Goal: Task Accomplishment & Management: Complete application form

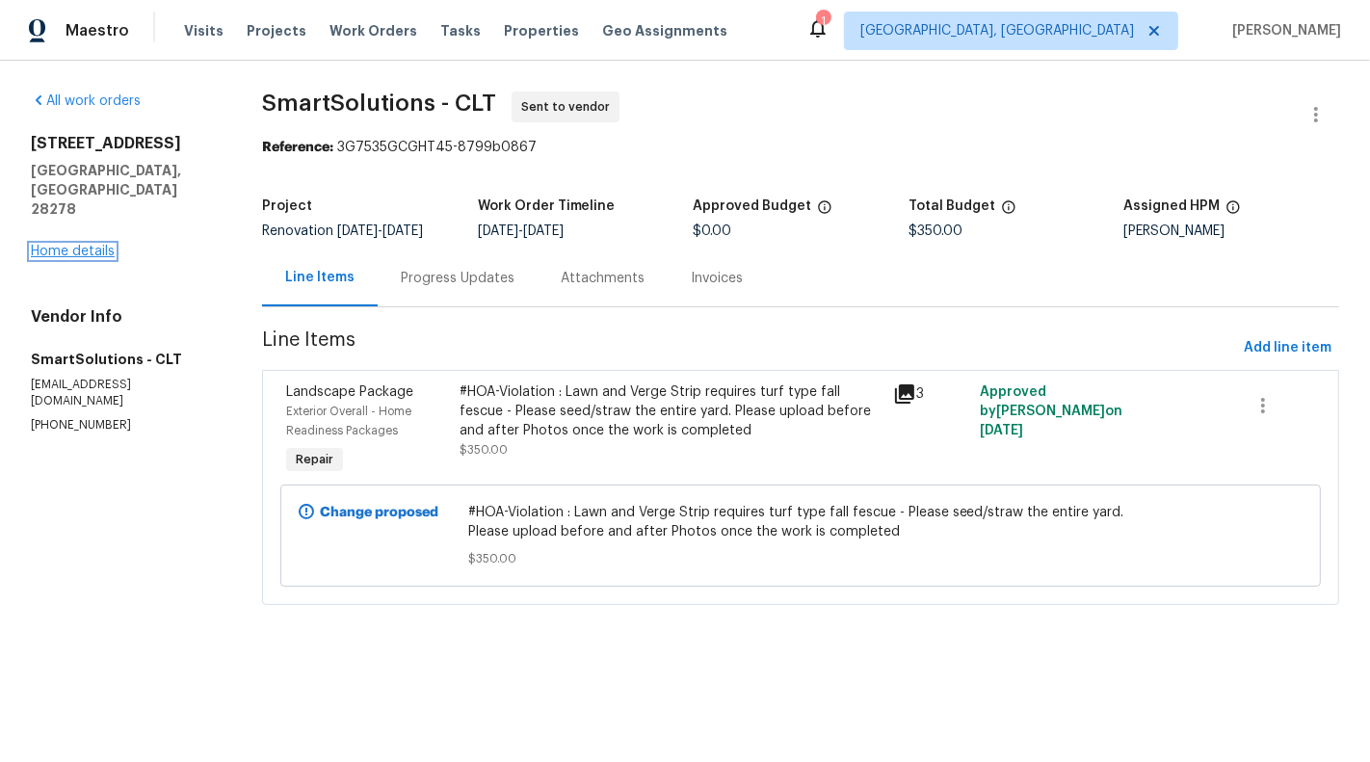
click at [65, 245] on link "Home details" at bounding box center [73, 251] width 84 height 13
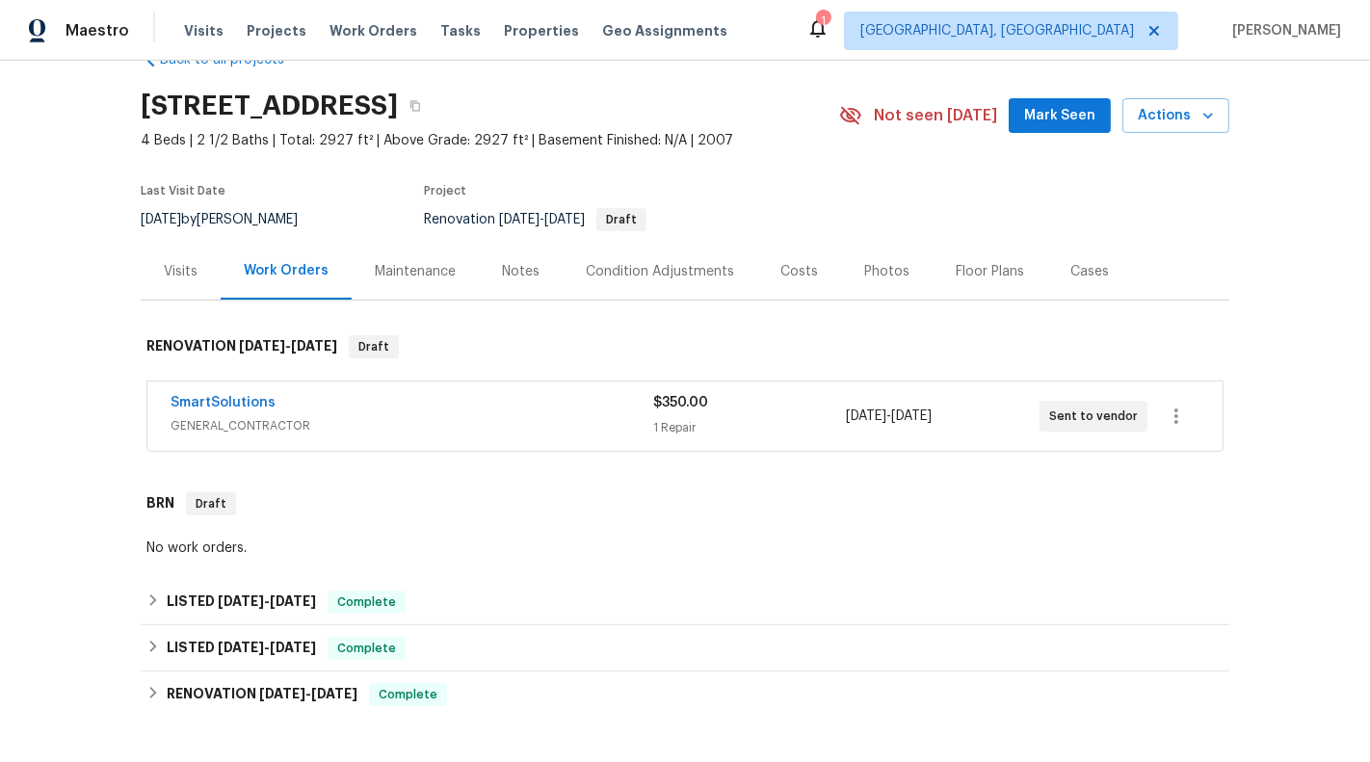
scroll to position [60, 0]
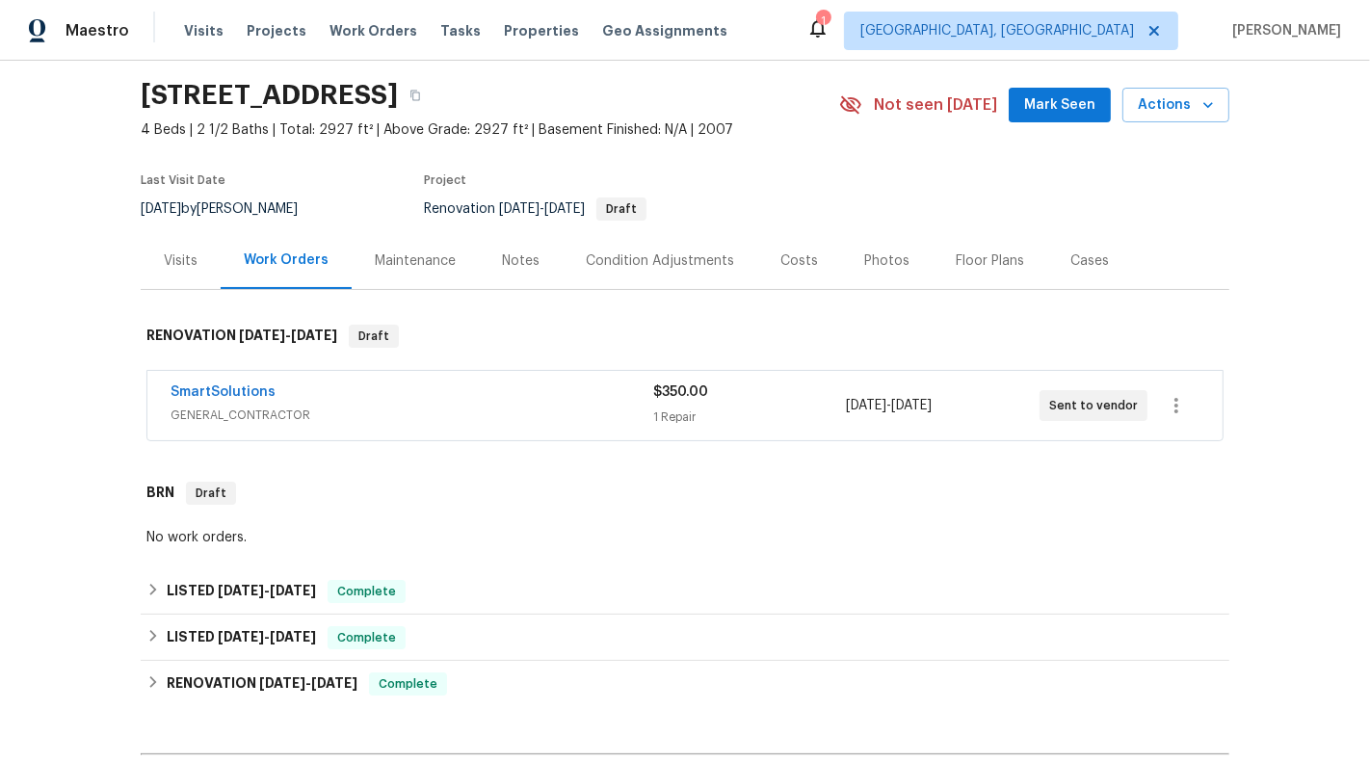
click at [576, 391] on div "SmartSolutions" at bounding box center [411, 393] width 483 height 23
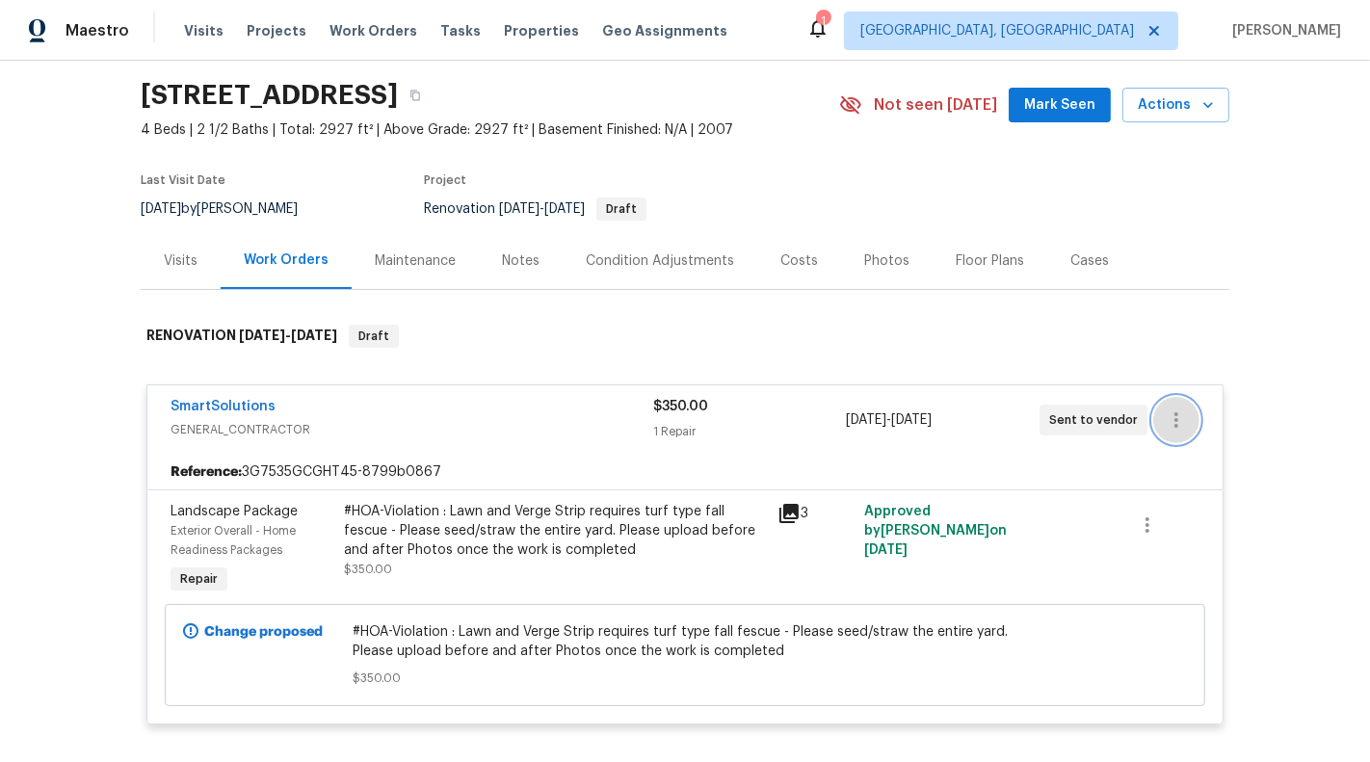
click at [1168, 408] on icon "button" at bounding box center [1175, 419] width 23 height 23
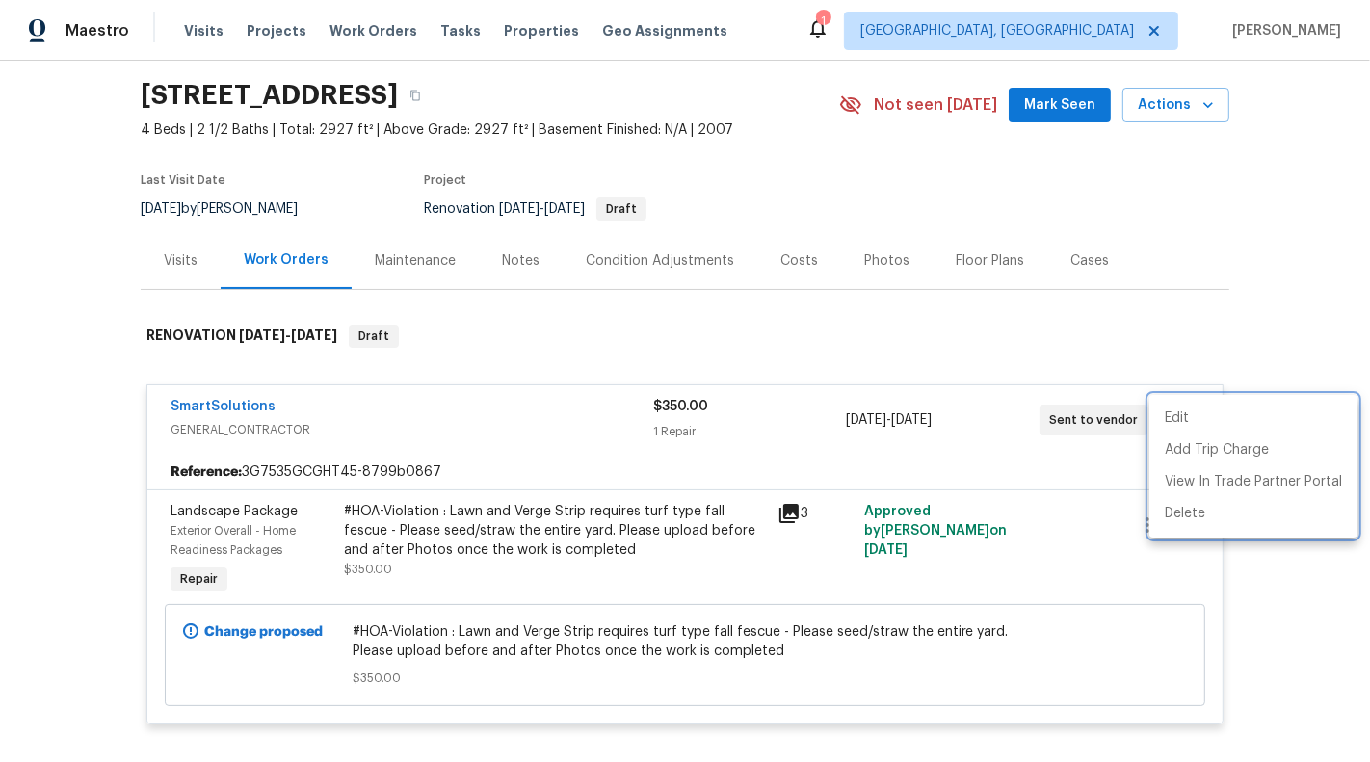
click at [1038, 361] on div at bounding box center [685, 381] width 1370 height 762
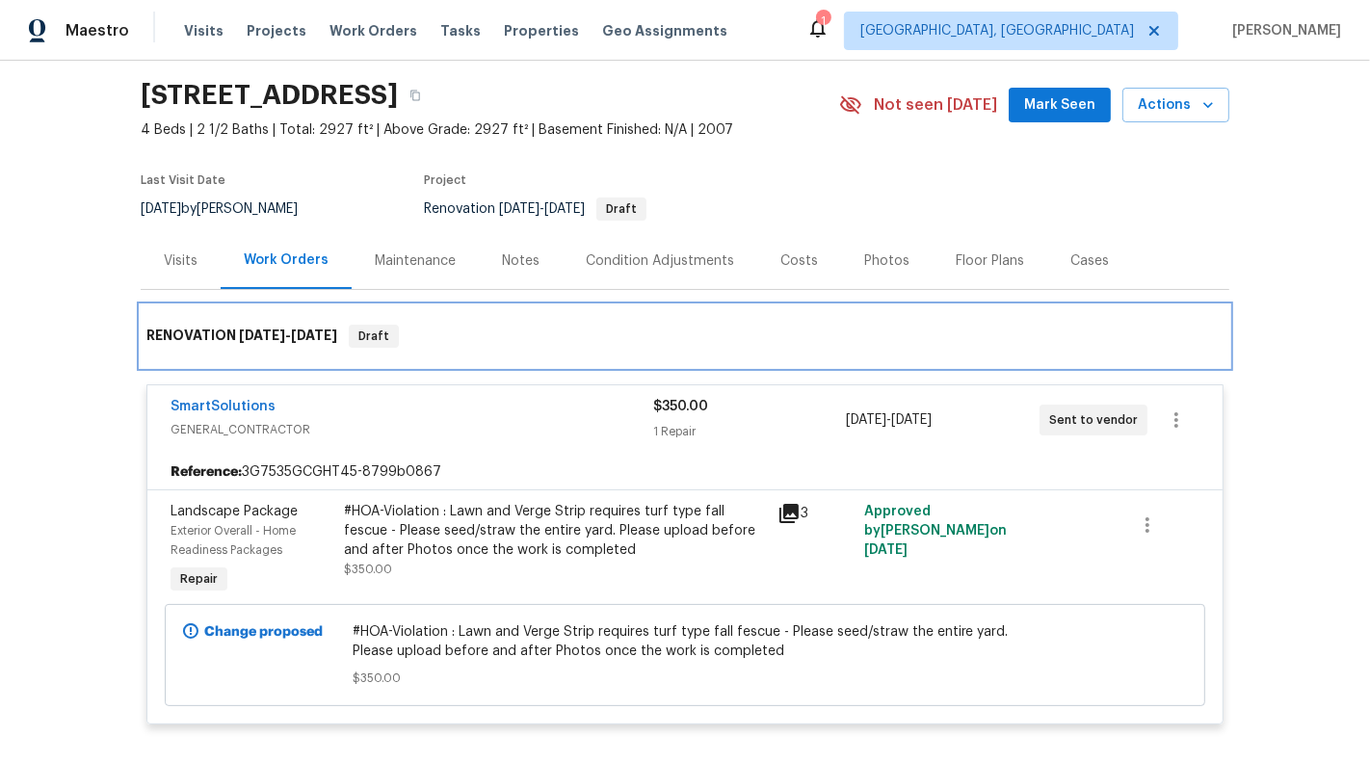
click at [572, 352] on div "RENOVATION 9/11/25 - 10/15/25 Draft" at bounding box center [685, 336] width 1088 height 62
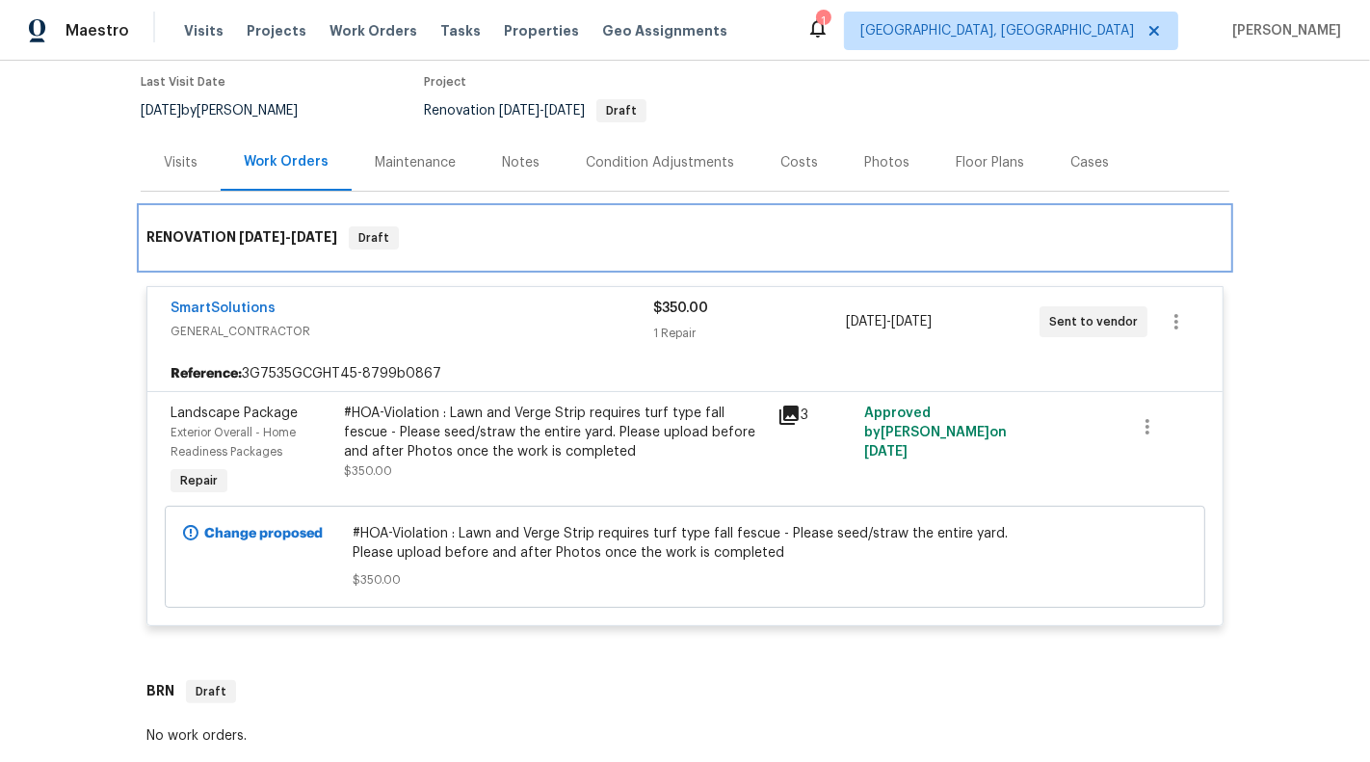
scroll to position [0, 0]
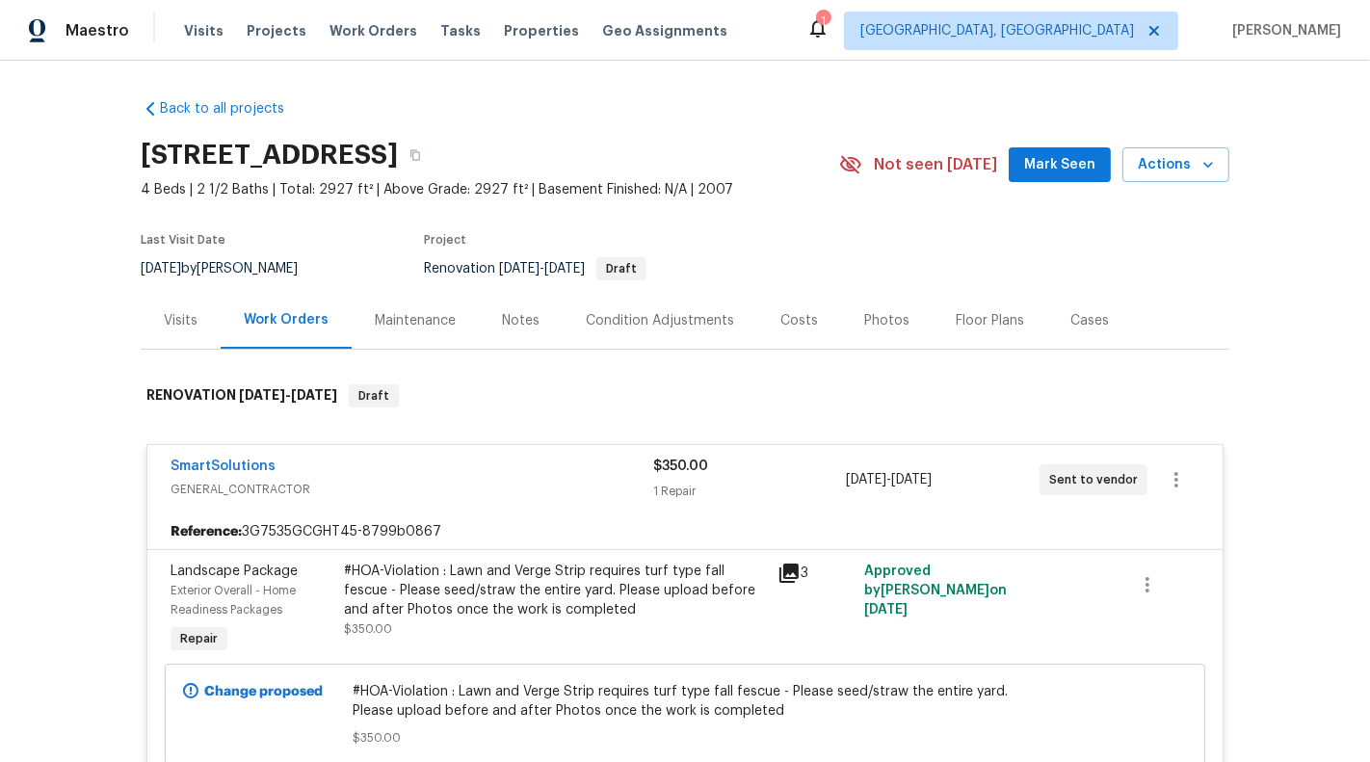
click at [29, 527] on div "Back to all projects 7042 Evanton Loch Rd, Charlotte, NC 28278 4 Beds | 2 1/2 B…" at bounding box center [685, 411] width 1370 height 701
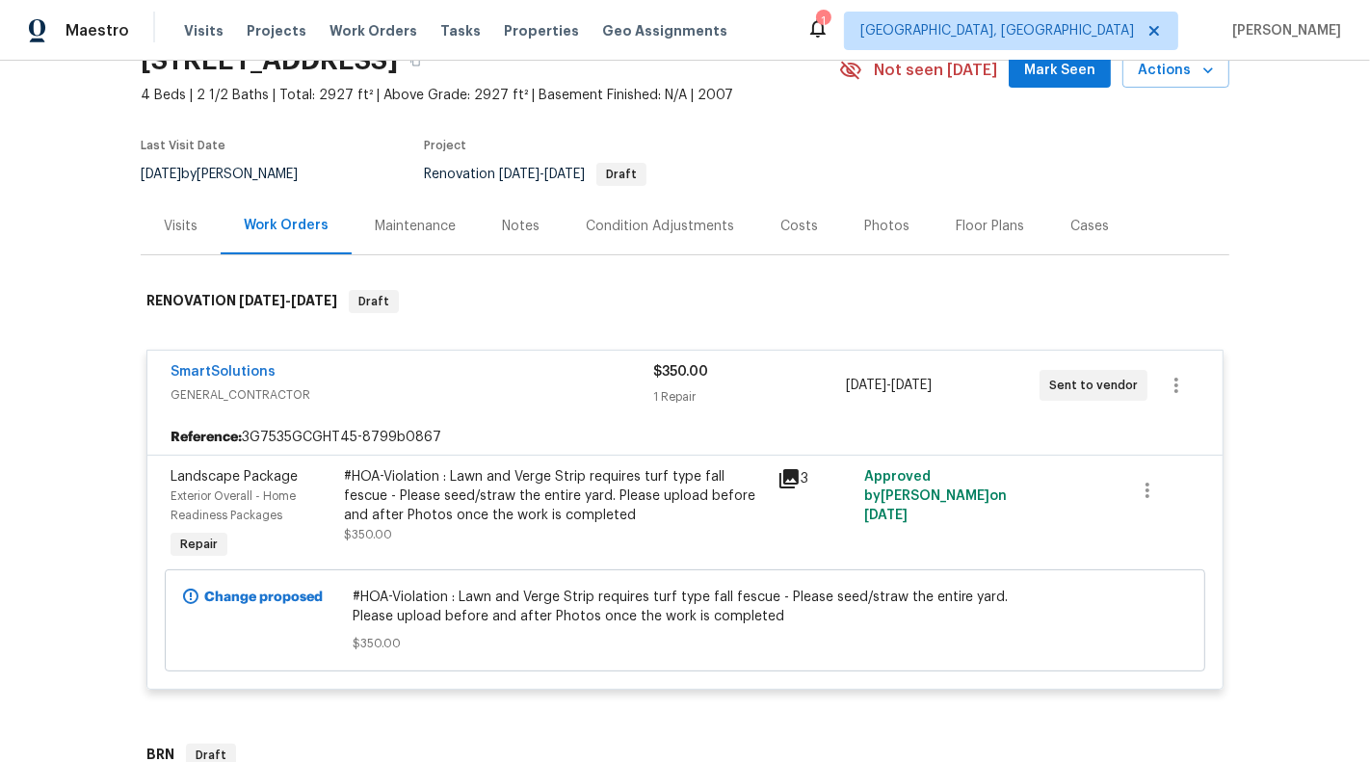
scroll to position [130, 0]
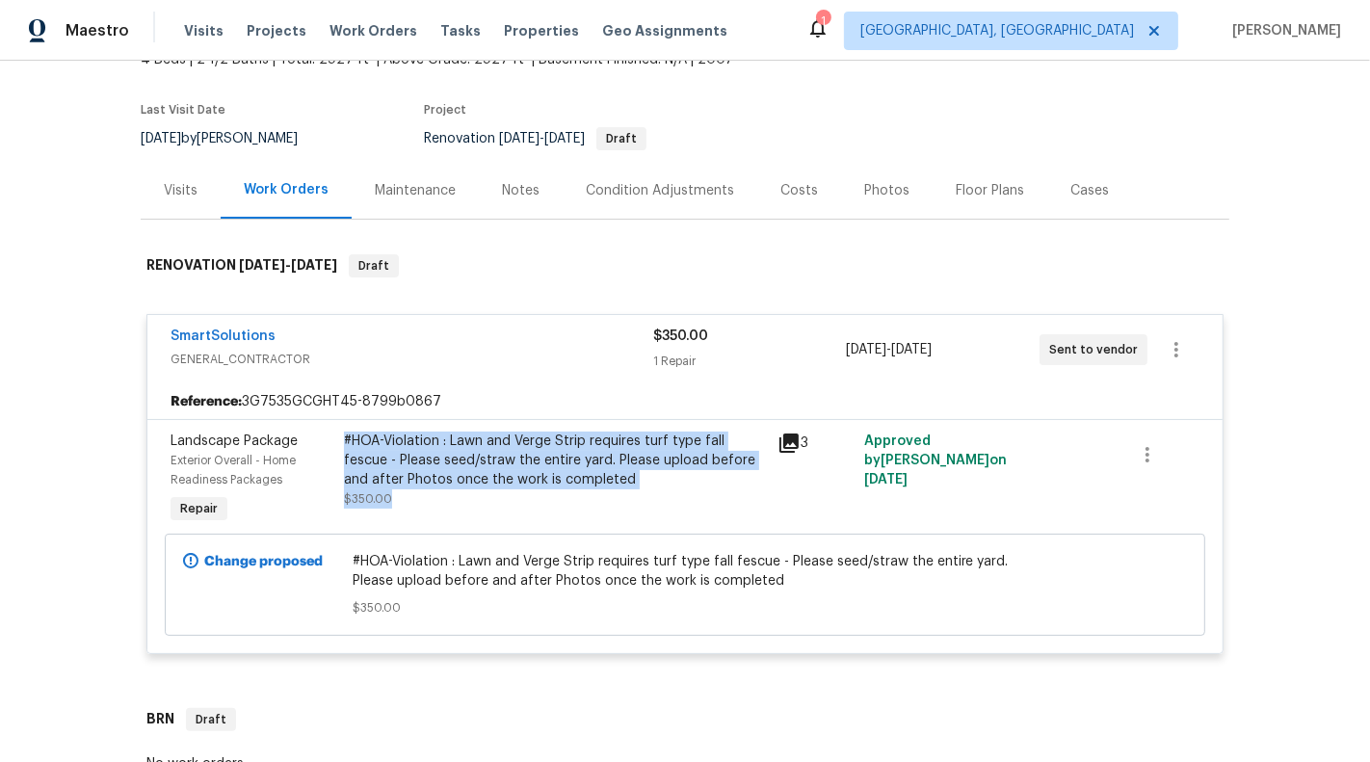
drag, startPoint x: 343, startPoint y: 437, endPoint x: 608, endPoint y: 497, distance: 271.5
click at [608, 497] on div "#HOA-Violation : Lawn and Verge Strip requires turf type fall fescue - Please s…" at bounding box center [555, 470] width 422 height 77
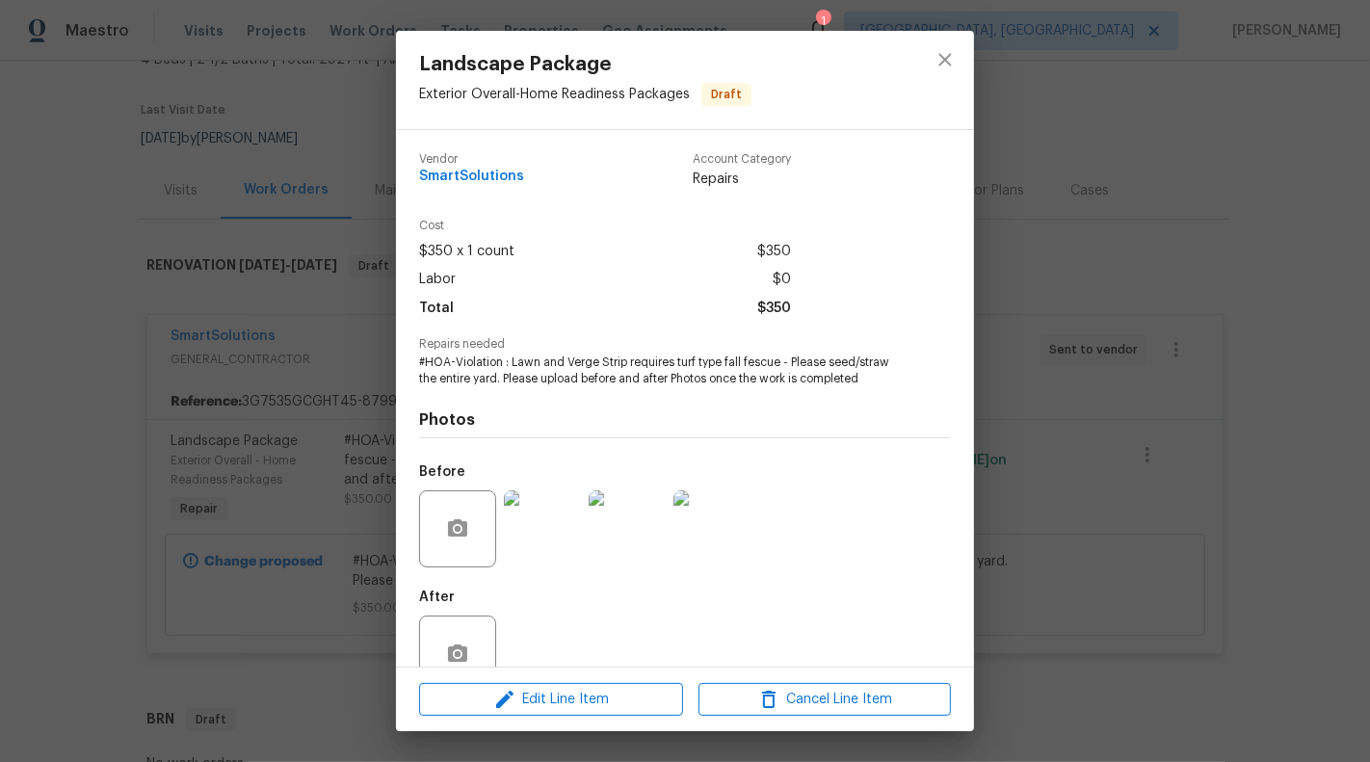
click at [453, 406] on div "Photos Before After" at bounding box center [685, 545] width 532 height 317
click at [289, 447] on div "Landscape Package Exterior Overall - Home Readiness Packages Draft Vendor Smart…" at bounding box center [685, 381] width 1370 height 762
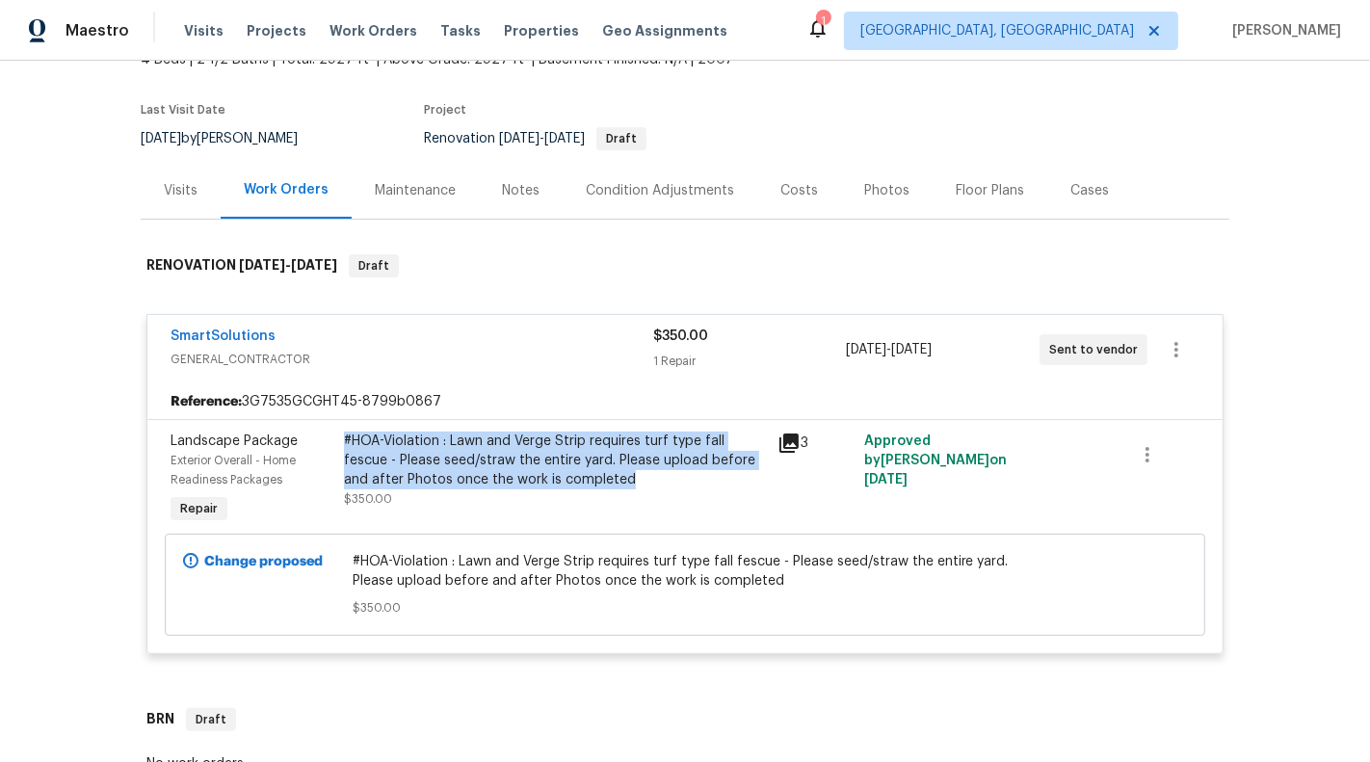
drag, startPoint x: 342, startPoint y: 440, endPoint x: 577, endPoint y: 471, distance: 237.0
click at [577, 471] on div "#HOA-Violation : Lawn and Verge Strip requires turf type fall fescue - Please s…" at bounding box center [554, 480] width 433 height 108
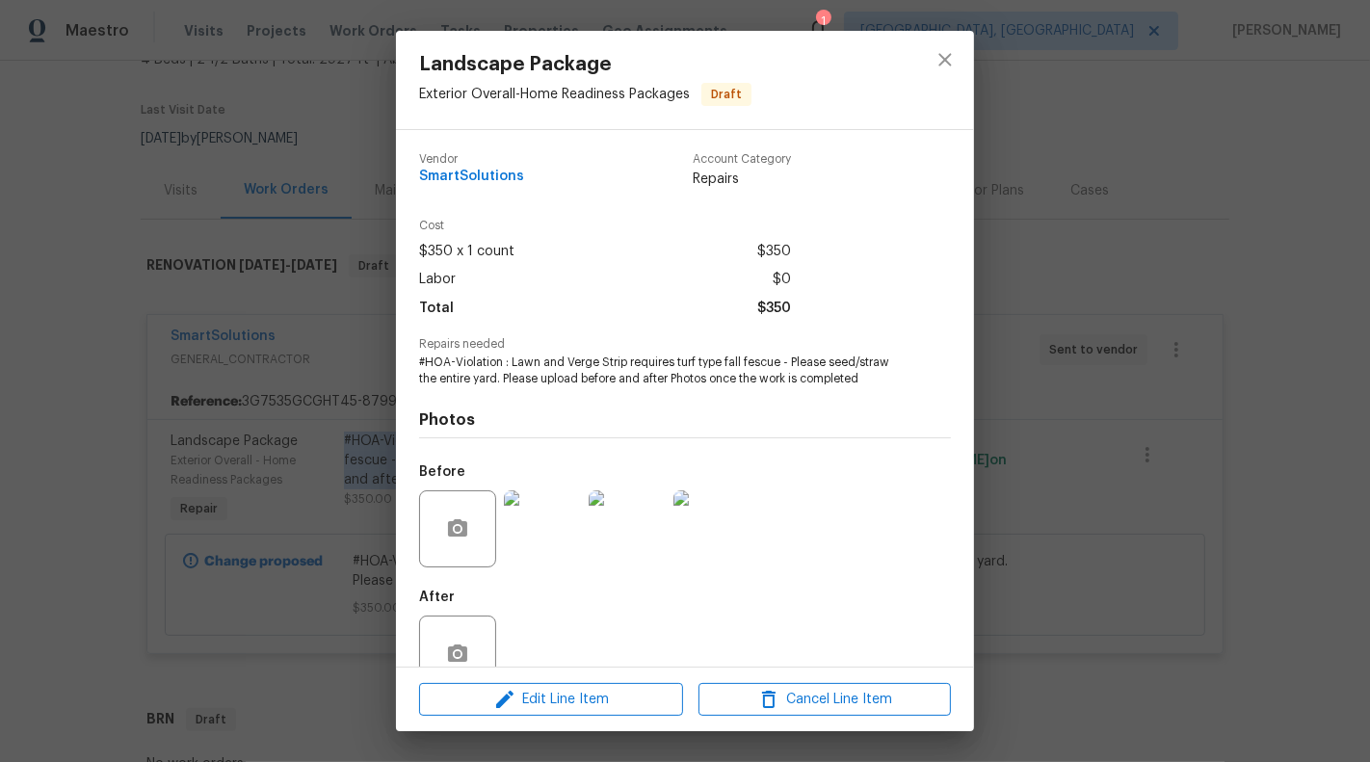
copy div "#HOA-Violation : Lawn and Verge Strip requires turf type fall fescue - Please s…"
click at [478, 379] on span "#HOA-Violation : Lawn and Verge Strip requires turf type fall fescue - Please s…" at bounding box center [658, 370] width 479 height 33
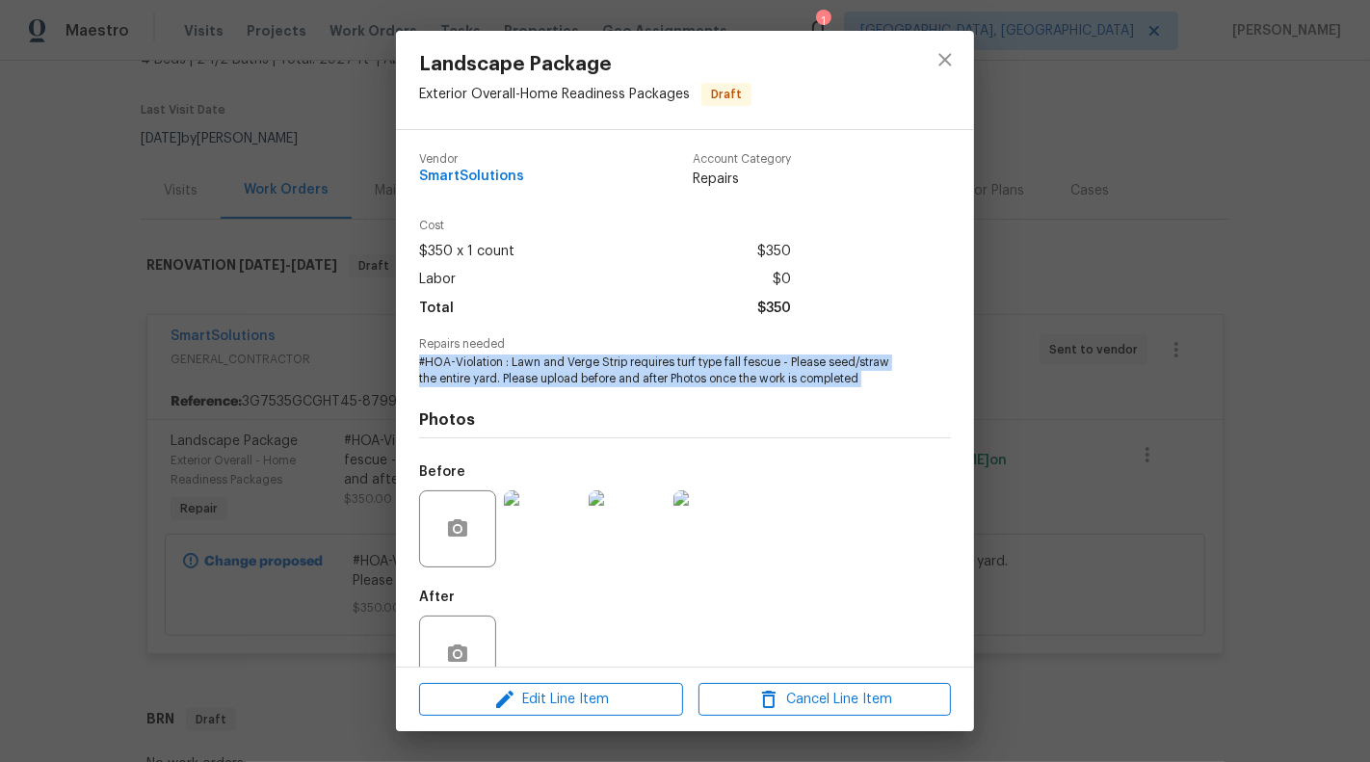
click at [478, 379] on span "#HOA-Violation : Lawn and Verge Strip requires turf type fall fescue - Please s…" at bounding box center [658, 370] width 479 height 33
copy span "#HOA-Violation : Lawn and Verge Strip requires turf type fall fescue - Please s…"
click at [941, 69] on icon "close" at bounding box center [944, 59] width 23 height 23
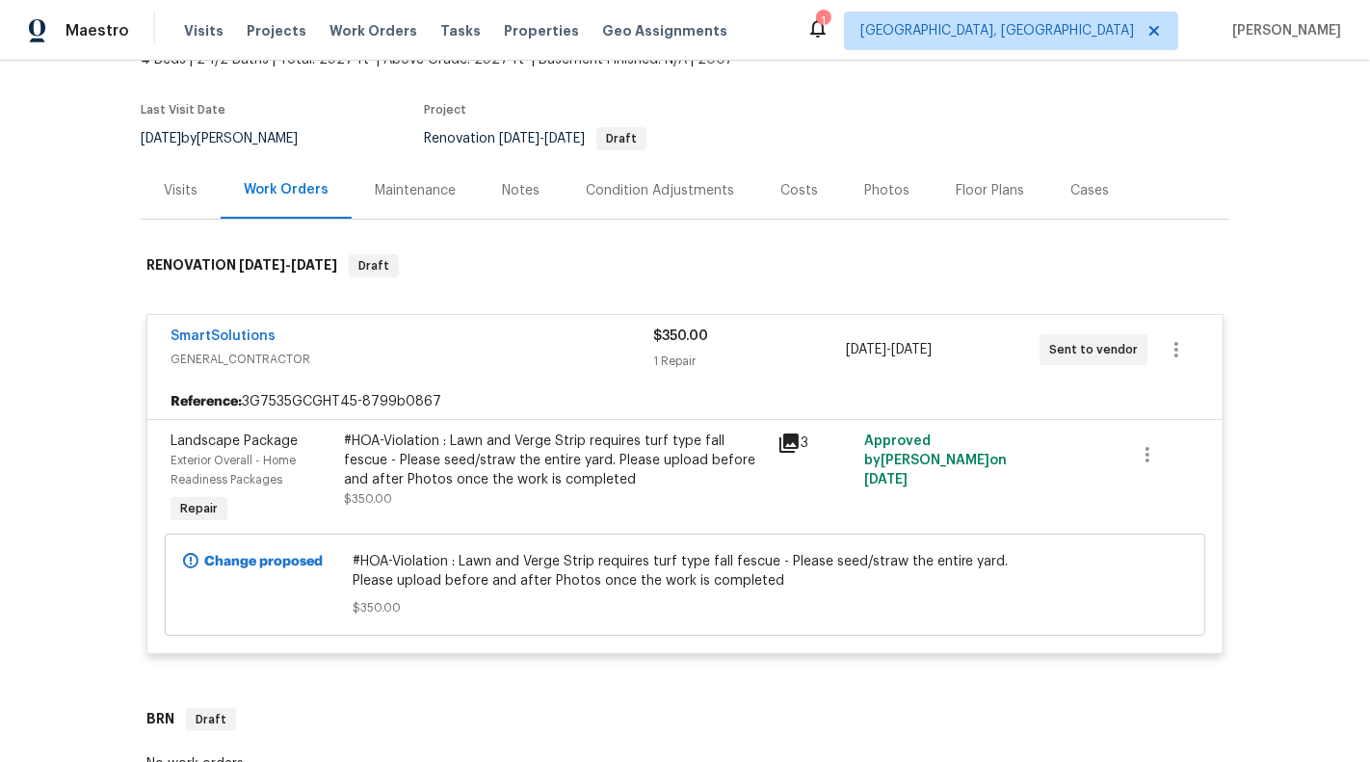
click at [542, 378] on div "SmartSolutions GENERAL_CONTRACTOR $350.00 1 Repair 10/13/2025 - 10/15/2025 Sent…" at bounding box center [684, 349] width 1075 height 69
click at [473, 365] on span "GENERAL_CONTRACTOR" at bounding box center [411, 359] width 483 height 19
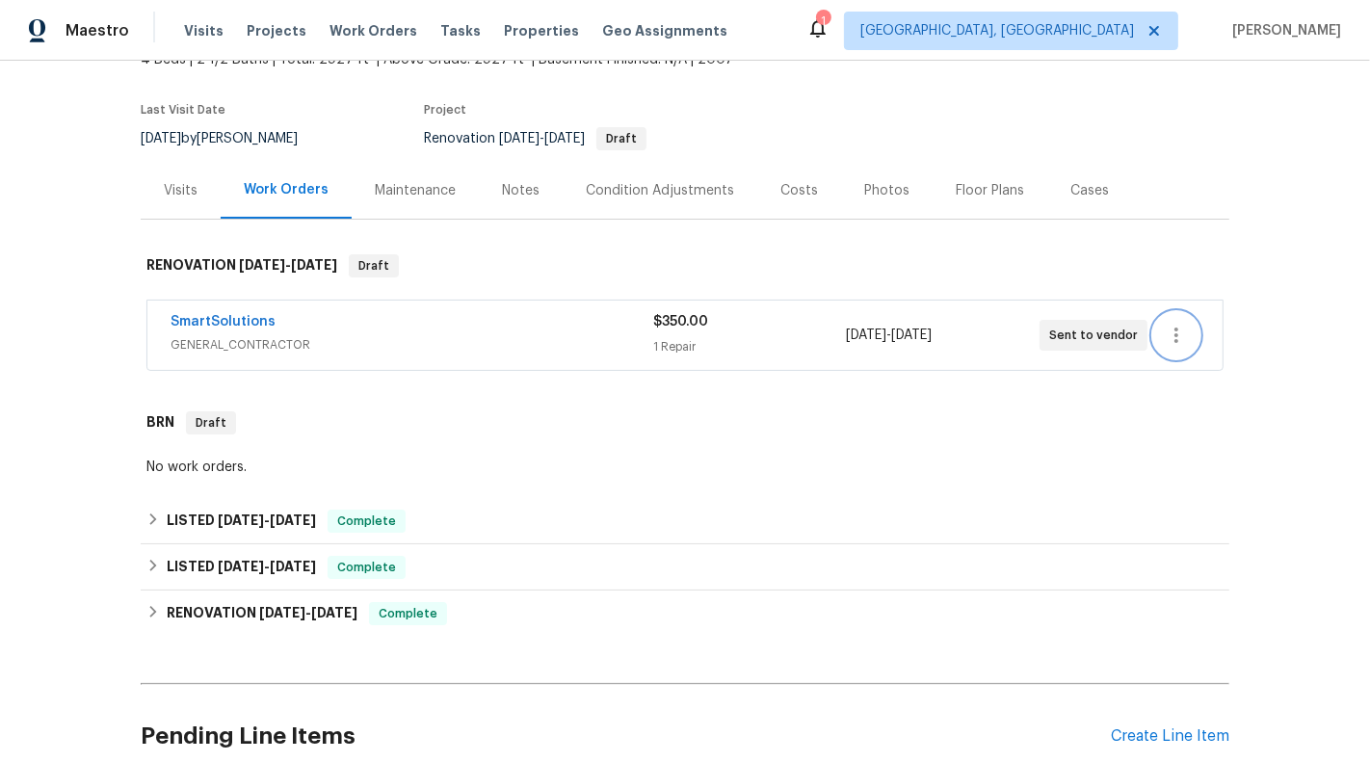
click at [1179, 346] on button "button" at bounding box center [1176, 335] width 46 height 46
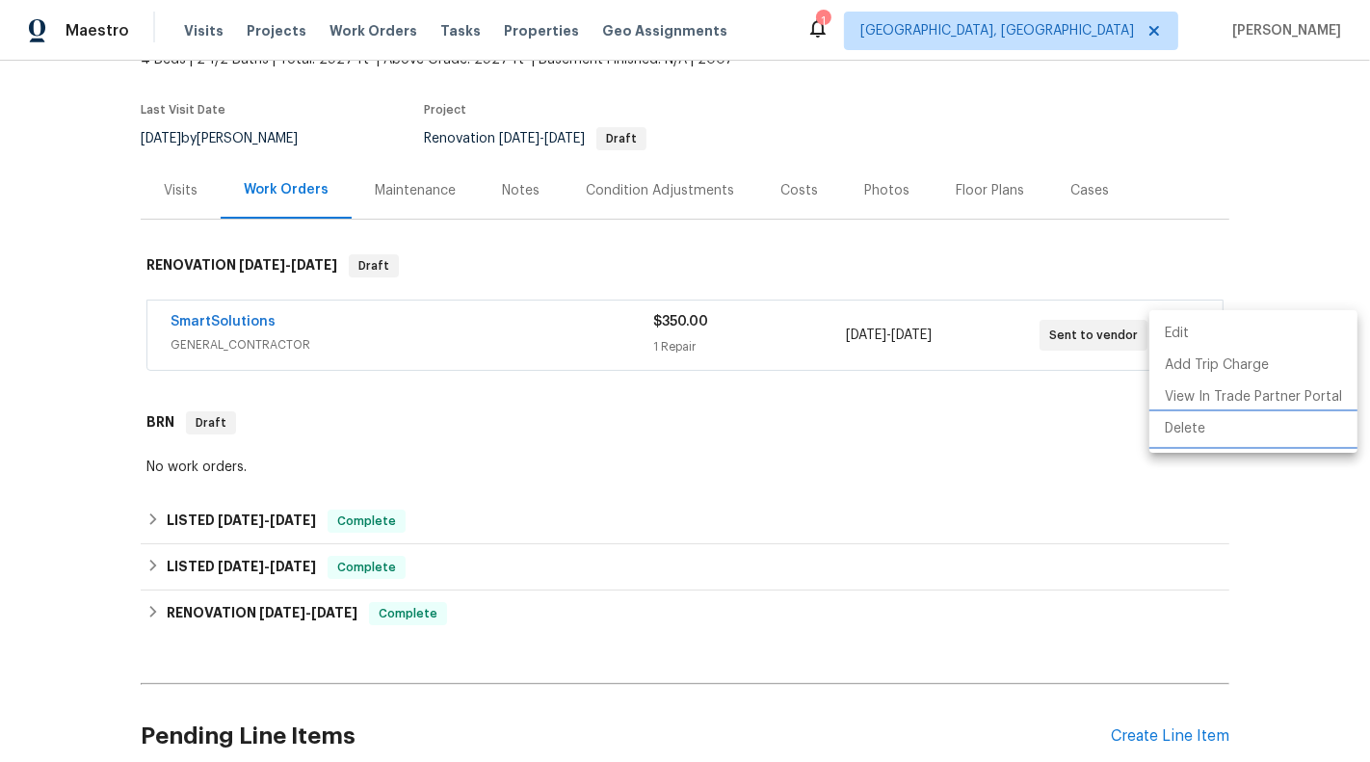
click at [1215, 423] on li "Delete" at bounding box center [1253, 429] width 208 height 32
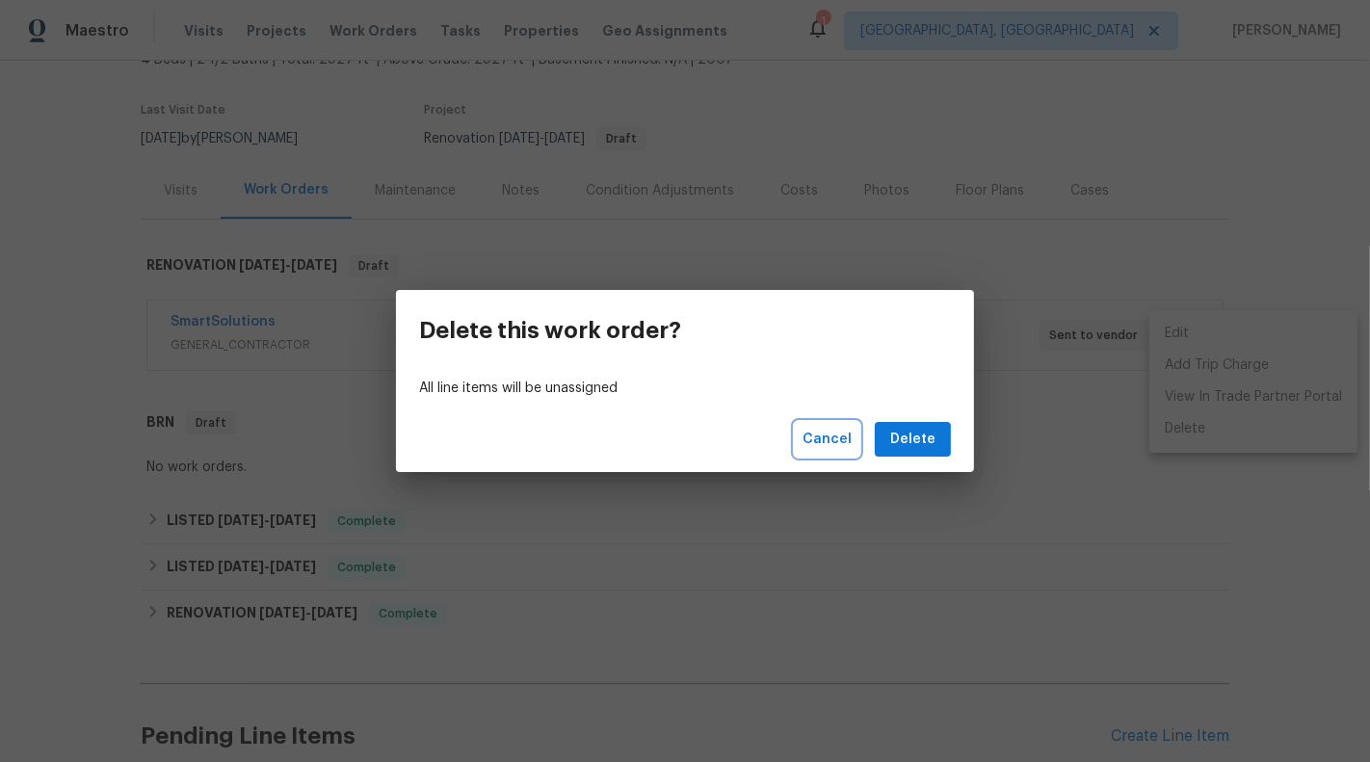
click at [810, 449] on span "Cancel" at bounding box center [826, 440] width 49 height 24
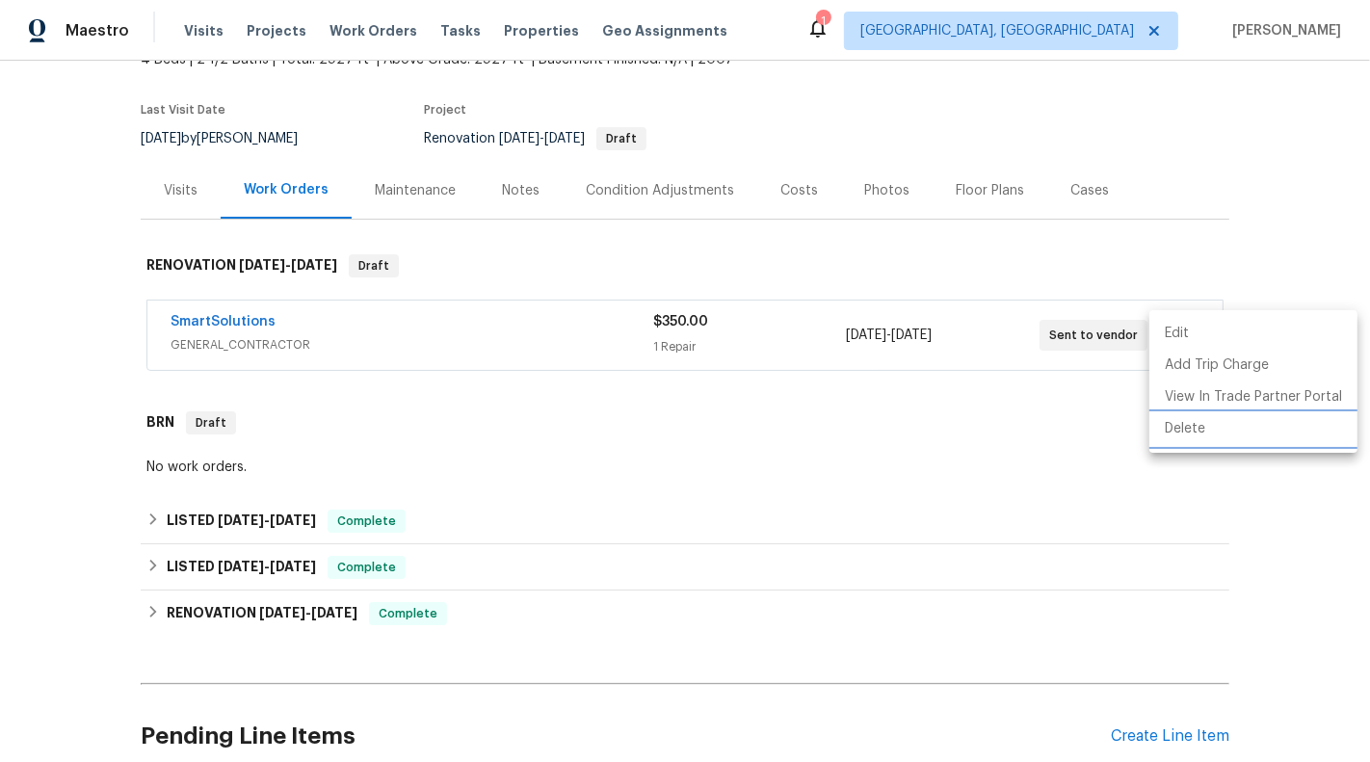
click at [1175, 439] on li "Delete" at bounding box center [1253, 429] width 208 height 32
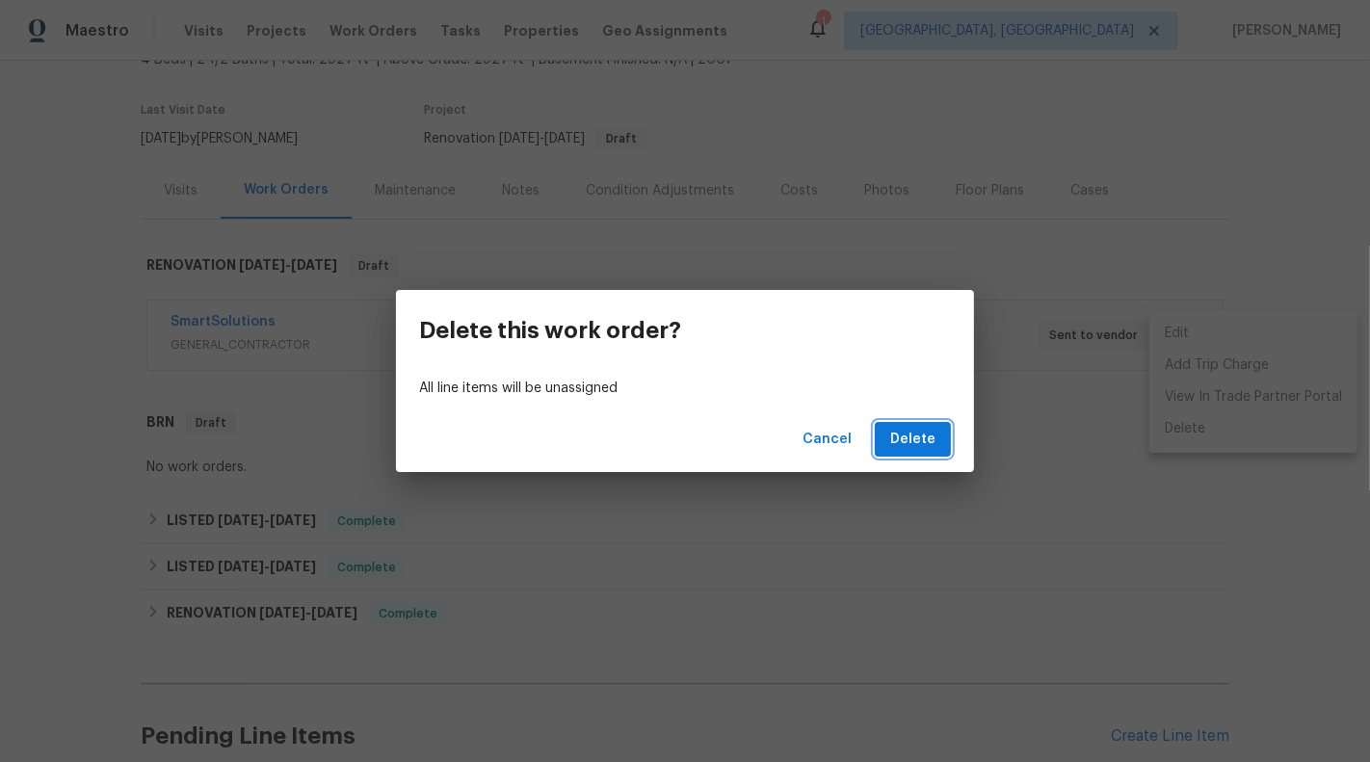
click at [913, 439] on span "Delete" at bounding box center [912, 440] width 45 height 24
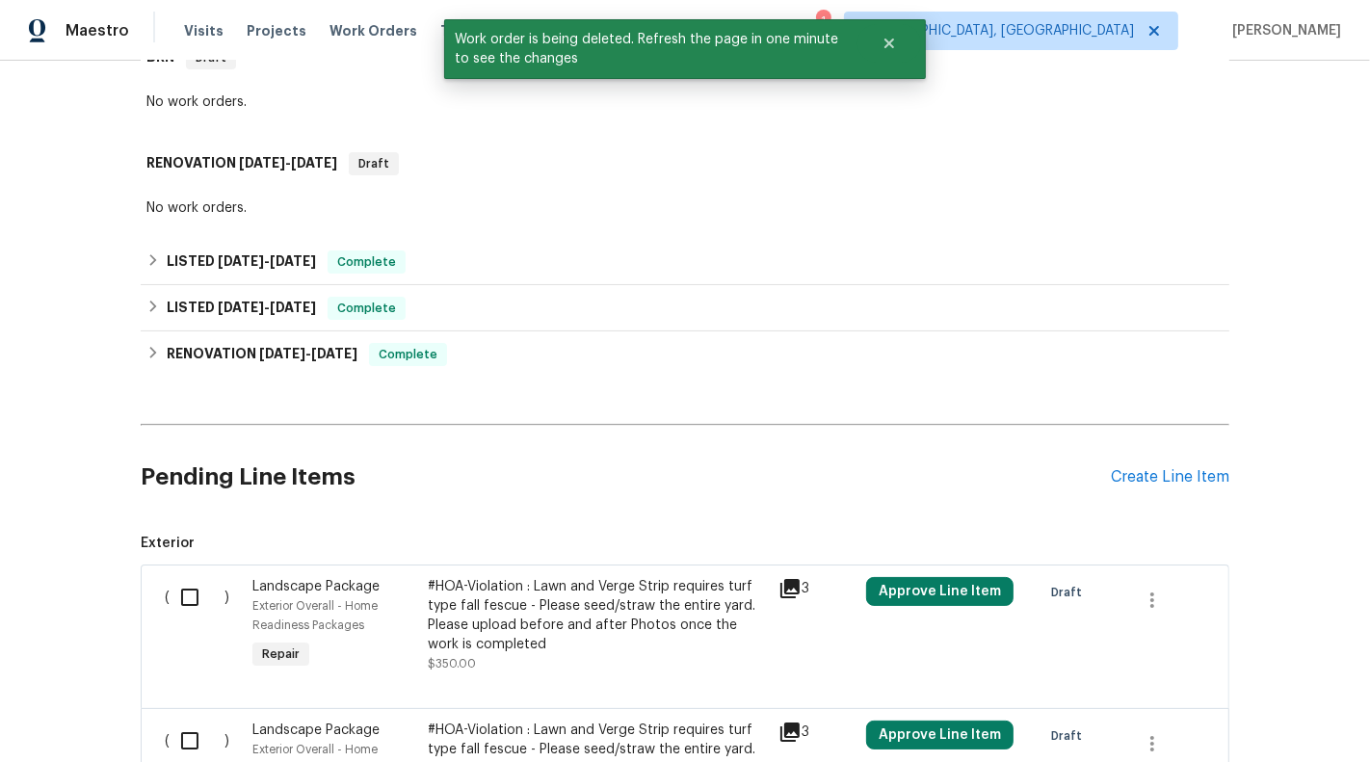
scroll to position [335, 0]
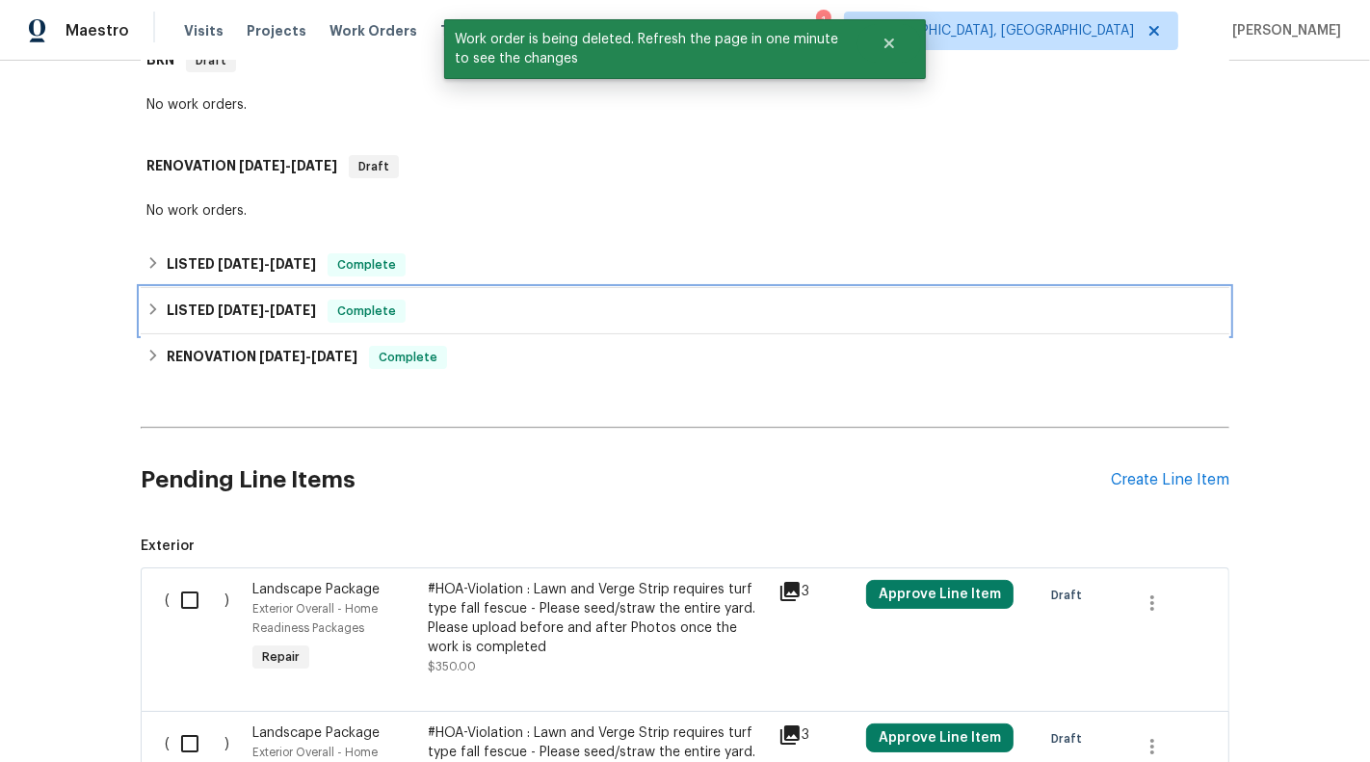
click at [673, 316] on div "LISTED 8/7/25 - 8/8/25 Complete" at bounding box center [684, 311] width 1077 height 23
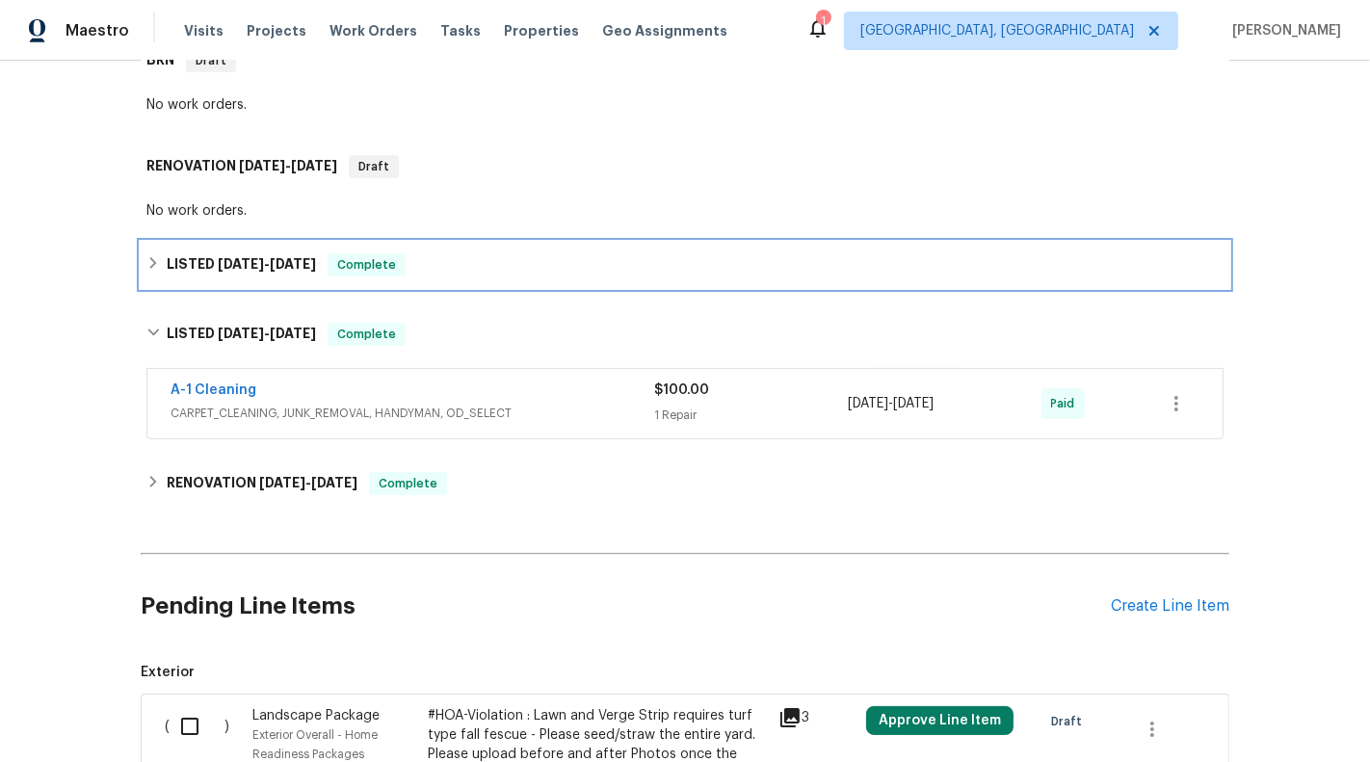
click at [742, 272] on div "LISTED [DATE] - [DATE] Complete" at bounding box center [684, 264] width 1077 height 23
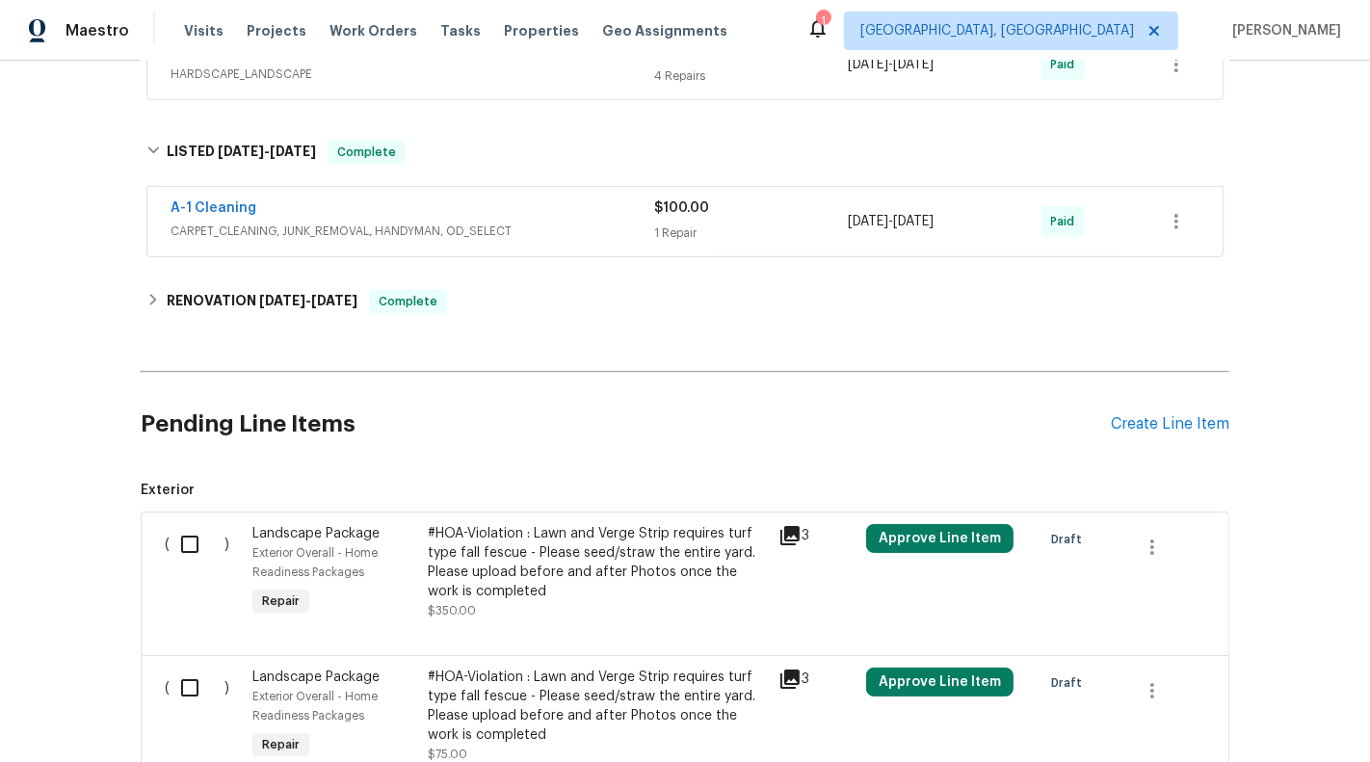
scroll to position [778, 0]
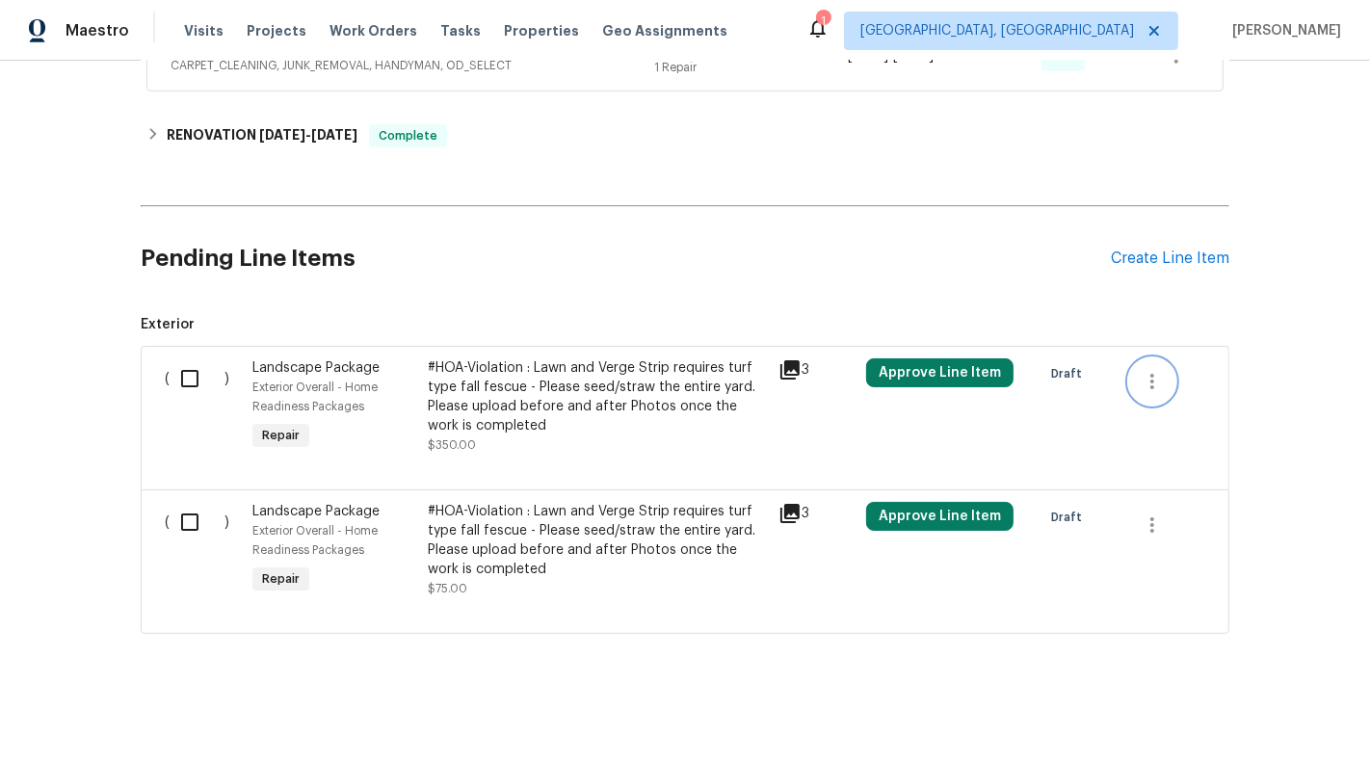
click at [1158, 376] on icon "button" at bounding box center [1151, 381] width 23 height 23
click at [1158, 377] on li "Cancel" at bounding box center [1166, 377] width 74 height 32
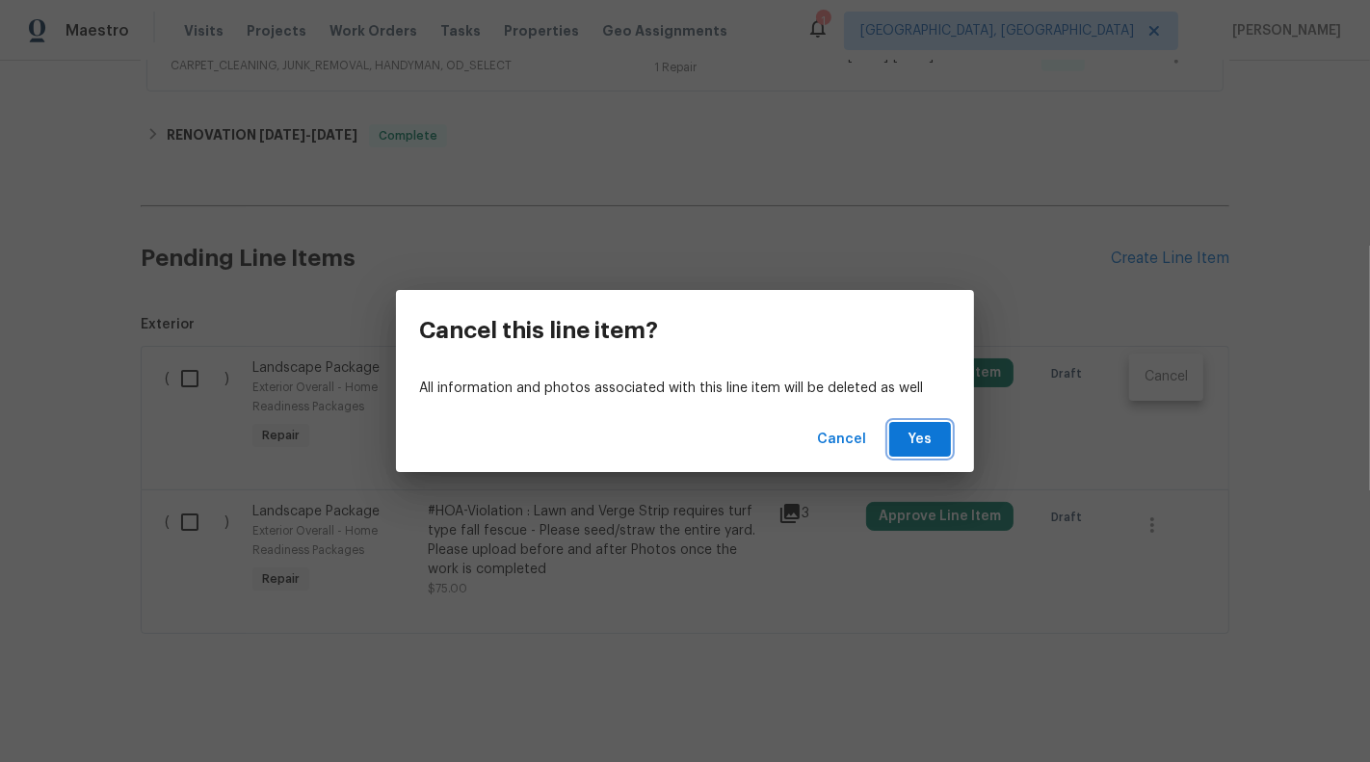
click at [903, 428] on button "Yes" at bounding box center [920, 440] width 62 height 36
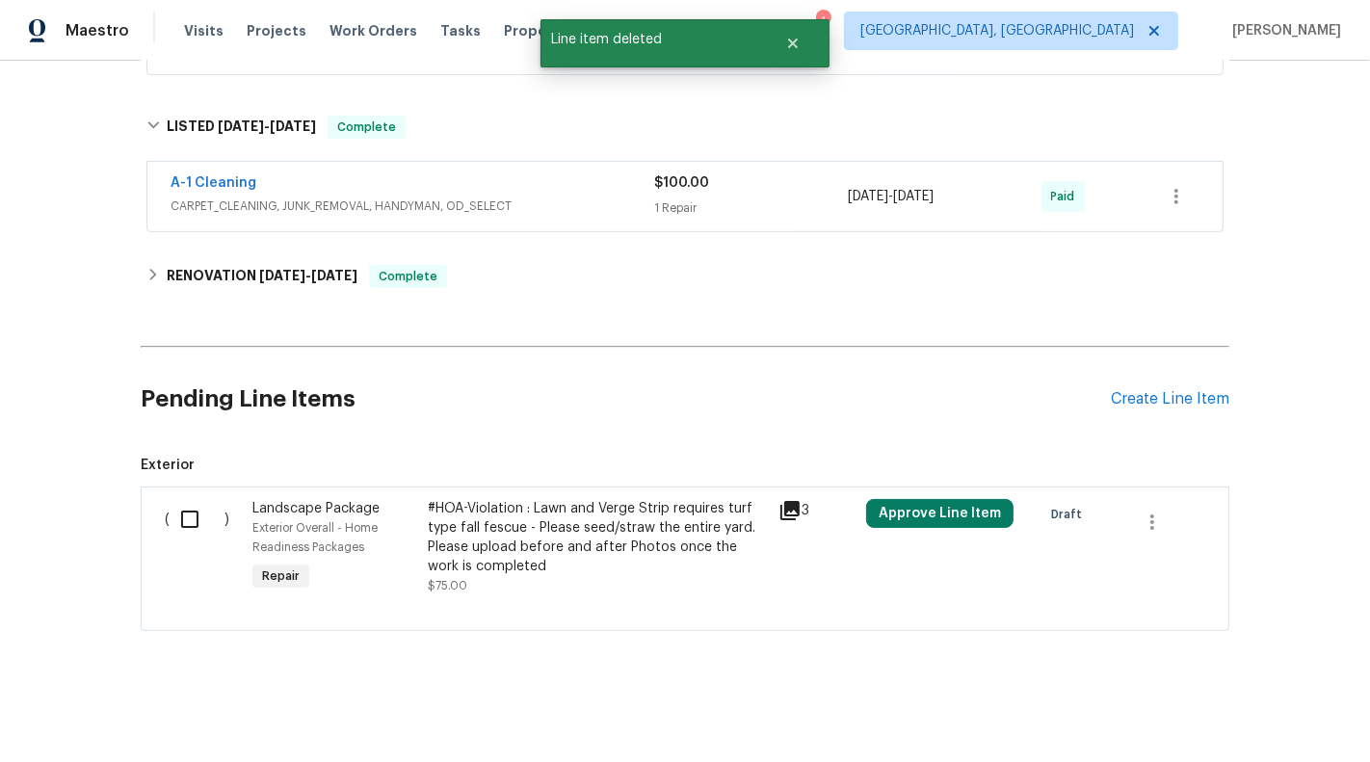
scroll to position [634, 0]
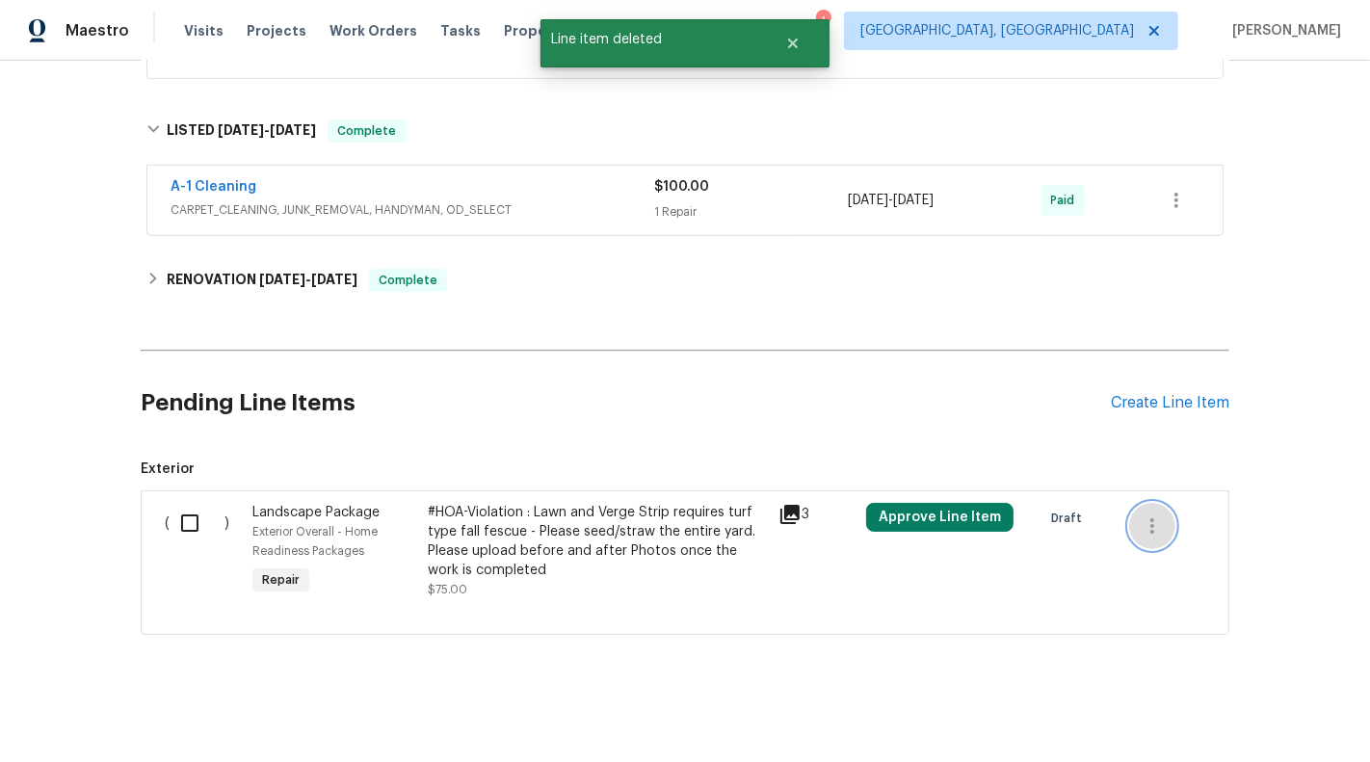
click at [1164, 512] on button "button" at bounding box center [1152, 526] width 46 height 46
click at [171, 510] on div at bounding box center [685, 381] width 1370 height 762
click at [199, 519] on input "checkbox" at bounding box center [197, 523] width 55 height 40
checkbox input "true"
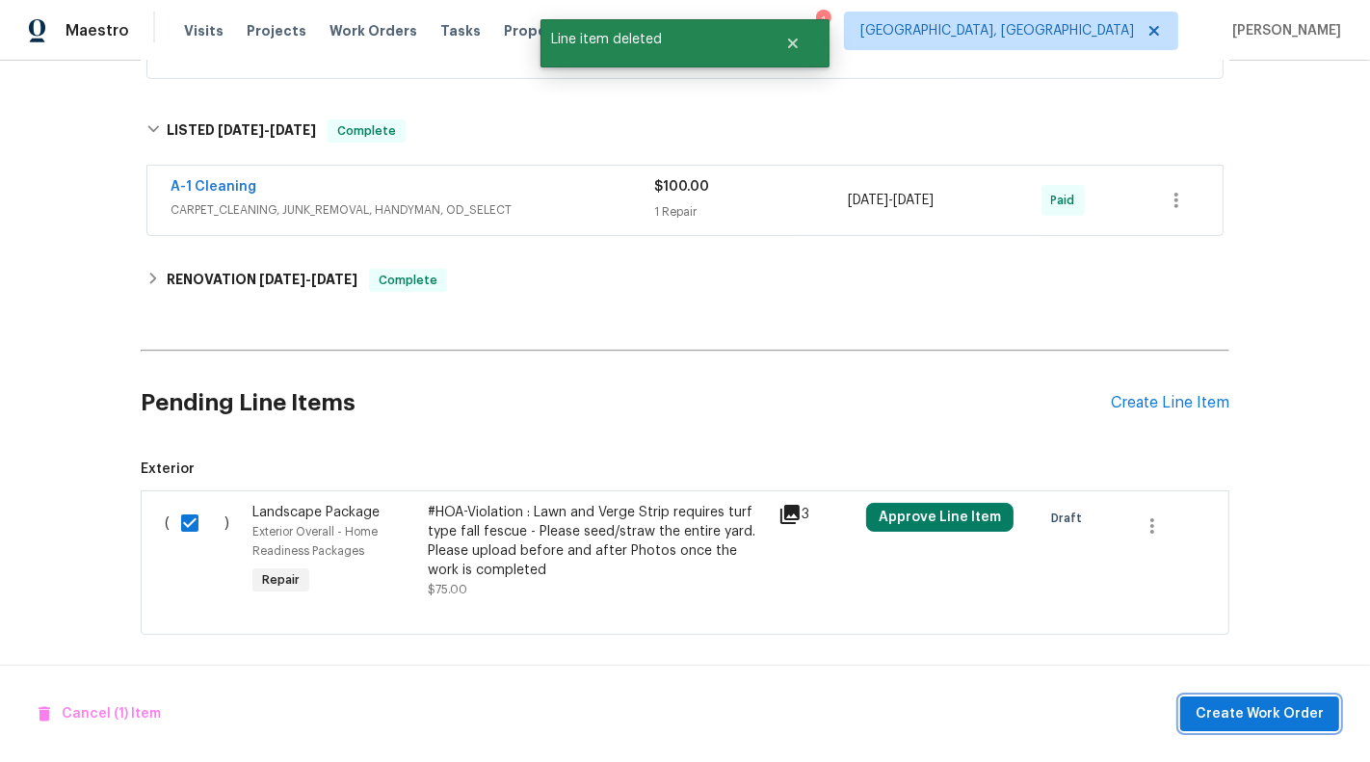
click at [1321, 723] on span "Create Work Order" at bounding box center [1259, 714] width 128 height 24
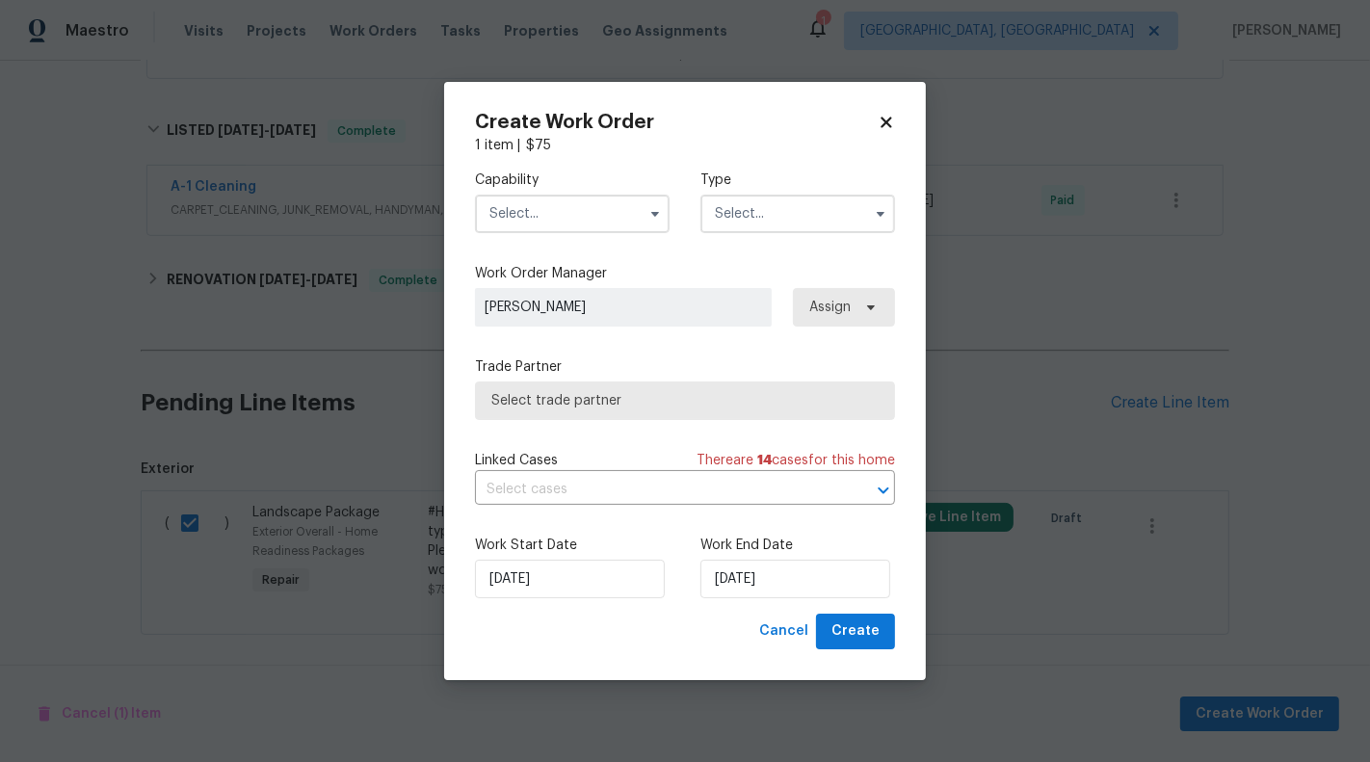
click at [631, 205] on input "text" at bounding box center [572, 214] width 195 height 39
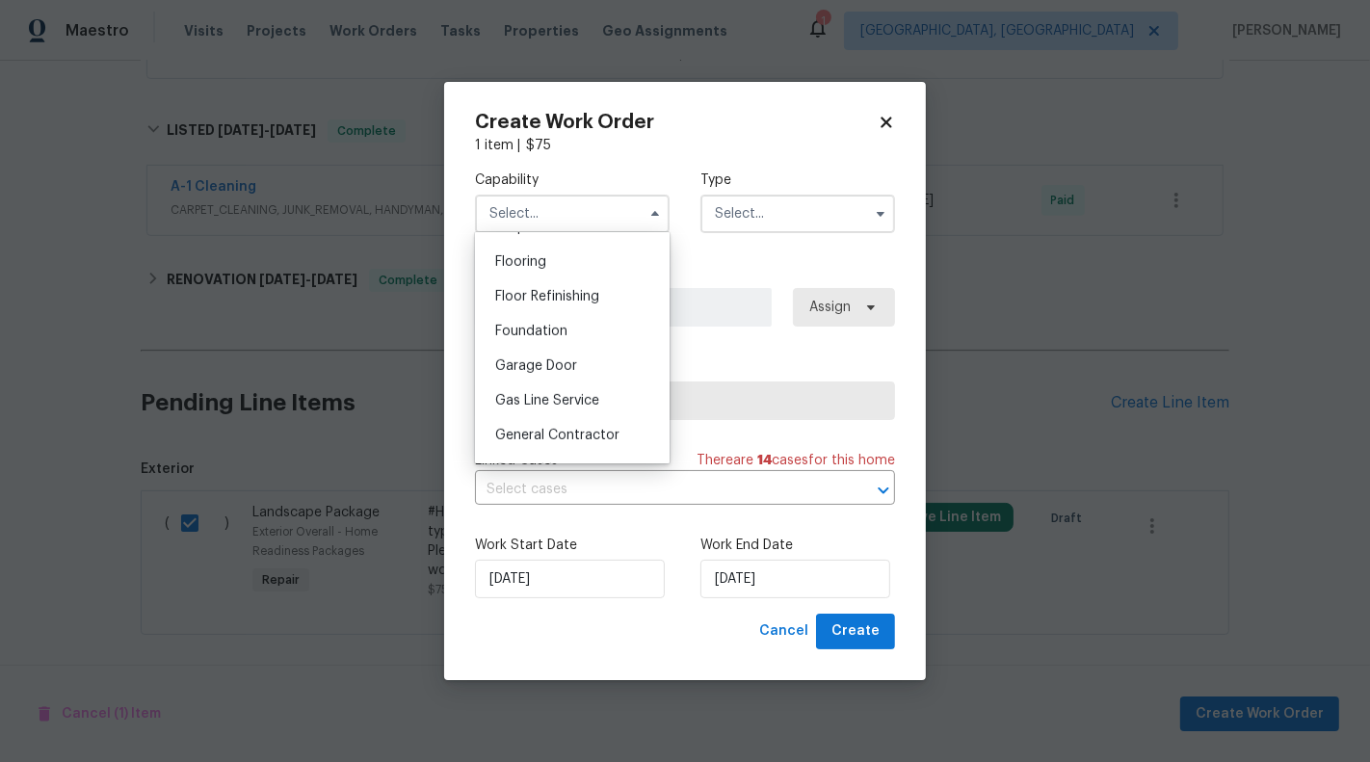
scroll to position [764, 0]
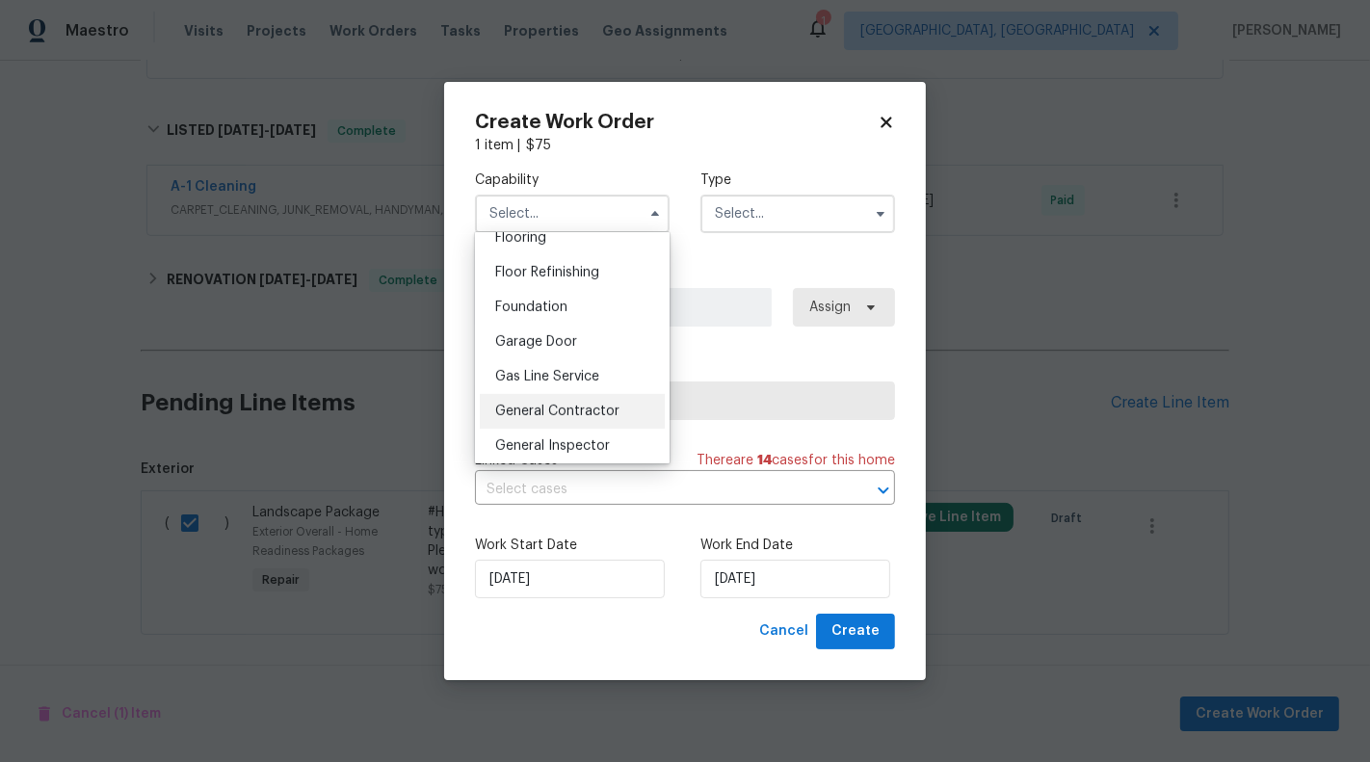
click at [584, 410] on span "General Contractor" at bounding box center [557, 411] width 124 height 13
type input "General Contractor"
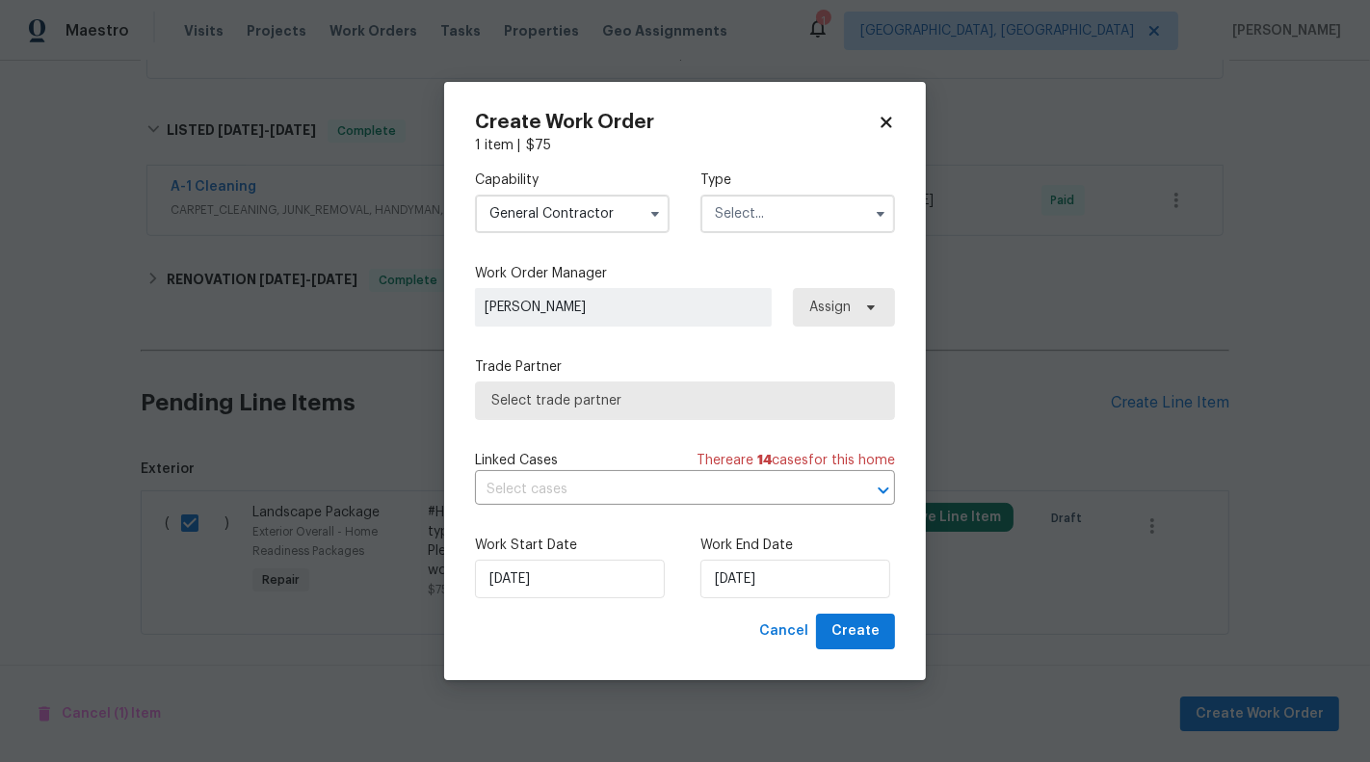
click at [840, 209] on input "text" at bounding box center [797, 214] width 195 height 39
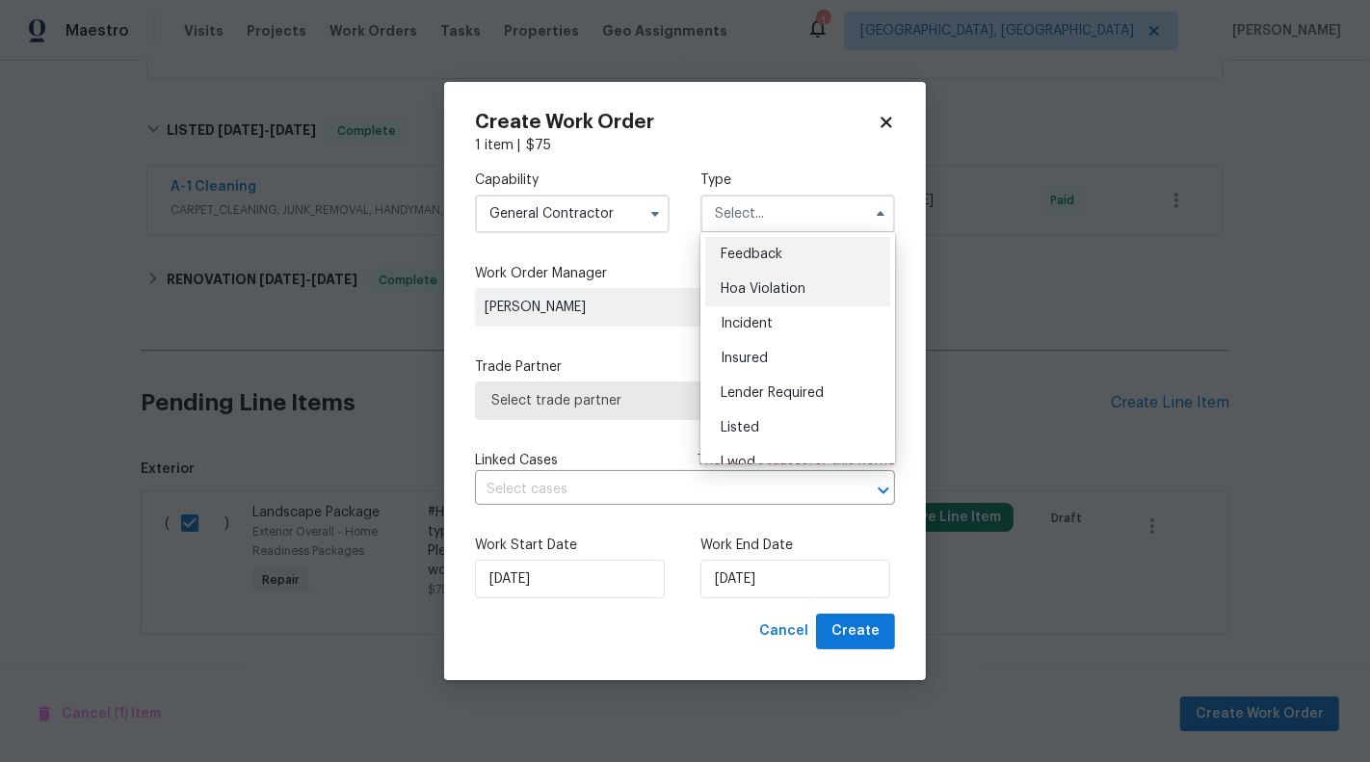
click at [814, 283] on div "Hoa Violation" at bounding box center [797, 289] width 185 height 35
type input "Hoa Violation"
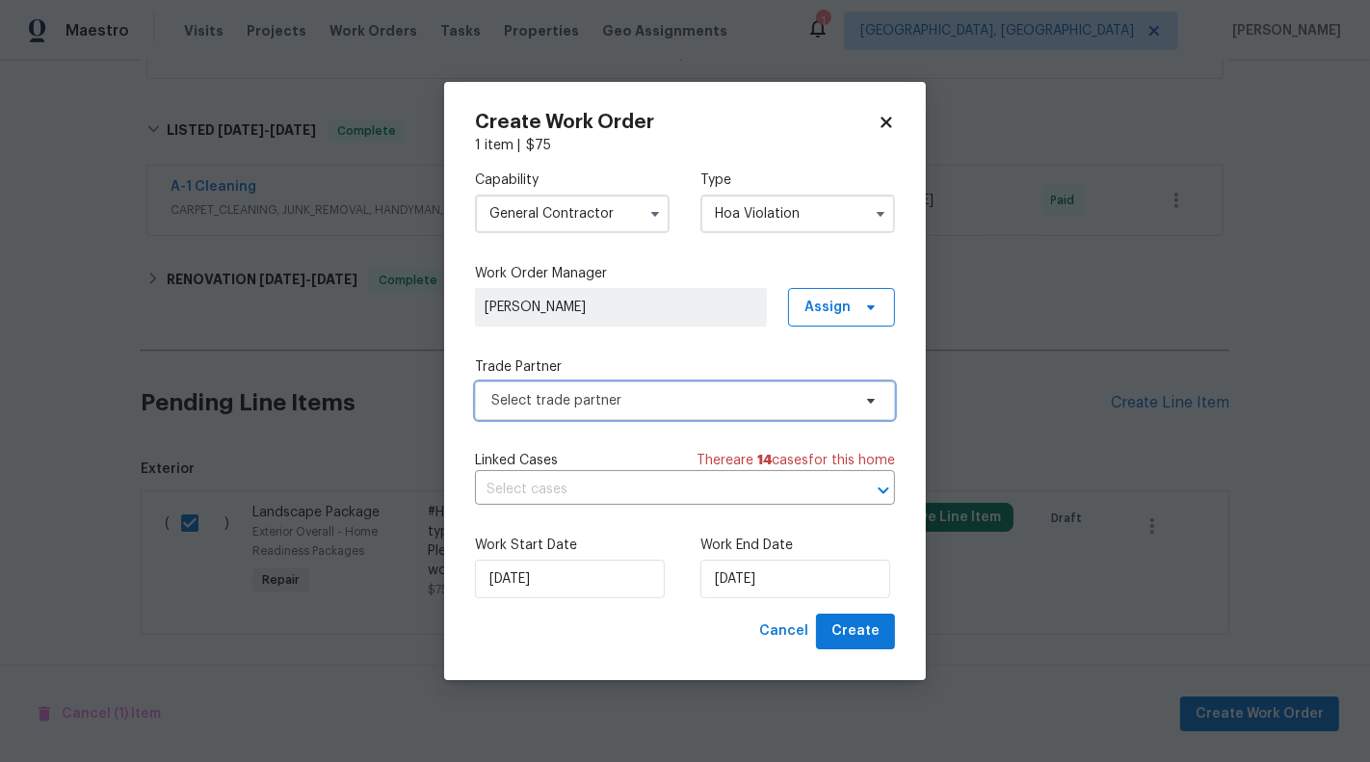
click at [630, 391] on span "Select trade partner" at bounding box center [670, 400] width 359 height 19
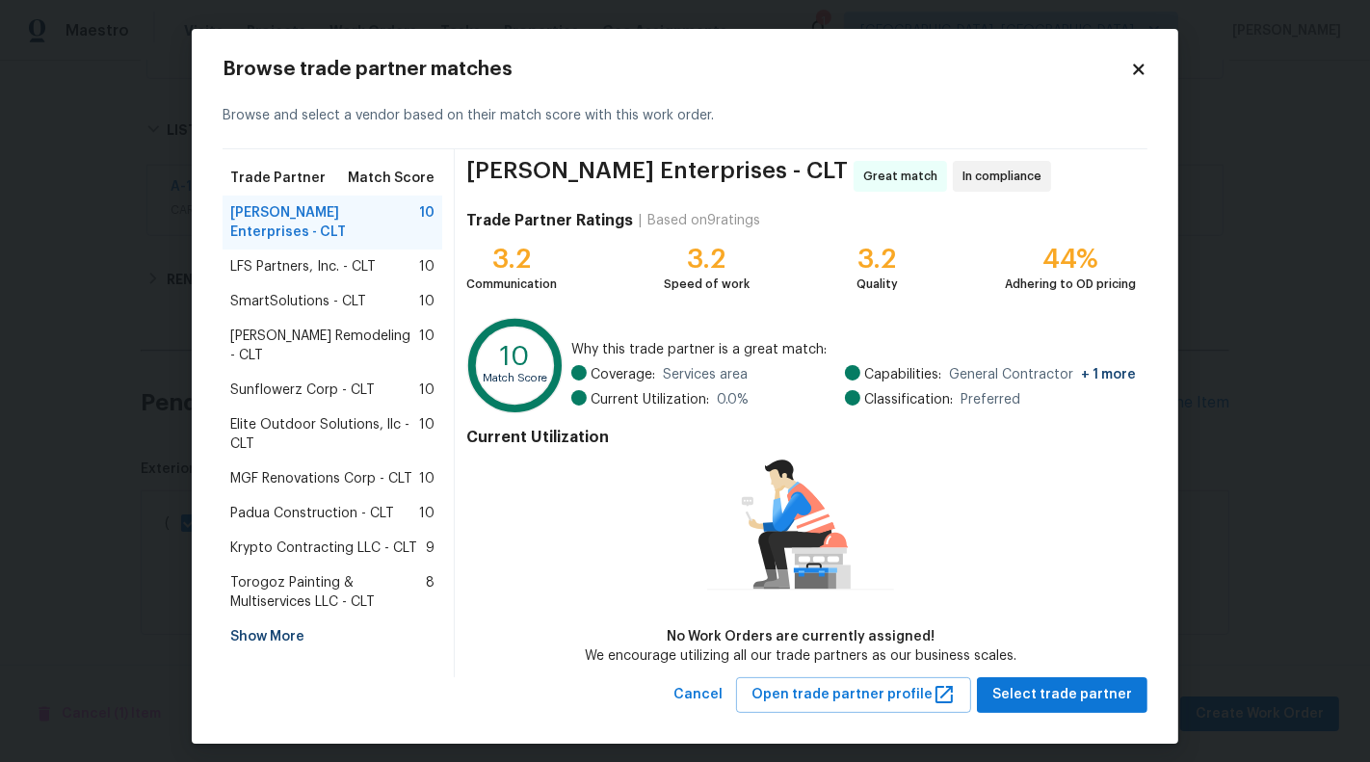
click at [329, 292] on span "SmartSolutions - CLT" at bounding box center [298, 301] width 136 height 19
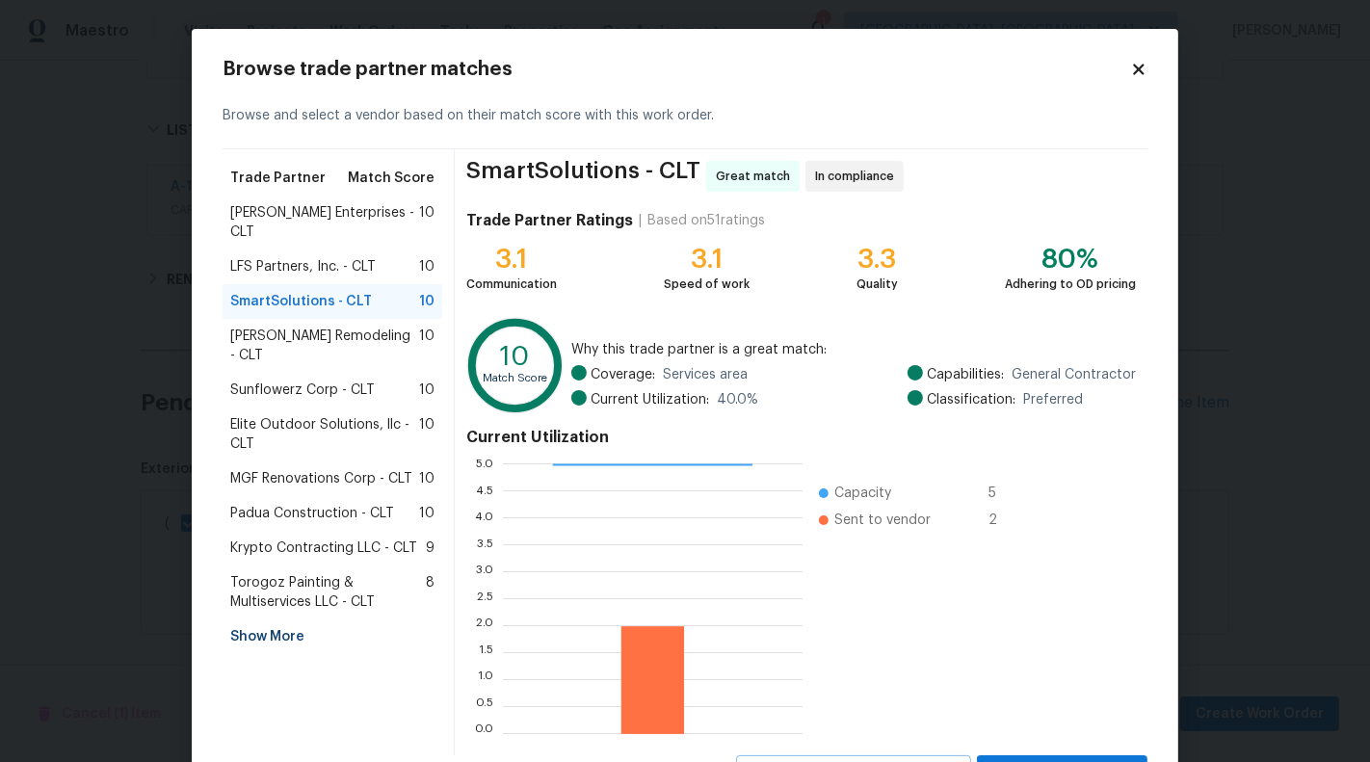
scroll to position [87, 0]
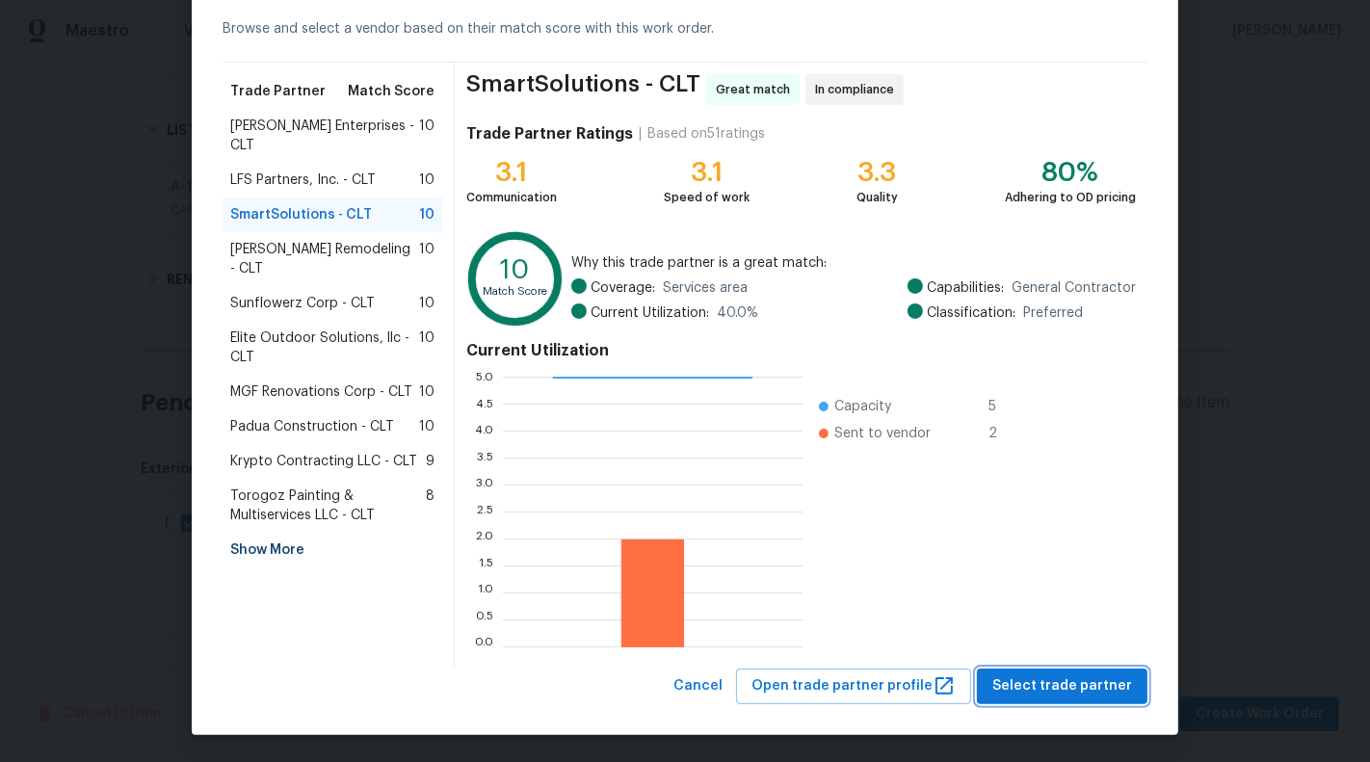
click at [1032, 678] on span "Select trade partner" at bounding box center [1062, 686] width 140 height 24
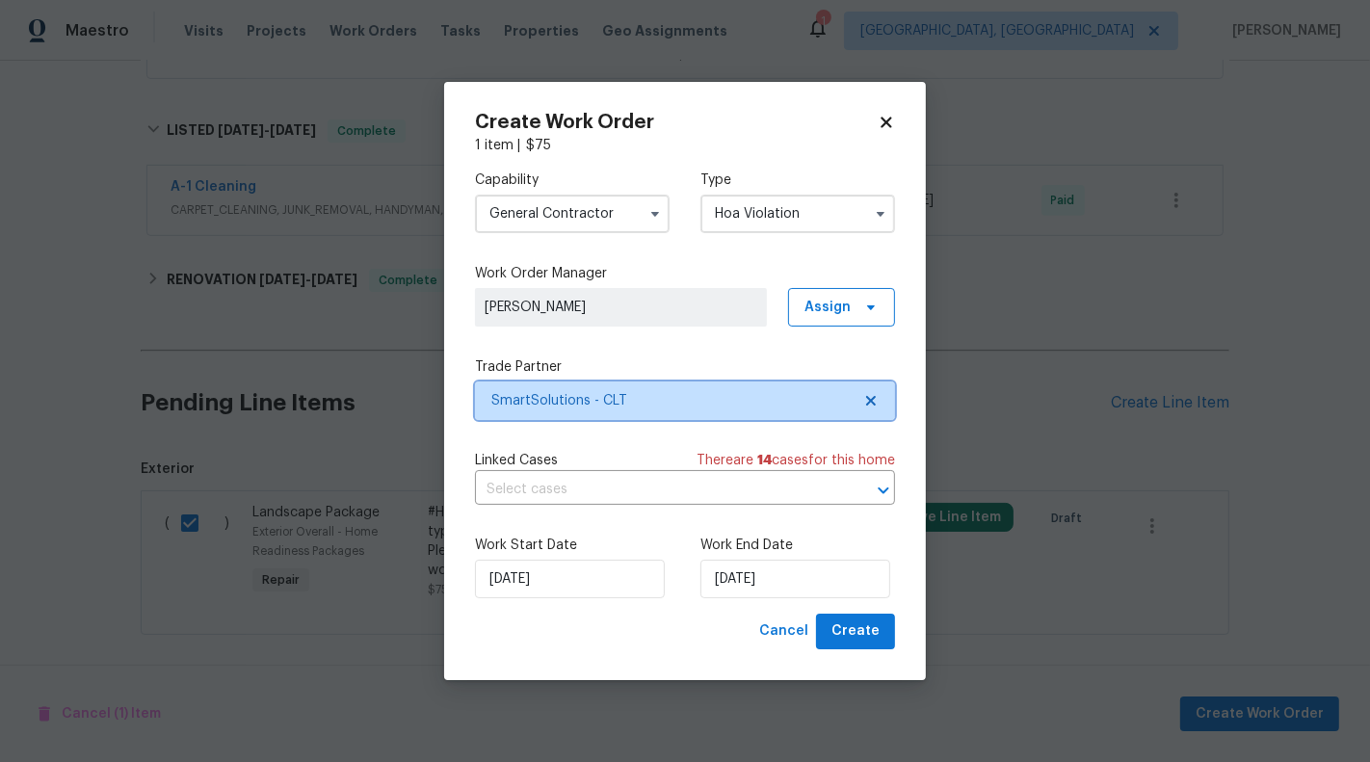
scroll to position [0, 0]
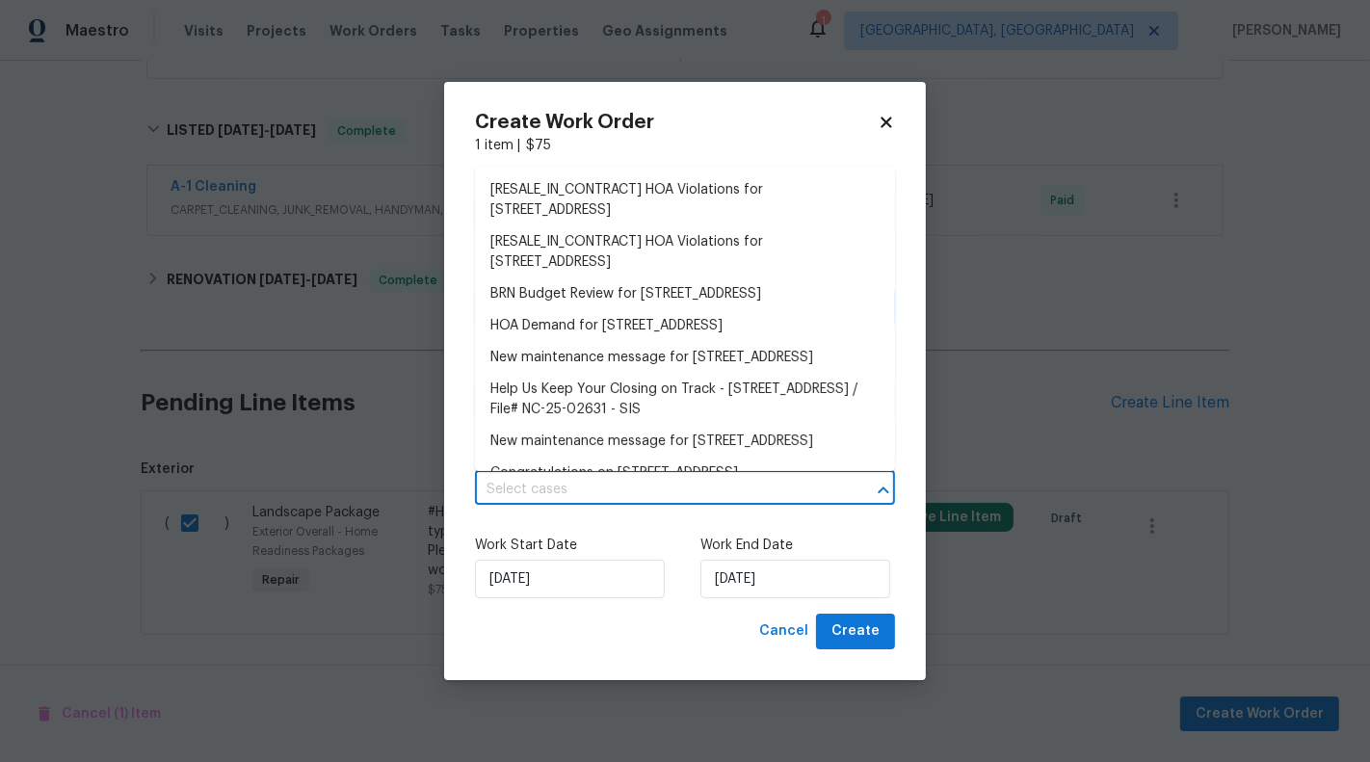
click at [595, 481] on input "text" at bounding box center [658, 490] width 366 height 30
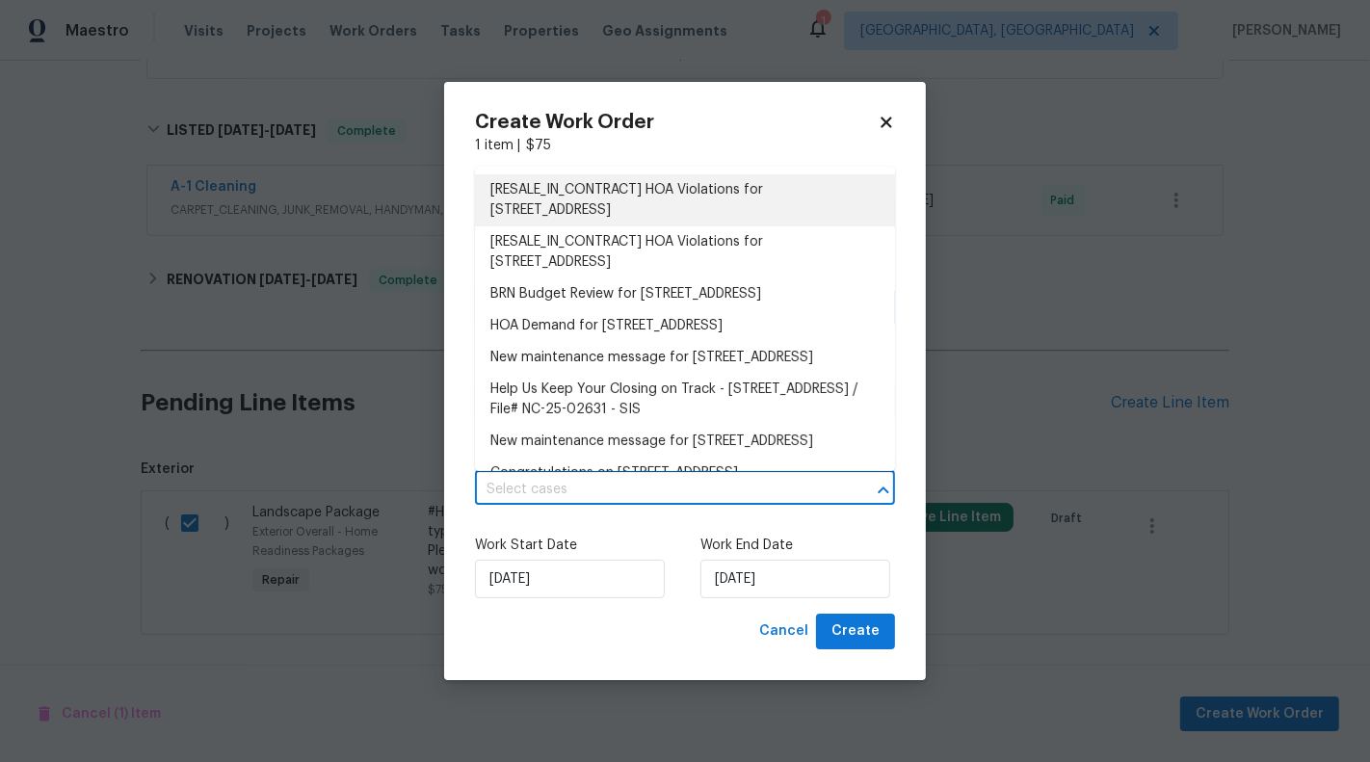
click at [638, 207] on li "[RESALE_IN_CONTRACT] HOA Violations for [STREET_ADDRESS]" at bounding box center [685, 200] width 420 height 52
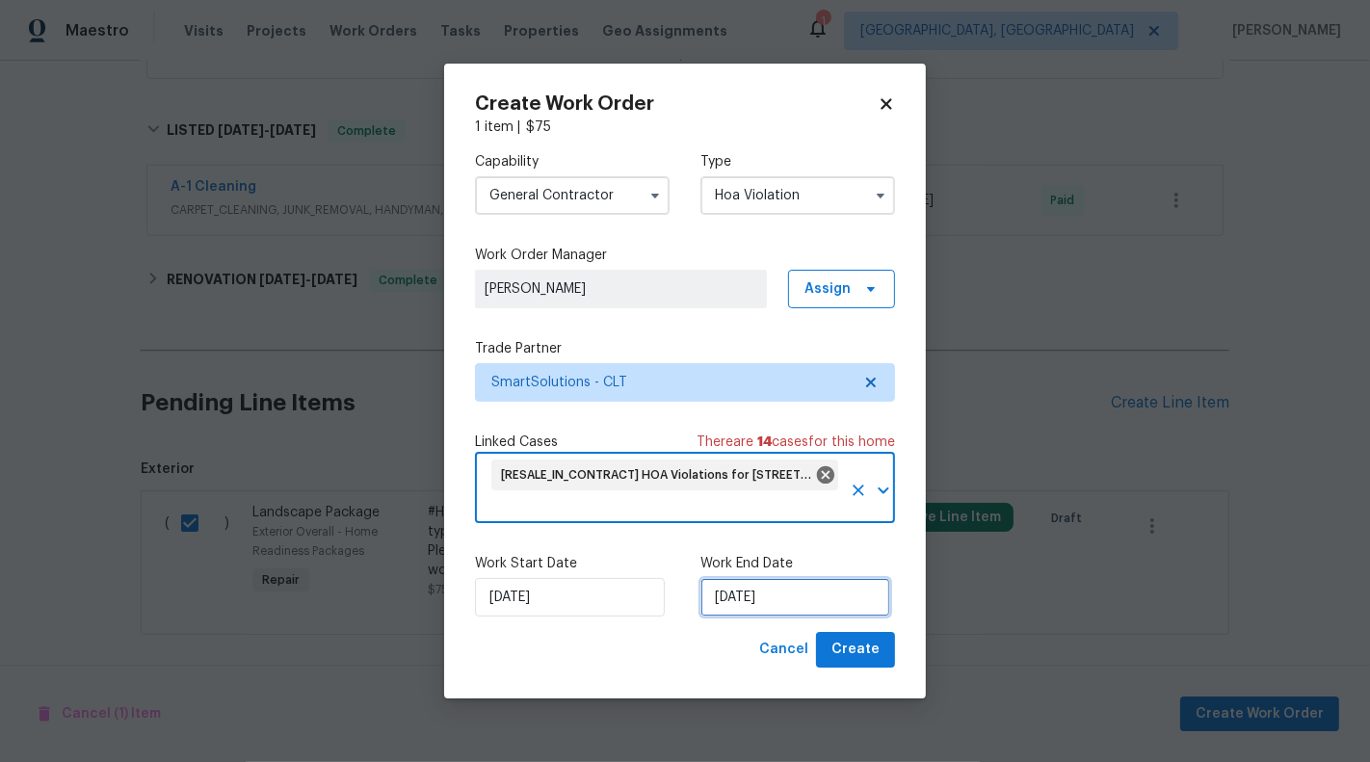
click at [762, 592] on input "[DATE]" at bounding box center [795, 597] width 190 height 39
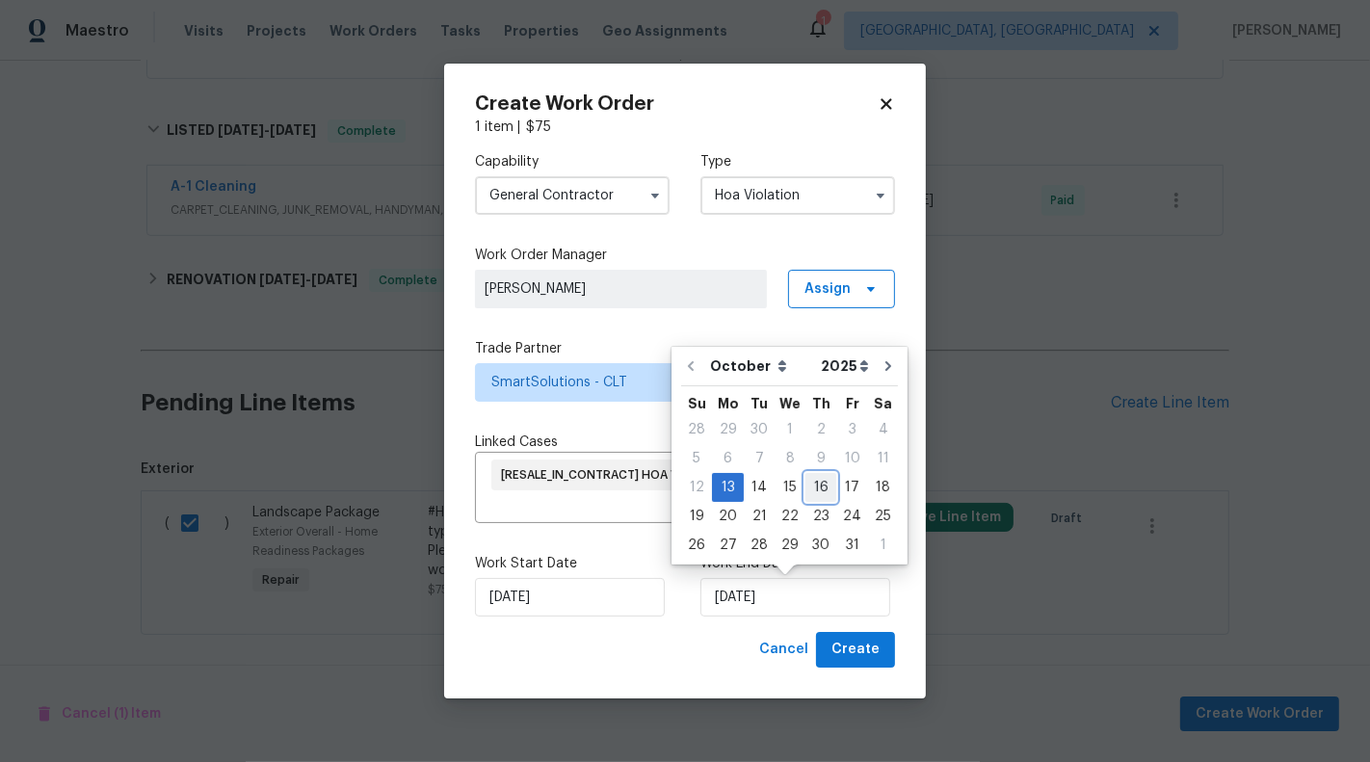
click at [805, 488] on div "16" at bounding box center [820, 487] width 31 height 27
type input "16/10/2025"
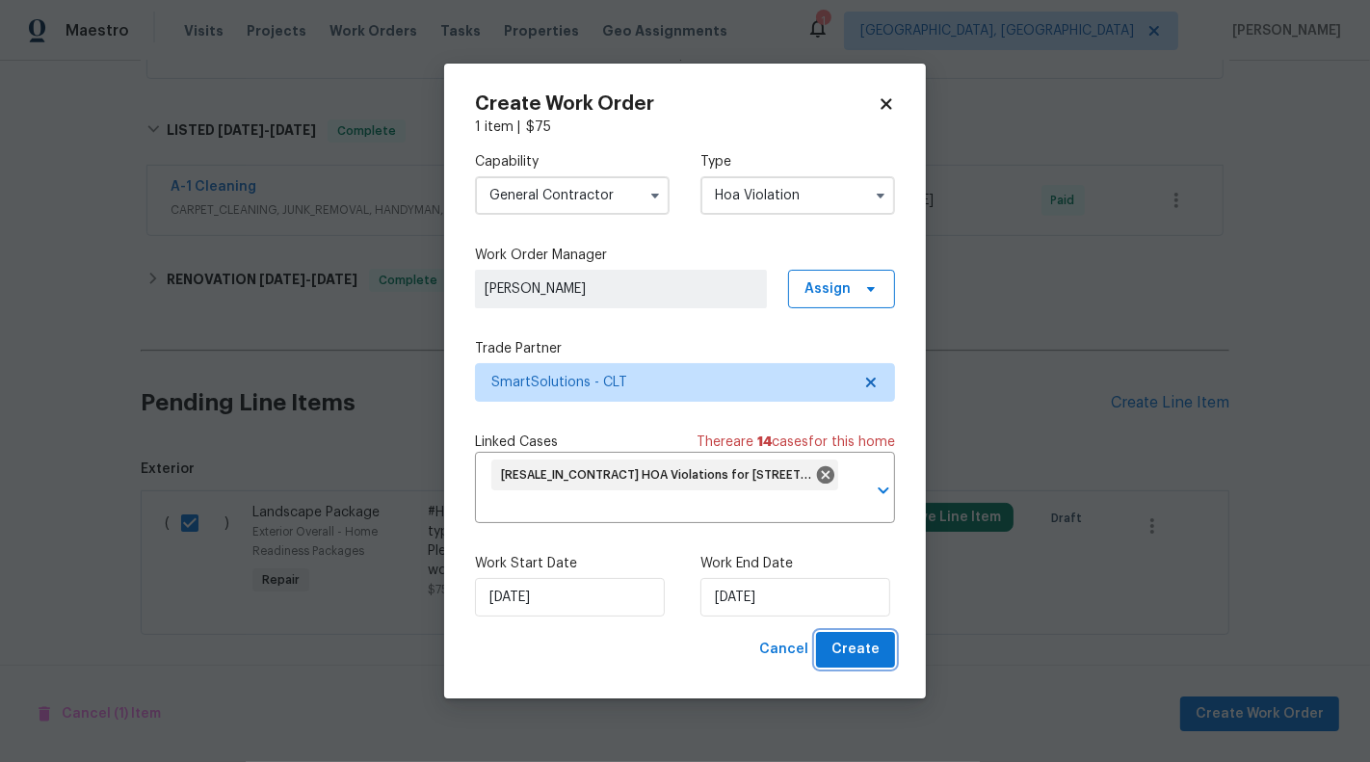
click at [836, 656] on span "Create" at bounding box center [855, 650] width 48 height 24
checkbox input "false"
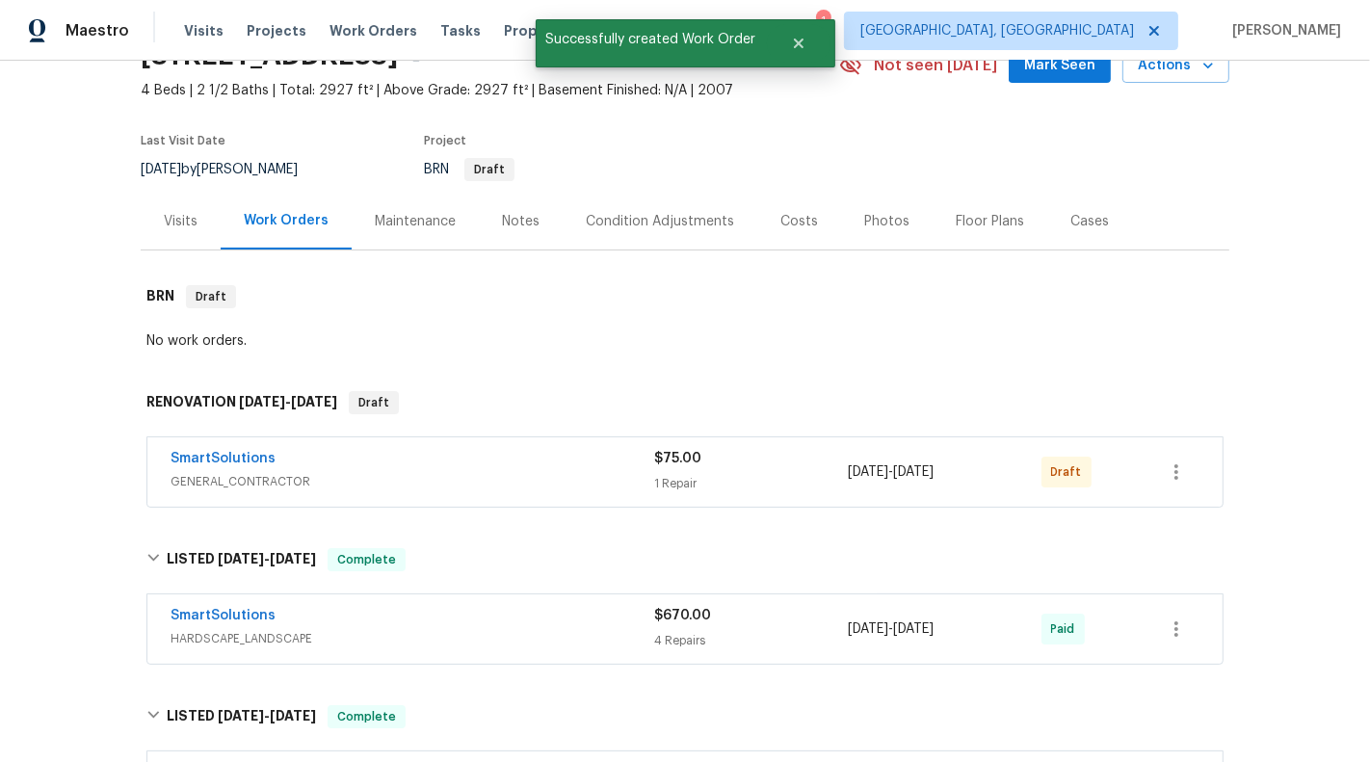
scroll to position [150, 0]
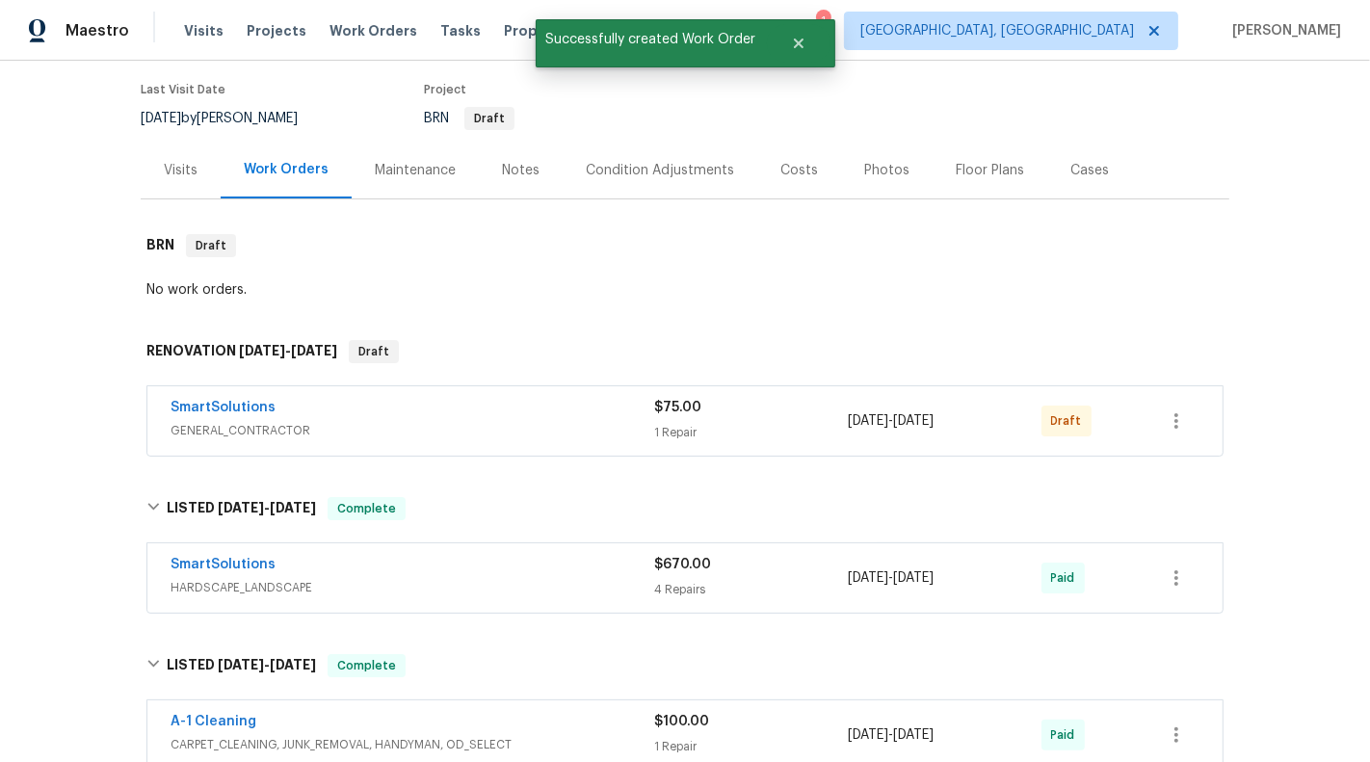
click at [607, 423] on span "GENERAL_CONTRACTOR" at bounding box center [412, 430] width 484 height 19
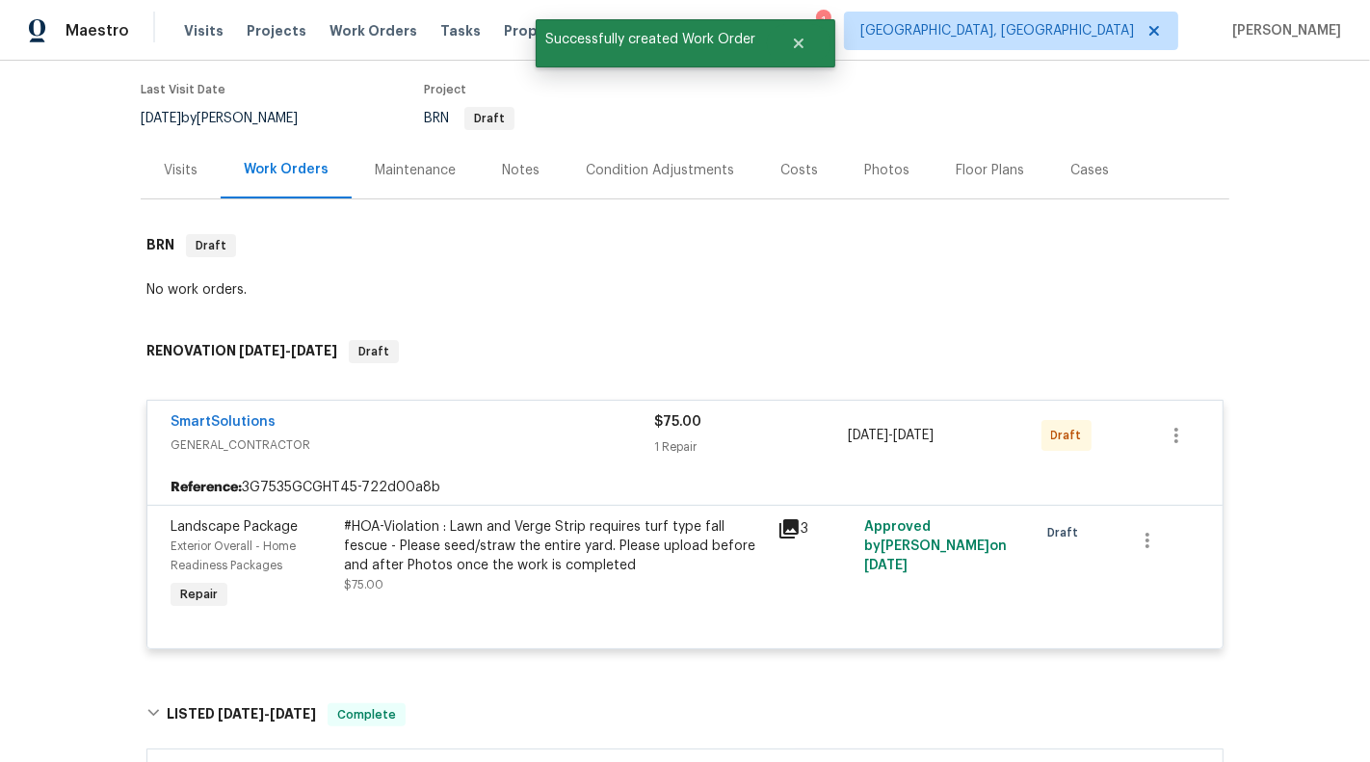
scroll to position [370, 0]
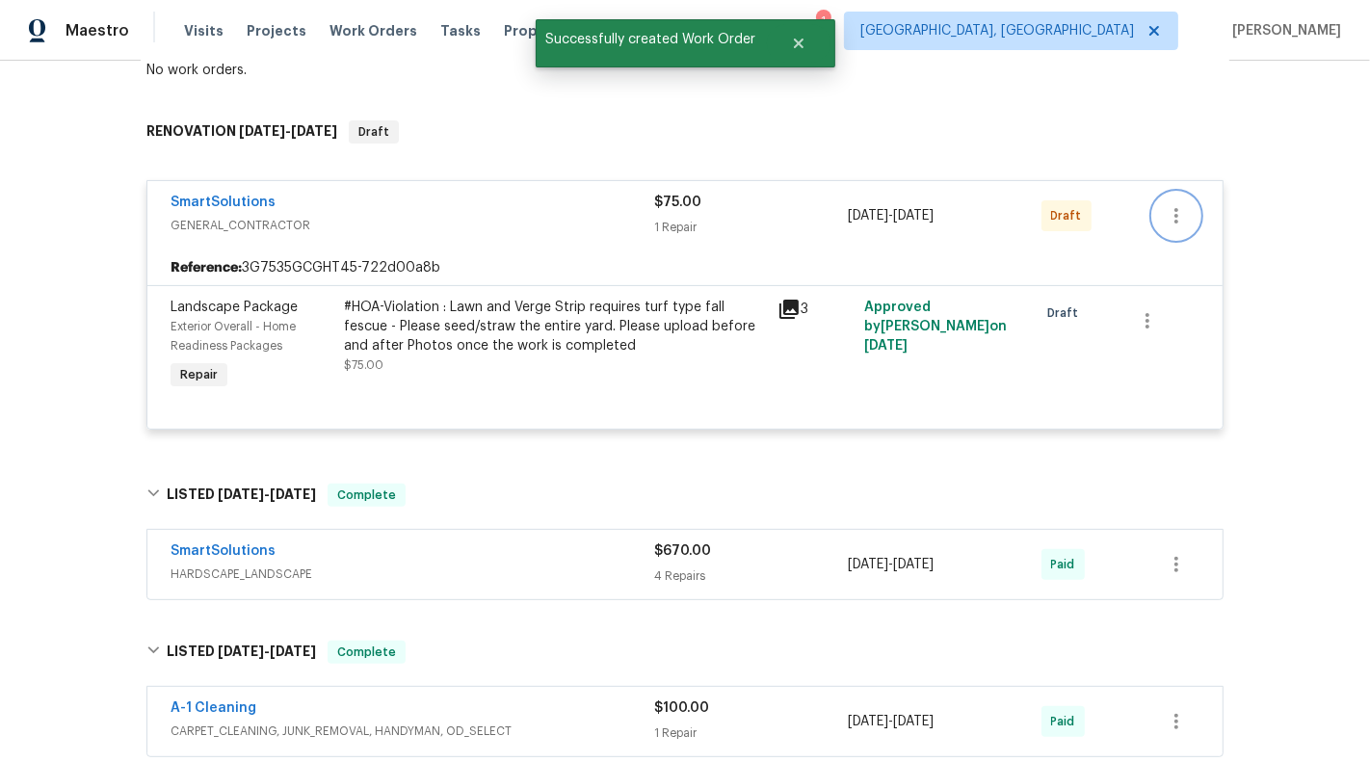
click at [1159, 222] on button "button" at bounding box center [1176, 216] width 46 height 46
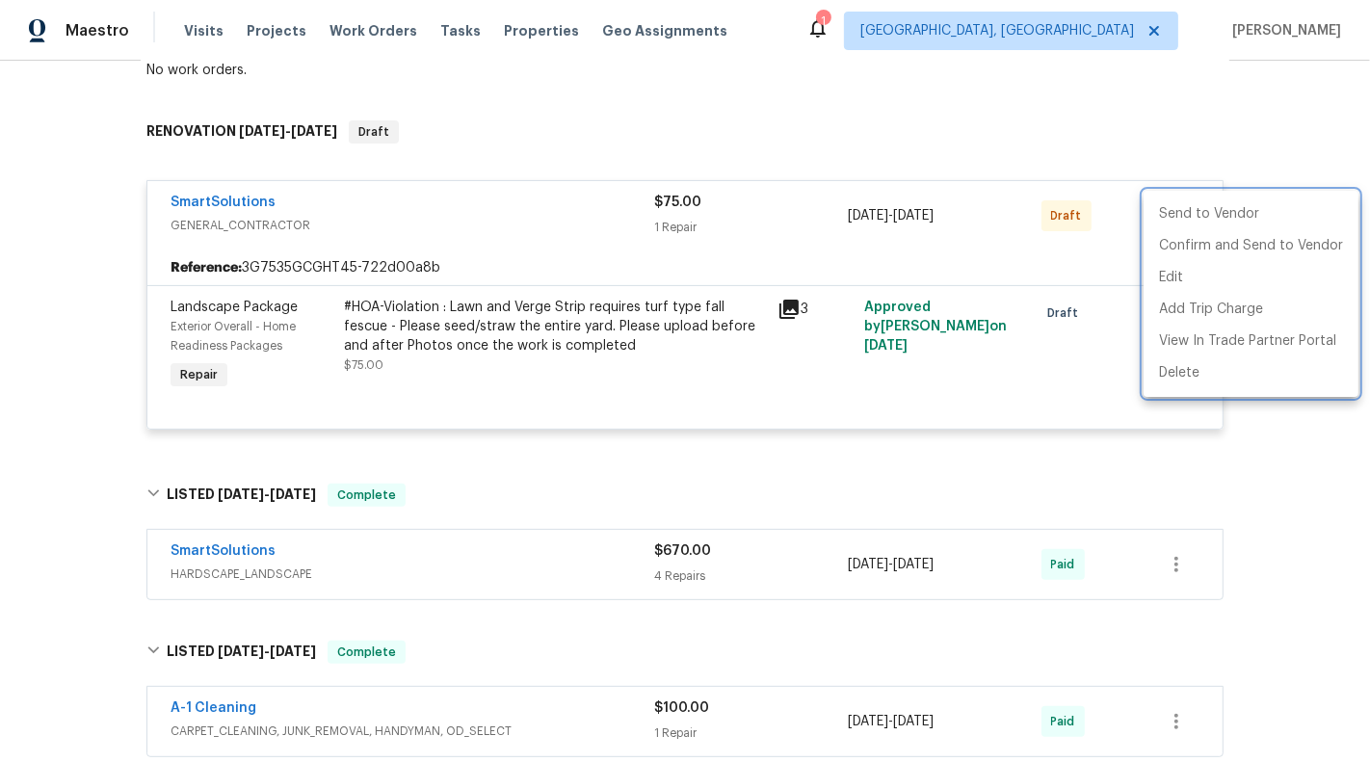
click at [618, 327] on div at bounding box center [685, 381] width 1370 height 762
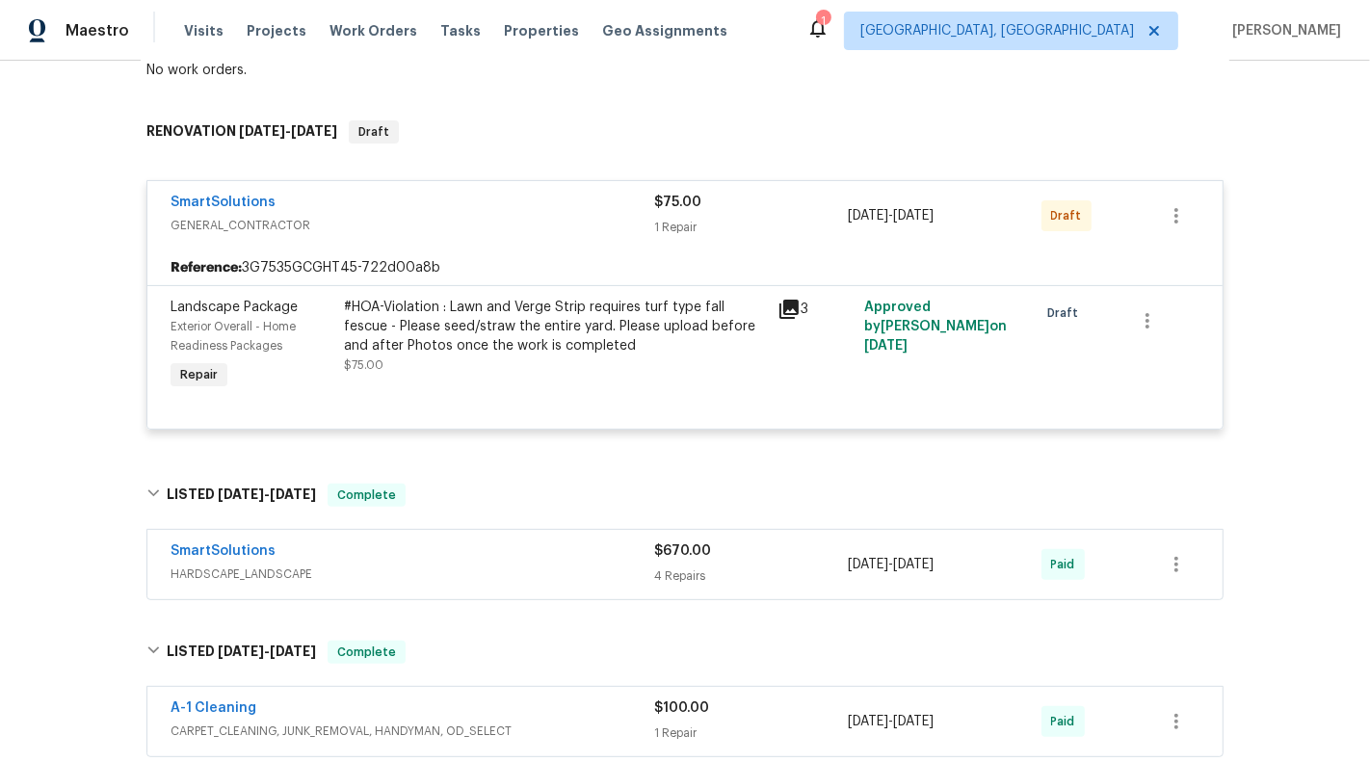
click at [595, 312] on div "#HOA-Violation : Lawn and Verge Strip requires turf type fall fescue - Please s…" at bounding box center [555, 327] width 422 height 58
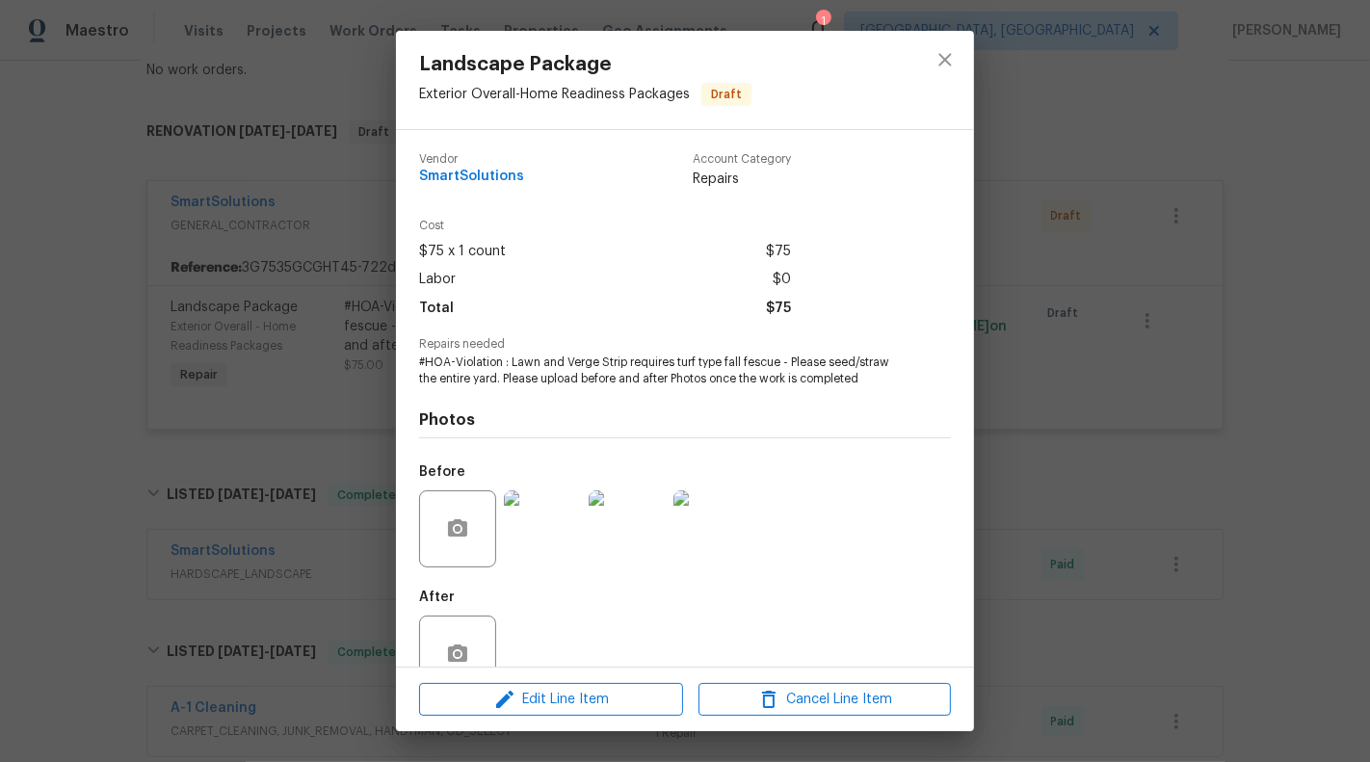
click at [448, 360] on span "#HOA-Violation : Lawn and Verge Strip requires turf type fall fescue - Please s…" at bounding box center [658, 370] width 479 height 33
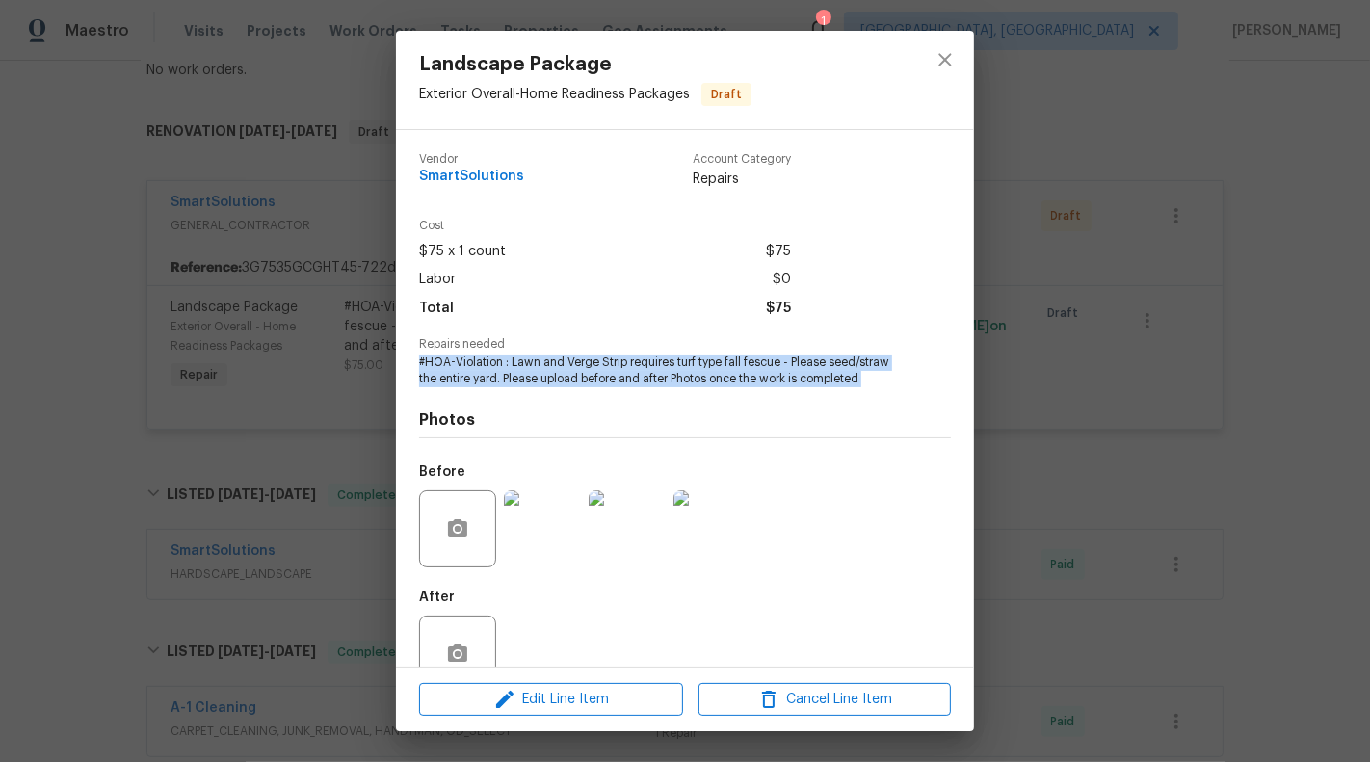
click at [448, 360] on span "#HOA-Violation : Lawn and Verge Strip requires turf type fall fescue - Please s…" at bounding box center [658, 370] width 479 height 33
copy span "#HOA-Violation : Lawn and Verge Strip requires turf type fall fescue - Please s…"
click at [939, 52] on icon "close" at bounding box center [944, 59] width 23 height 23
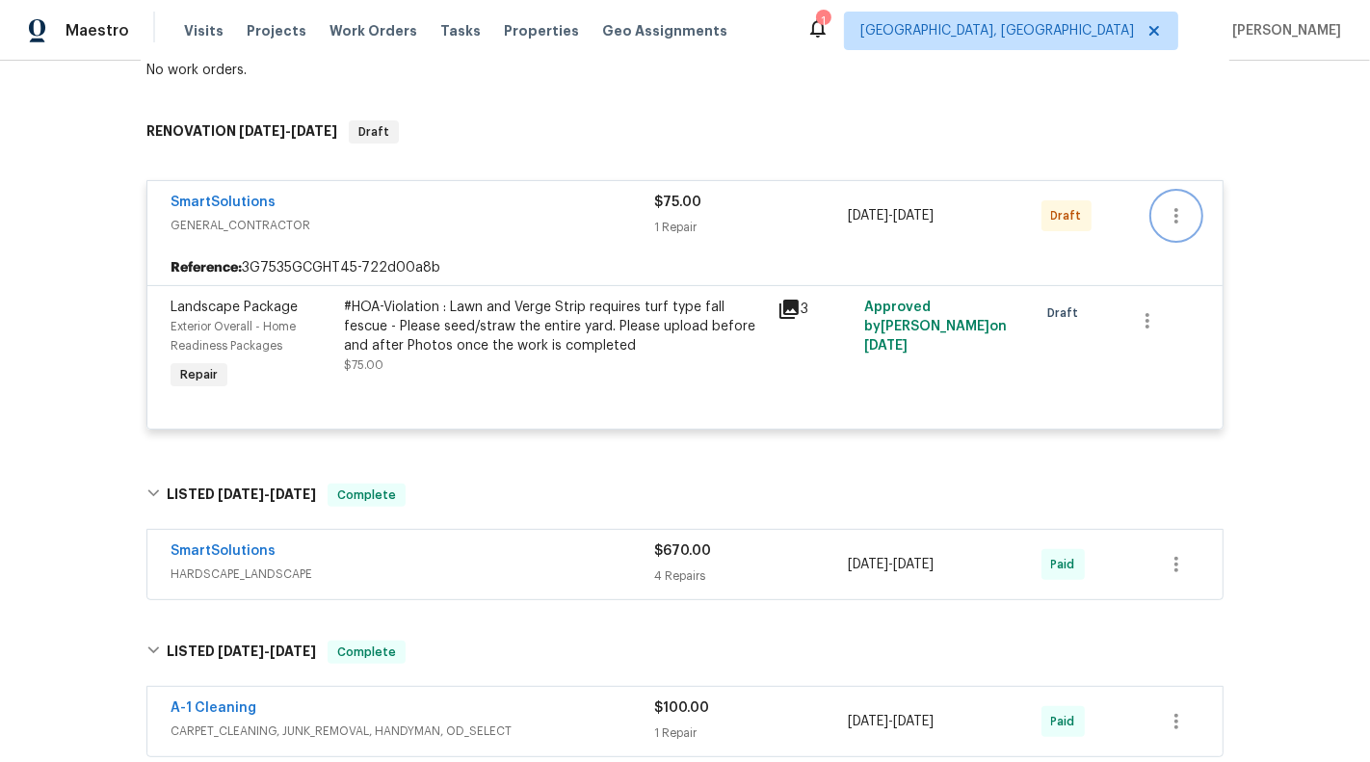
click at [1173, 208] on icon "button" at bounding box center [1175, 215] width 23 height 23
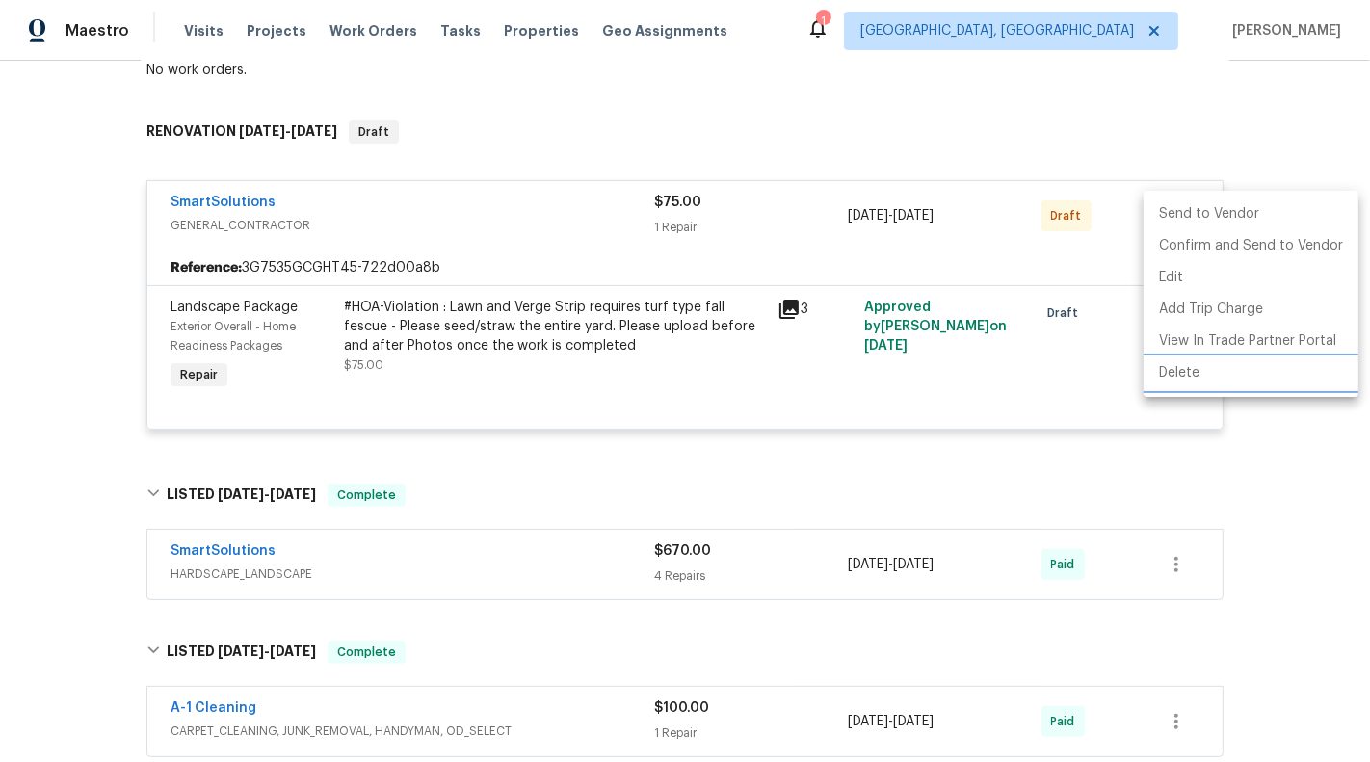
click at [1181, 375] on li "Delete" at bounding box center [1250, 373] width 215 height 32
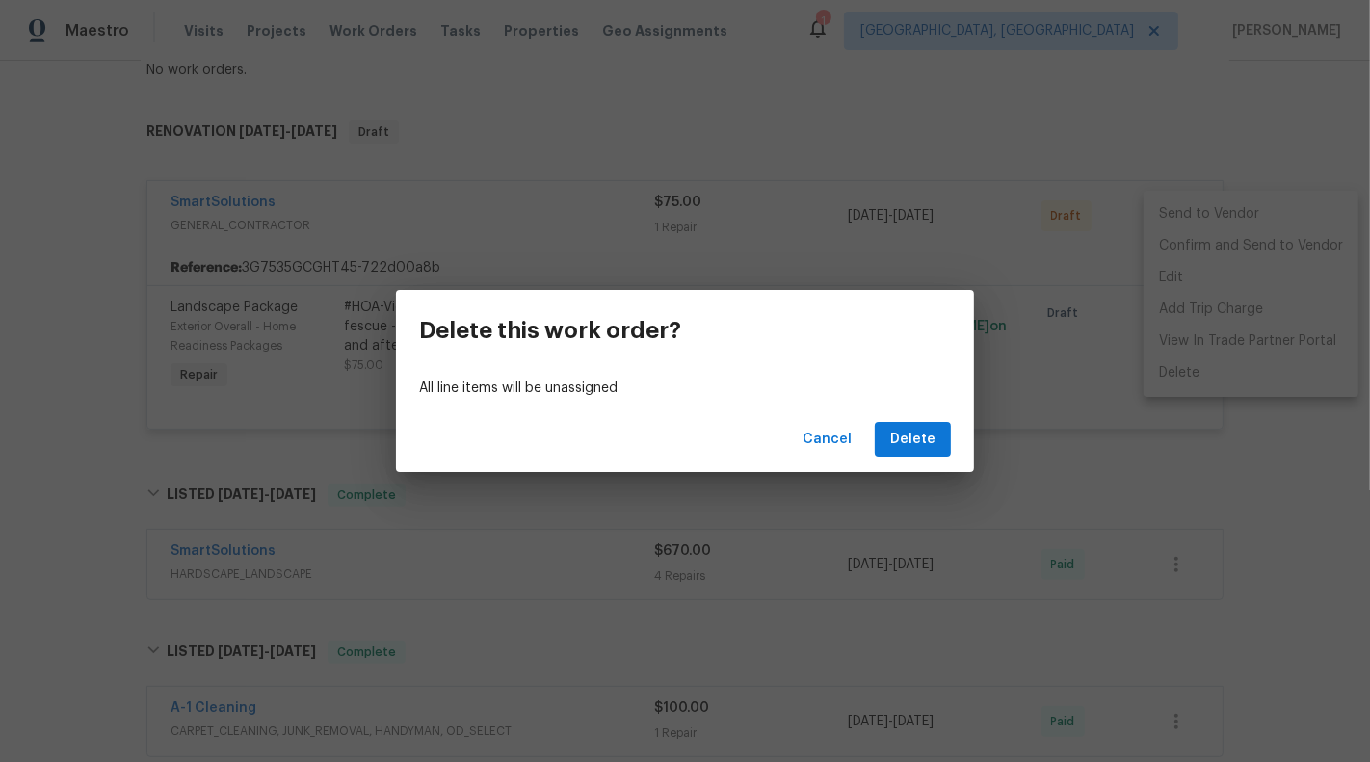
click at [891, 420] on div "Cancel Delete" at bounding box center [685, 439] width 578 height 66
click at [924, 432] on span "Delete" at bounding box center [912, 440] width 45 height 24
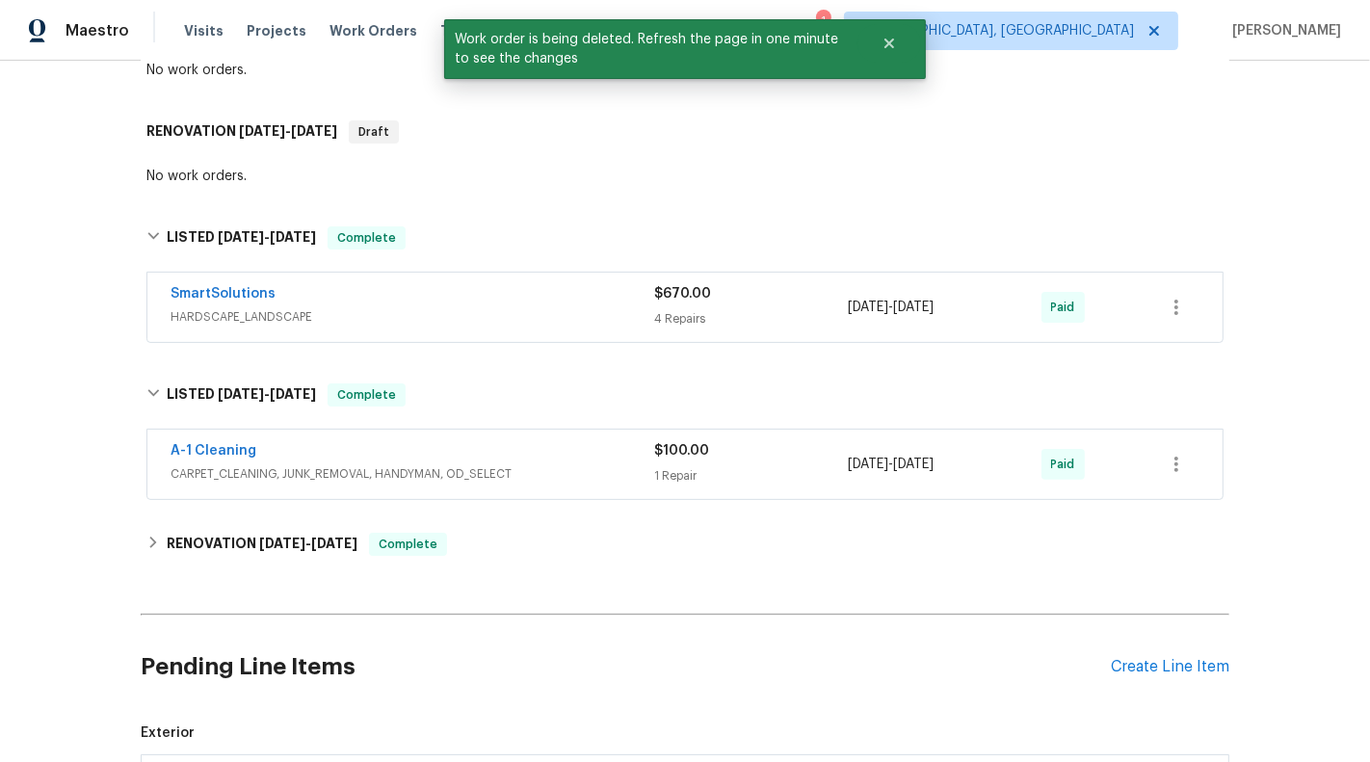
click at [256, 453] on div "A-1 Cleaning" at bounding box center [412, 452] width 484 height 23
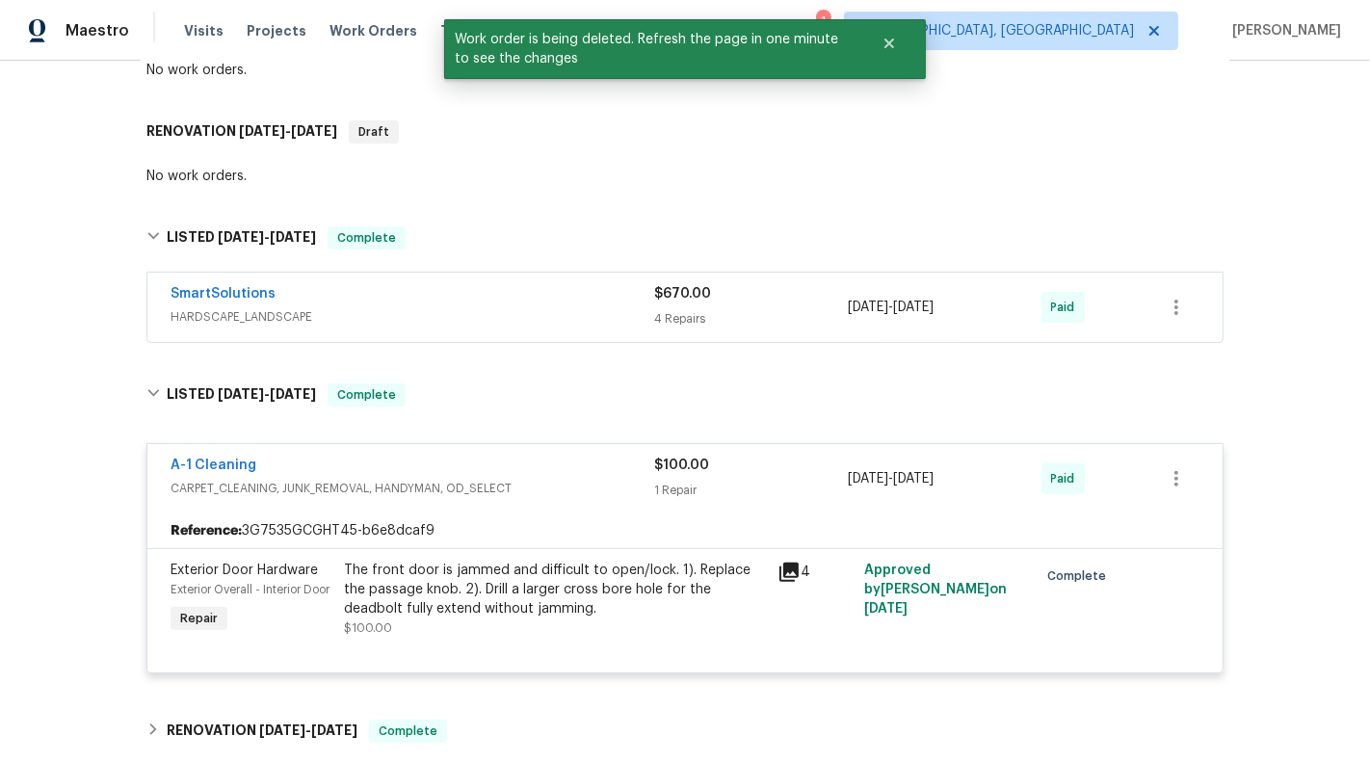
click at [506, 325] on span "HARDSCAPE_LANDSCAPE" at bounding box center [412, 316] width 484 height 19
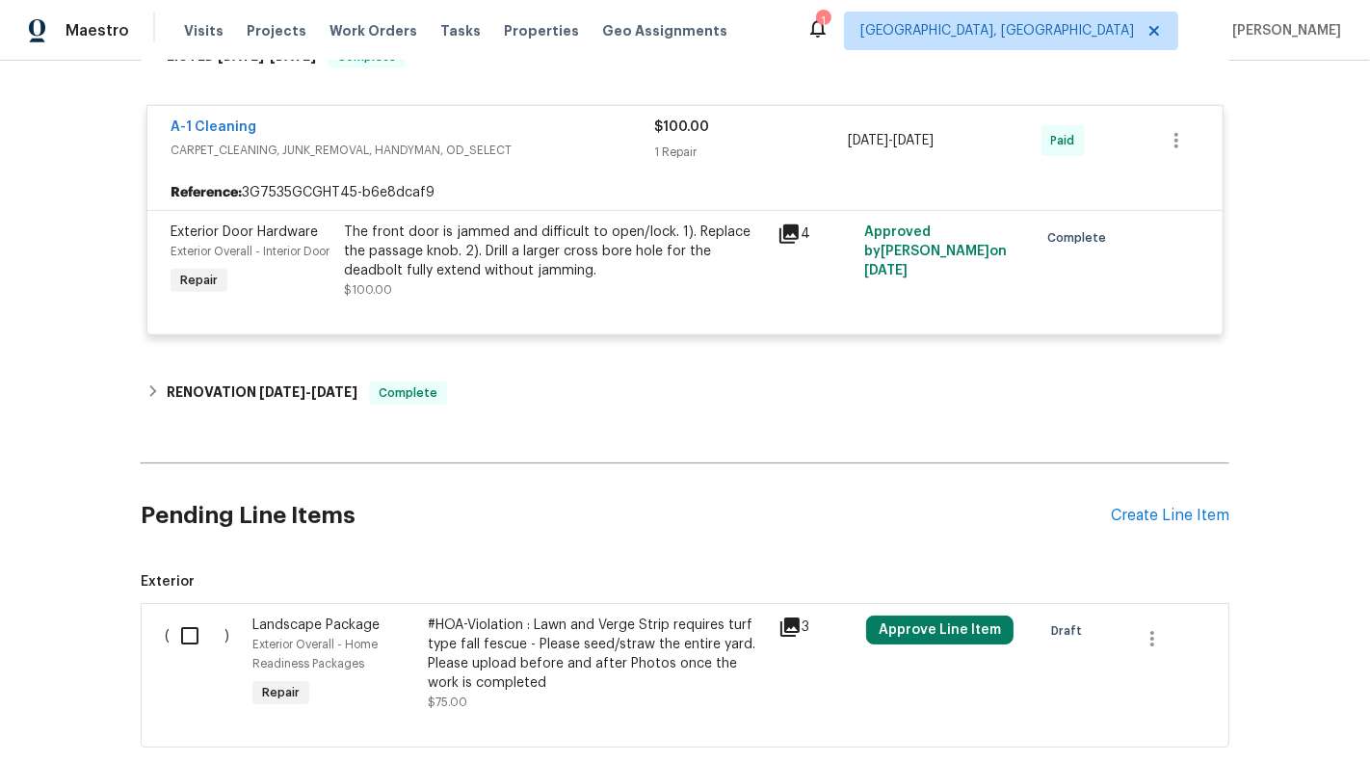
scroll to position [1478, 0]
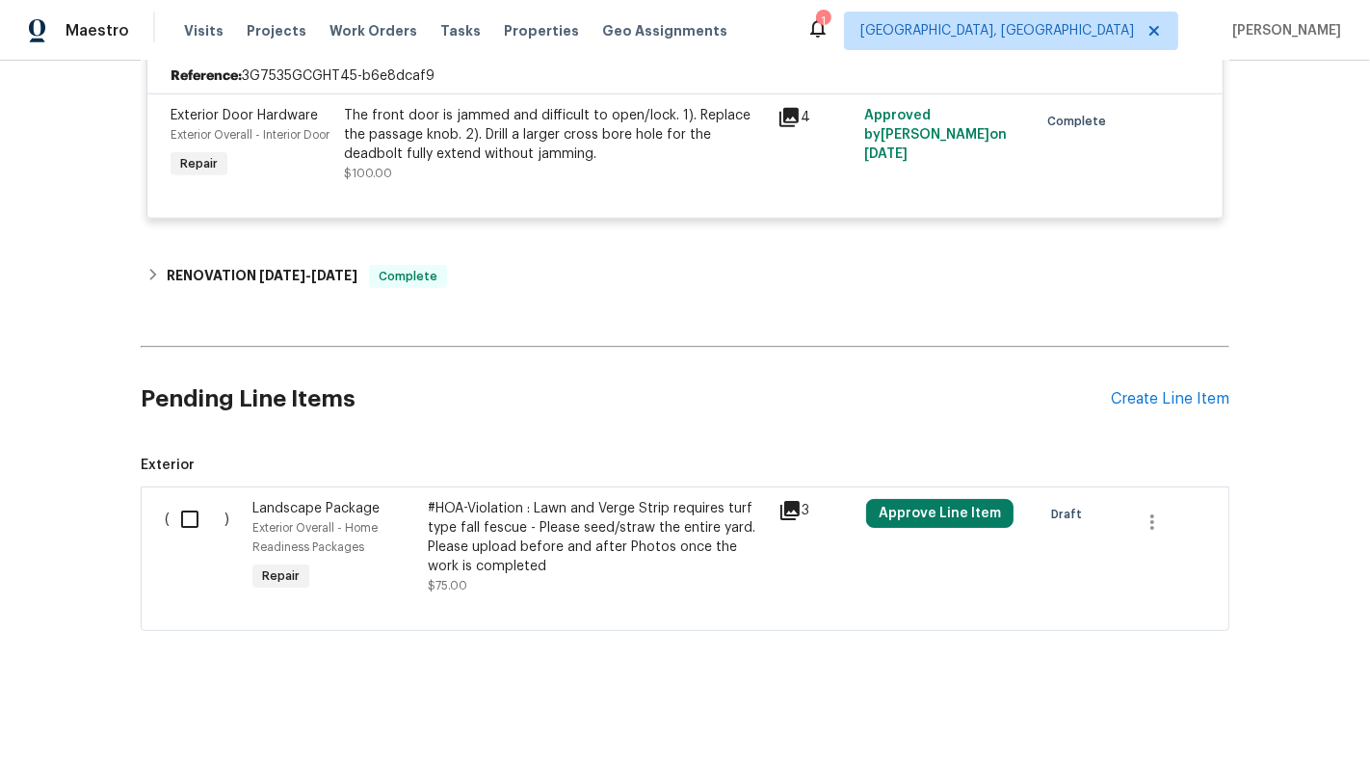
click at [1174, 528] on div at bounding box center [1167, 522] width 76 height 46
click at [1164, 520] on button "button" at bounding box center [1152, 522] width 46 height 46
click at [1169, 520] on li "Cancel" at bounding box center [1166, 522] width 74 height 32
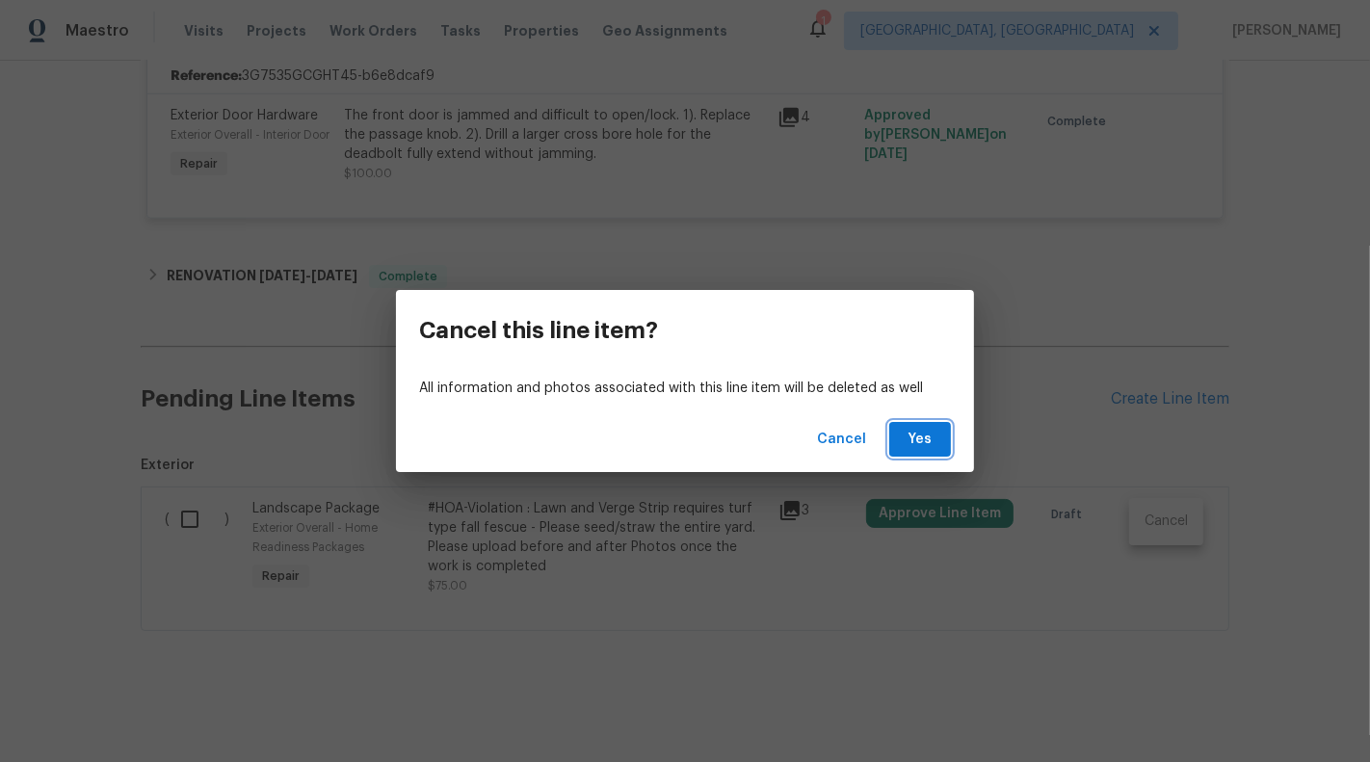
click at [923, 432] on span "Yes" at bounding box center [919, 440] width 31 height 24
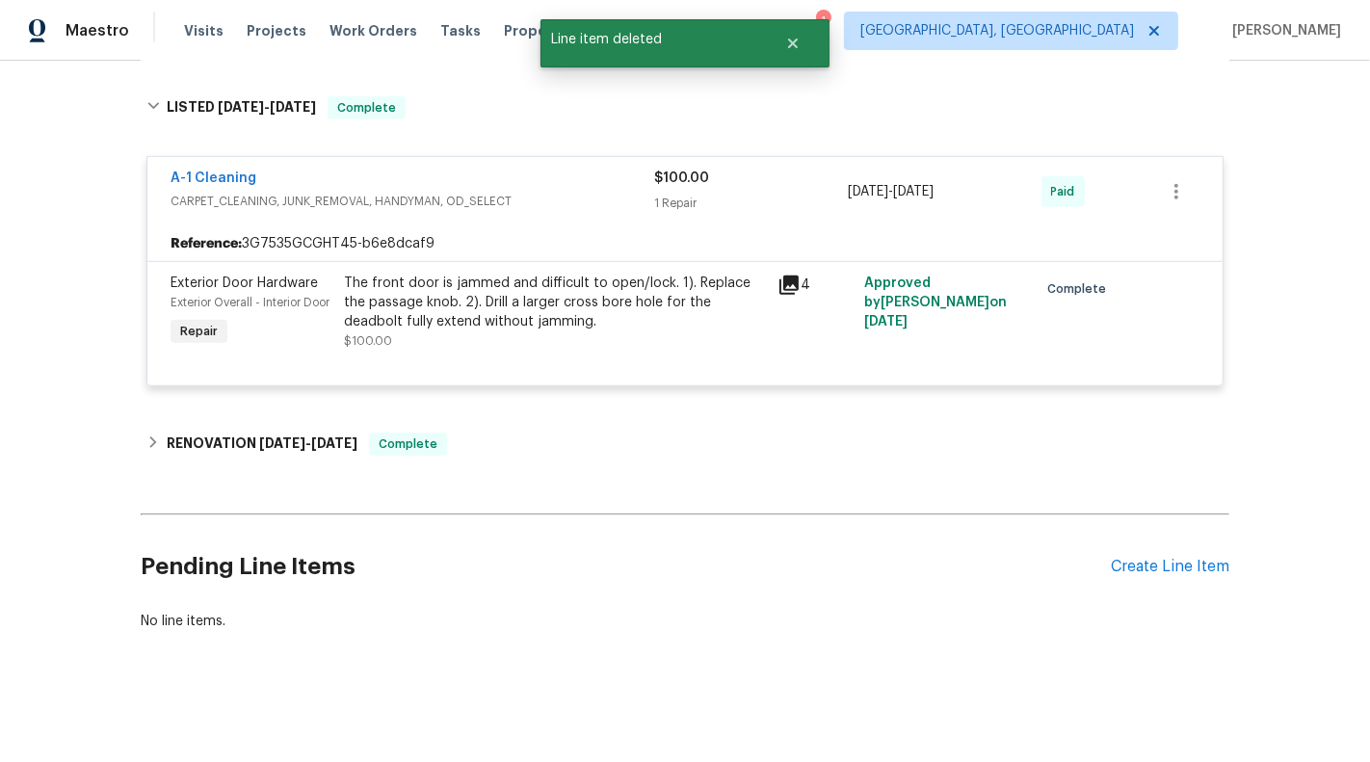
scroll to position [1311, 0]
click at [1157, 570] on div "Create Line Item" at bounding box center [1170, 567] width 118 height 18
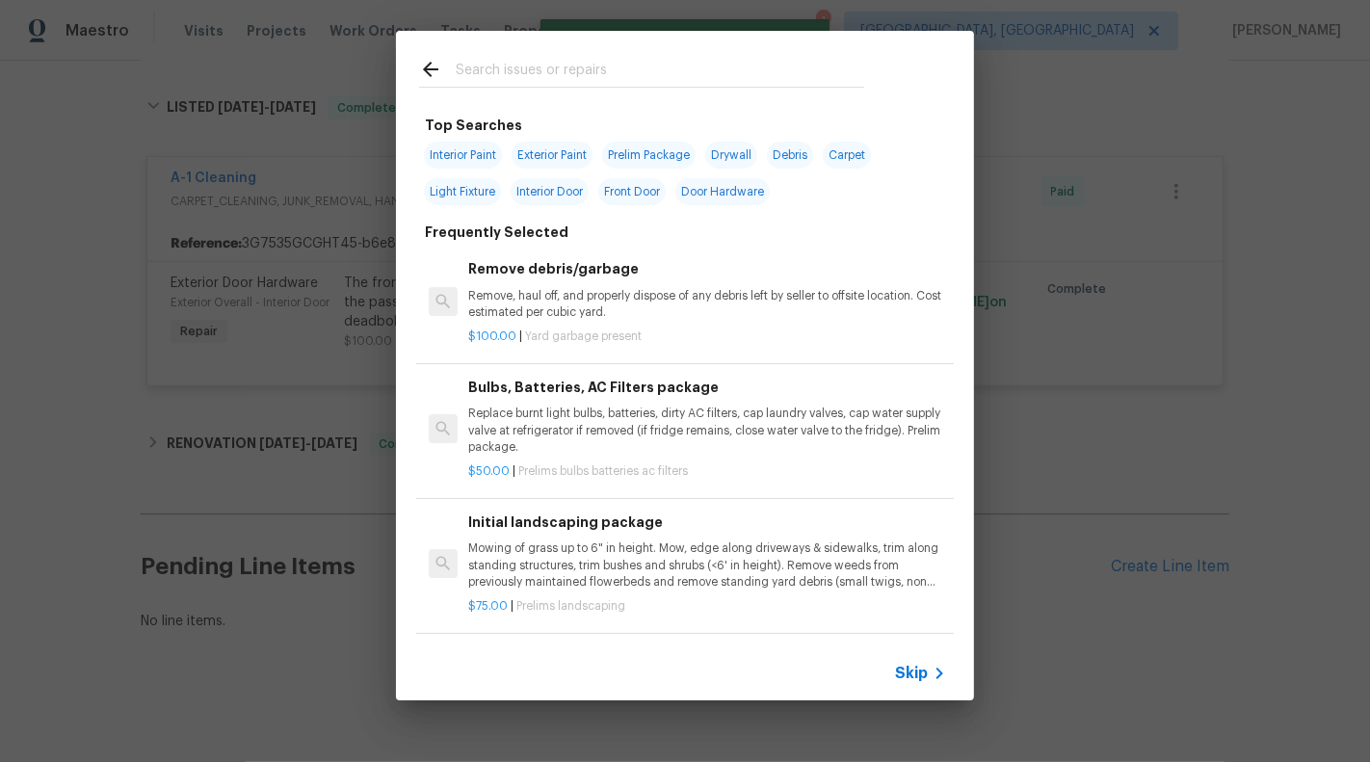
click at [921, 666] on span "Skip" at bounding box center [911, 673] width 33 height 19
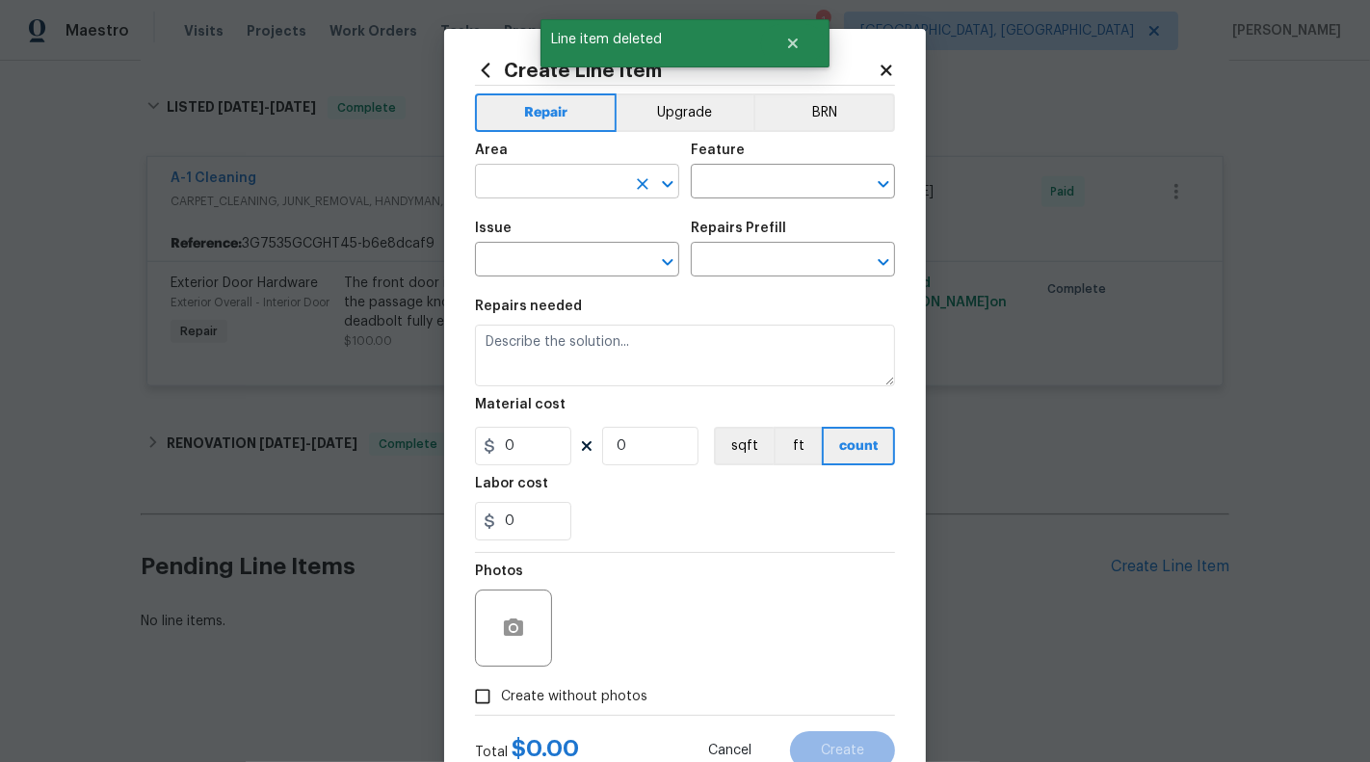
click at [594, 181] on input "text" at bounding box center [550, 184] width 150 height 30
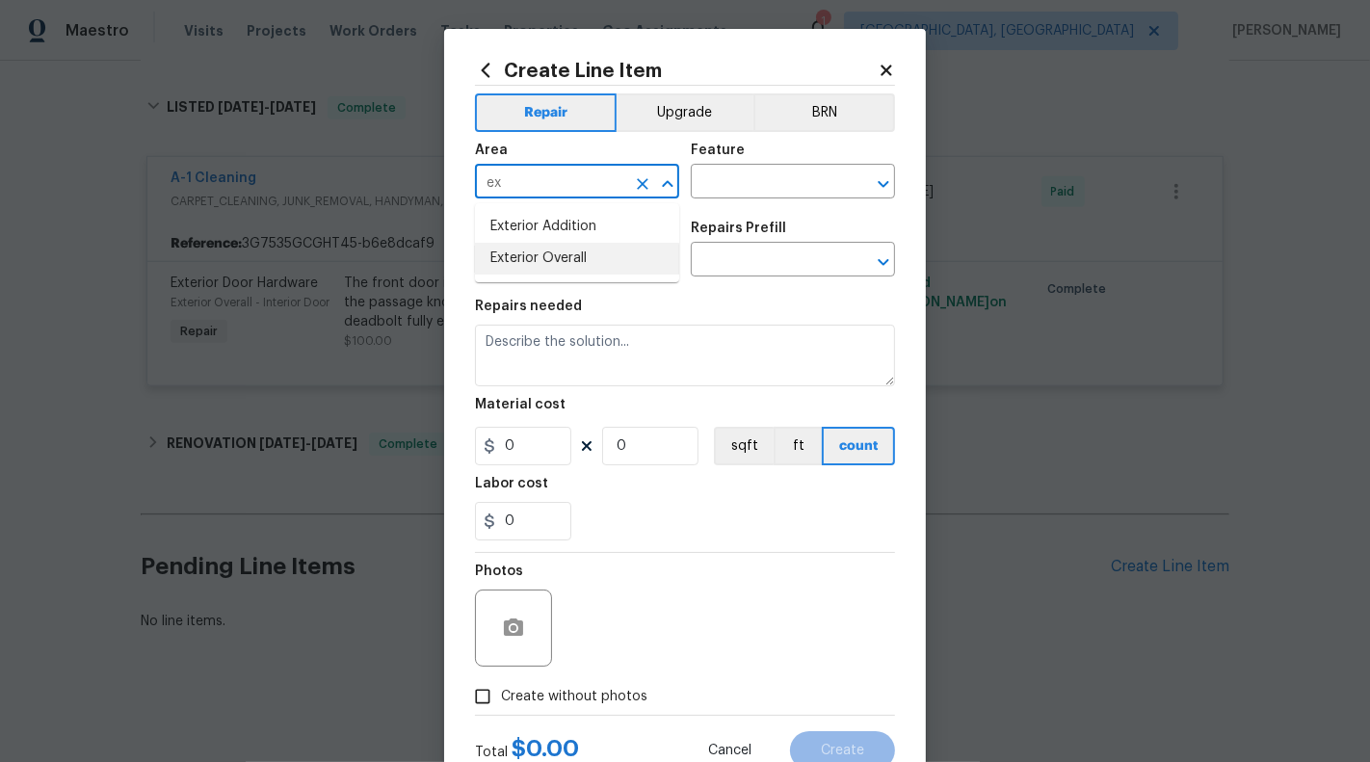
click at [606, 258] on li "Exterior Overall" at bounding box center [577, 259] width 204 height 32
type input "Exterior Overall"
click at [773, 182] on input "text" at bounding box center [766, 184] width 150 height 30
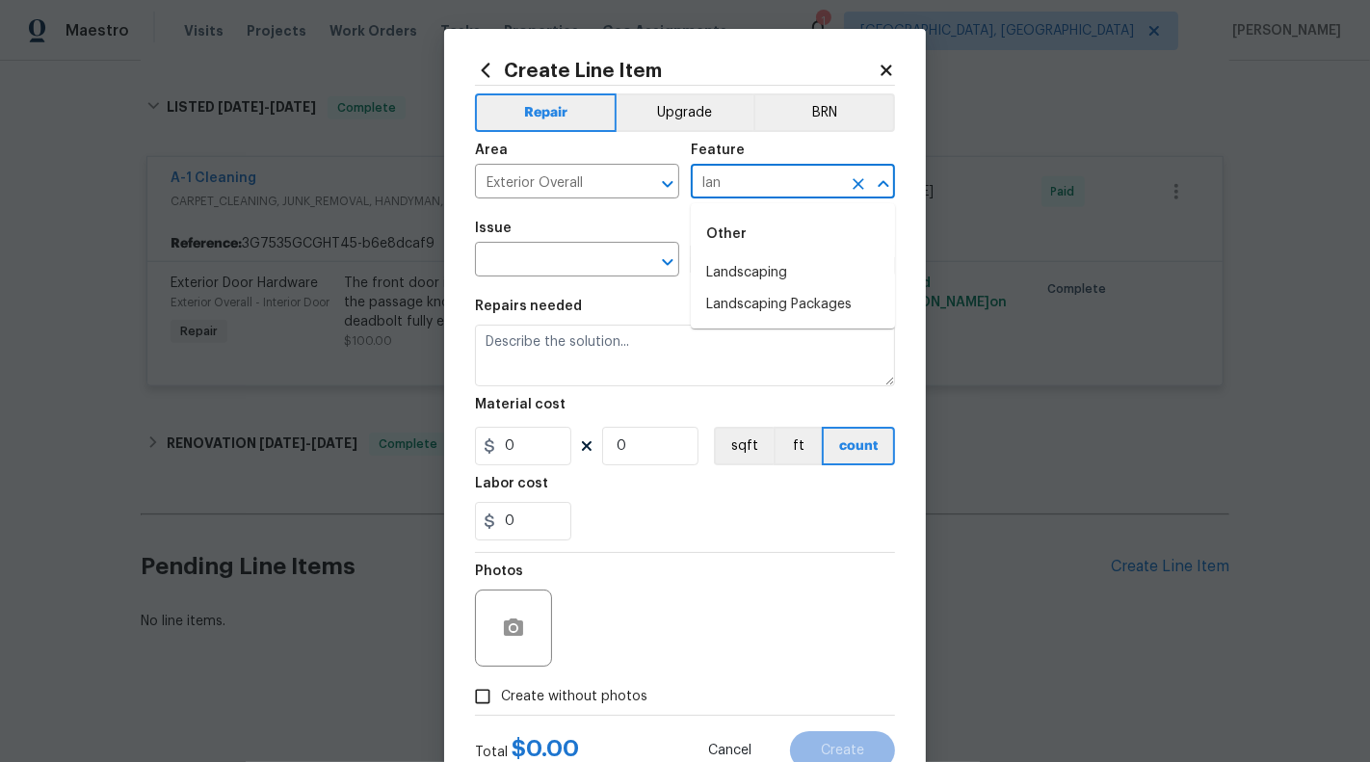
click at [779, 274] on li "Landscaping" at bounding box center [793, 273] width 204 height 32
type input "Landscaping"
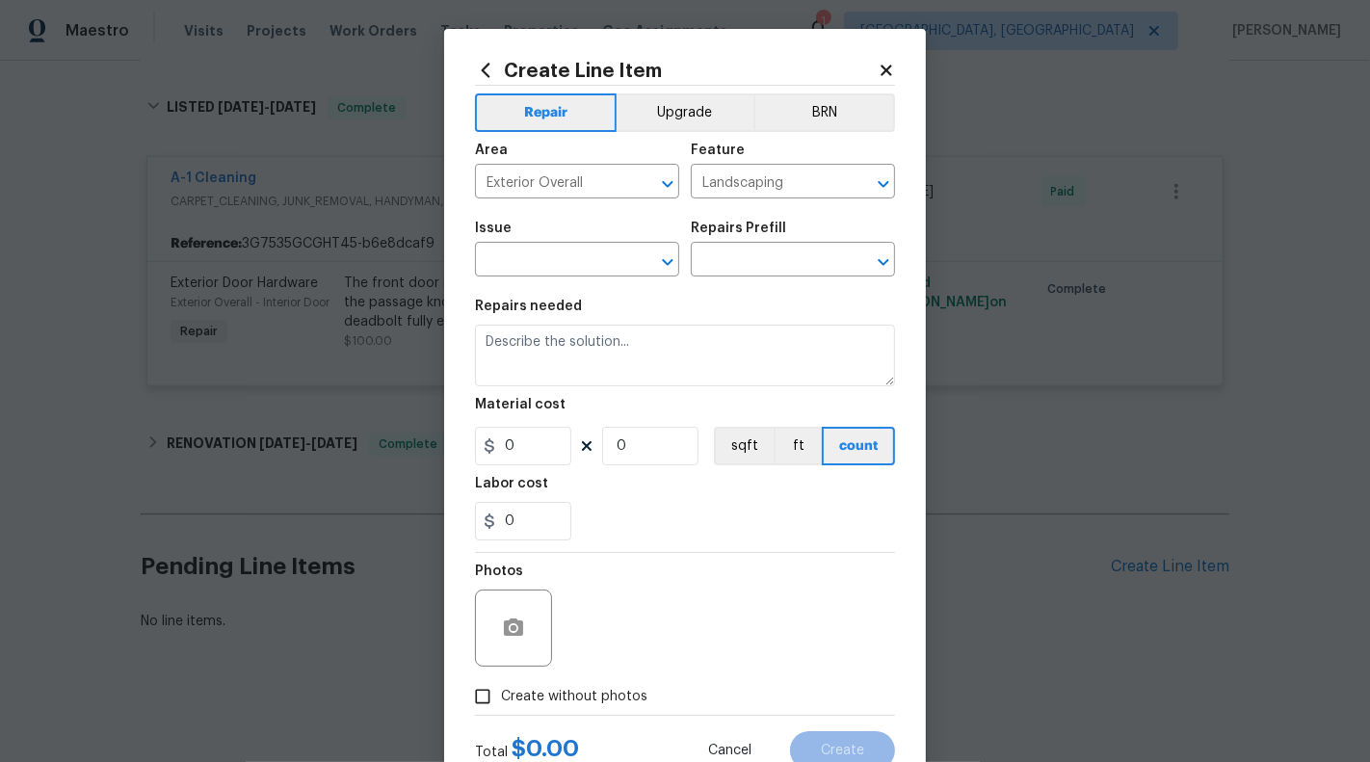
click at [542, 278] on span "Issue ​" at bounding box center [577, 249] width 204 height 78
click at [544, 249] on input "text" at bounding box center [550, 262] width 150 height 30
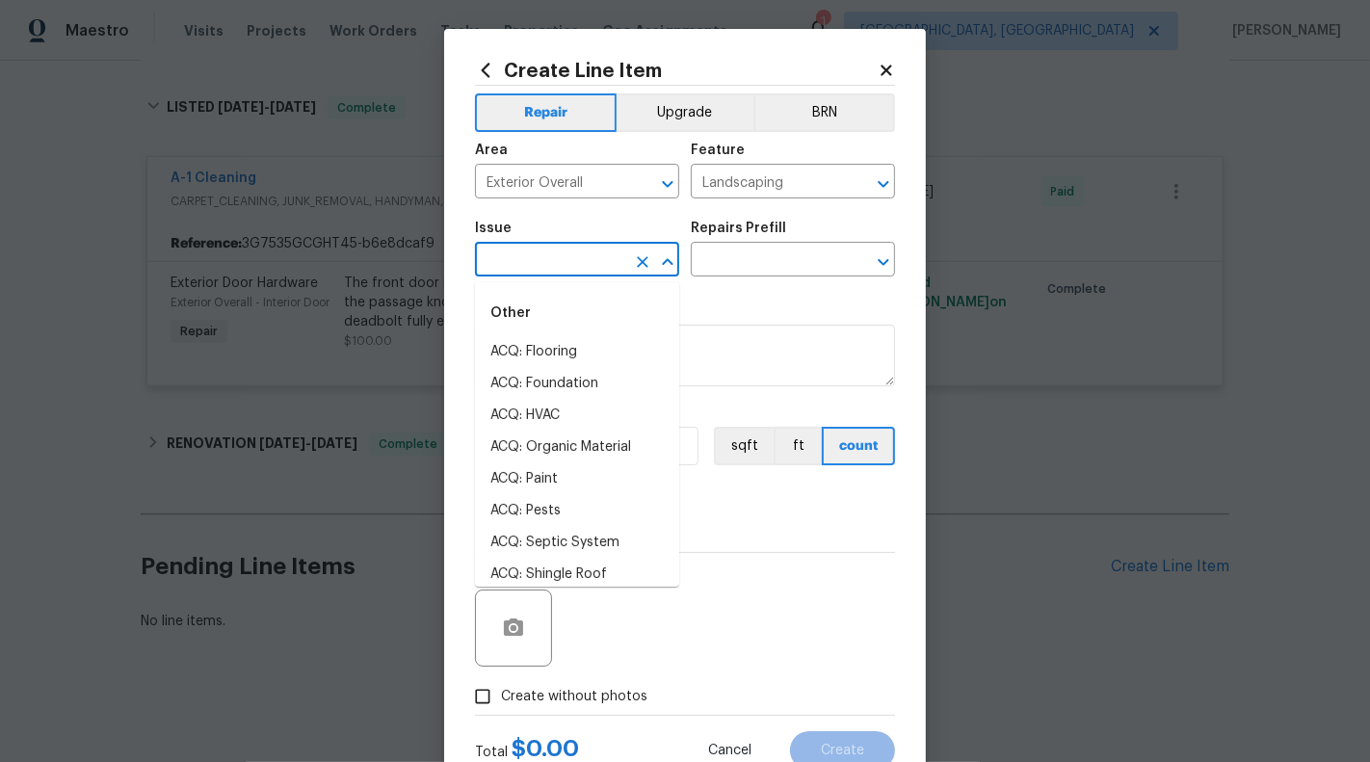
click at [746, 81] on div "Create Line Item Repair Upgrade BRN Area Exterior Overall ​ Feature Landscaping…" at bounding box center [685, 415] width 420 height 710
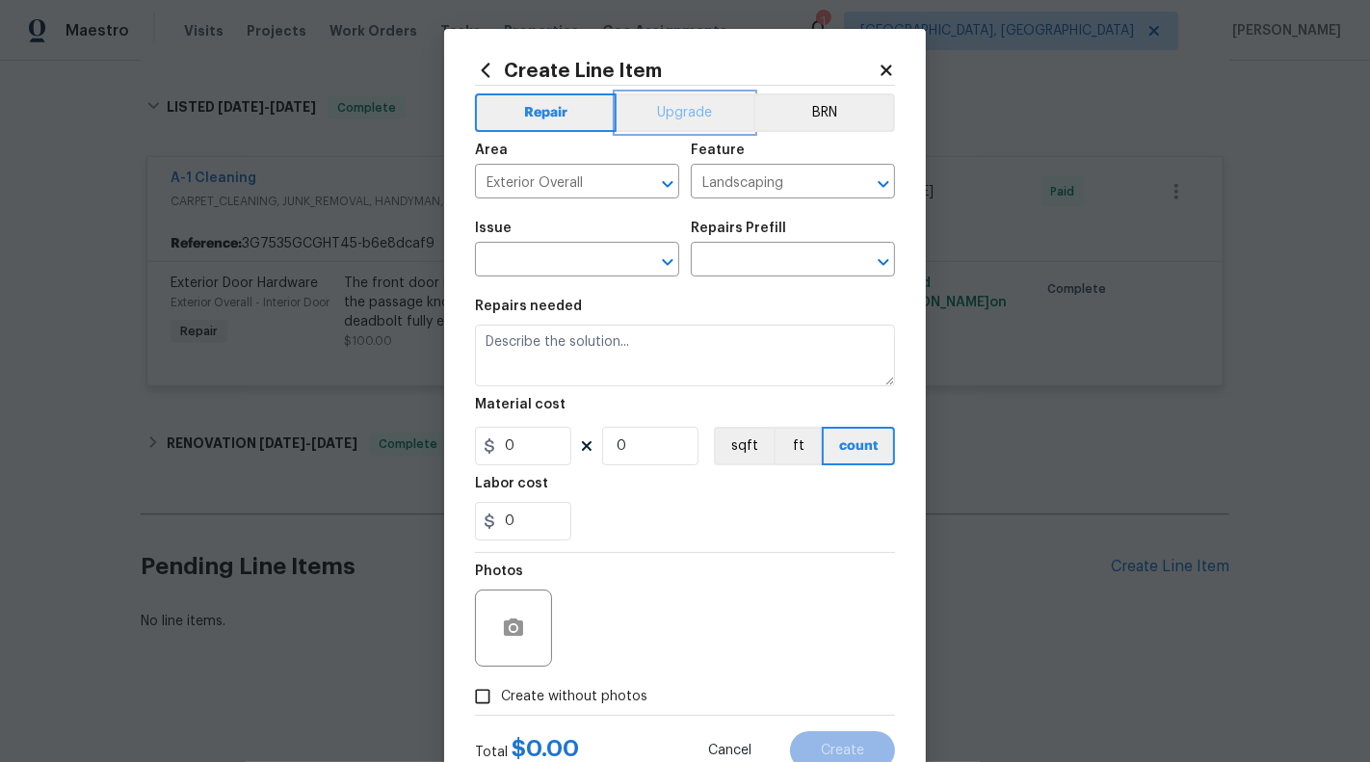
click at [717, 101] on button "Upgrade" at bounding box center [685, 112] width 138 height 39
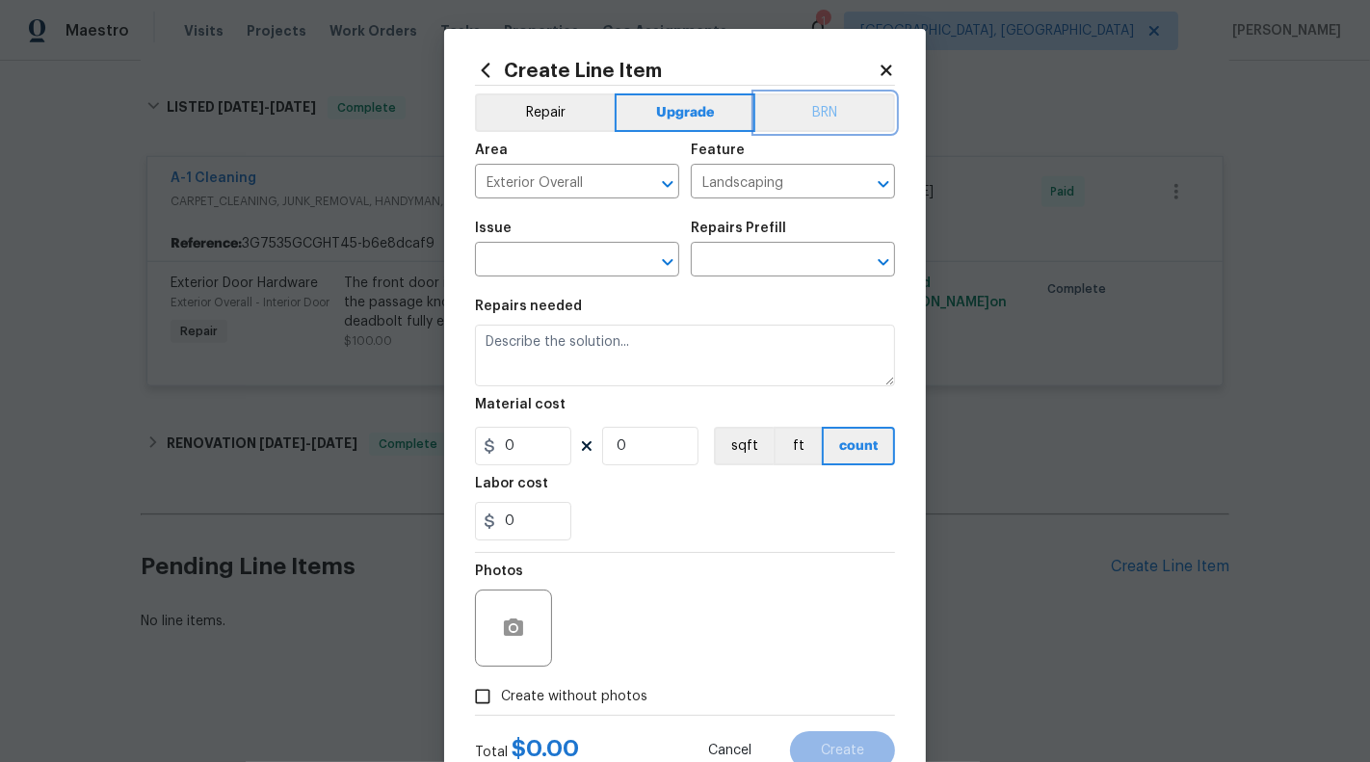
click at [808, 109] on button "BRN" at bounding box center [825, 112] width 140 height 39
click at [565, 104] on button "Repair" at bounding box center [545, 112] width 140 height 39
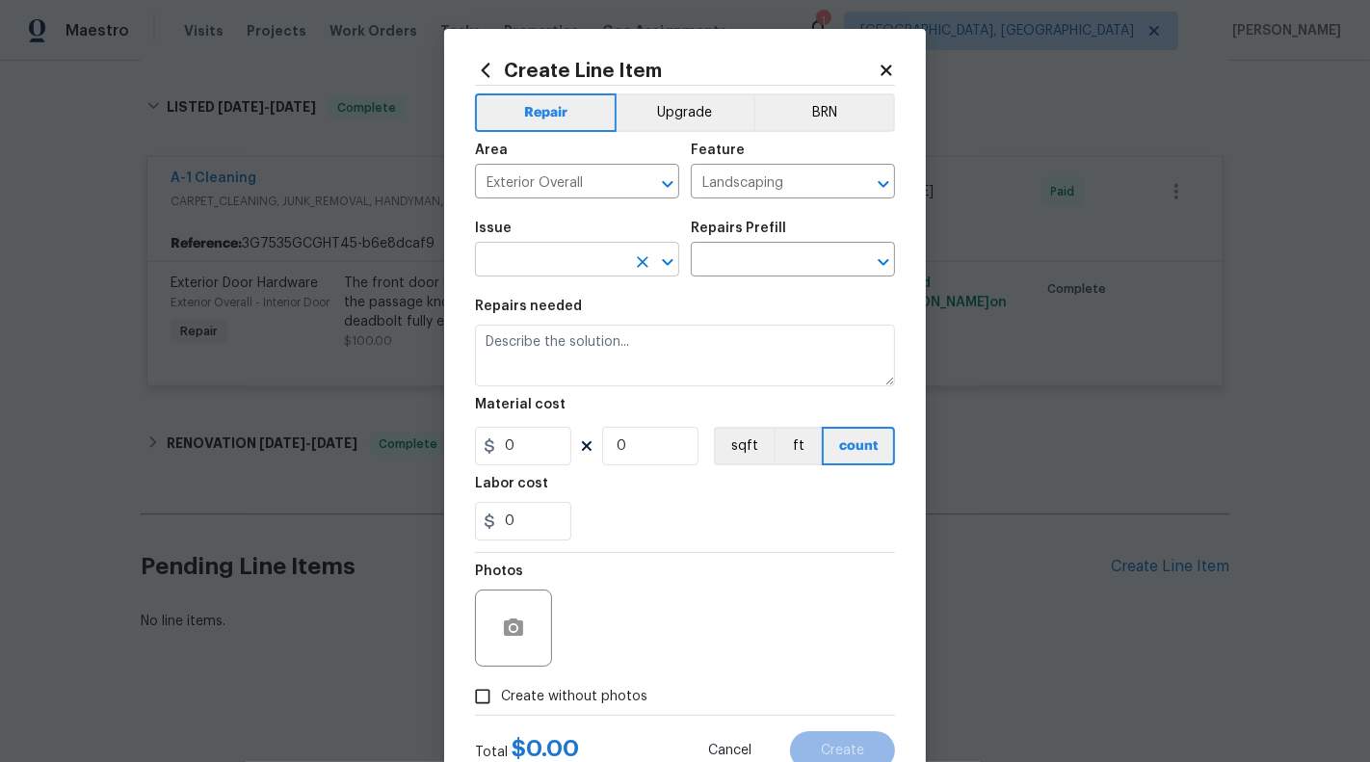
click at [563, 267] on input "text" at bounding box center [550, 262] width 150 height 30
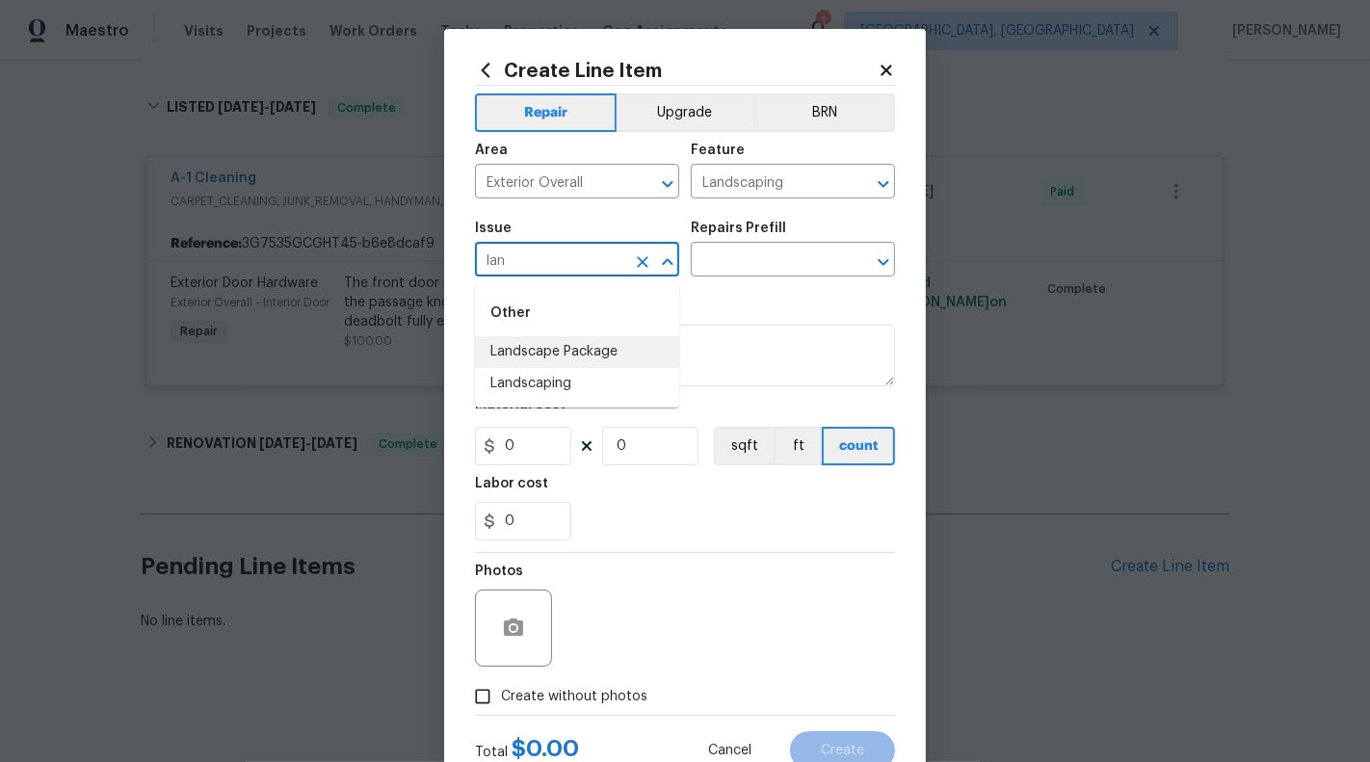
click at [546, 349] on li "Landscape Package" at bounding box center [577, 352] width 204 height 32
type input "Landscape Package"
click at [777, 237] on div "Repairs Prefill" at bounding box center [793, 234] width 204 height 25
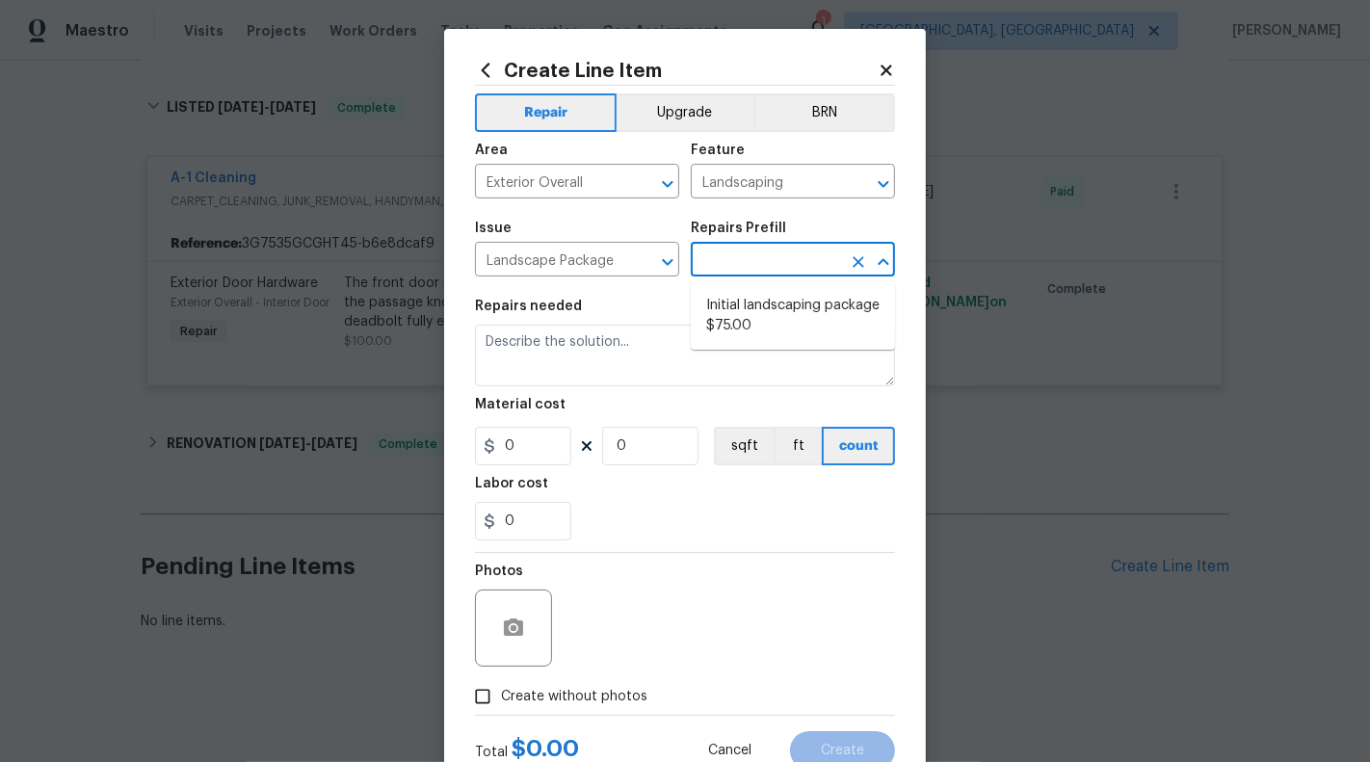
click at [777, 259] on input "text" at bounding box center [766, 262] width 150 height 30
click at [776, 311] on li "Initial landscaping package $75.00" at bounding box center [793, 316] width 204 height 52
type input "Home Readiness Packages"
type input "Initial landscaping package $75.00"
type textarea "Mowing of grass up to 6" in height. Mow, edge along driveways & sidewalks, trim…"
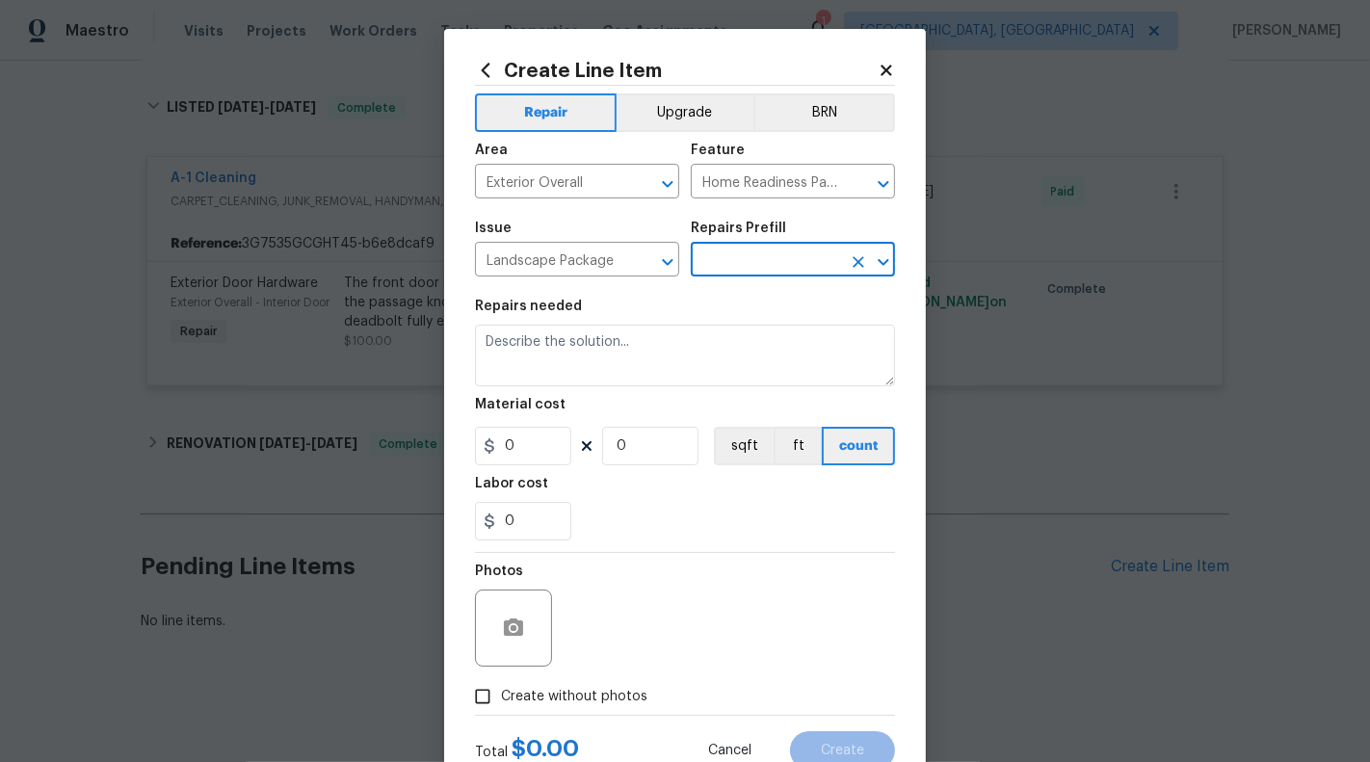
type input "75"
type input "1"
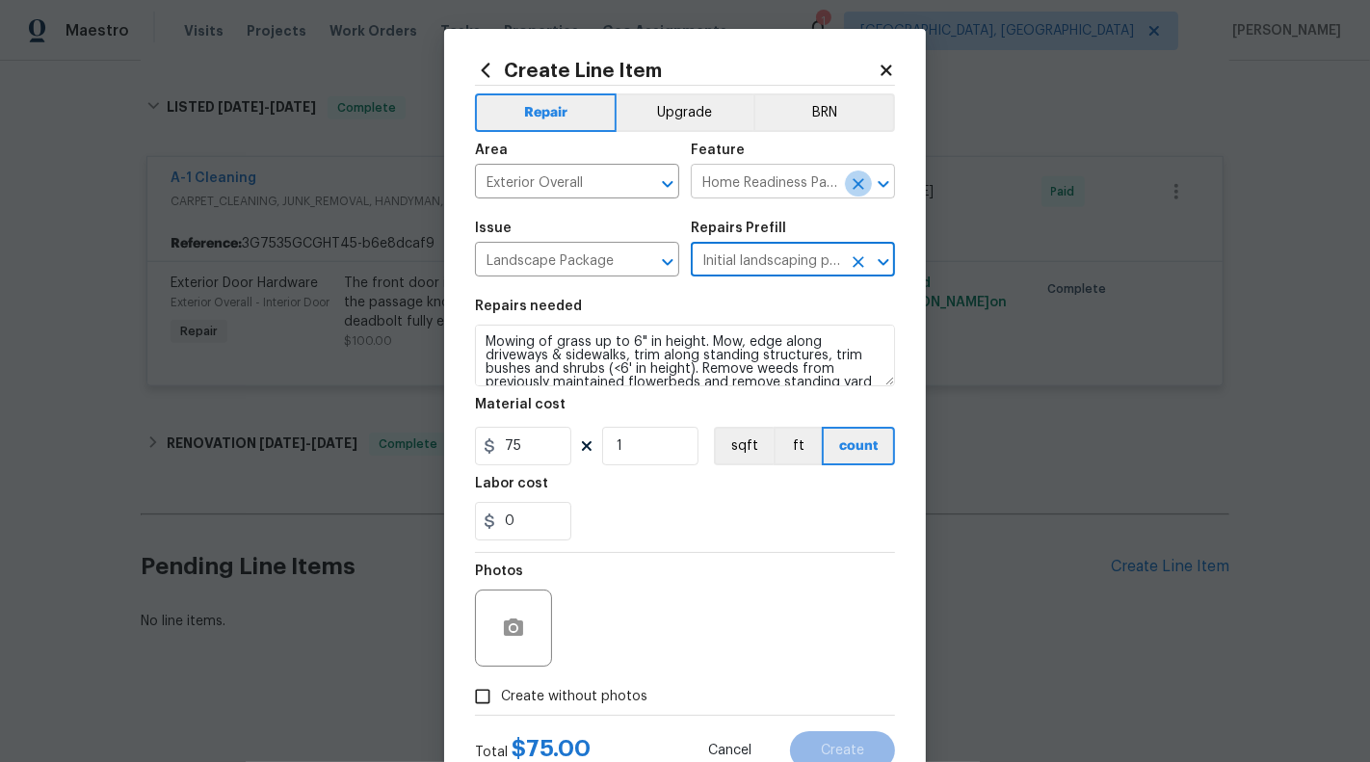
click at [854, 183] on icon "Clear" at bounding box center [858, 183] width 19 height 19
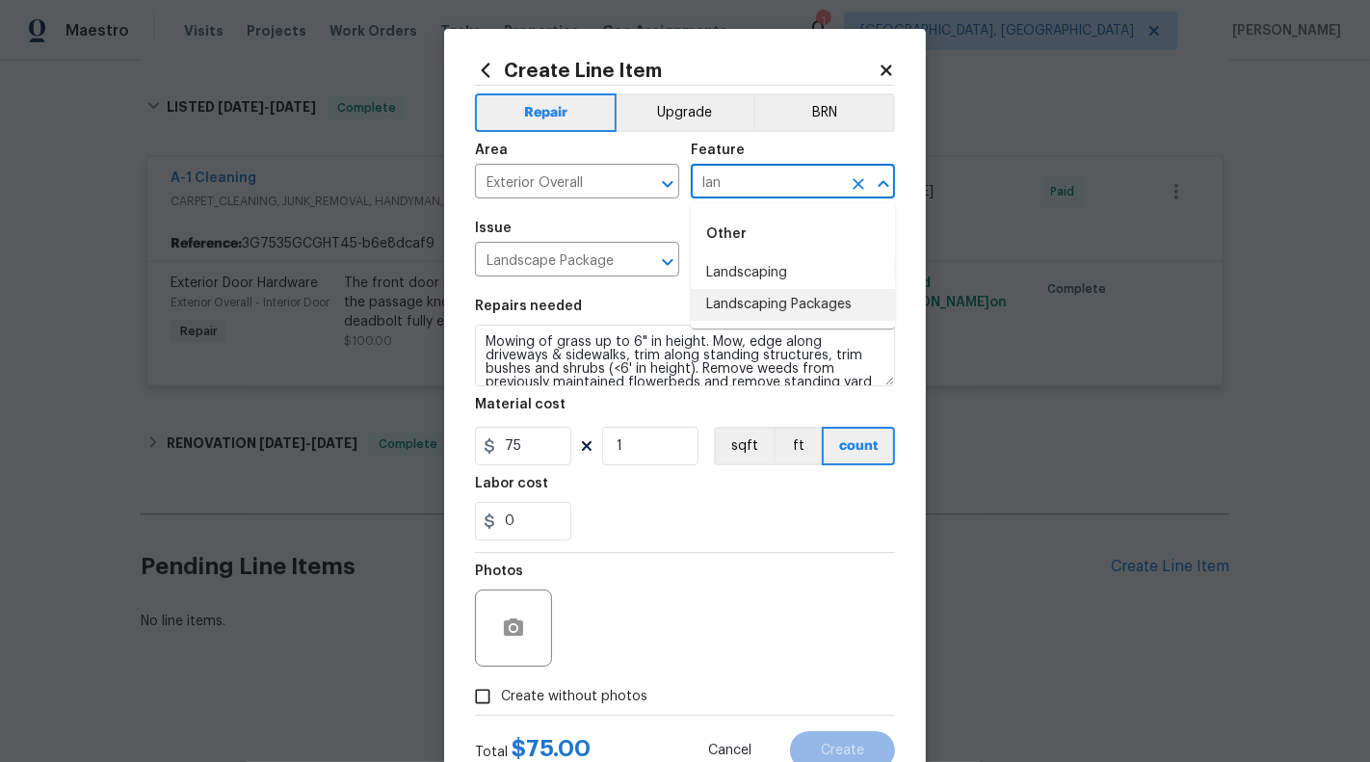
click at [843, 313] on li "Landscaping Packages" at bounding box center [793, 305] width 204 height 32
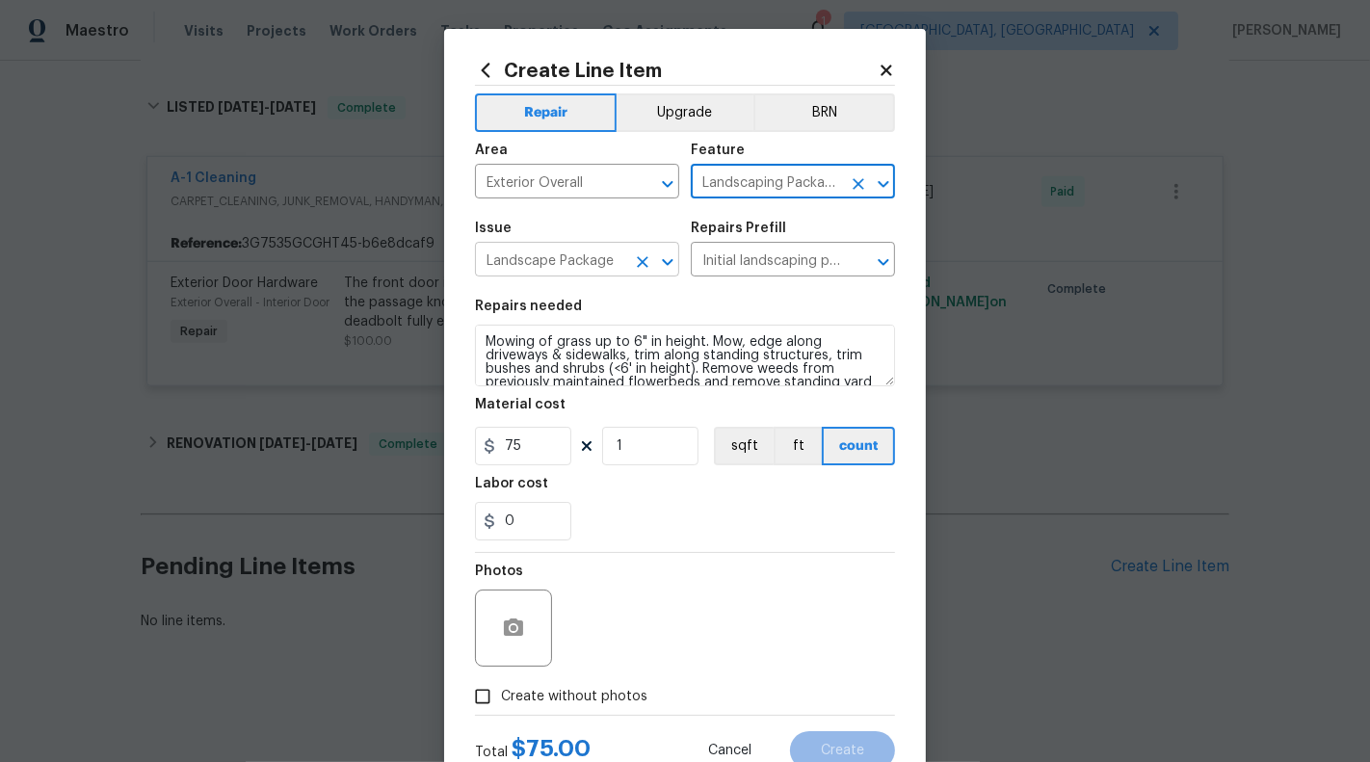
click at [644, 270] on icon "Clear" at bounding box center [642, 261] width 19 height 19
type input "Landscaping Packages"
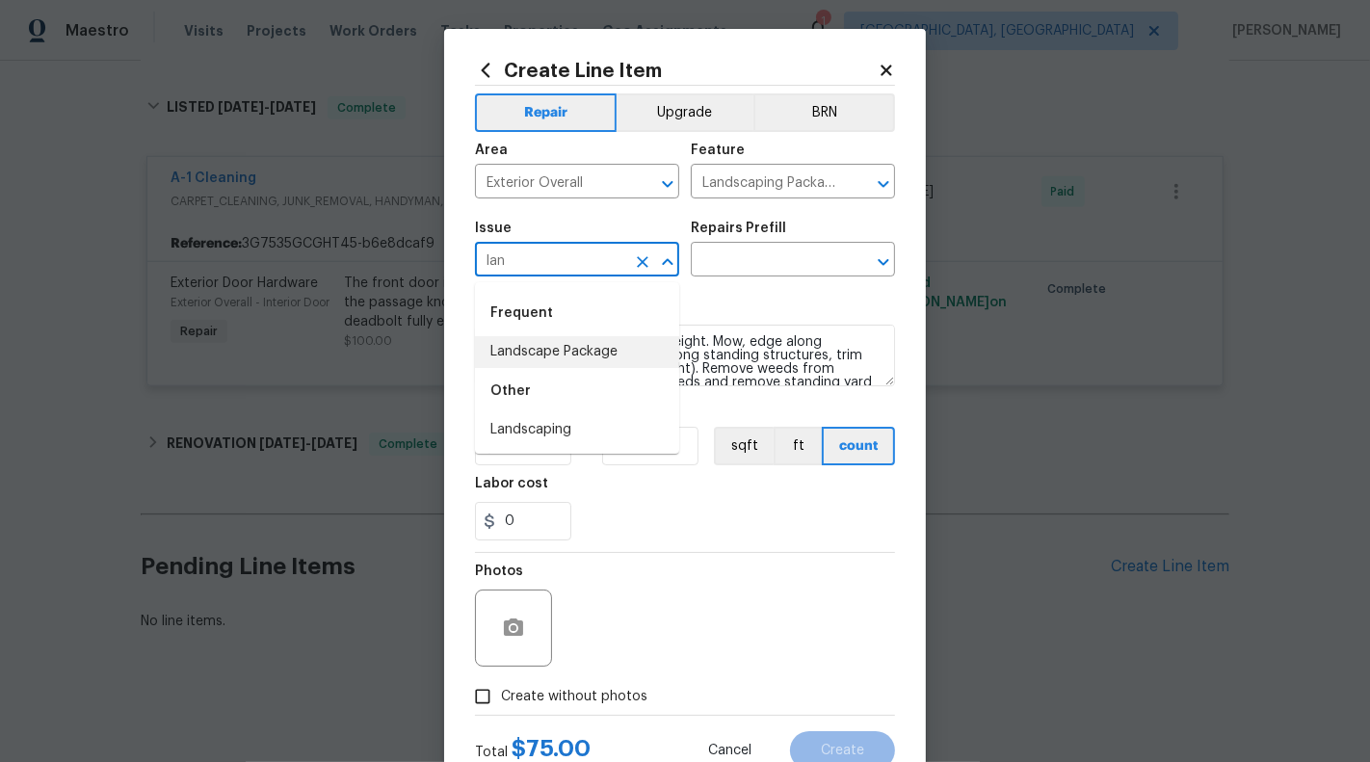
click at [594, 428] on li "Landscaping" at bounding box center [577, 430] width 204 height 32
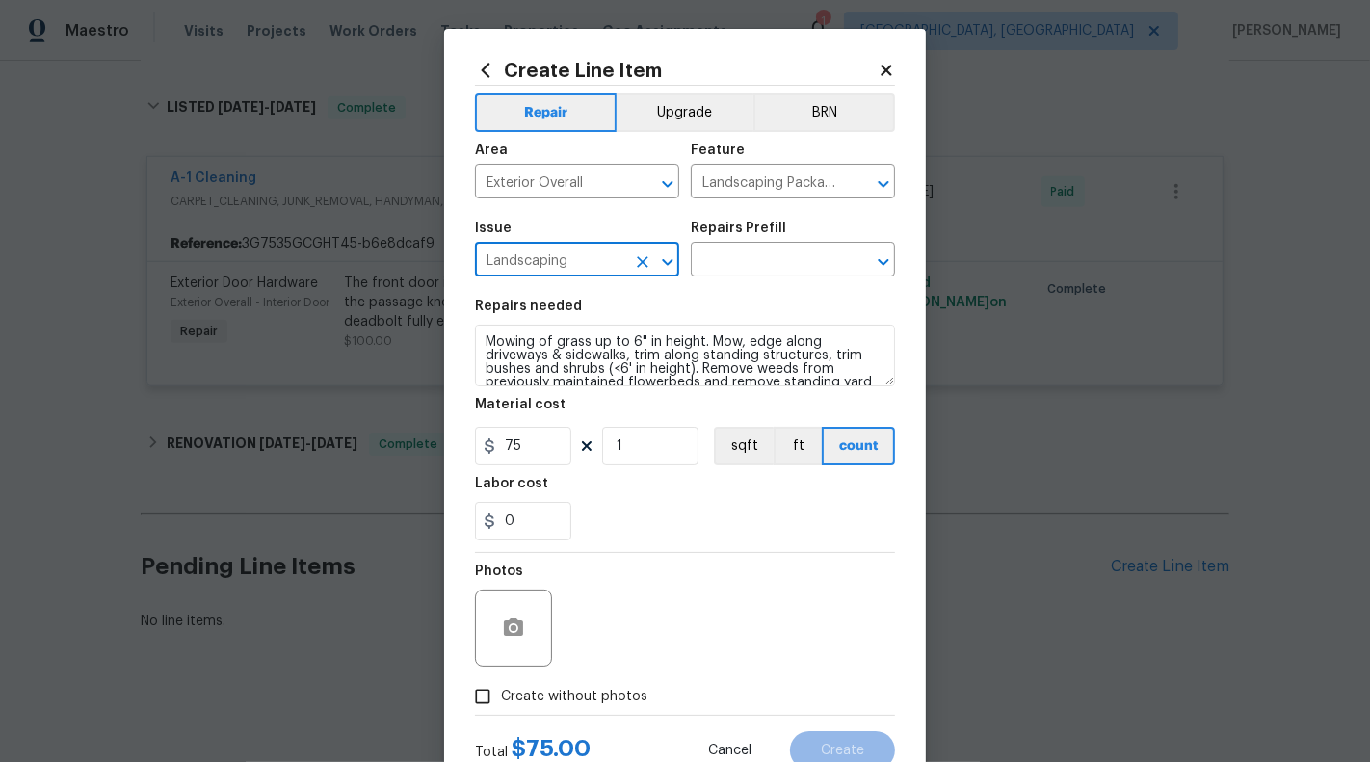
type input "Landscaping"
click at [742, 281] on div "Issue Landscaping ​ Repairs Prefill ​" at bounding box center [685, 249] width 420 height 78
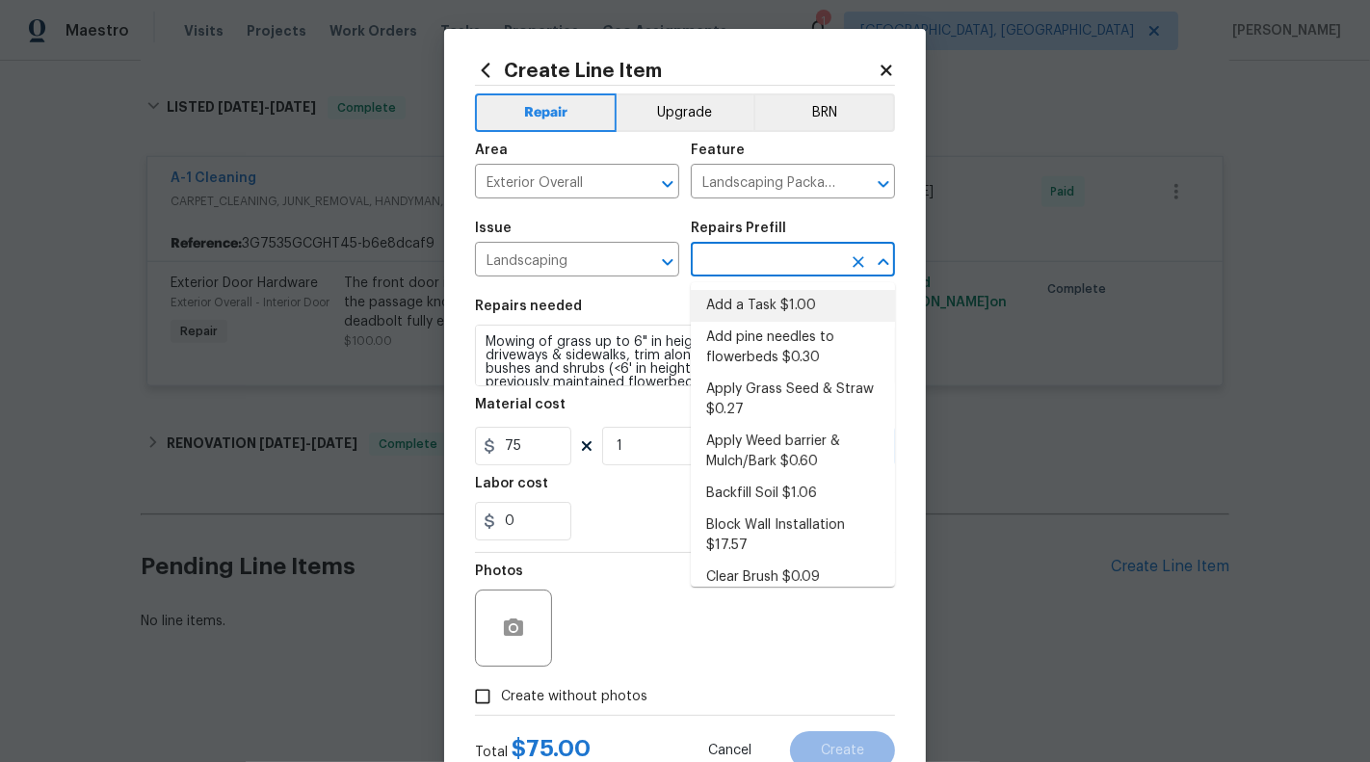
click at [742, 276] on input "text" at bounding box center [766, 262] width 150 height 30
click at [748, 309] on li "Add a Task $1.00" at bounding box center [793, 306] width 204 height 32
type input "Add a Task $1.00"
type textarea "HPM to detail"
type input "1"
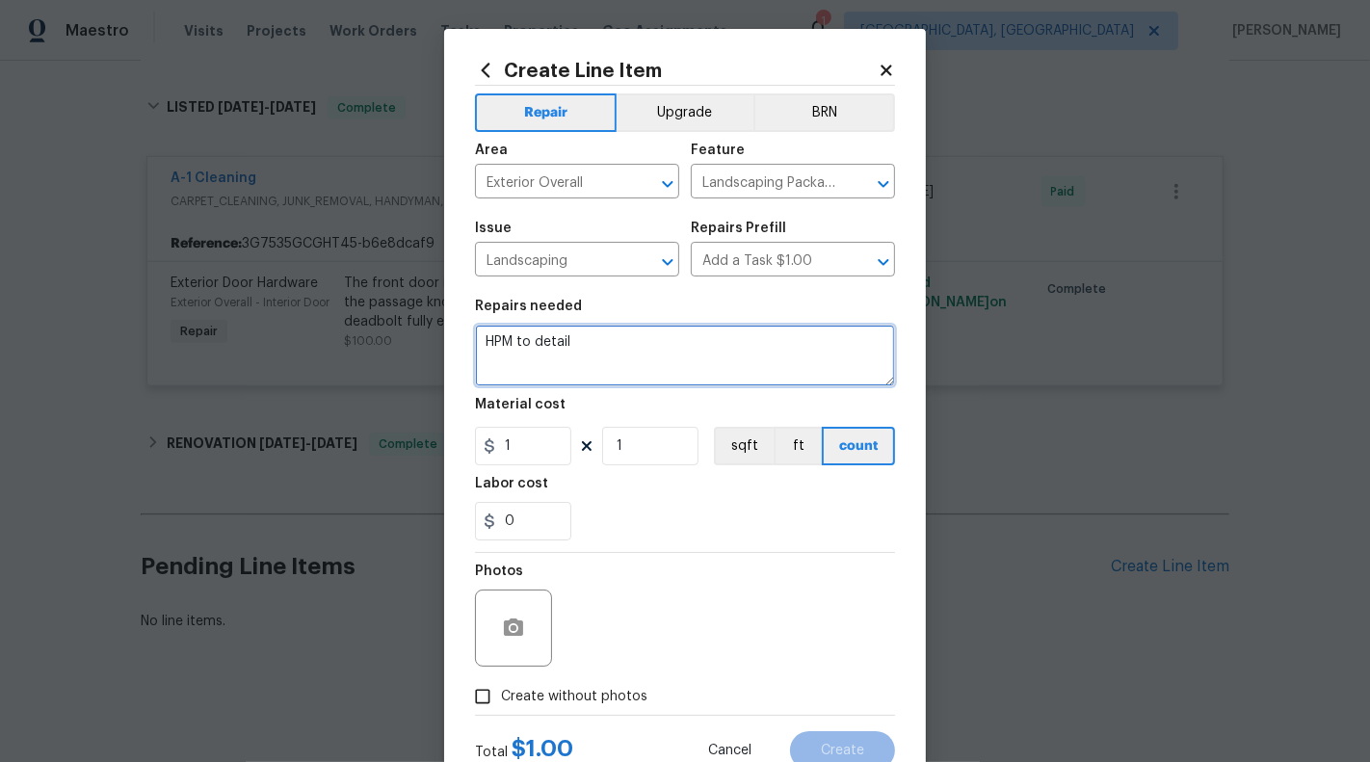
click at [662, 360] on textarea "HPM to detail" at bounding box center [685, 356] width 420 height 62
paste textarea "#HOA-Violation : Lawn and Verge Strip requires turf type fall fescue - Please s…"
type textarea "#HOA-Violation : Lawn and Verge Strip requires turf type fall fescue - Please s…"
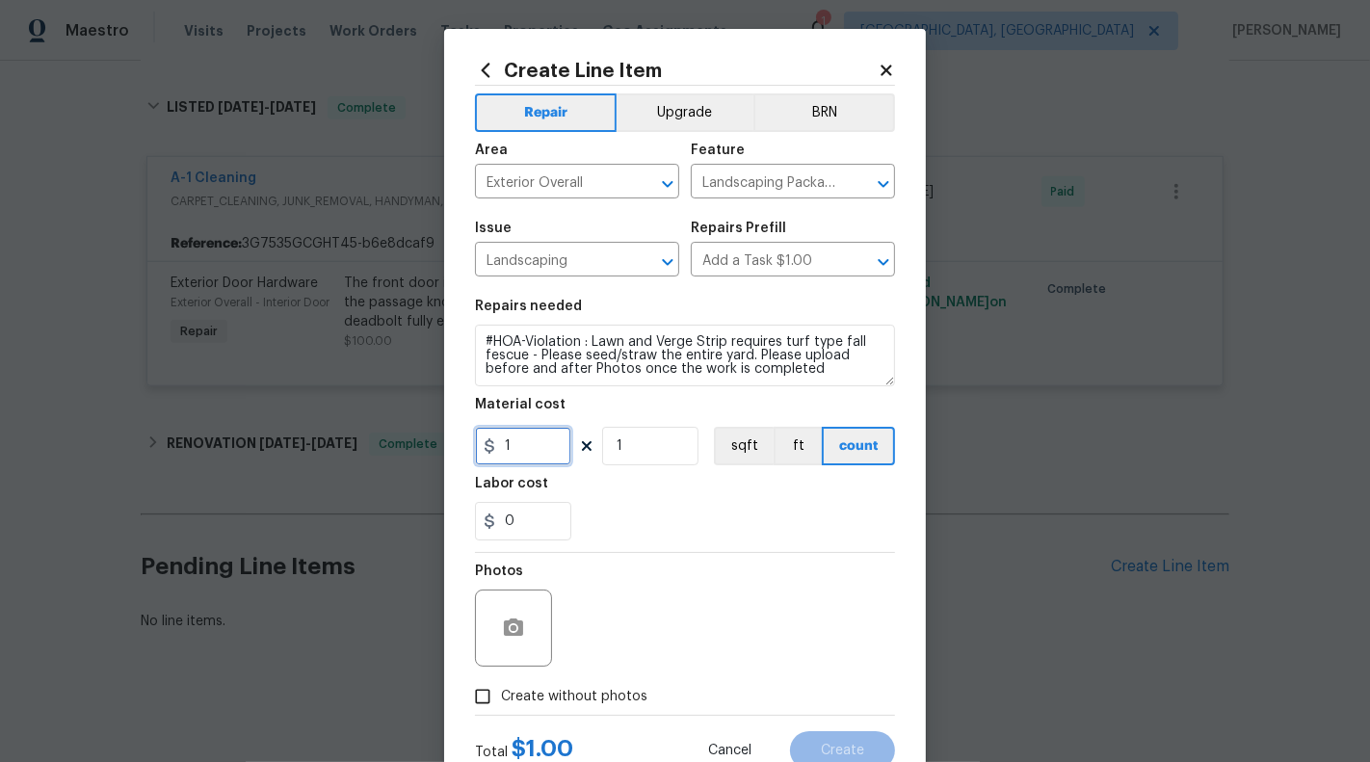
click at [537, 458] on input "1" at bounding box center [523, 446] width 96 height 39
type input "350"
click at [891, 72] on icon at bounding box center [885, 70] width 17 height 17
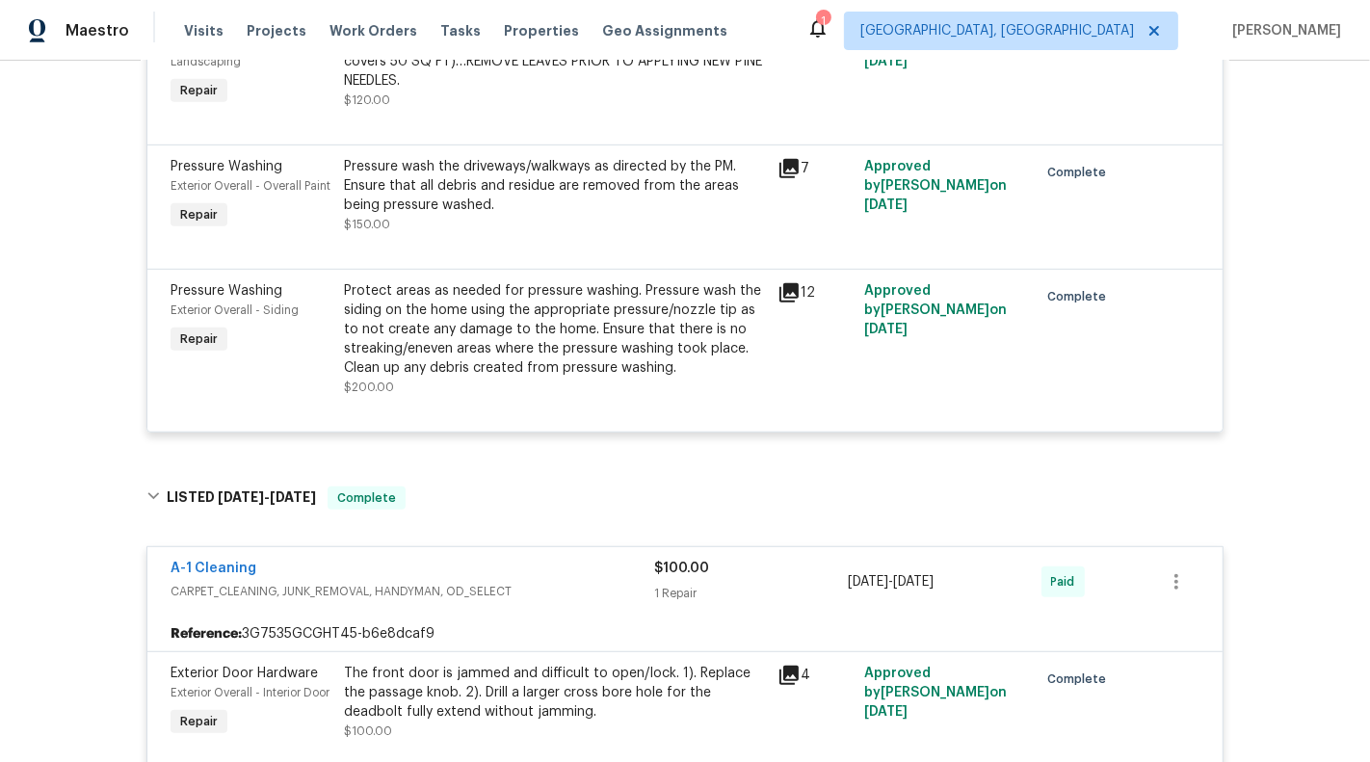
scroll to position [903, 0]
click at [523, 557] on div "A-1 Cleaning CARPET_CLEANING, JUNK_REMOVAL, HANDYMAN, OD_SELECT $100.00 1 Repai…" at bounding box center [684, 582] width 1075 height 69
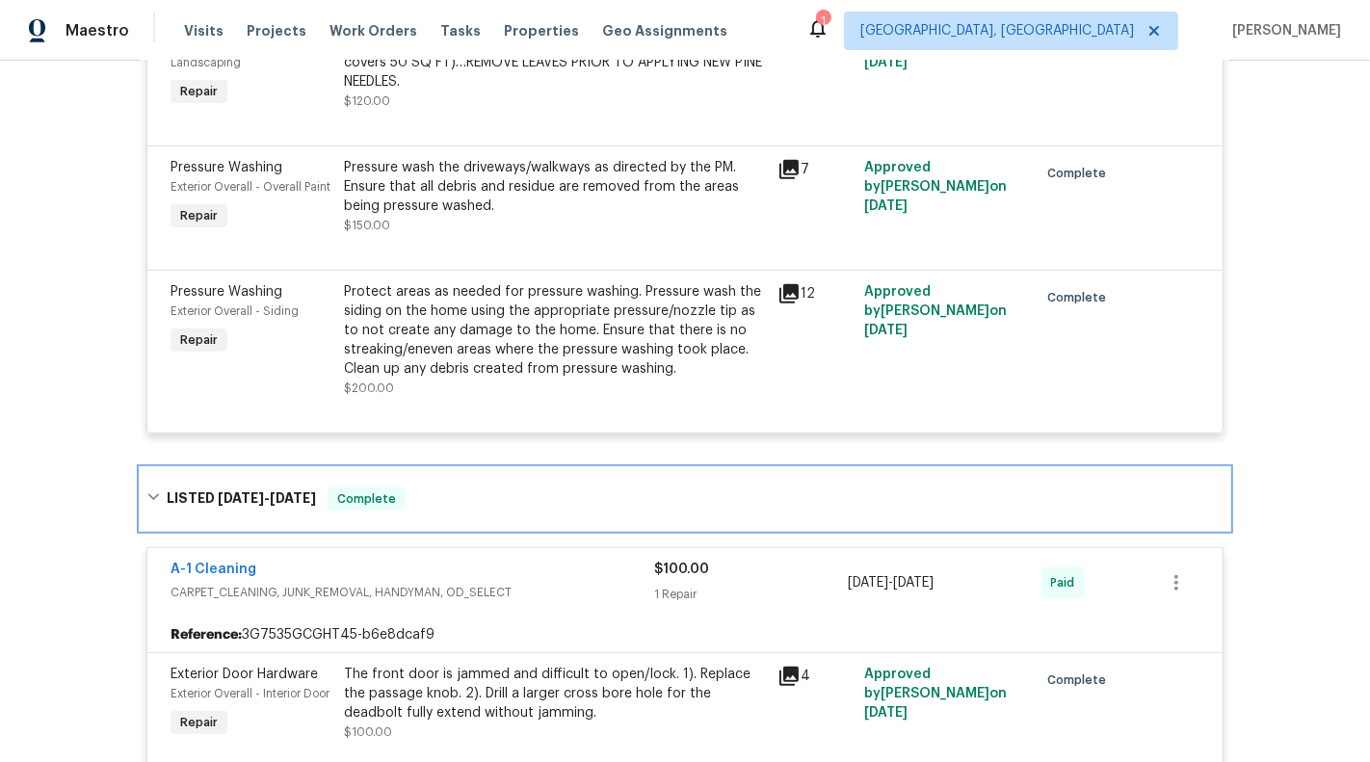
click at [162, 502] on div "LISTED 8/7/25 - 8/8/25 Complete" at bounding box center [684, 498] width 1077 height 23
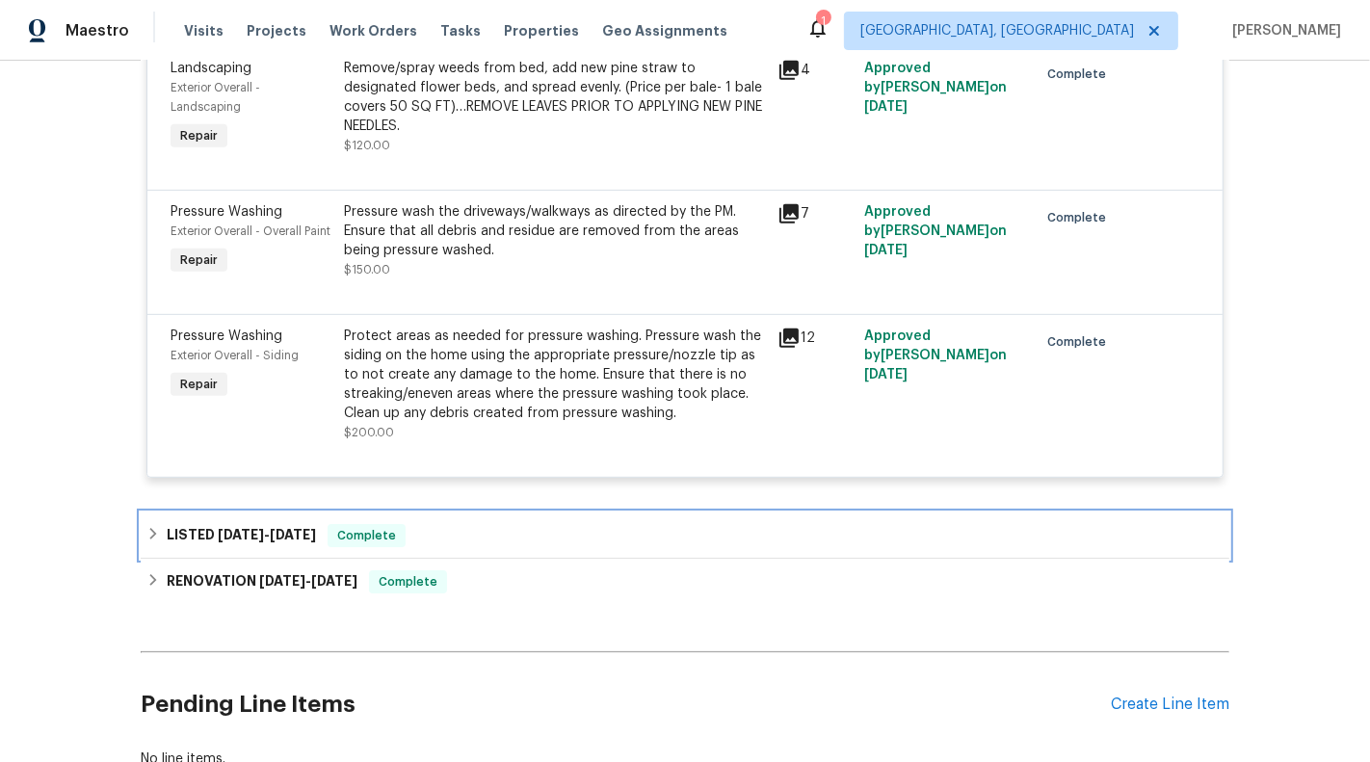
scroll to position [913, 0]
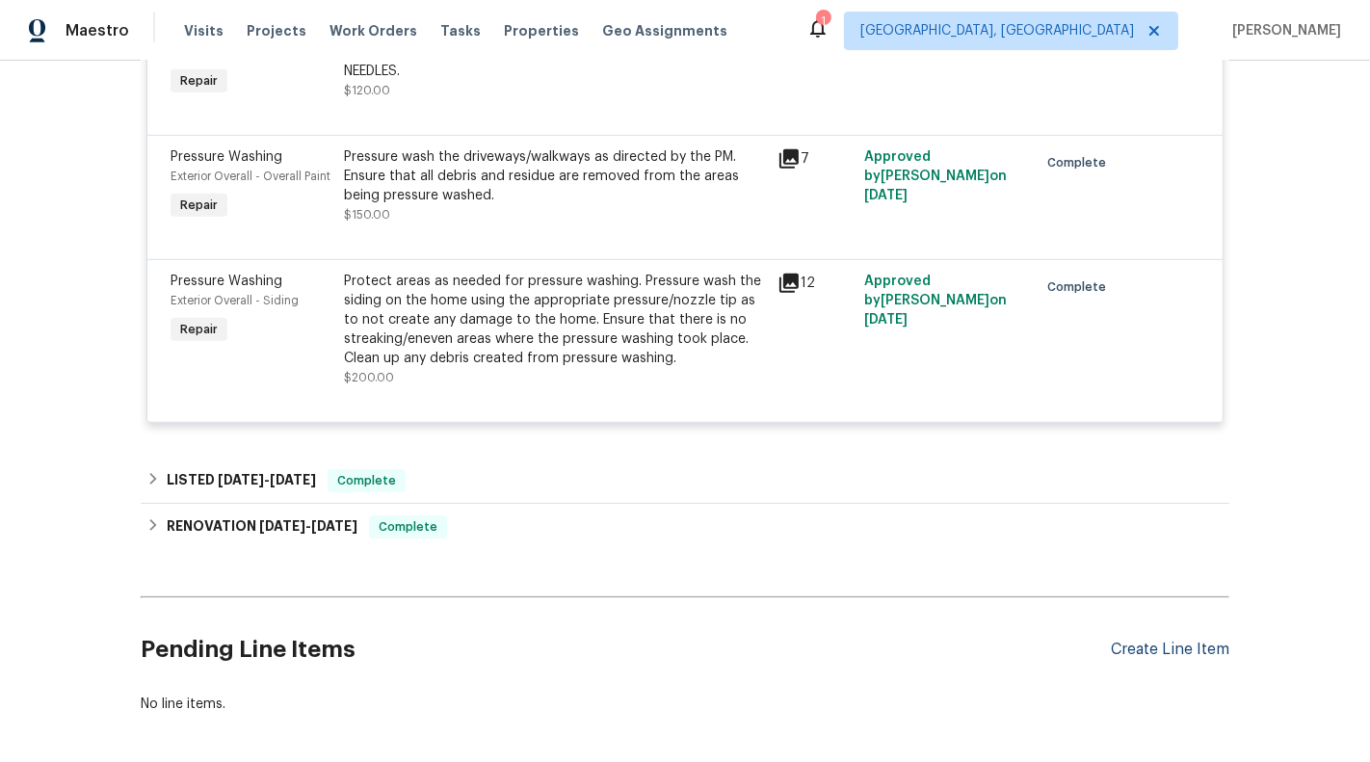
click at [1146, 655] on div "Create Line Item" at bounding box center [1170, 650] width 118 height 18
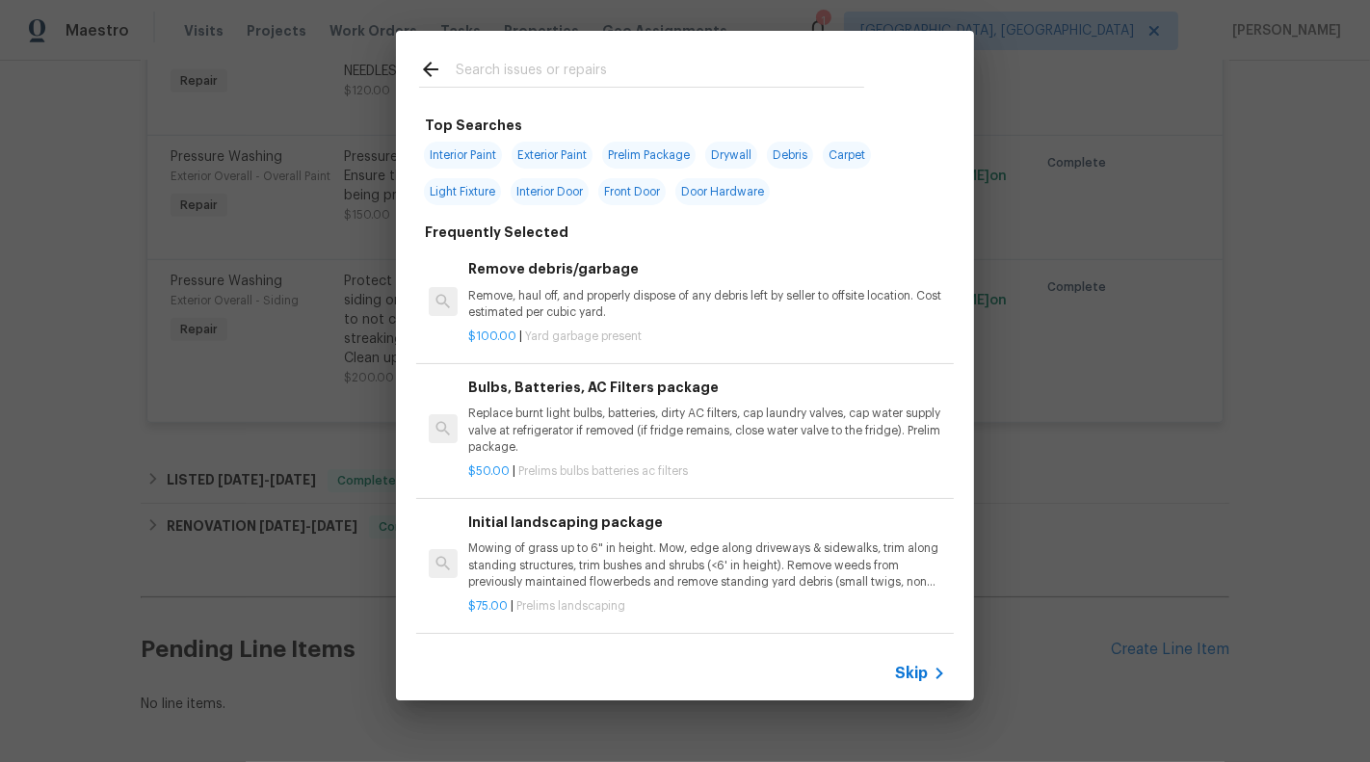
click at [926, 692] on div "Skip" at bounding box center [685, 673] width 578 height 54
click at [910, 676] on span "Skip" at bounding box center [911, 673] width 33 height 19
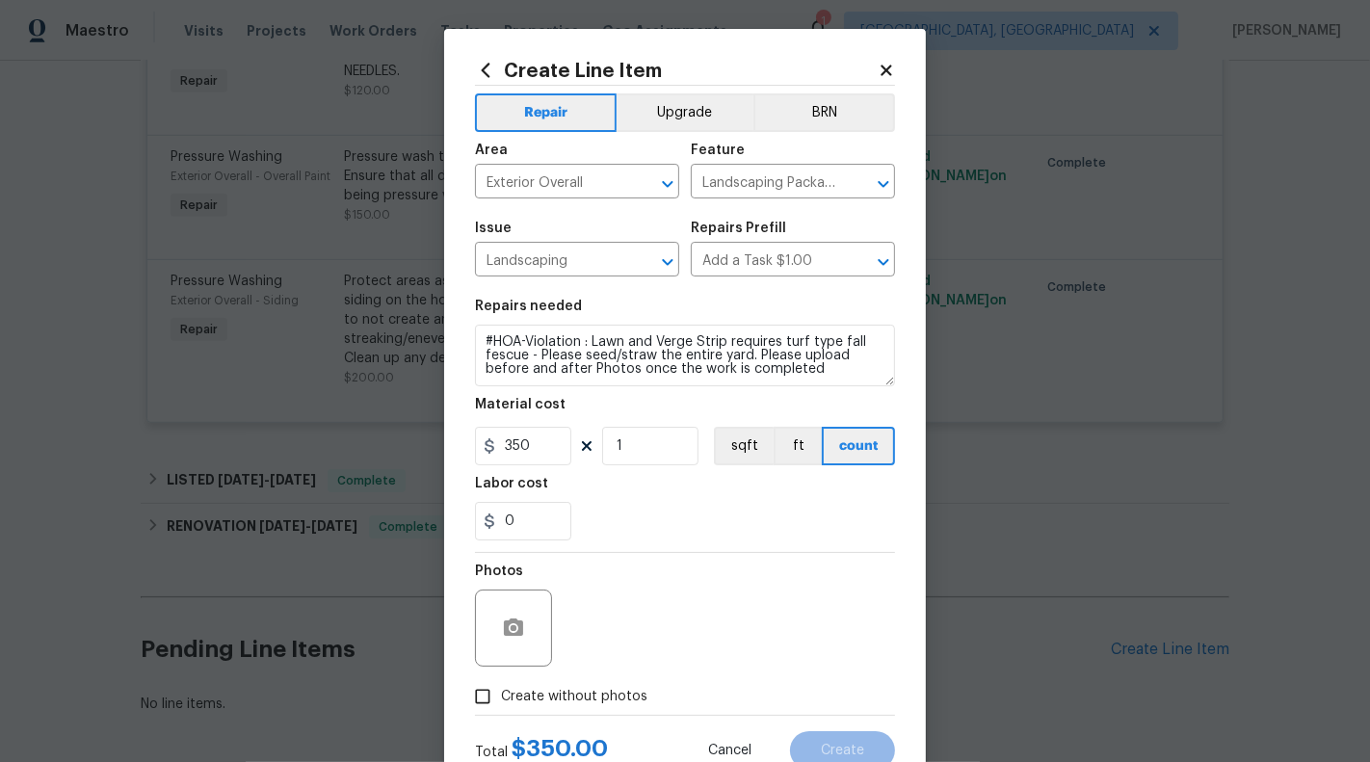
scroll to position [67, 0]
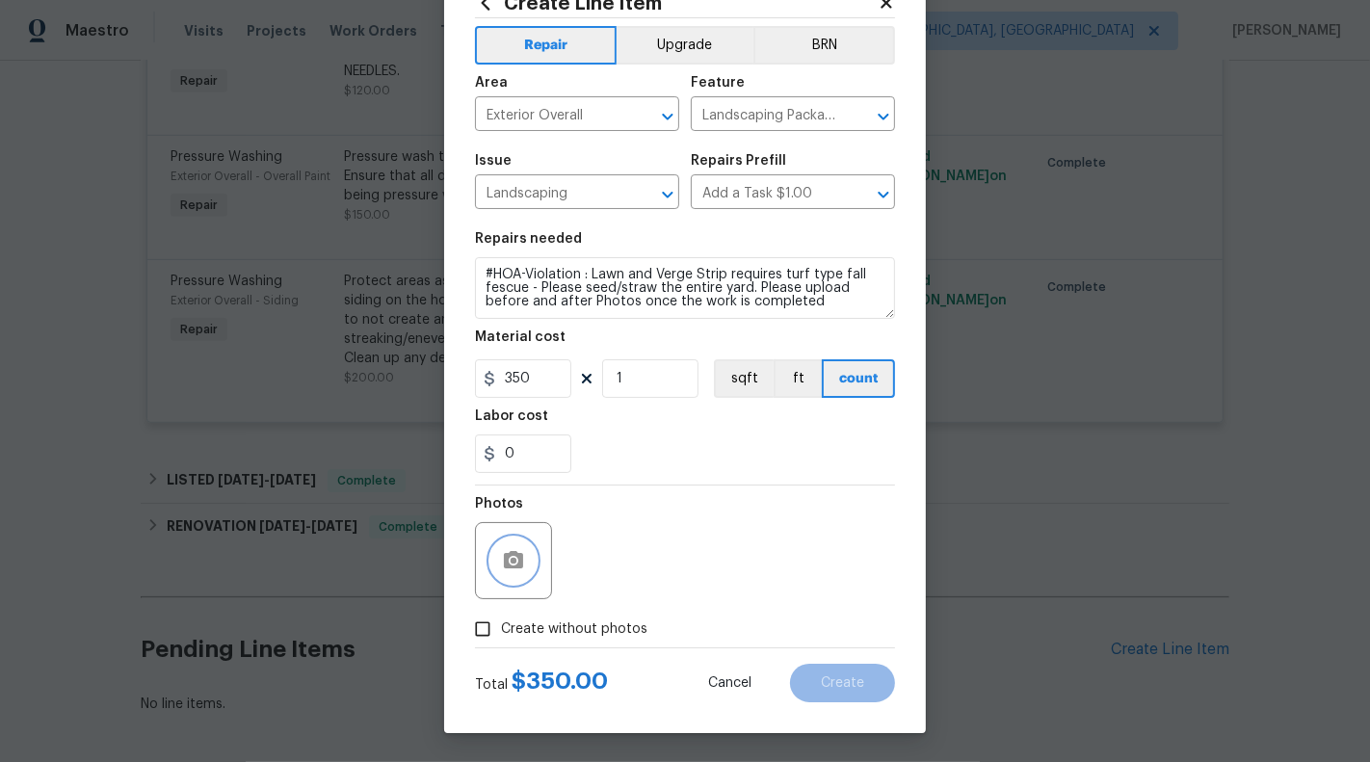
click at [523, 573] on button "button" at bounding box center [513, 560] width 46 height 46
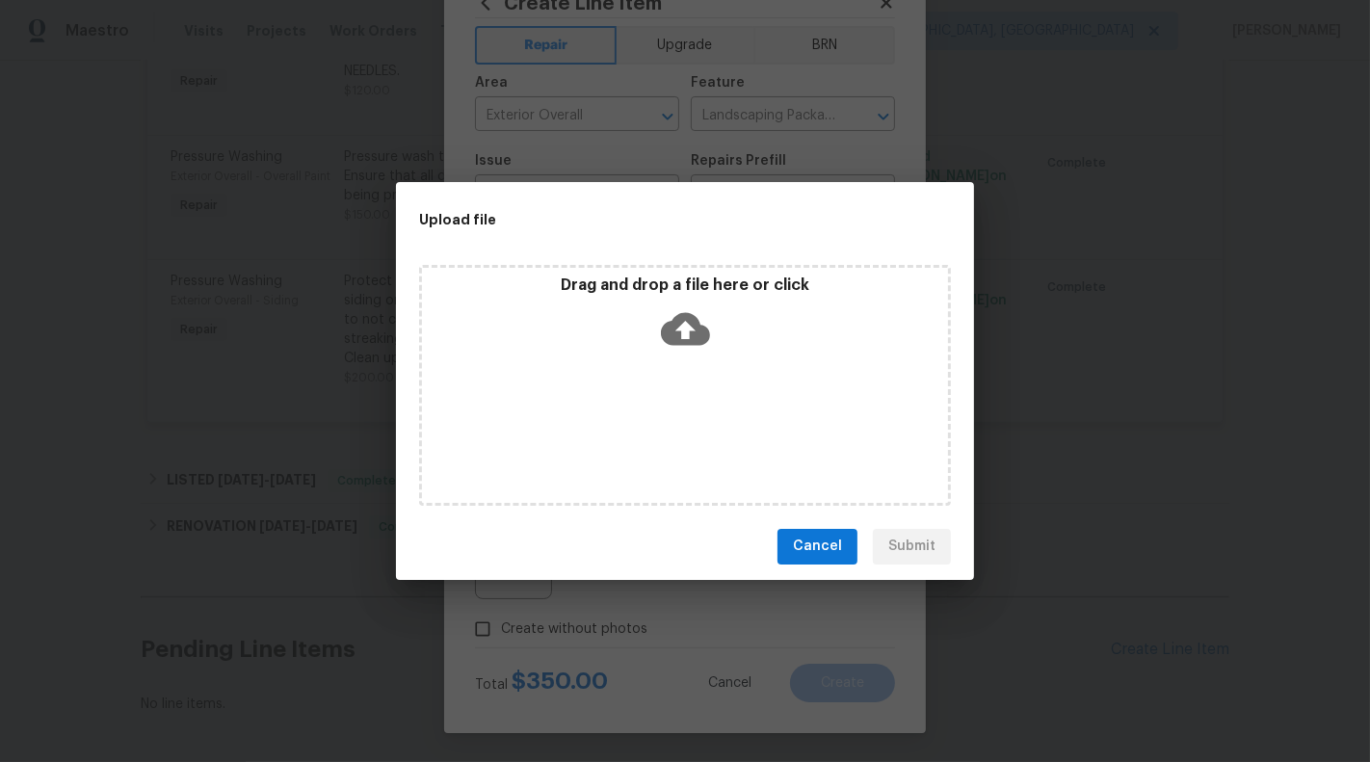
click at [662, 330] on icon at bounding box center [685, 328] width 49 height 33
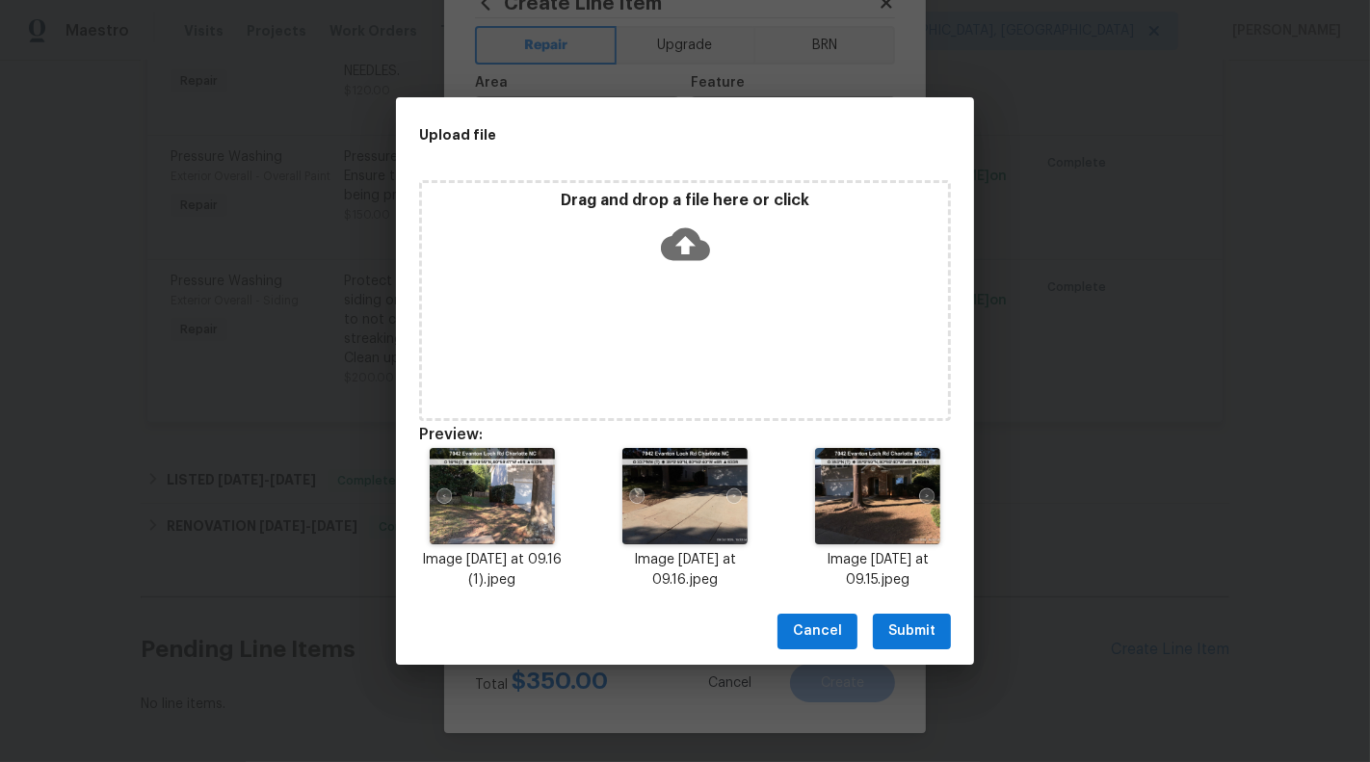
click at [901, 646] on button "Submit" at bounding box center [912, 632] width 78 height 36
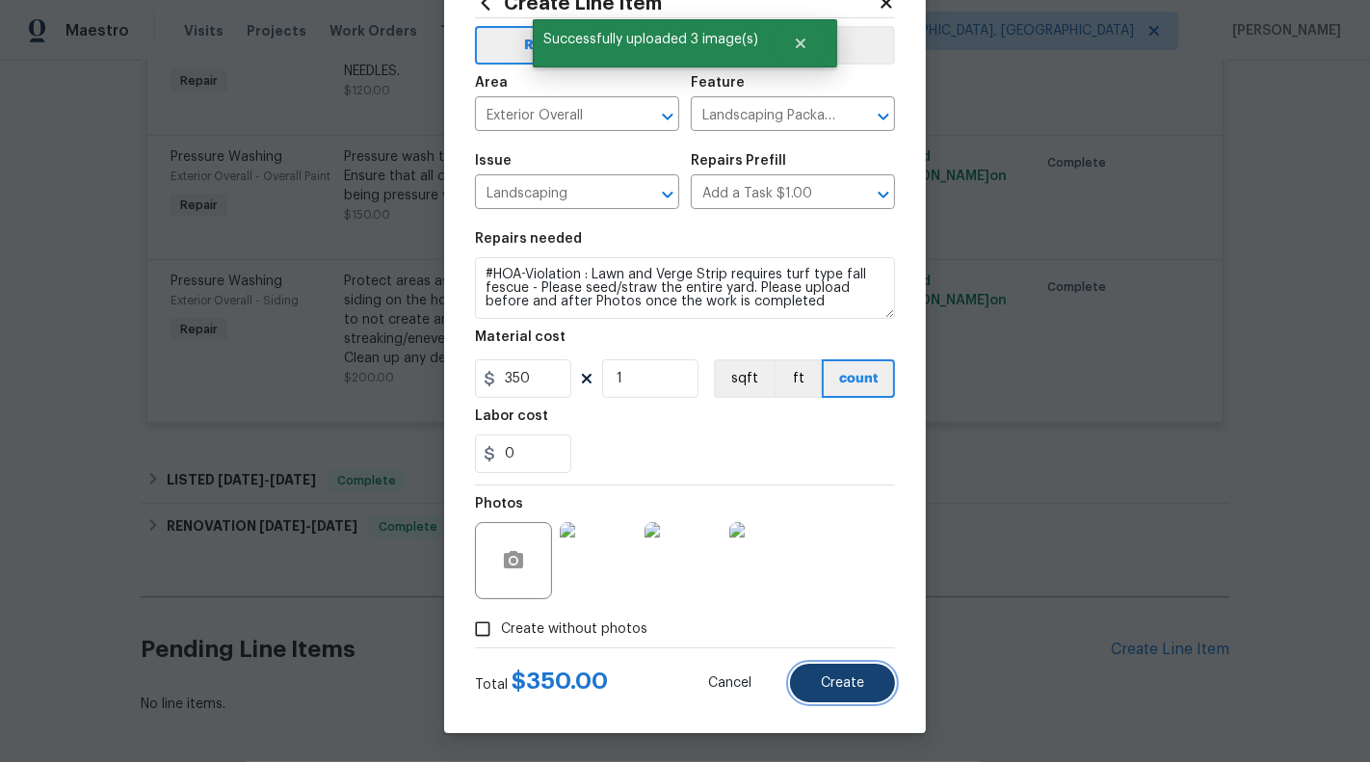
click at [843, 694] on button "Create" at bounding box center [842, 683] width 105 height 39
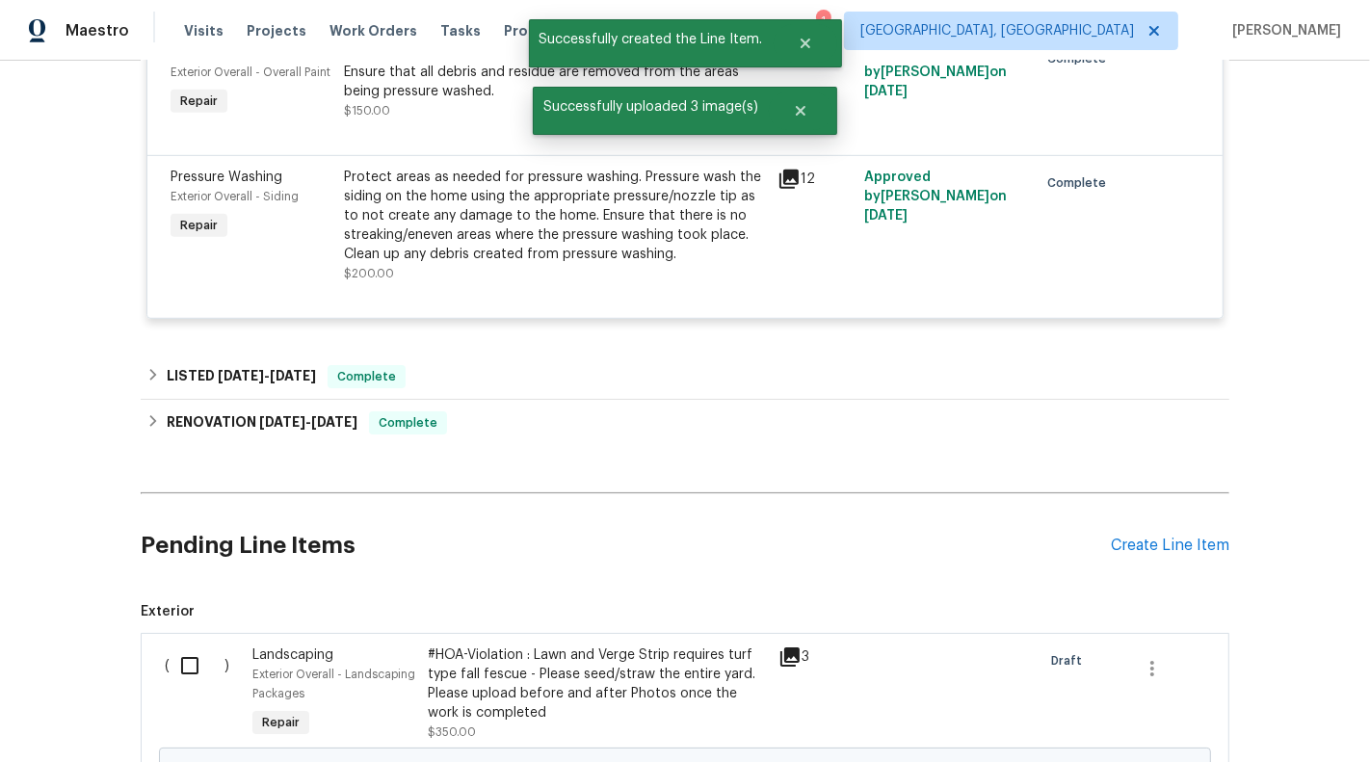
scroll to position [1252, 0]
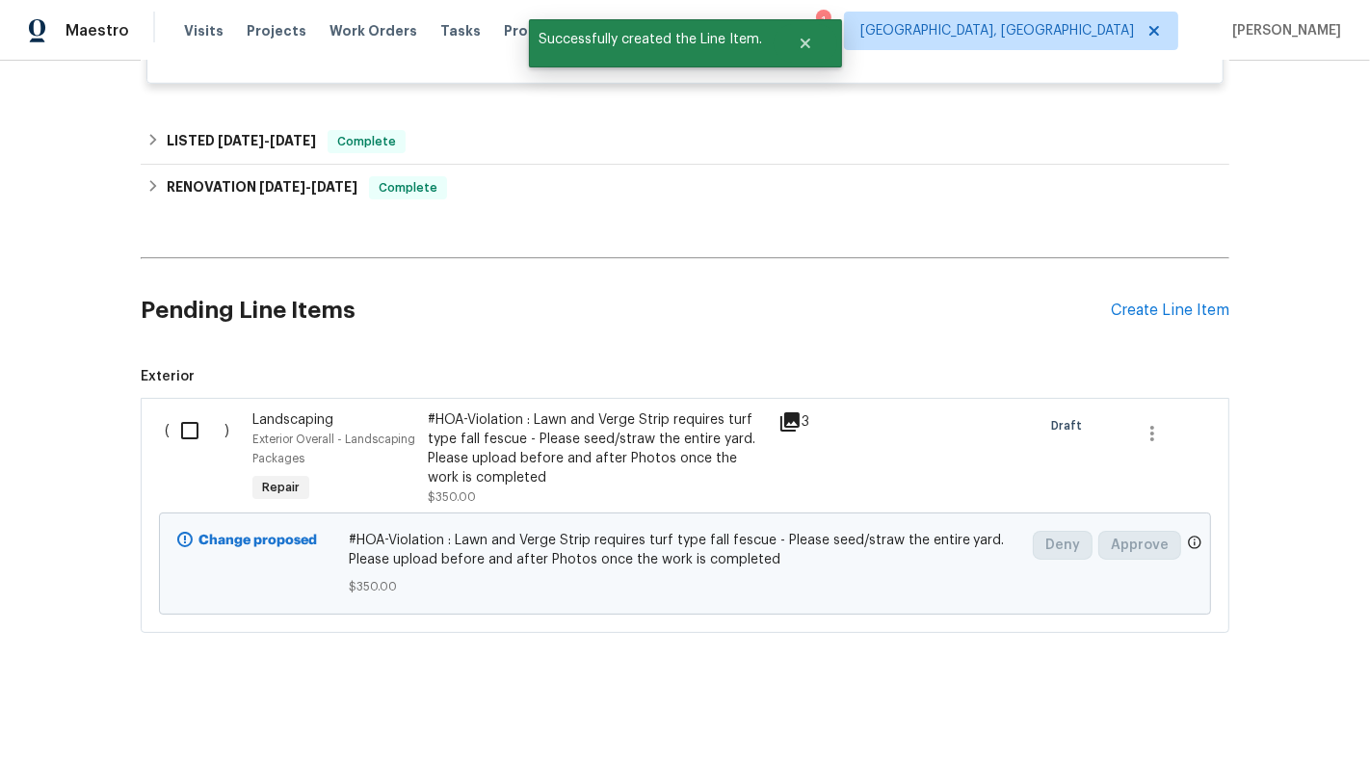
click at [192, 430] on input "checkbox" at bounding box center [197, 430] width 55 height 40
click at [1250, 702] on span "Create Work Order" at bounding box center [1259, 714] width 128 height 24
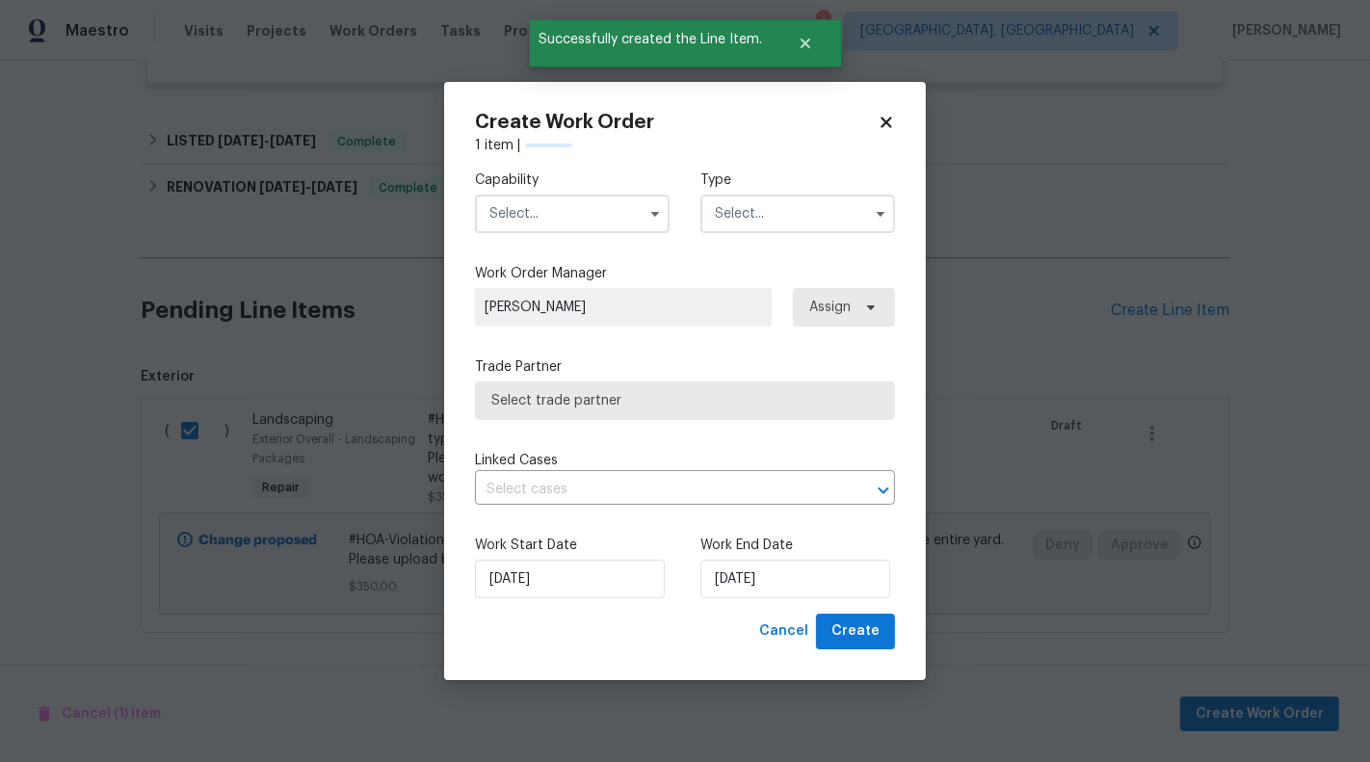
checkbox input "false"
click at [602, 214] on input "text" at bounding box center [572, 214] width 195 height 39
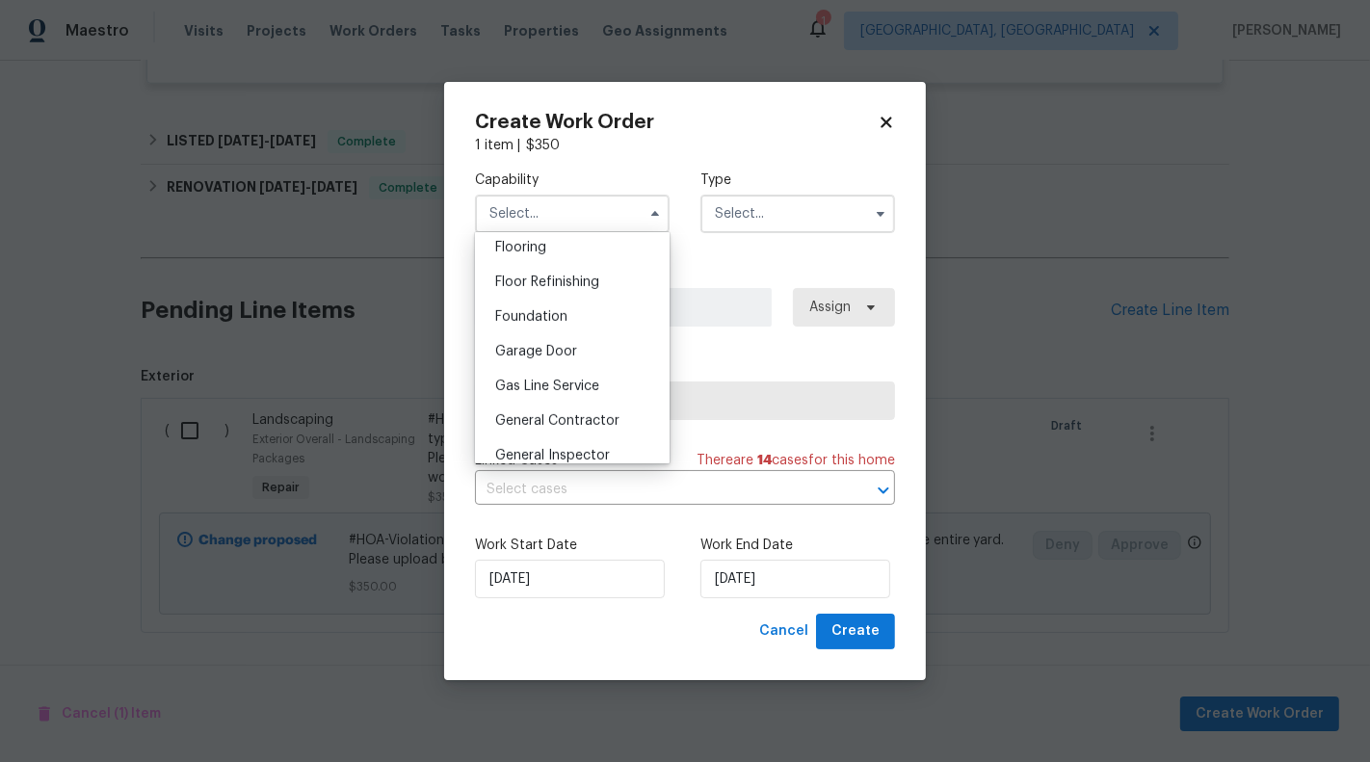
scroll to position [757, 0]
click at [595, 414] on span "General Contractor" at bounding box center [557, 417] width 124 height 13
type input "General Contractor"
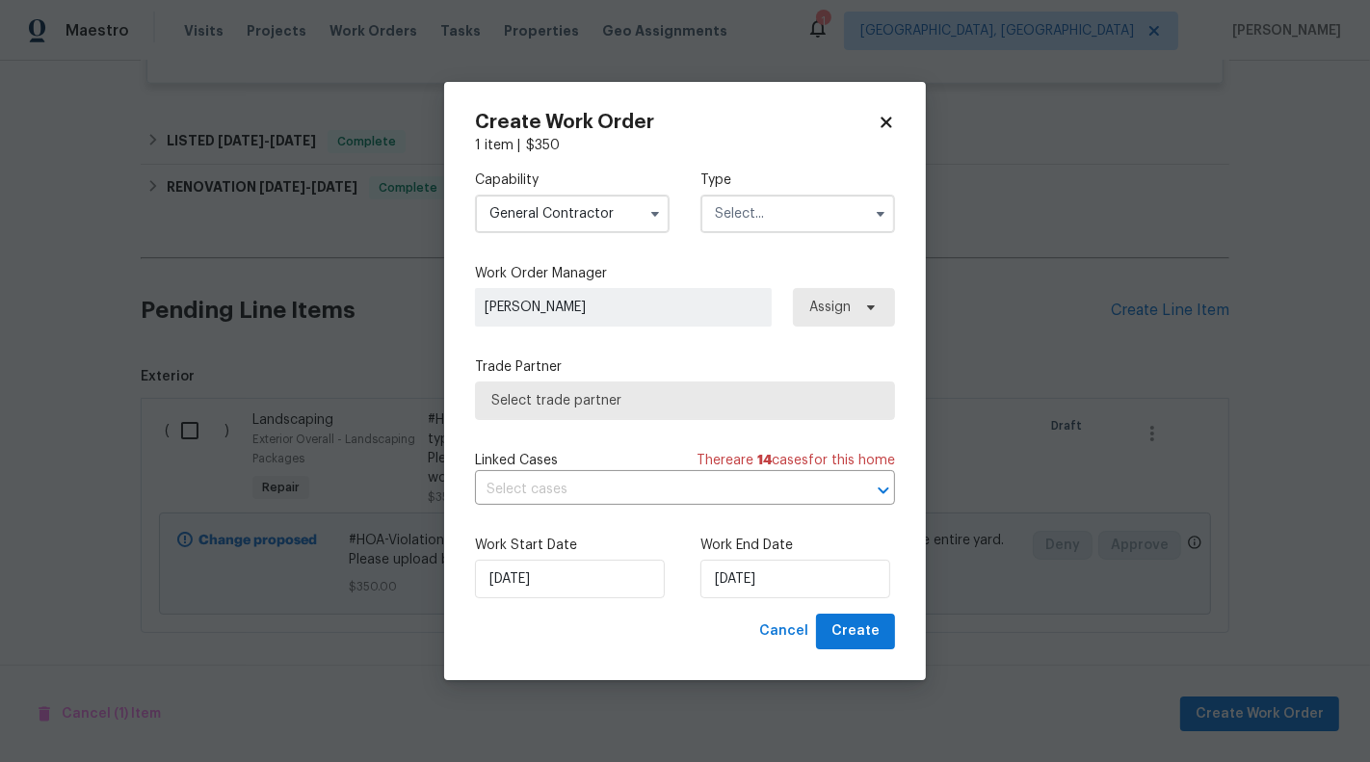
click at [809, 214] on input "text" at bounding box center [797, 214] width 195 height 39
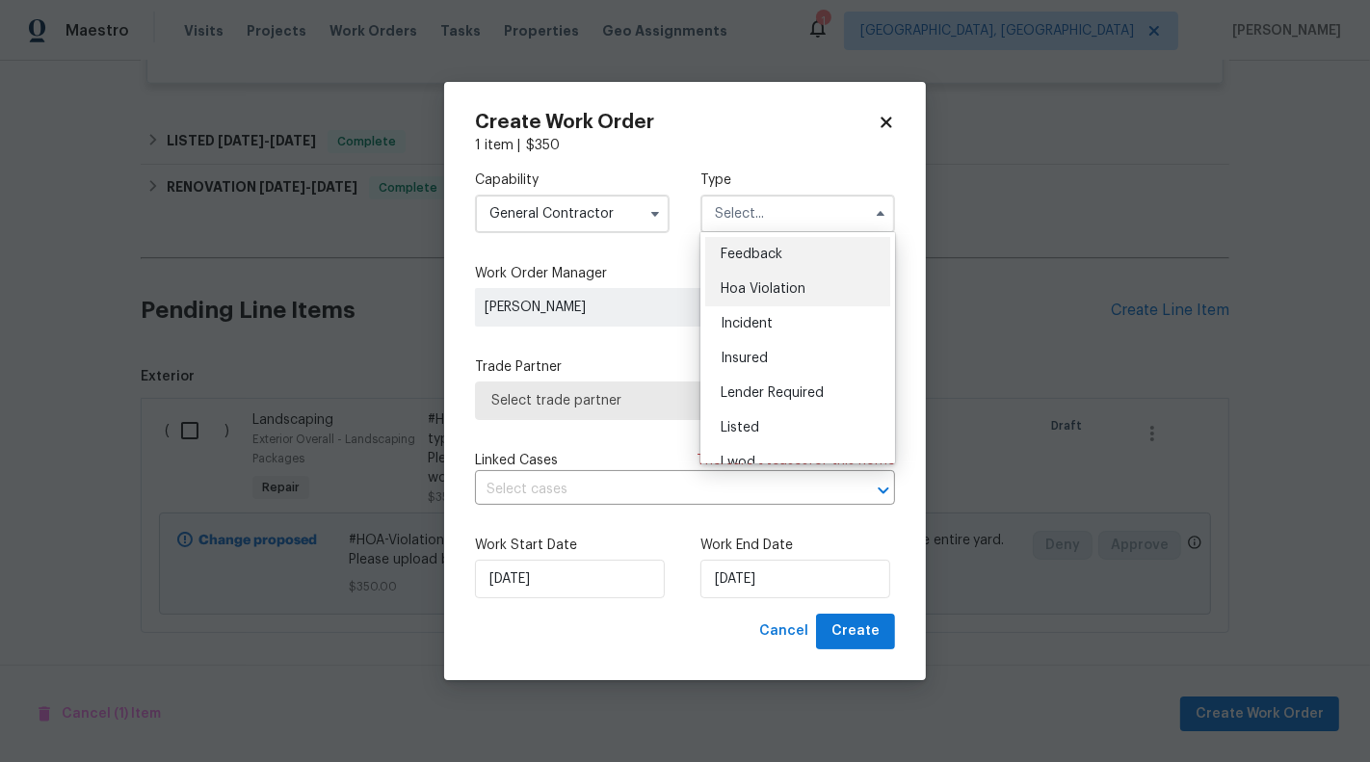
click at [821, 296] on div "Hoa Violation" at bounding box center [797, 289] width 185 height 35
type input "Hoa Violation"
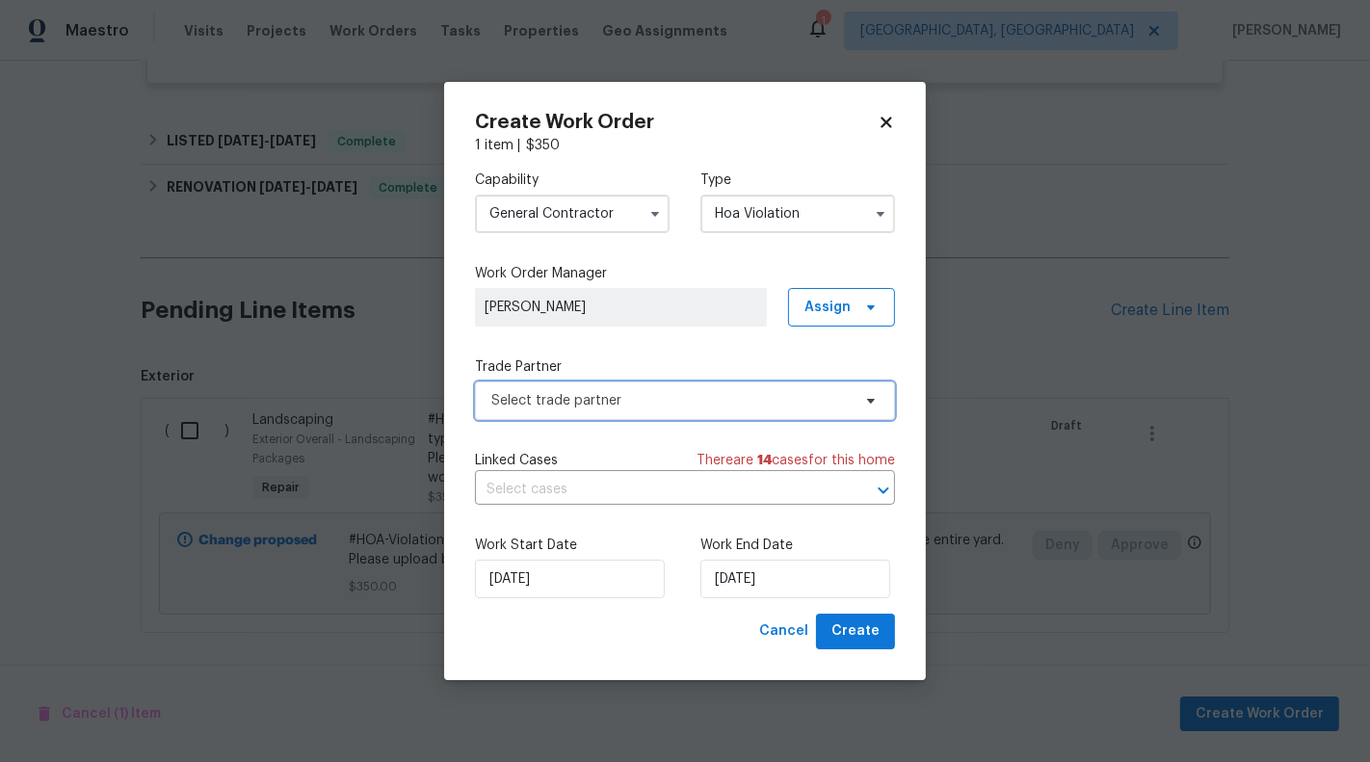
click at [696, 391] on span "Select trade partner" at bounding box center [670, 400] width 359 height 19
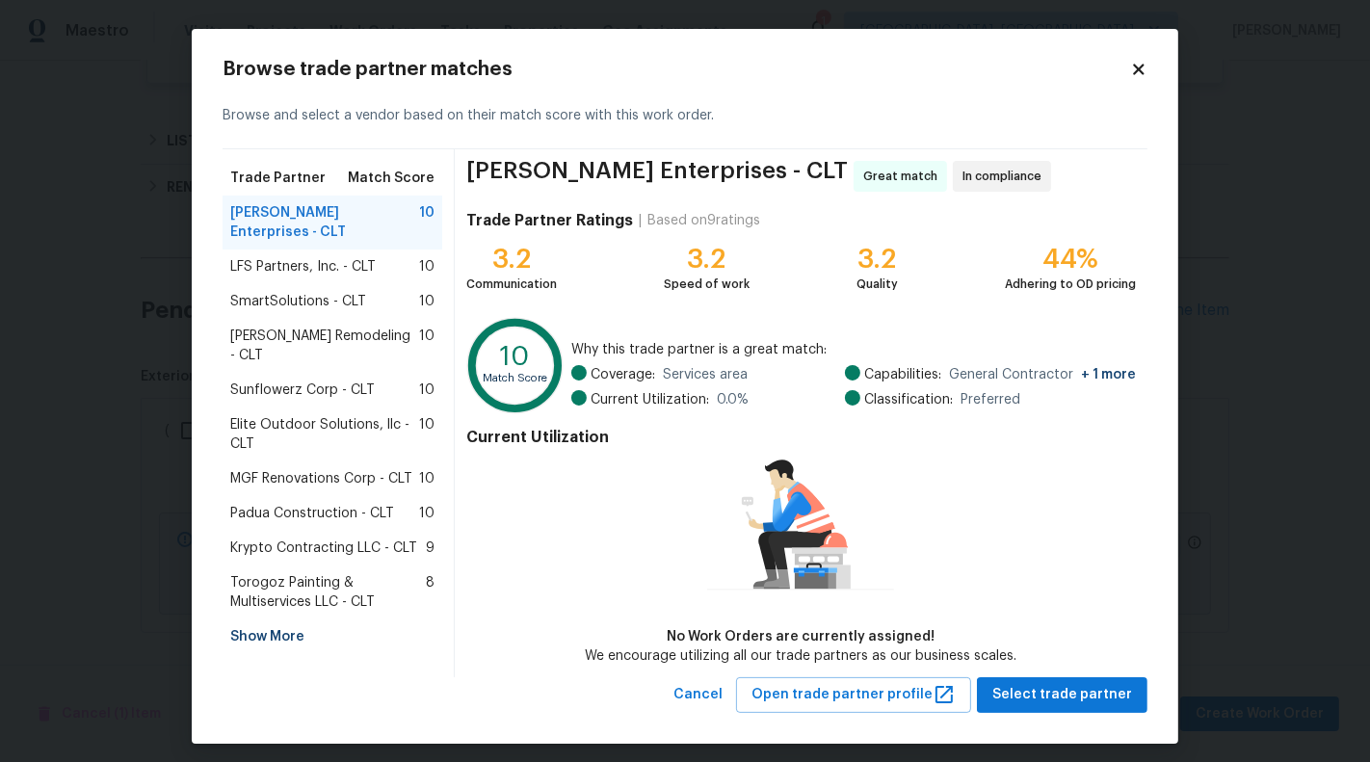
click at [351, 292] on span "SmartSolutions - CLT" at bounding box center [298, 301] width 136 height 19
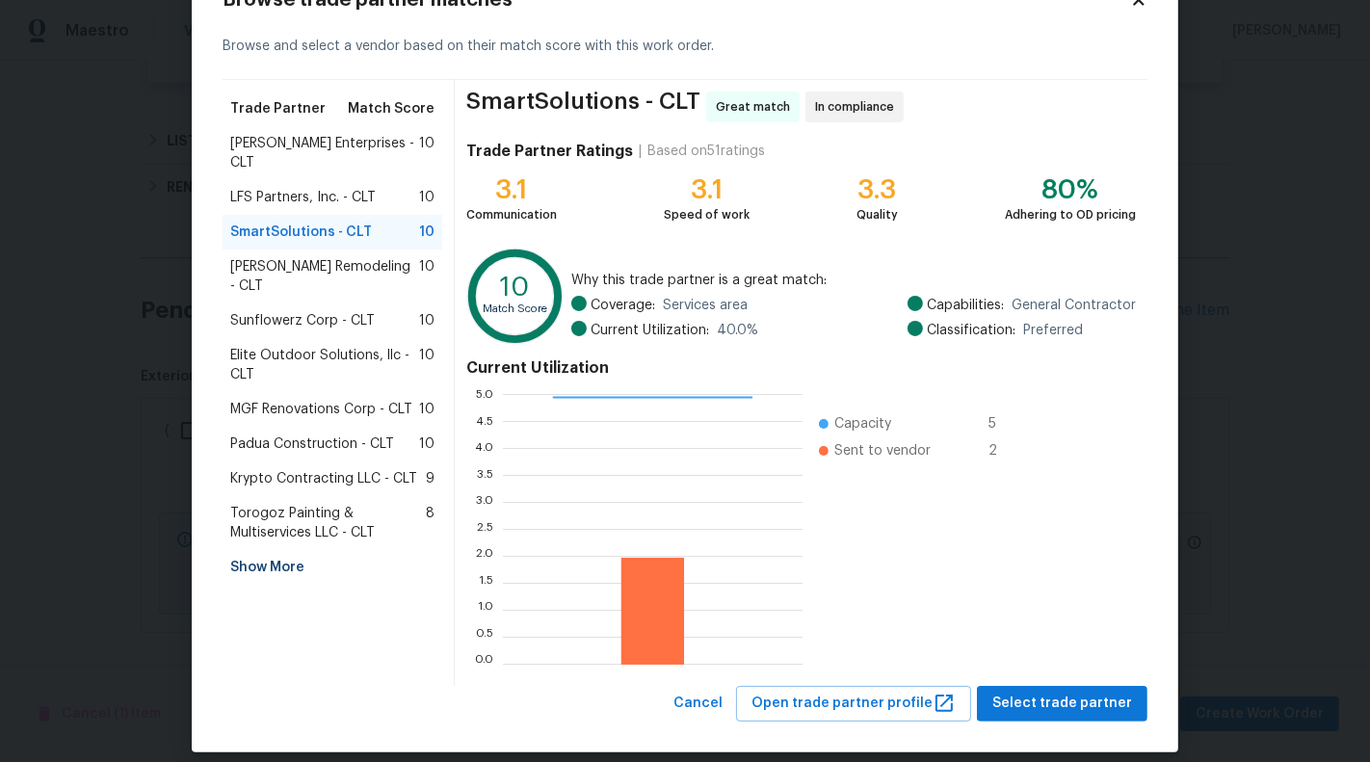
scroll to position [87, 0]
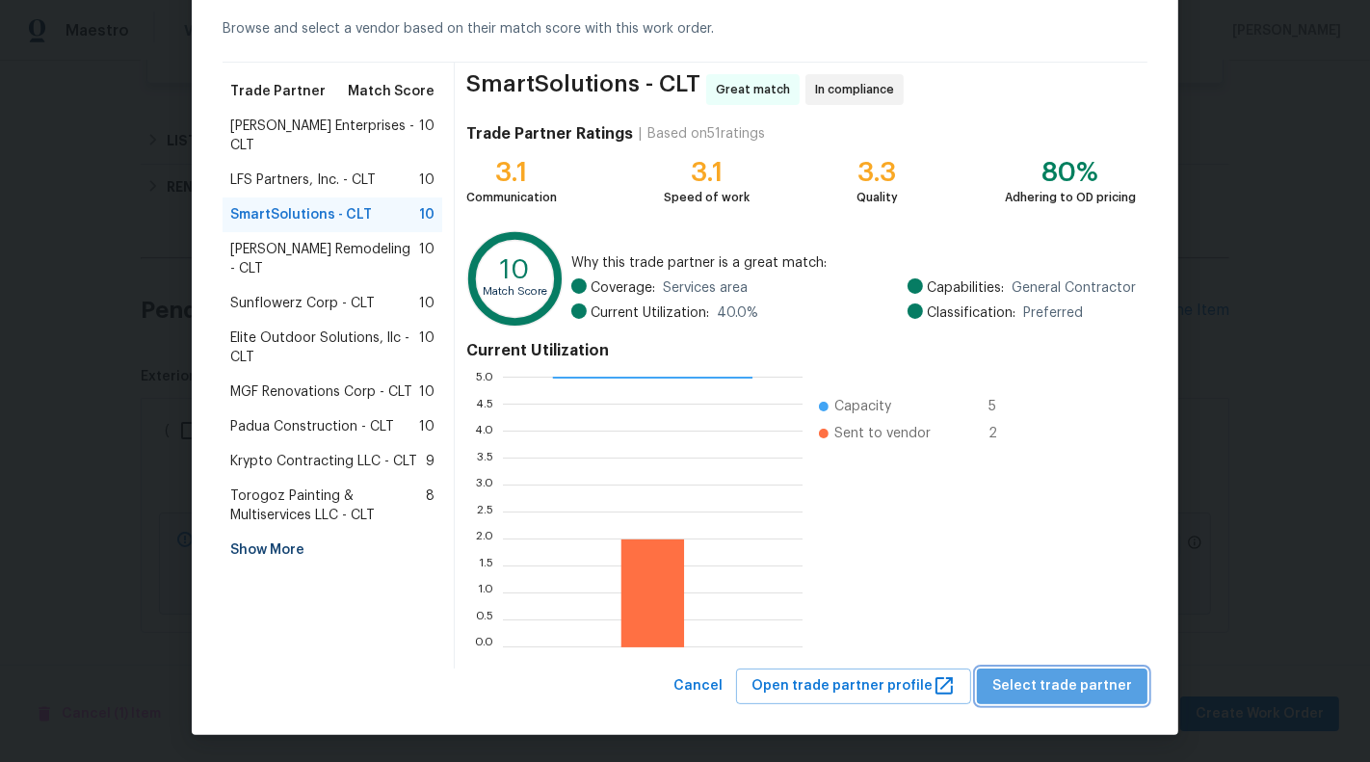
click at [1110, 687] on span "Select trade partner" at bounding box center [1062, 686] width 140 height 24
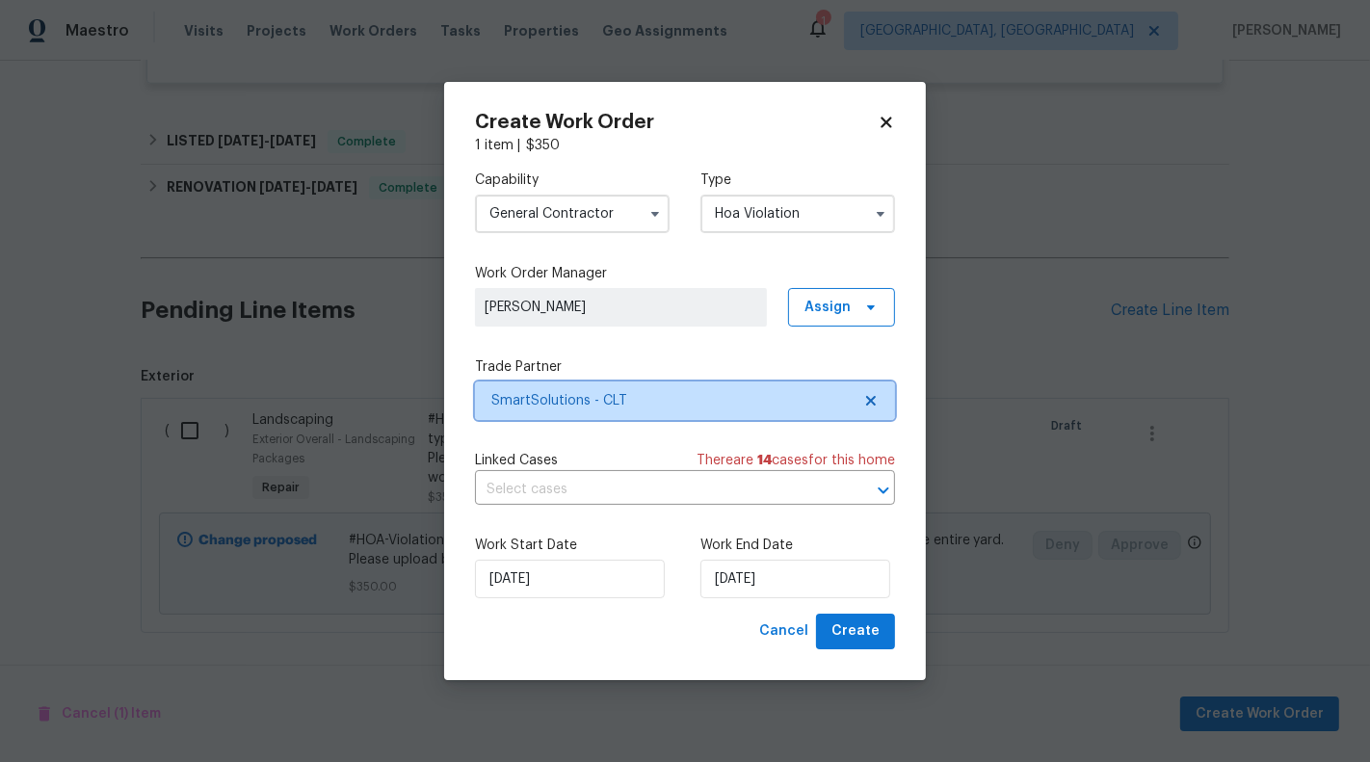
scroll to position [0, 0]
click at [691, 484] on input "text" at bounding box center [658, 490] width 366 height 30
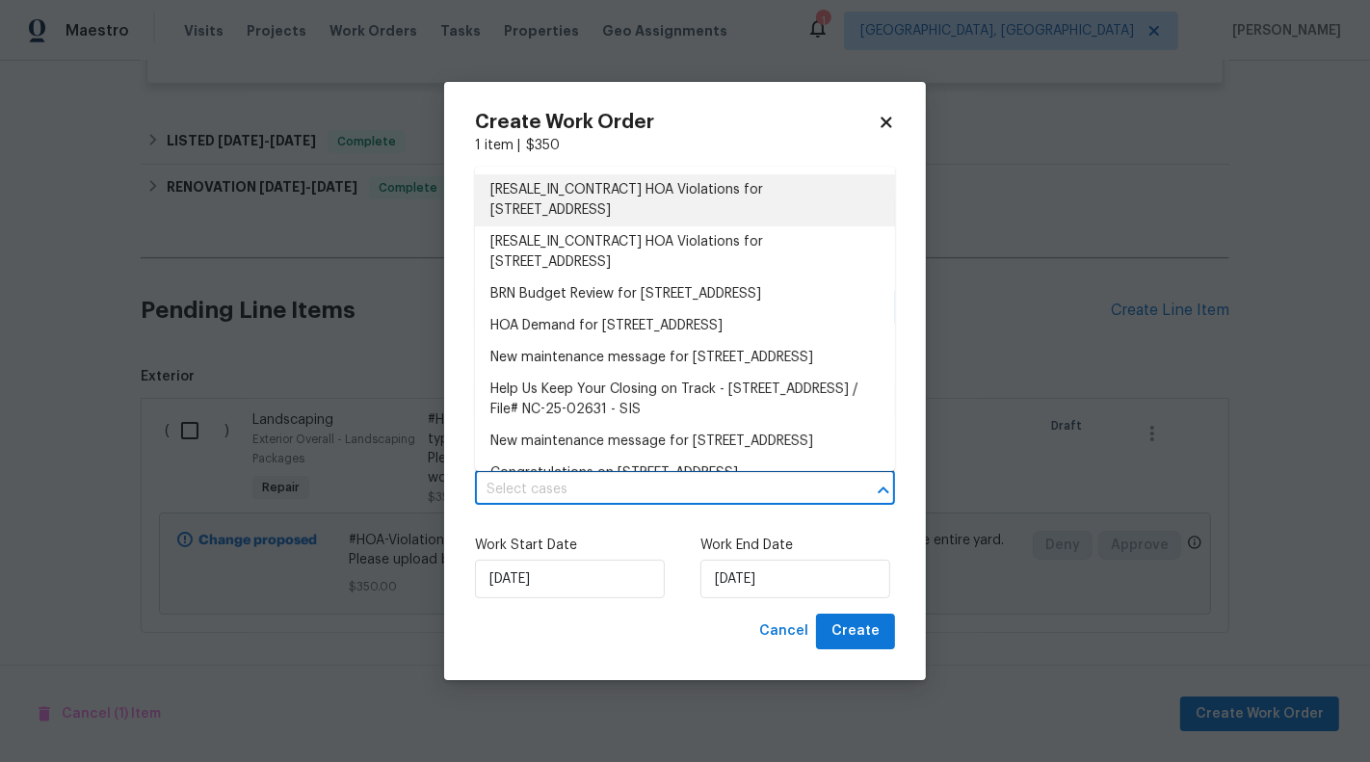
click at [642, 198] on li "[RESALE_IN_CONTRACT] HOA Violations for [STREET_ADDRESS]" at bounding box center [685, 200] width 420 height 52
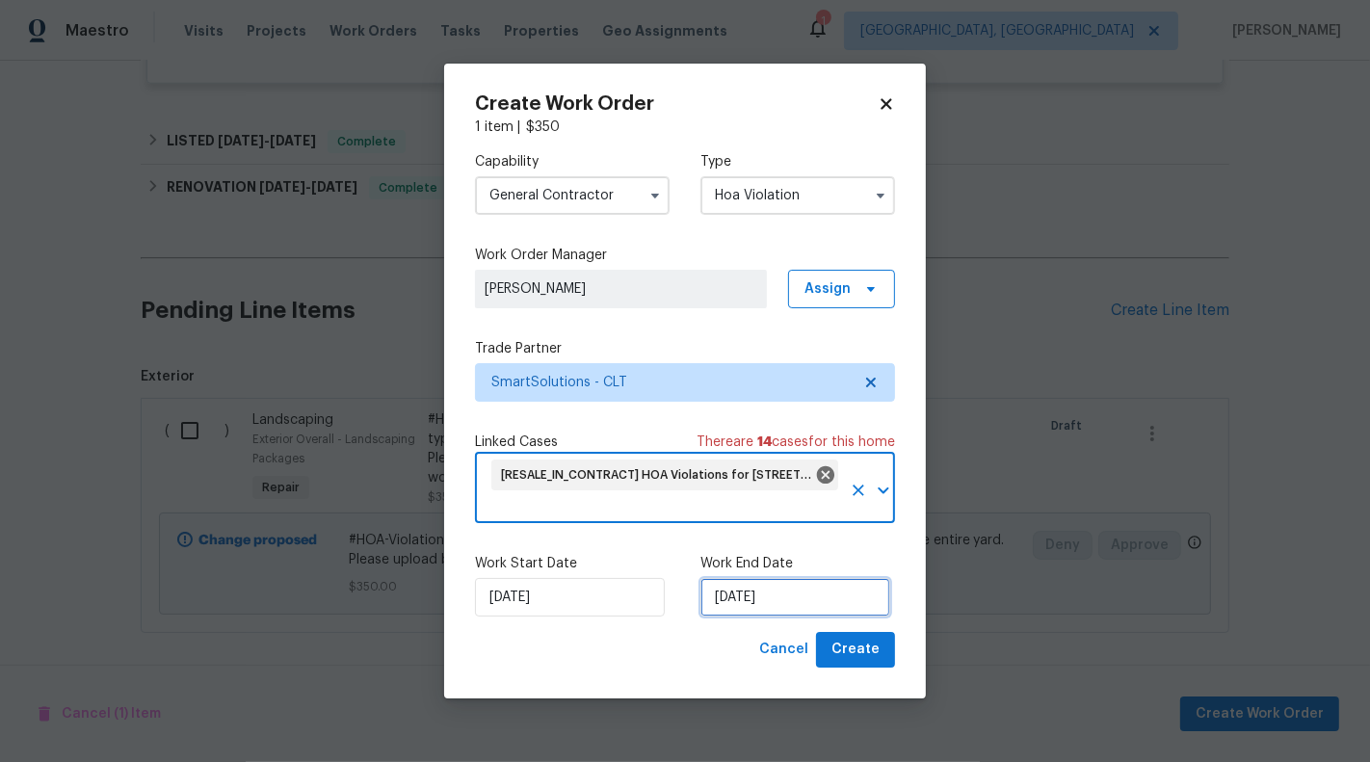
click at [771, 605] on input "[DATE]" at bounding box center [795, 597] width 190 height 39
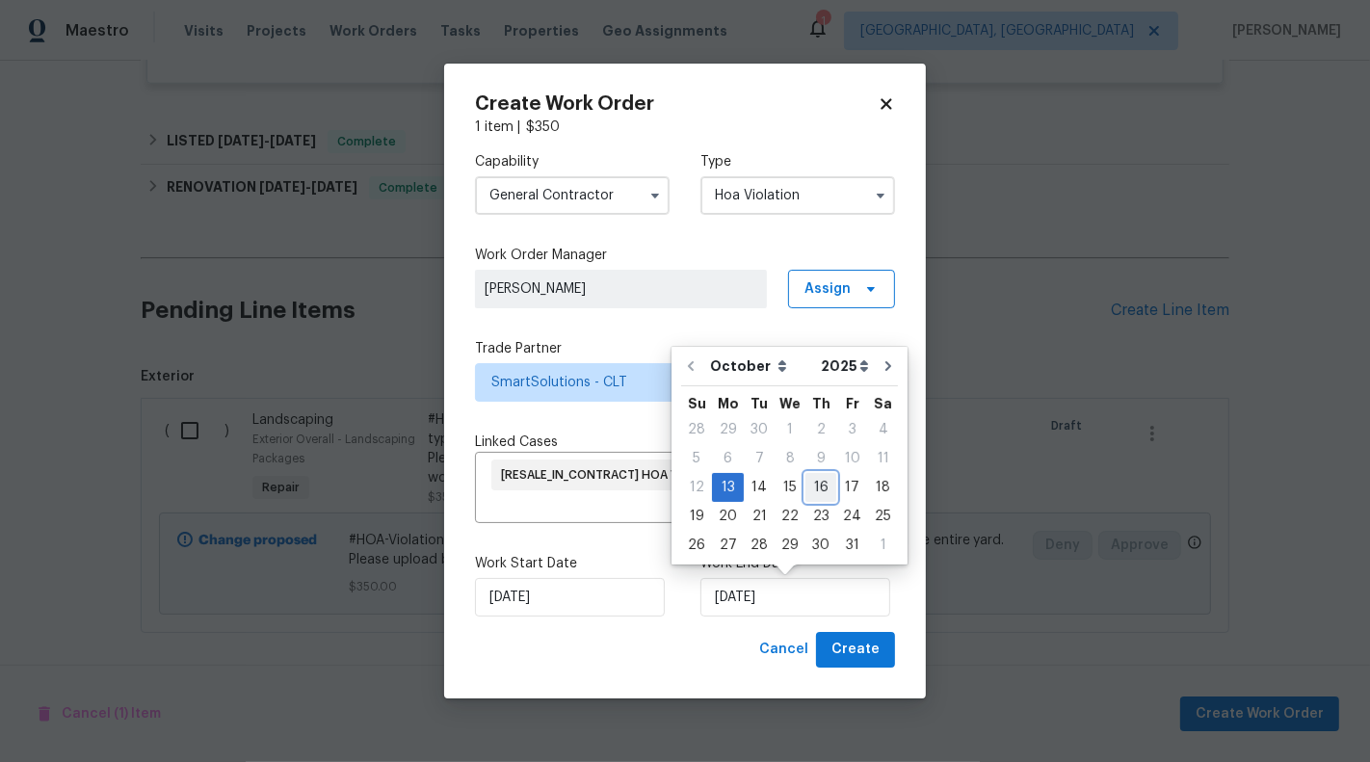
click at [824, 487] on div "16" at bounding box center [820, 487] width 31 height 27
type input "16/10/2025"
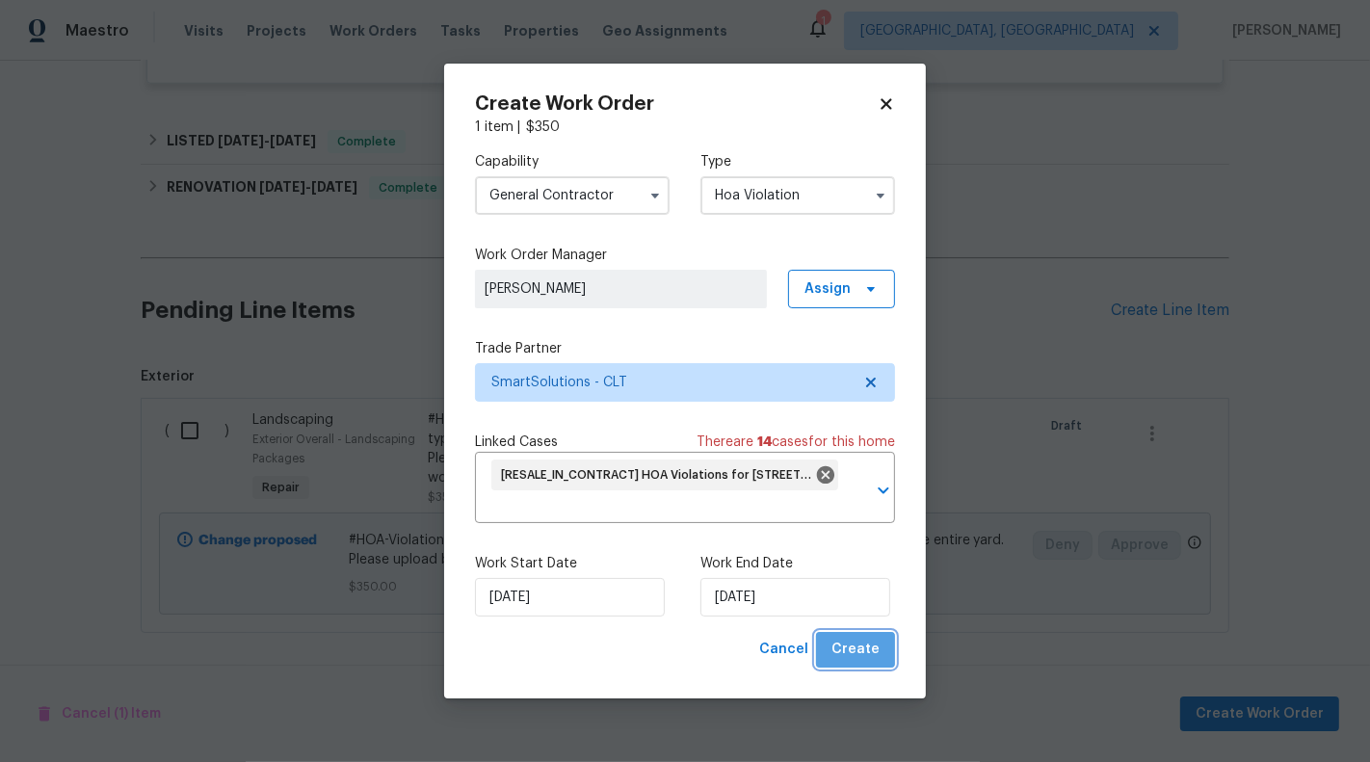
click at [861, 654] on span "Create" at bounding box center [855, 650] width 48 height 24
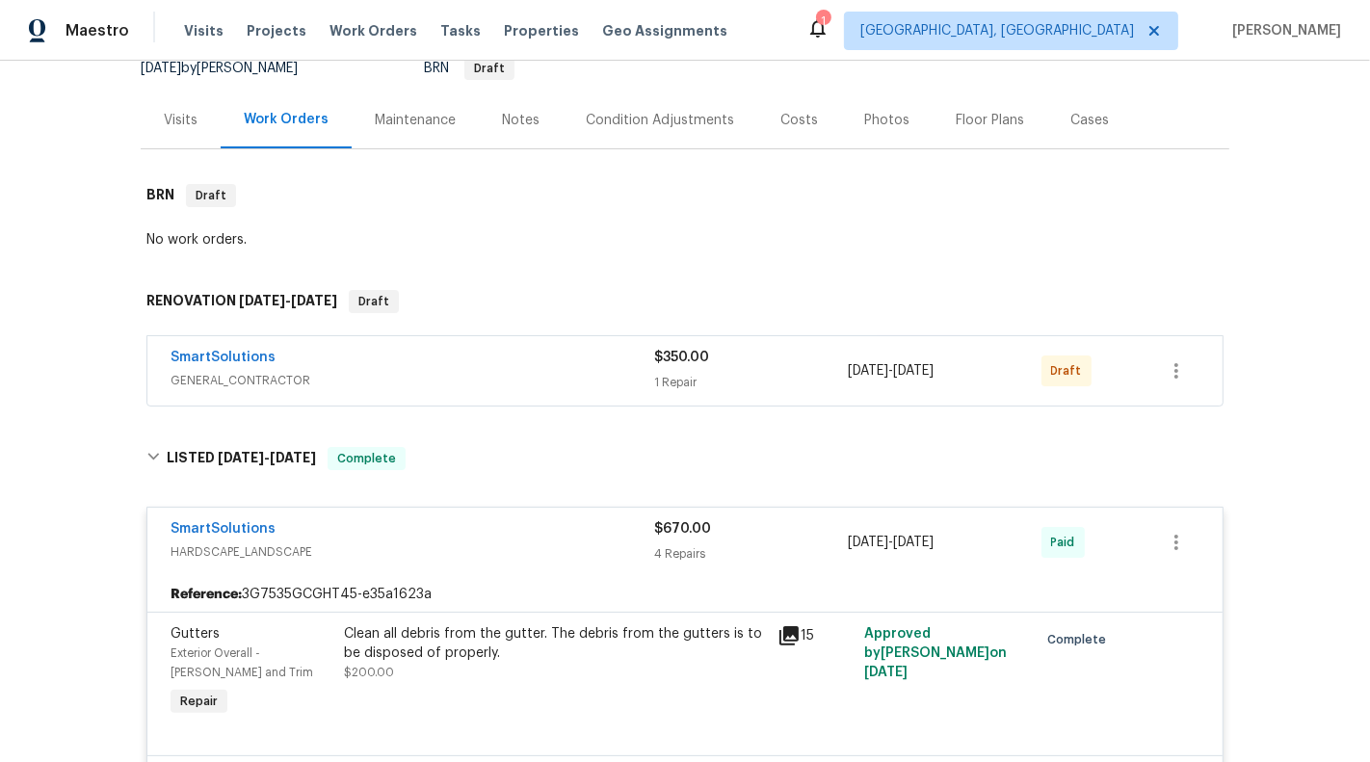
scroll to position [140, 0]
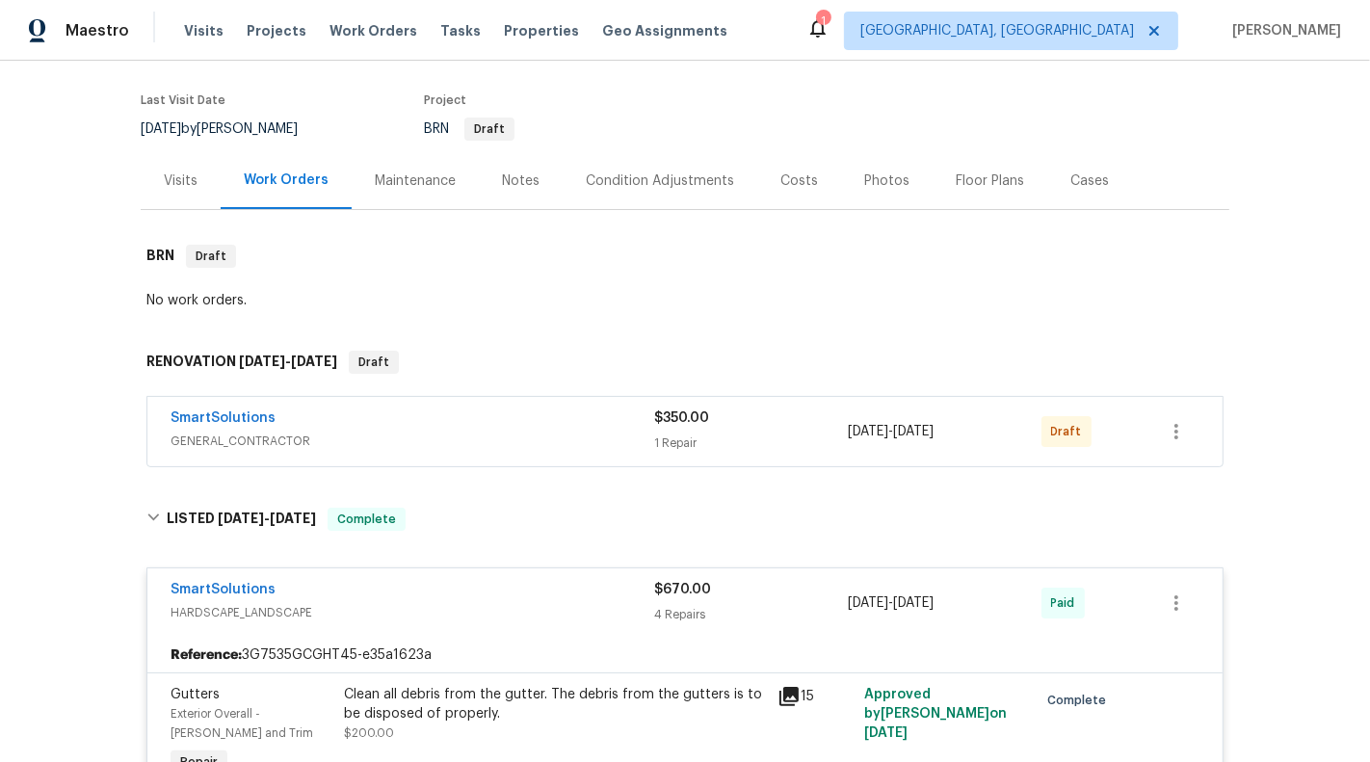
click at [631, 450] on div "SmartSolutions GENERAL_CONTRACTOR" at bounding box center [412, 431] width 484 height 46
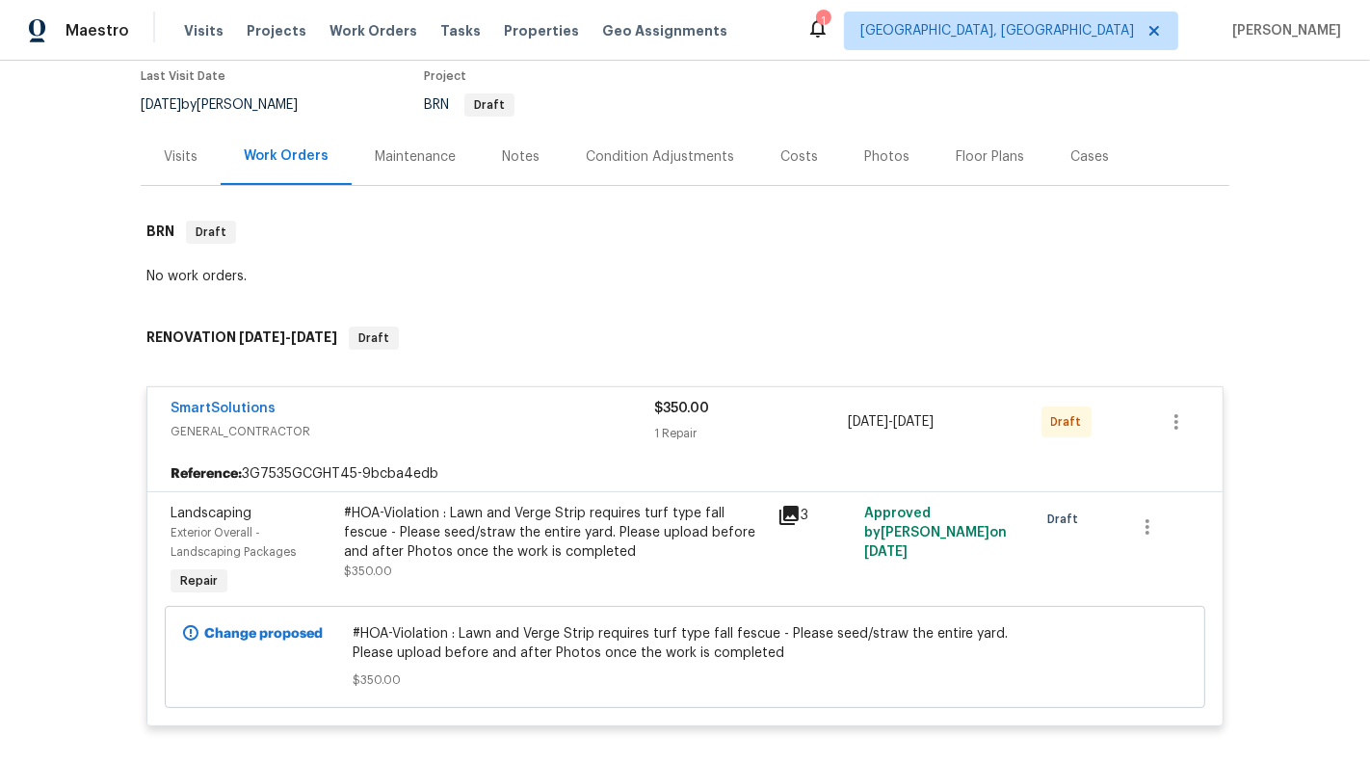
scroll to position [165, 0]
click at [1185, 415] on icon "button" at bounding box center [1175, 420] width 23 height 23
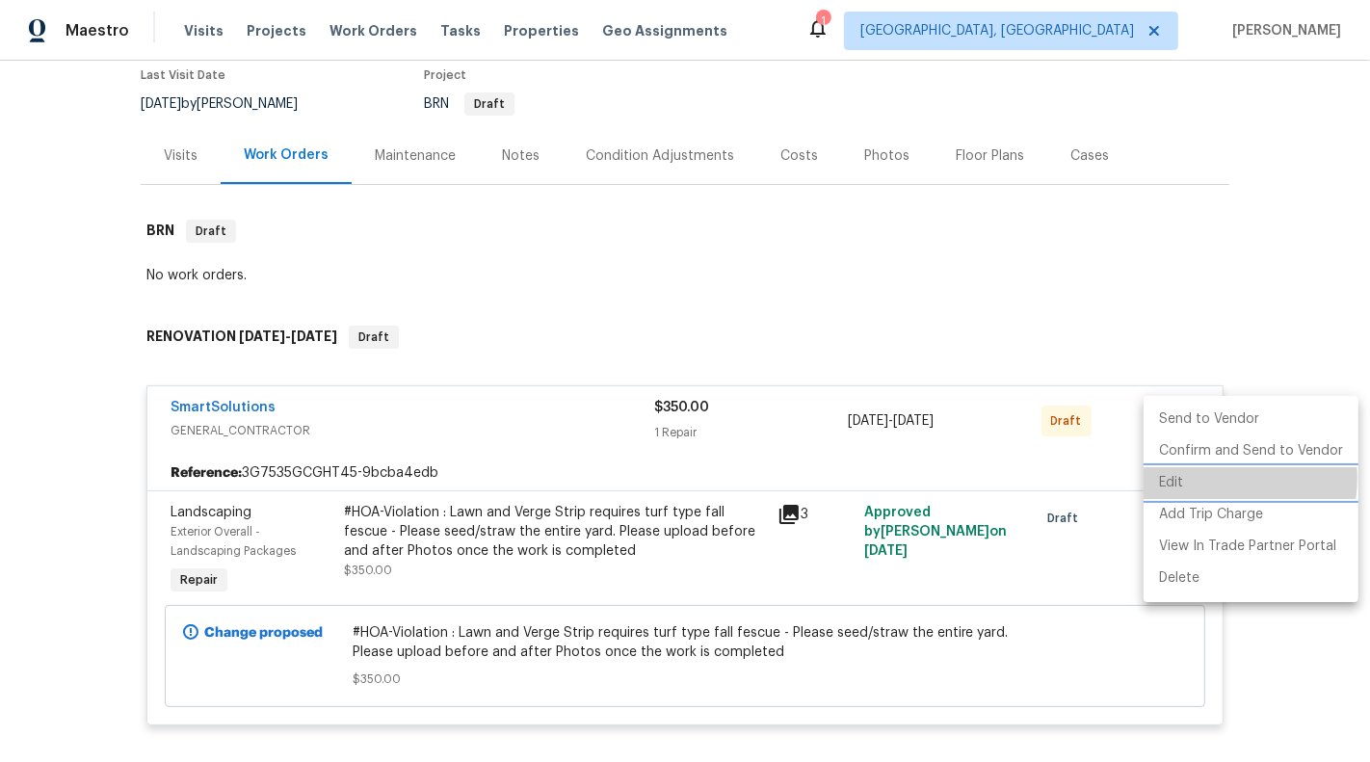
click at [1202, 478] on li "Edit" at bounding box center [1250, 483] width 215 height 32
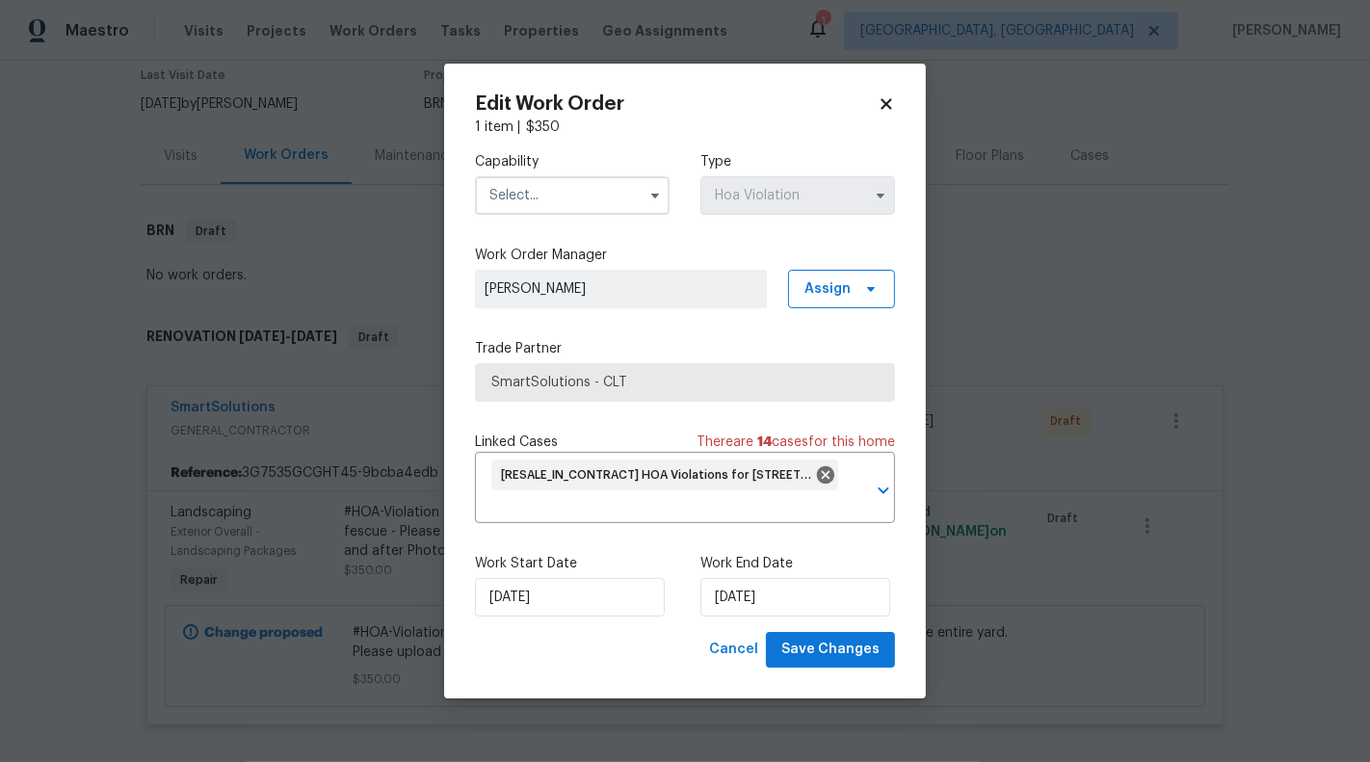
click at [893, 87] on div "Edit Work Order 1 item | $ 350 Capability Type Hoa Violation Work Order Manager…" at bounding box center [685, 381] width 482 height 635
click at [888, 97] on icon at bounding box center [885, 103] width 17 height 17
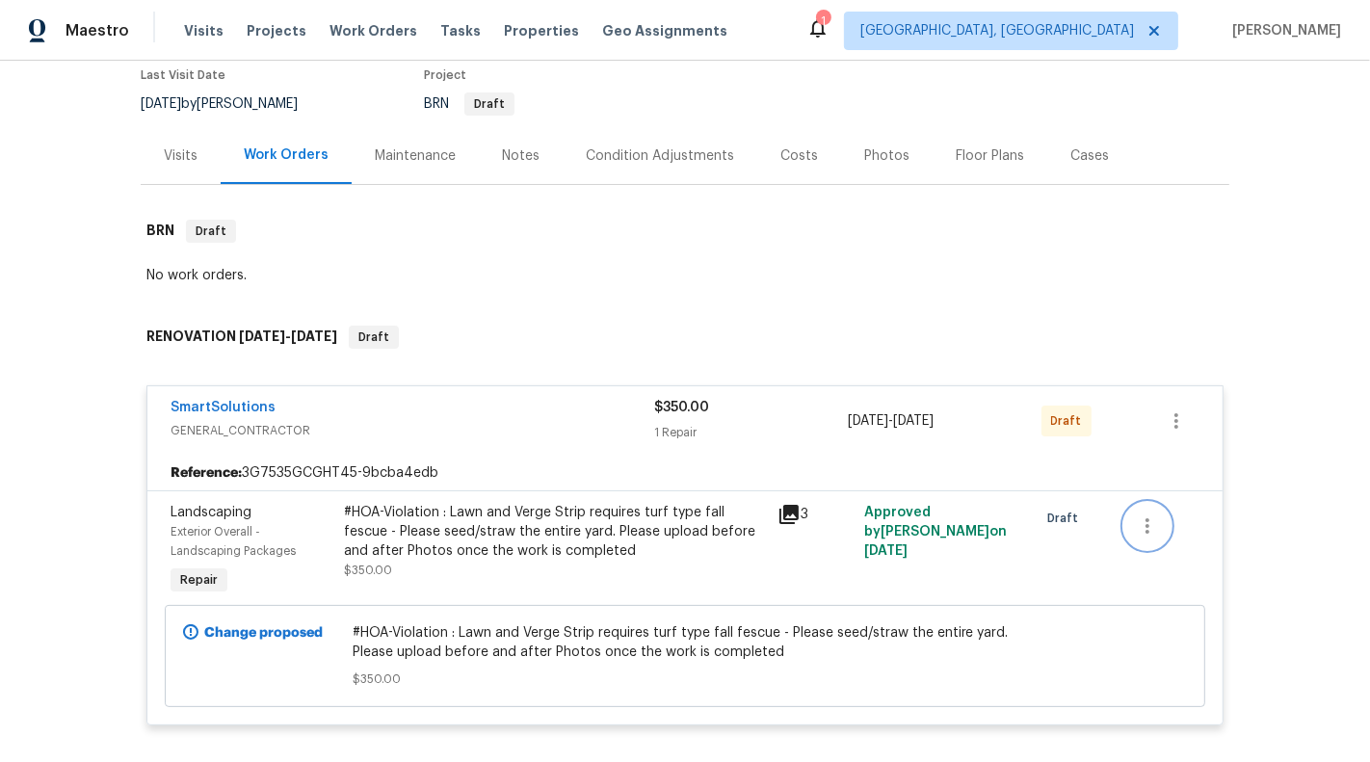
click at [1143, 532] on icon "button" at bounding box center [1147, 525] width 23 height 23
click at [1156, 520] on li "Cancel" at bounding box center [1161, 524] width 74 height 32
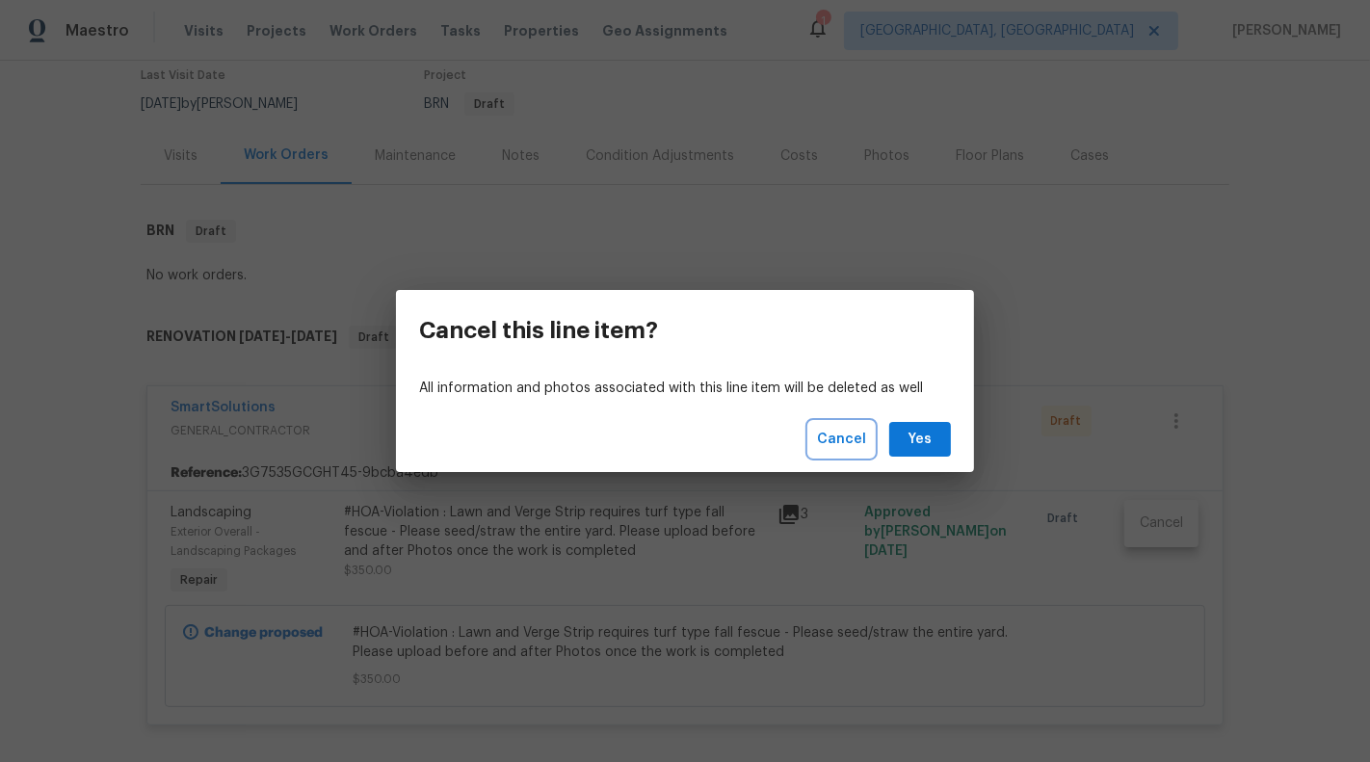
click at [824, 451] on span "Cancel" at bounding box center [841, 440] width 49 height 24
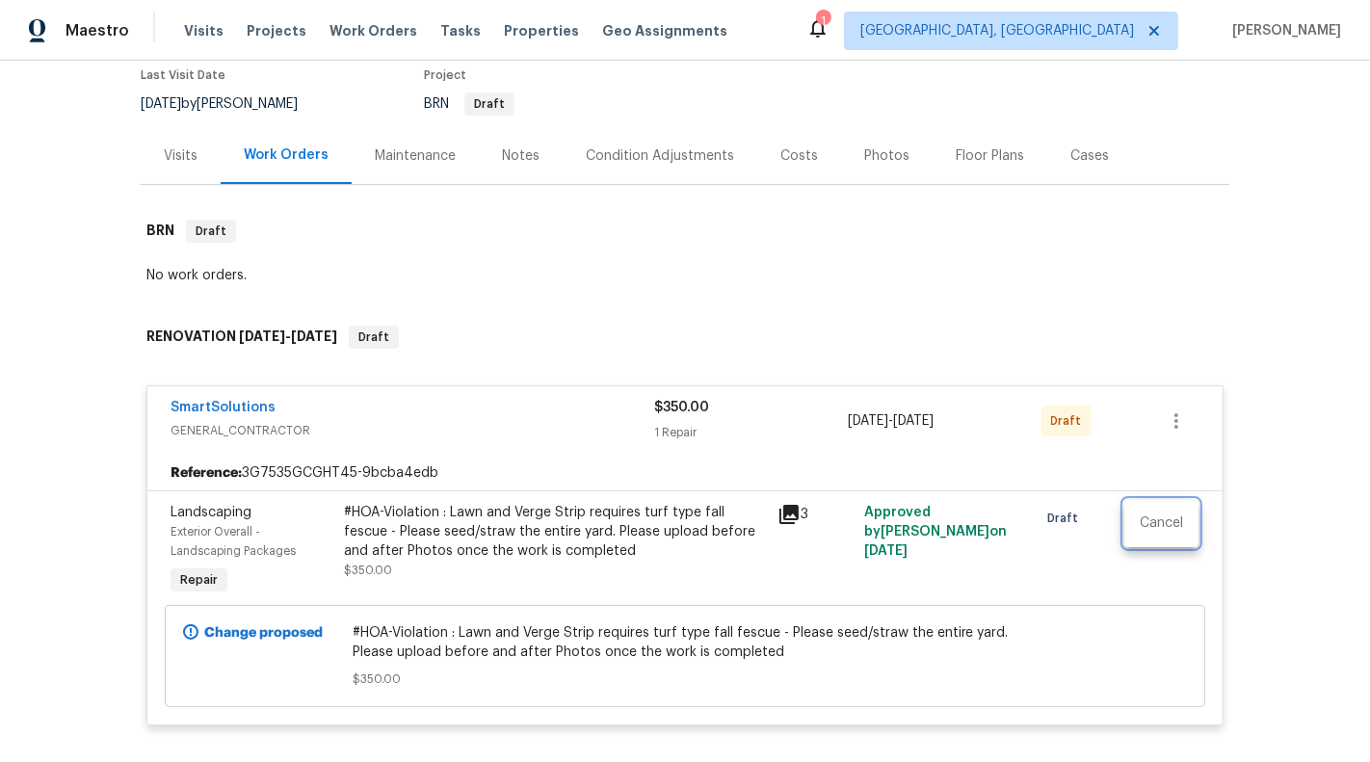
click at [1157, 414] on div at bounding box center [685, 381] width 1370 height 762
click at [1172, 420] on icon "button" at bounding box center [1175, 420] width 23 height 23
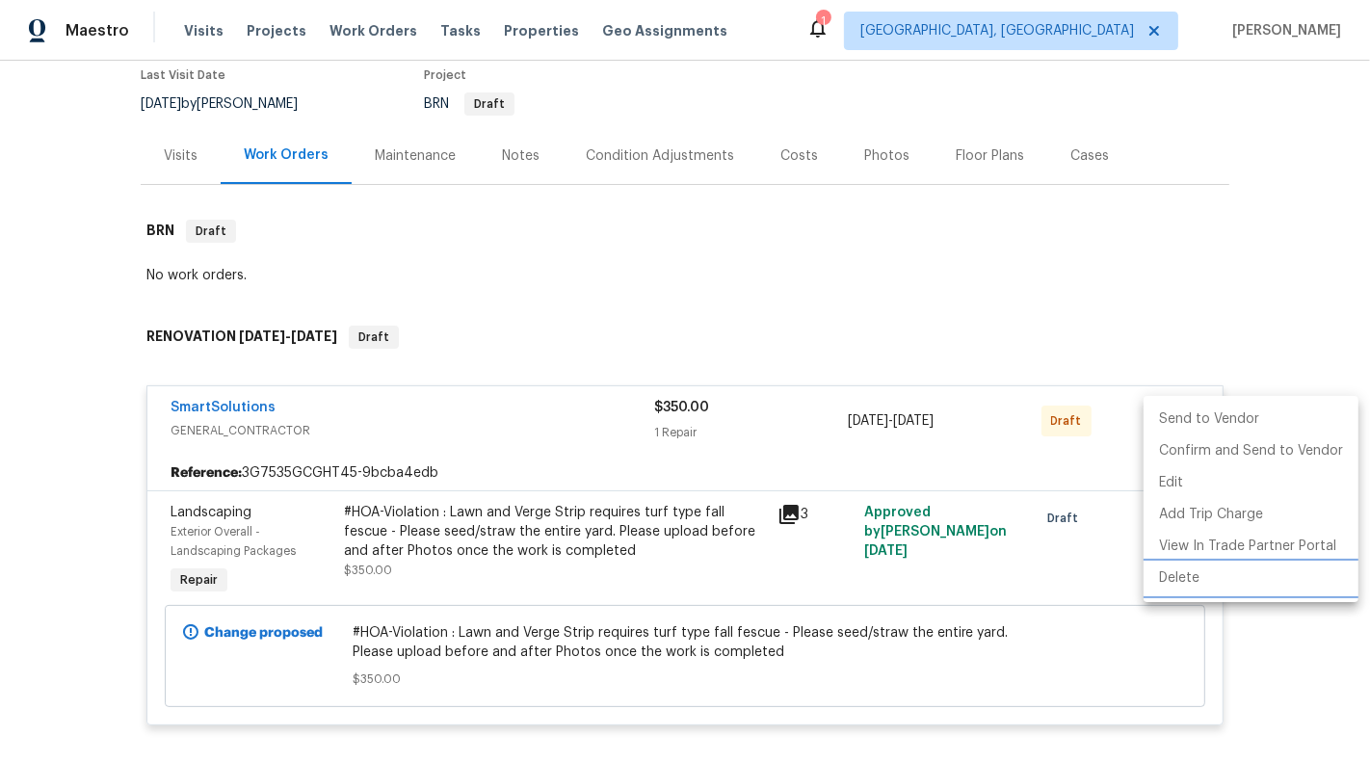
click at [1178, 580] on li "Delete" at bounding box center [1250, 579] width 215 height 32
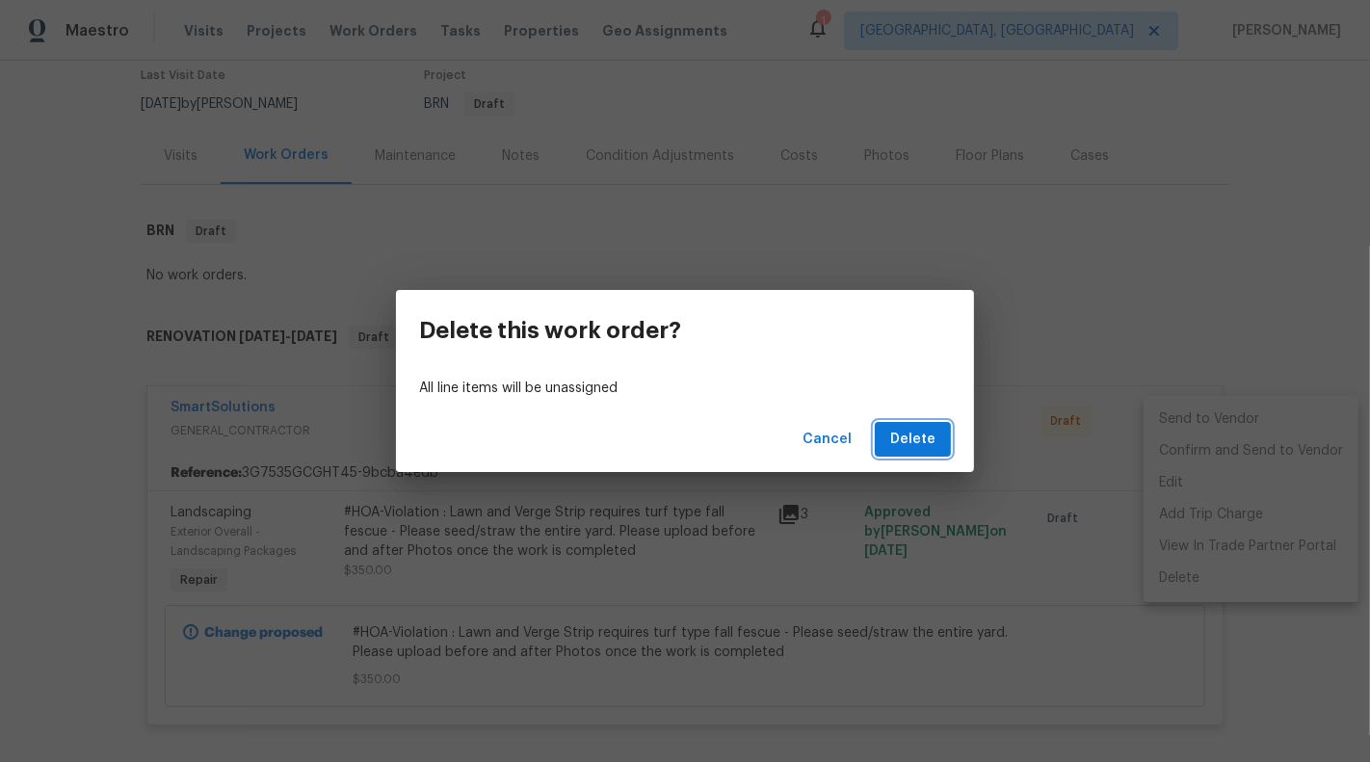
click at [918, 439] on span "Delete" at bounding box center [912, 440] width 45 height 24
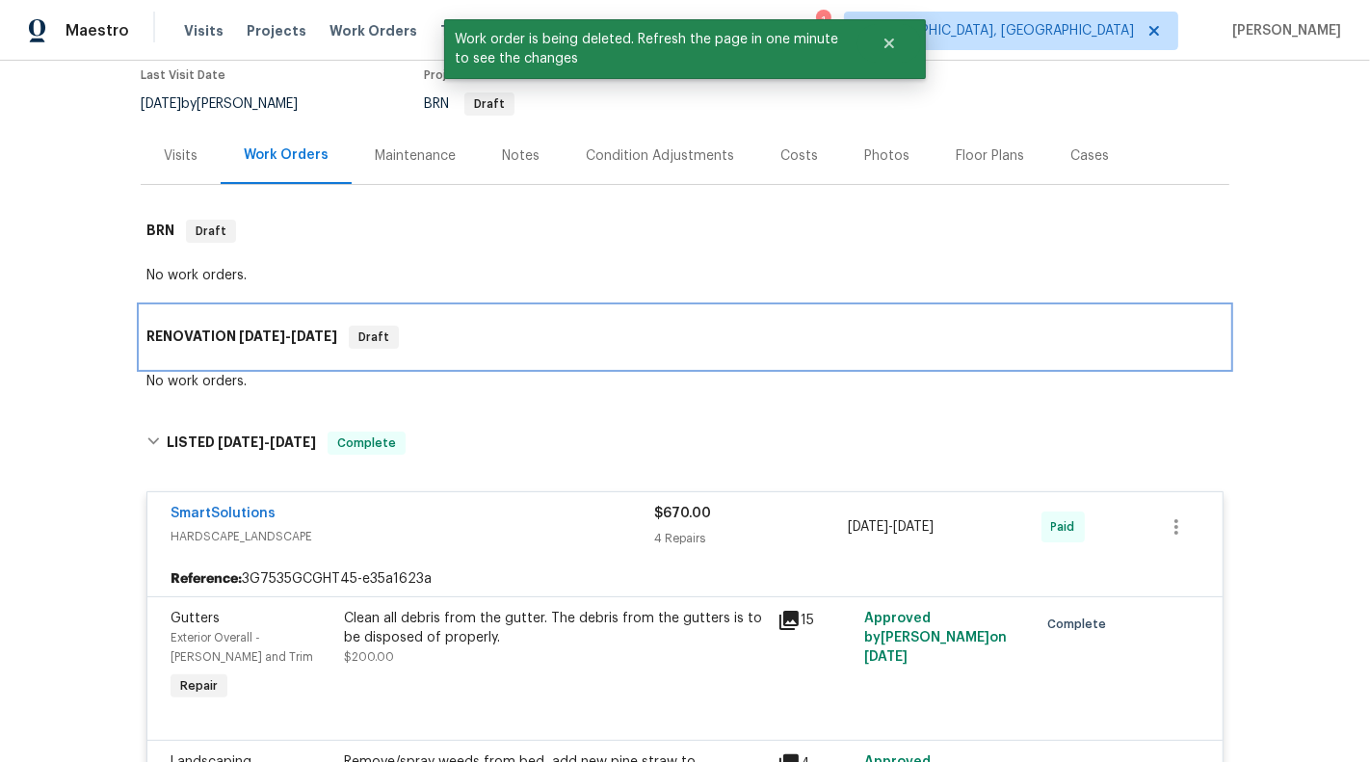
click at [473, 327] on div "RENOVATION [DATE] - [DATE] Draft" at bounding box center [684, 337] width 1077 height 23
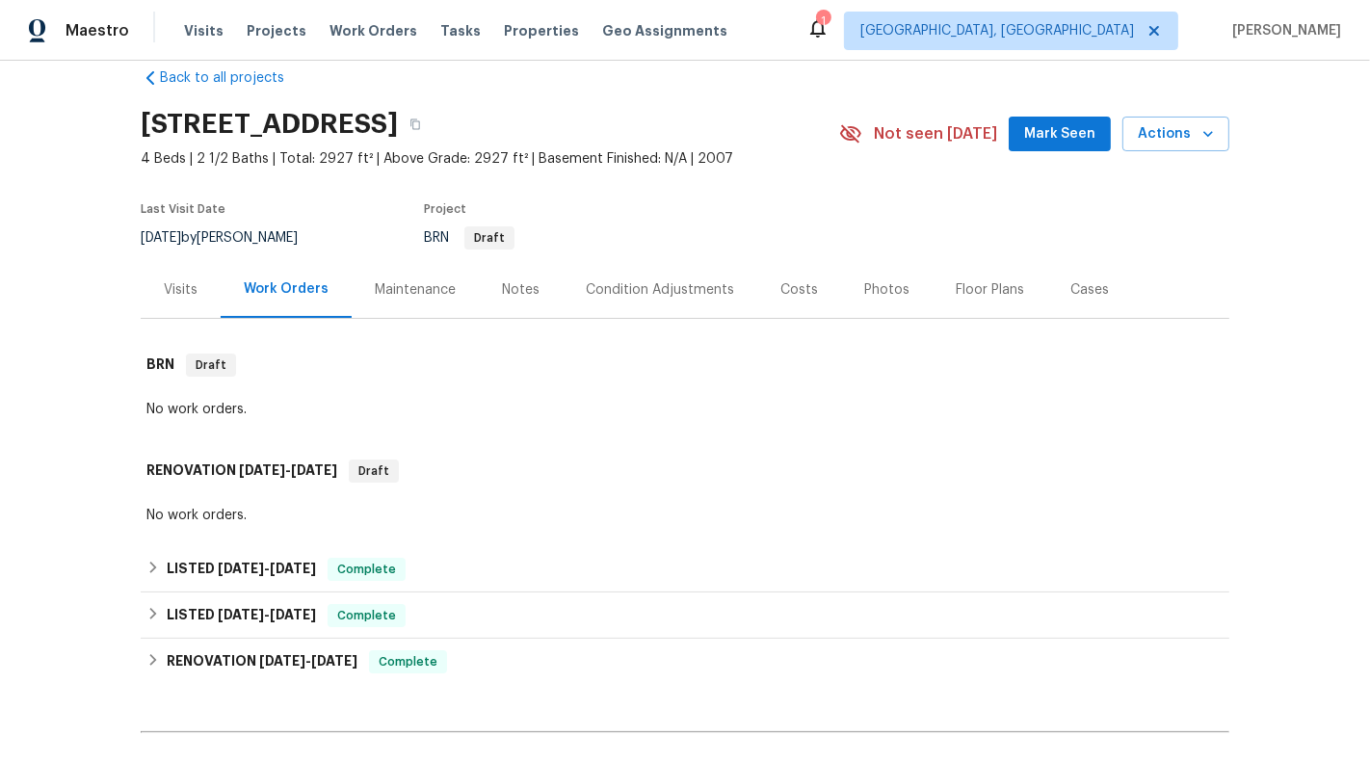
scroll to position [36, 0]
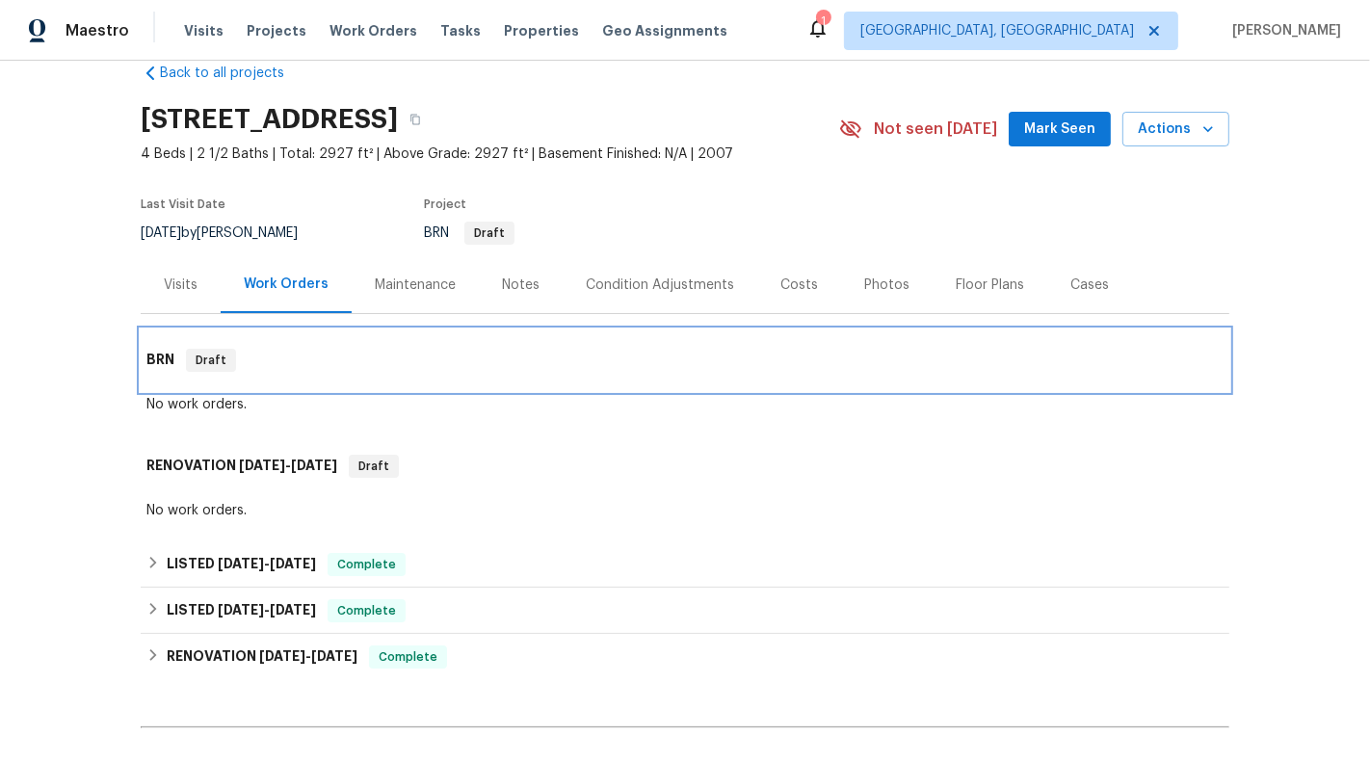
click at [339, 350] on div "BRN Draft" at bounding box center [684, 360] width 1077 height 23
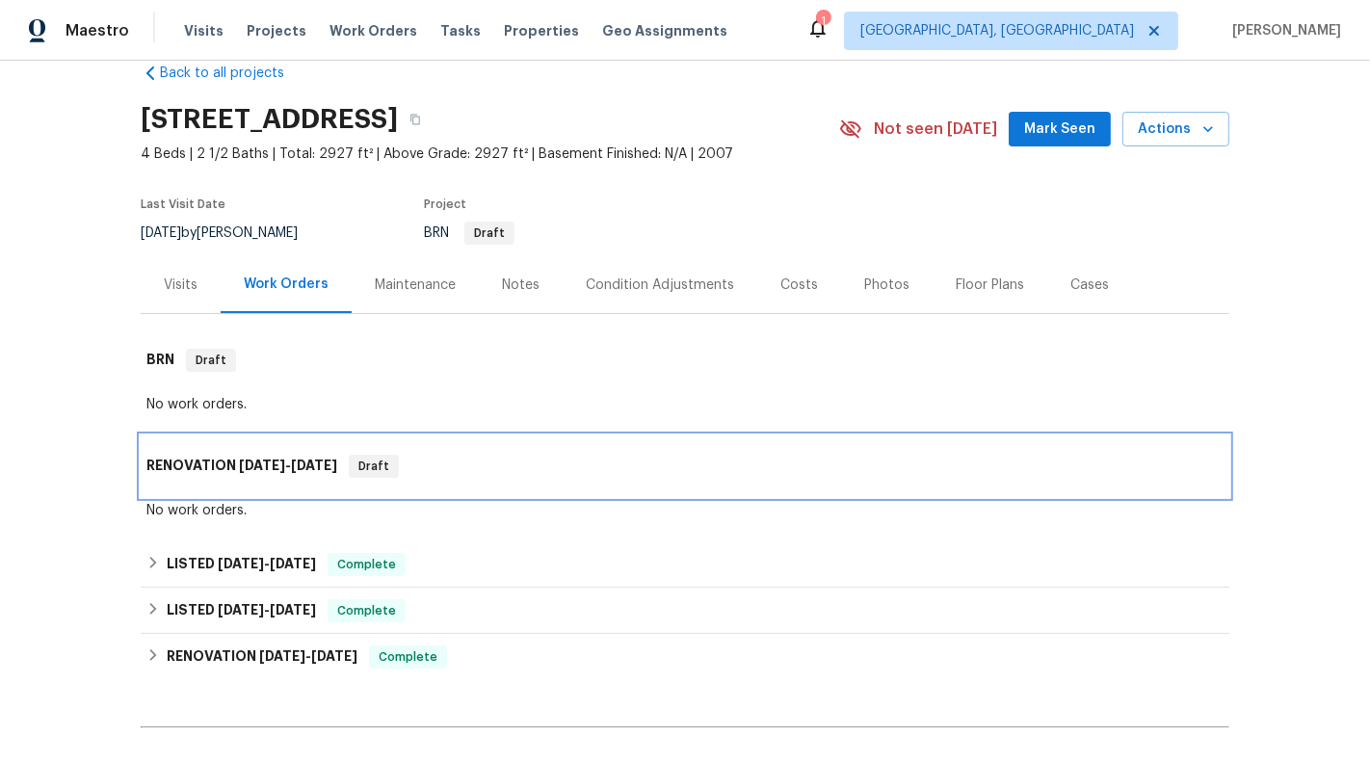
click at [542, 456] on div "RENOVATION [DATE] - [DATE] Draft" at bounding box center [684, 466] width 1077 height 23
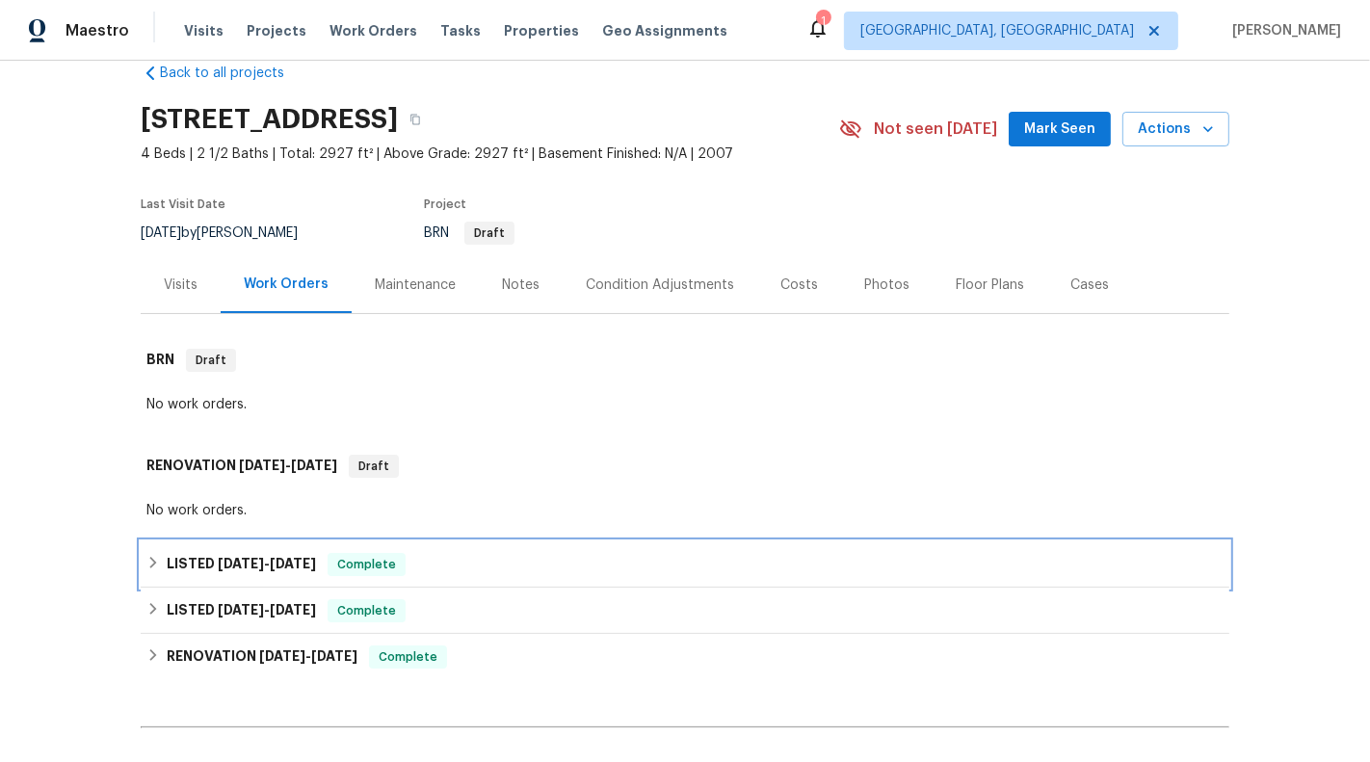
click at [539, 557] on div "LISTED [DATE] - [DATE] Complete" at bounding box center [684, 564] width 1077 height 23
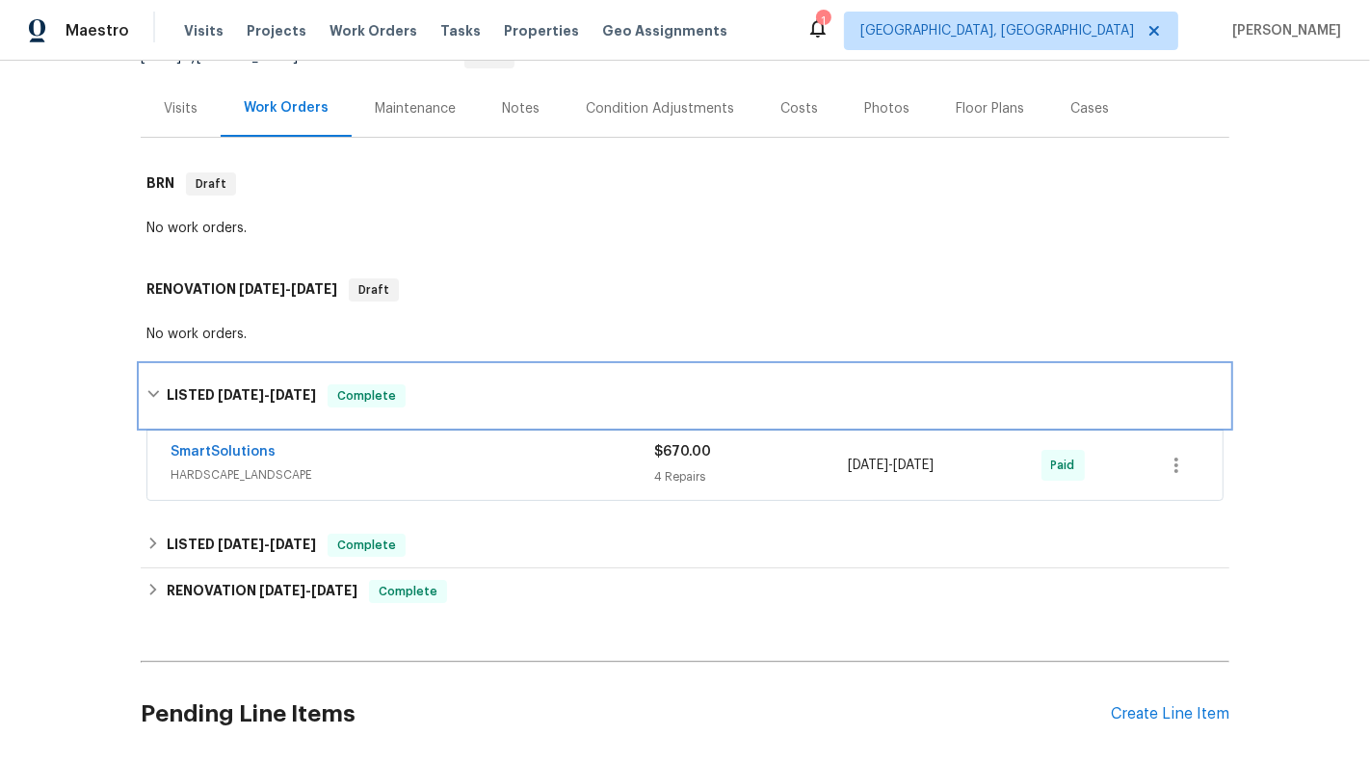
scroll to position [168, 0]
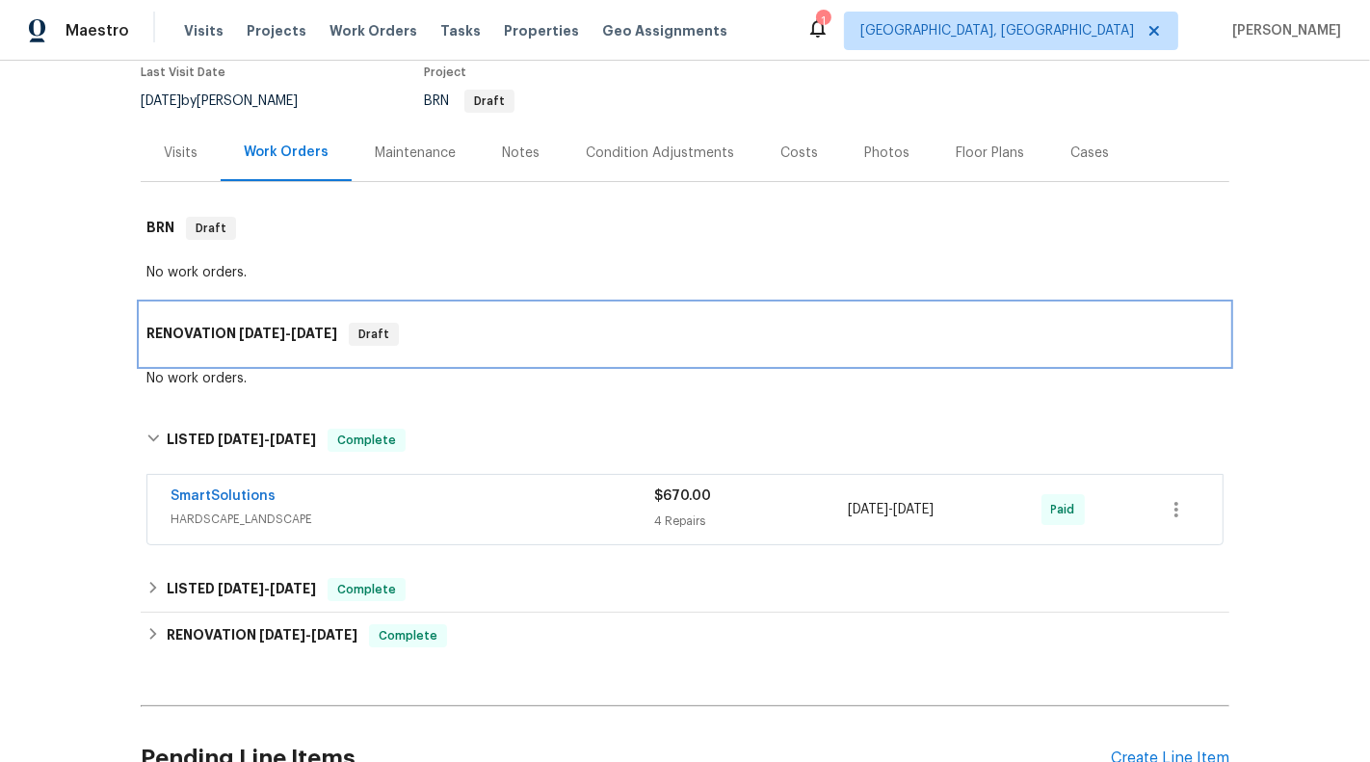
click at [488, 330] on div "RENOVATION [DATE] - [DATE] Draft" at bounding box center [684, 334] width 1077 height 23
click at [391, 327] on span "Draft" at bounding box center [374, 334] width 46 height 19
click at [504, 340] on div "RENOVATION [DATE] - [DATE] Draft" at bounding box center [684, 334] width 1077 height 23
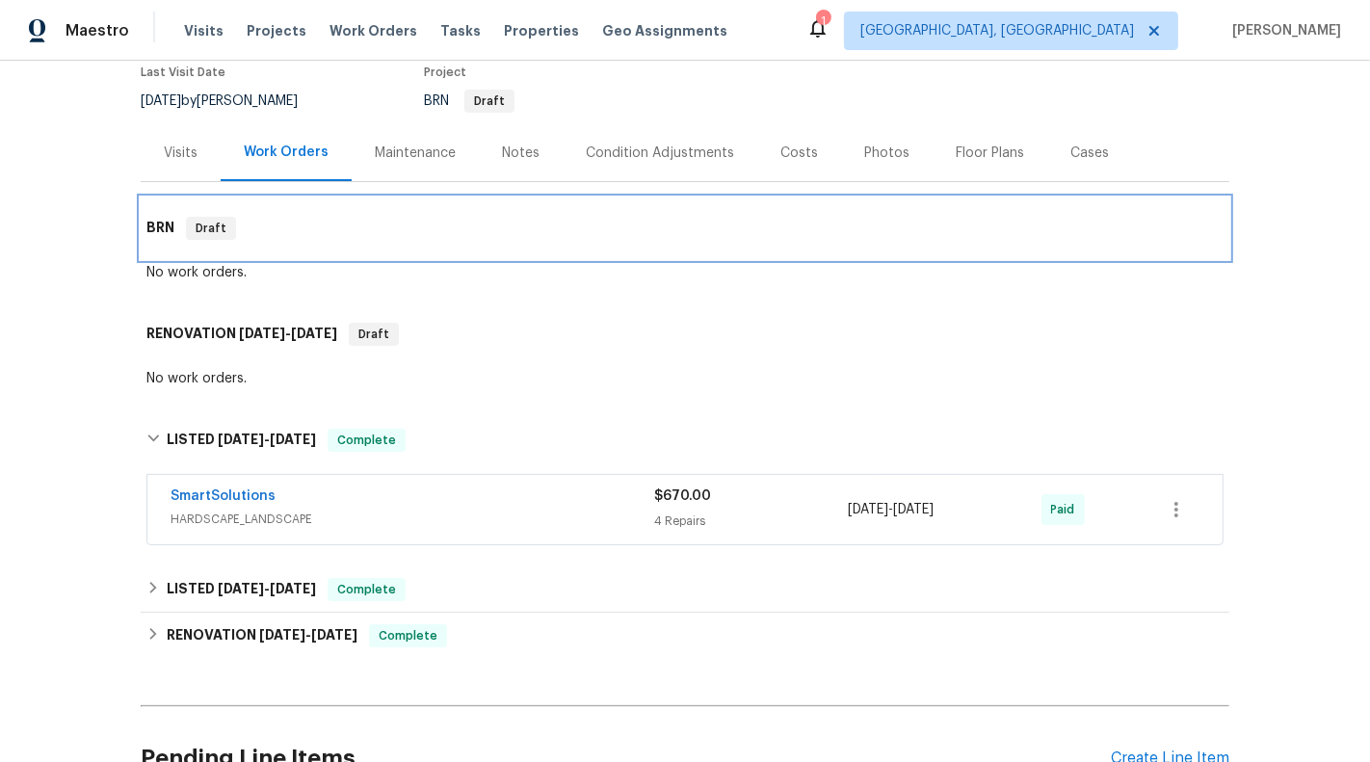
click at [368, 201] on div "BRN Draft" at bounding box center [685, 228] width 1088 height 62
click at [343, 217] on div "BRN Draft" at bounding box center [684, 228] width 1077 height 23
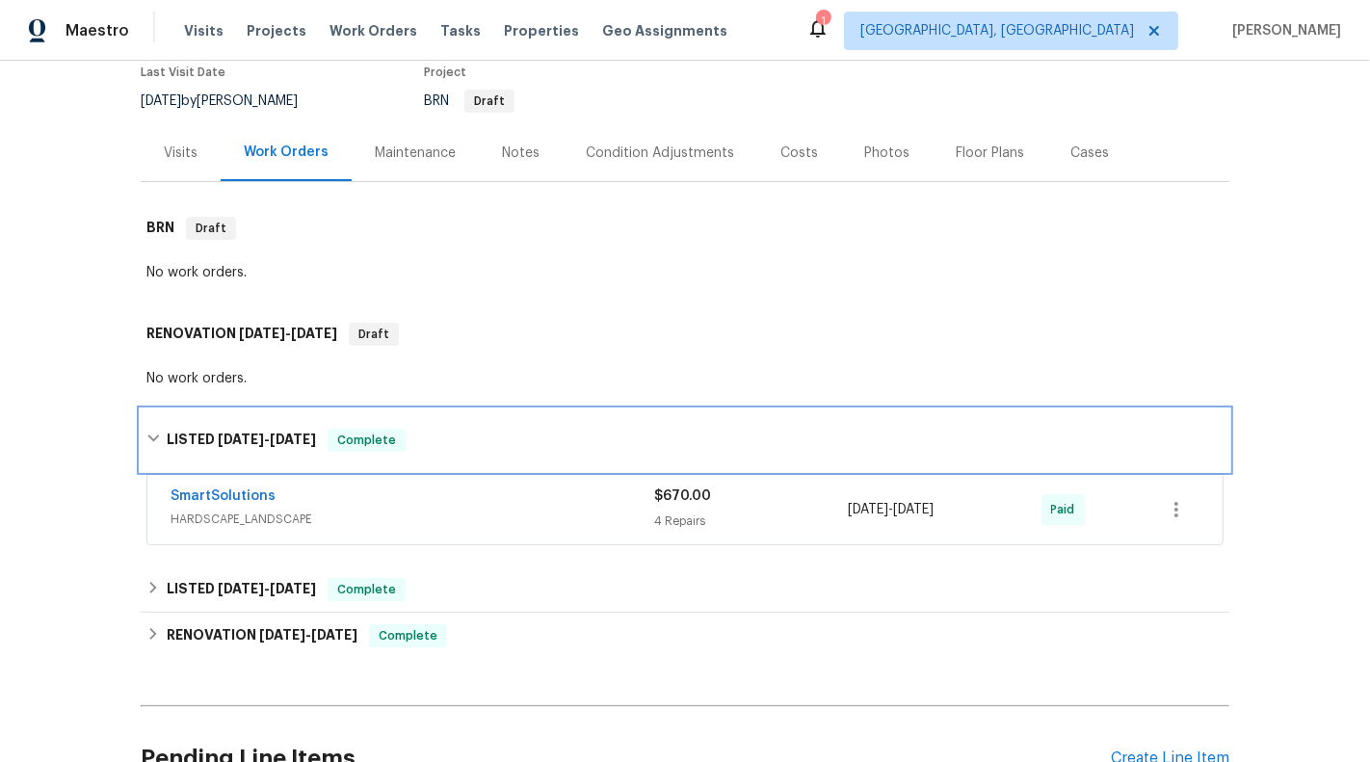
click at [462, 434] on div "LISTED [DATE] - [DATE] Complete" at bounding box center [684, 440] width 1077 height 23
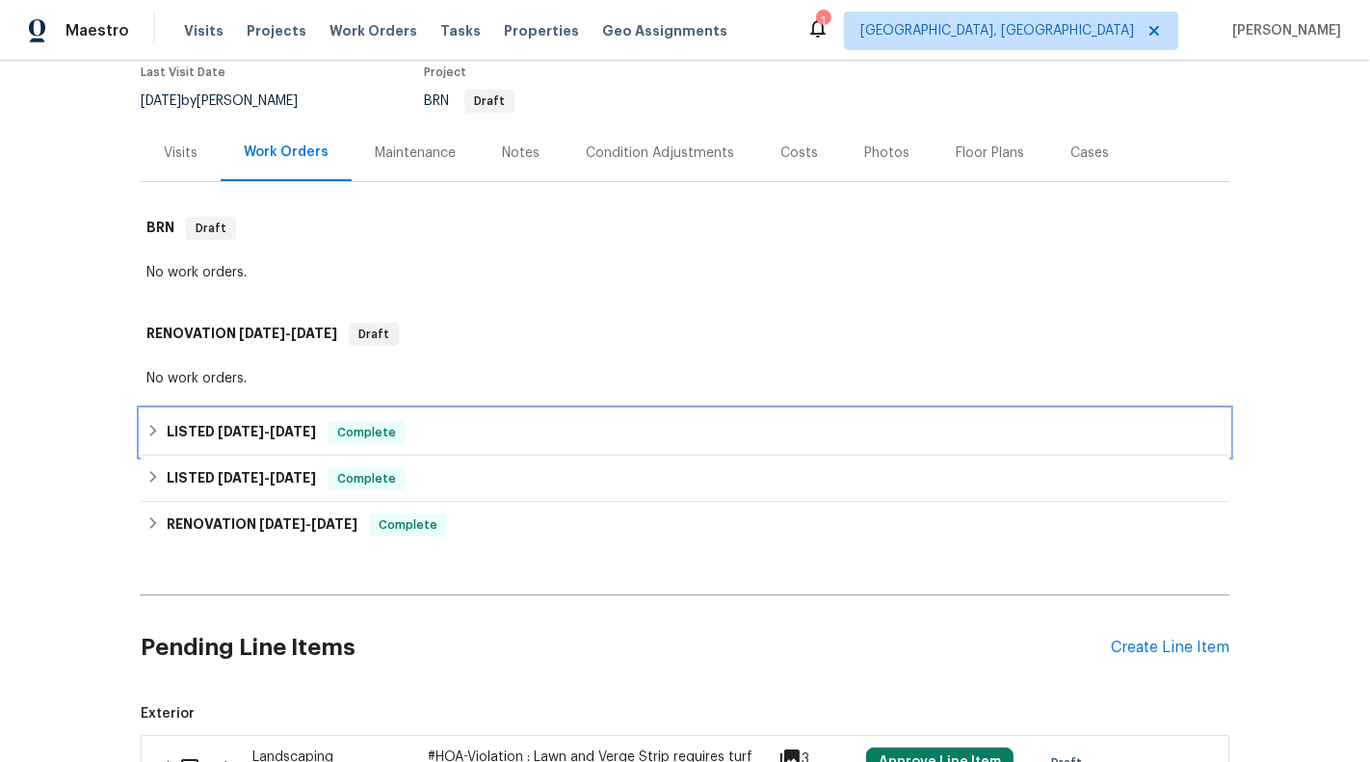
click at [462, 434] on div "LISTED [DATE] - [DATE] Complete" at bounding box center [684, 432] width 1077 height 23
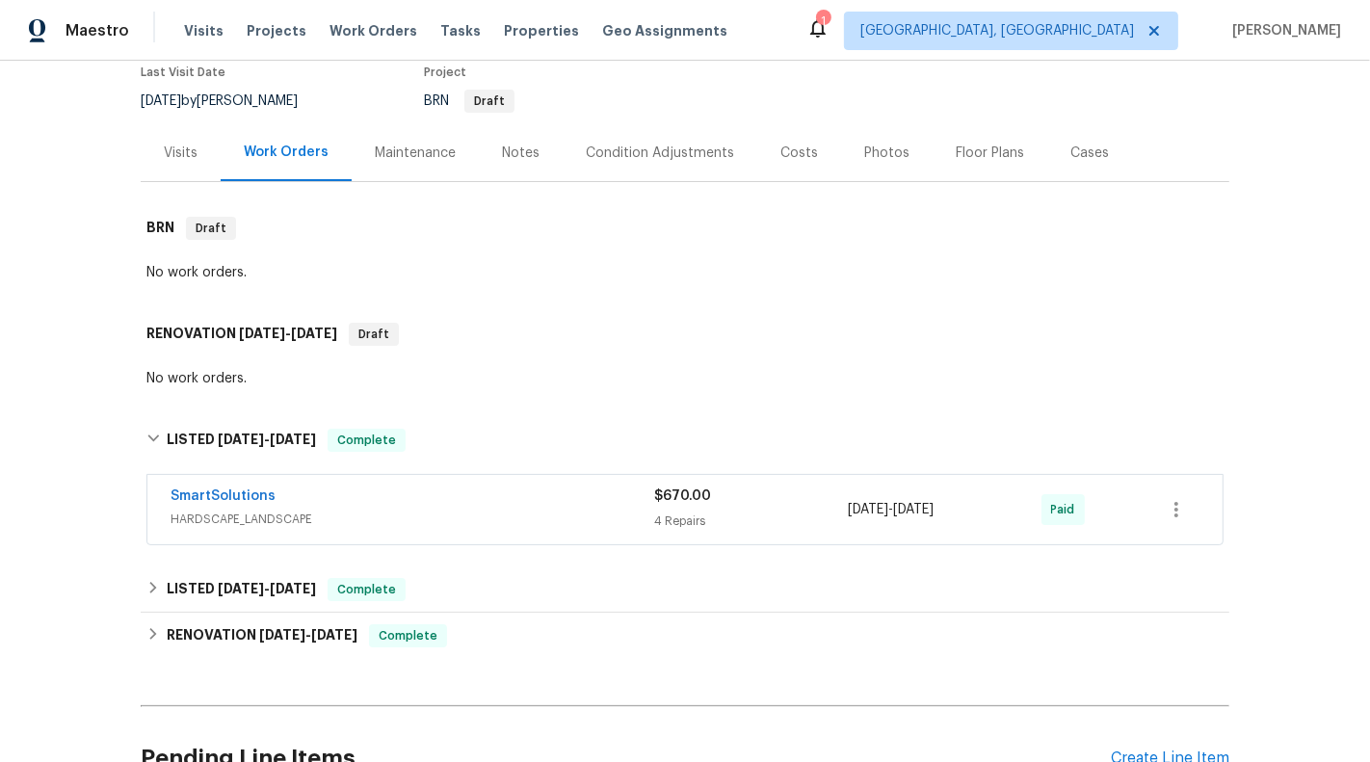
click at [429, 505] on div "SmartSolutions" at bounding box center [412, 497] width 484 height 23
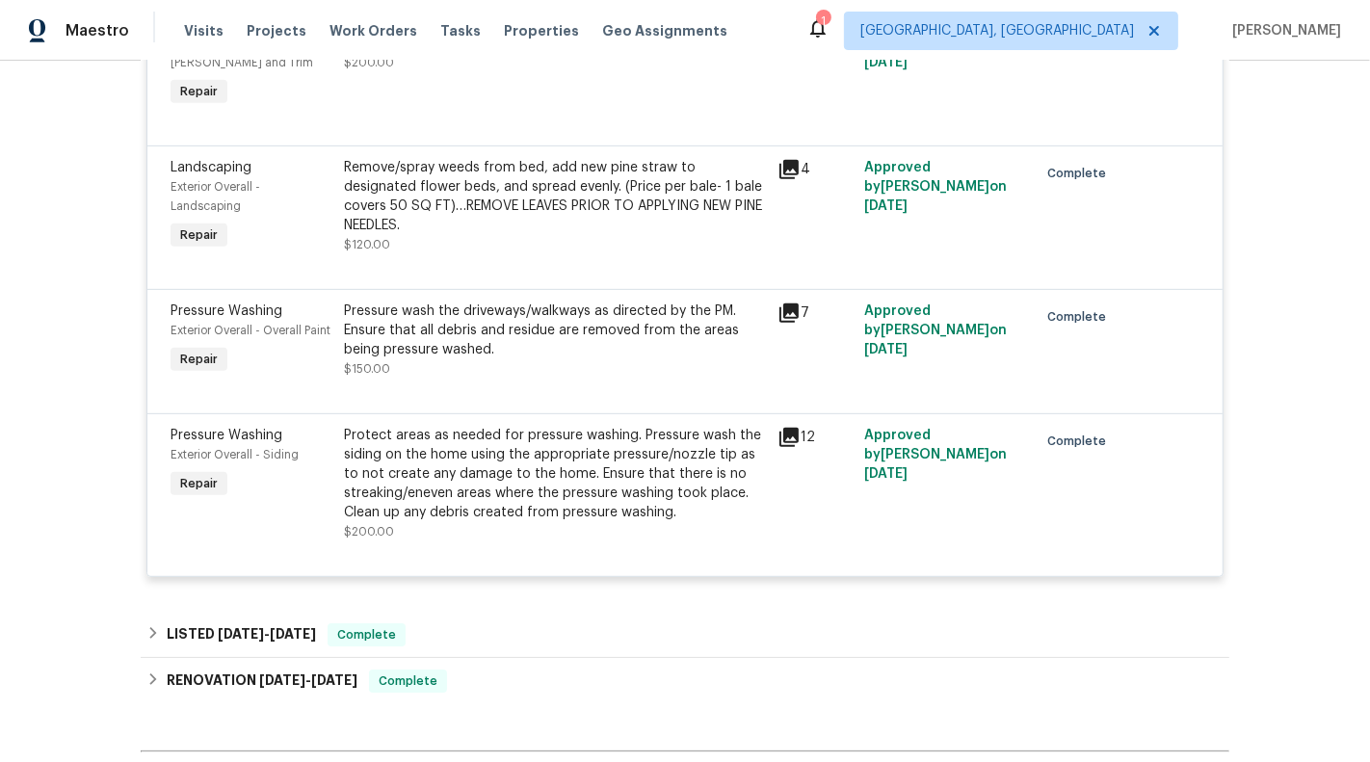
scroll to position [1134, 0]
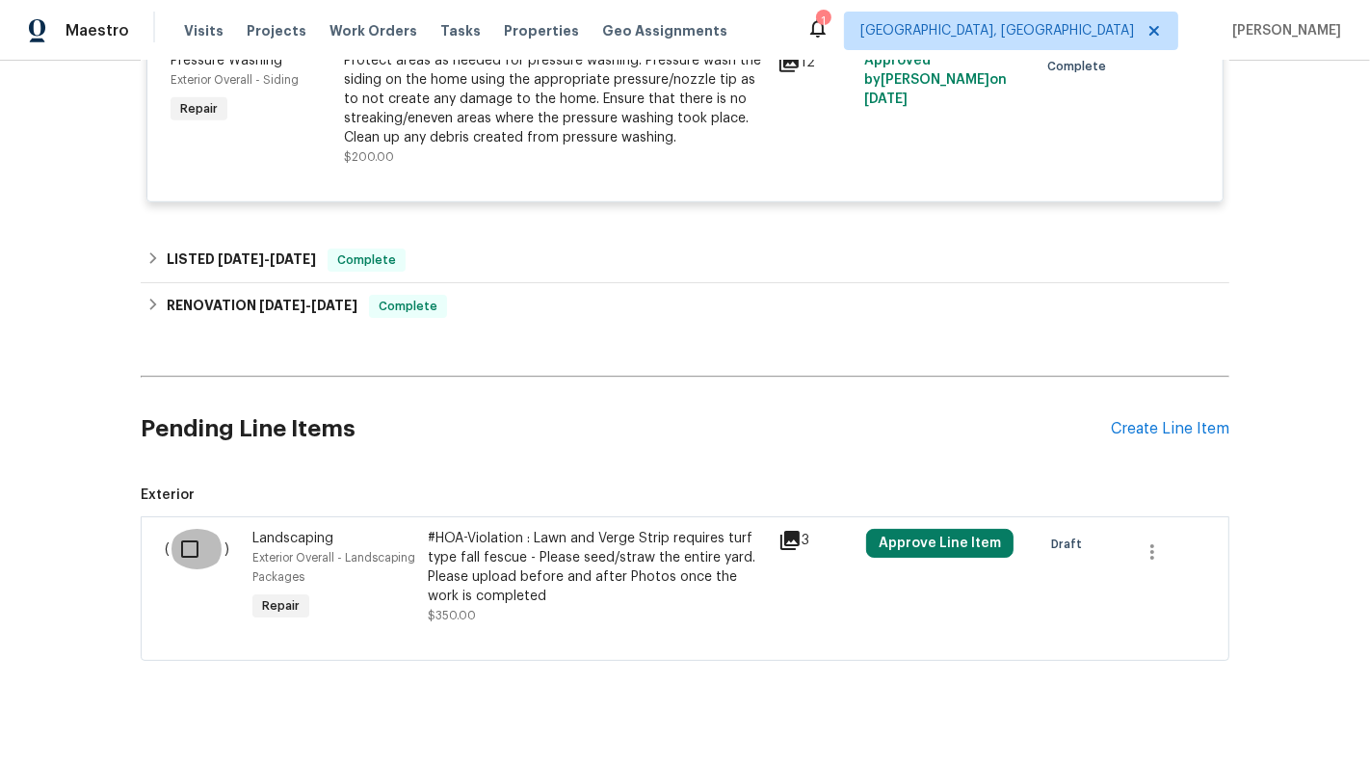
click at [188, 547] on input "checkbox" at bounding box center [197, 549] width 55 height 40
checkbox input "true"
click at [1299, 712] on span "Create Work Order" at bounding box center [1259, 714] width 128 height 24
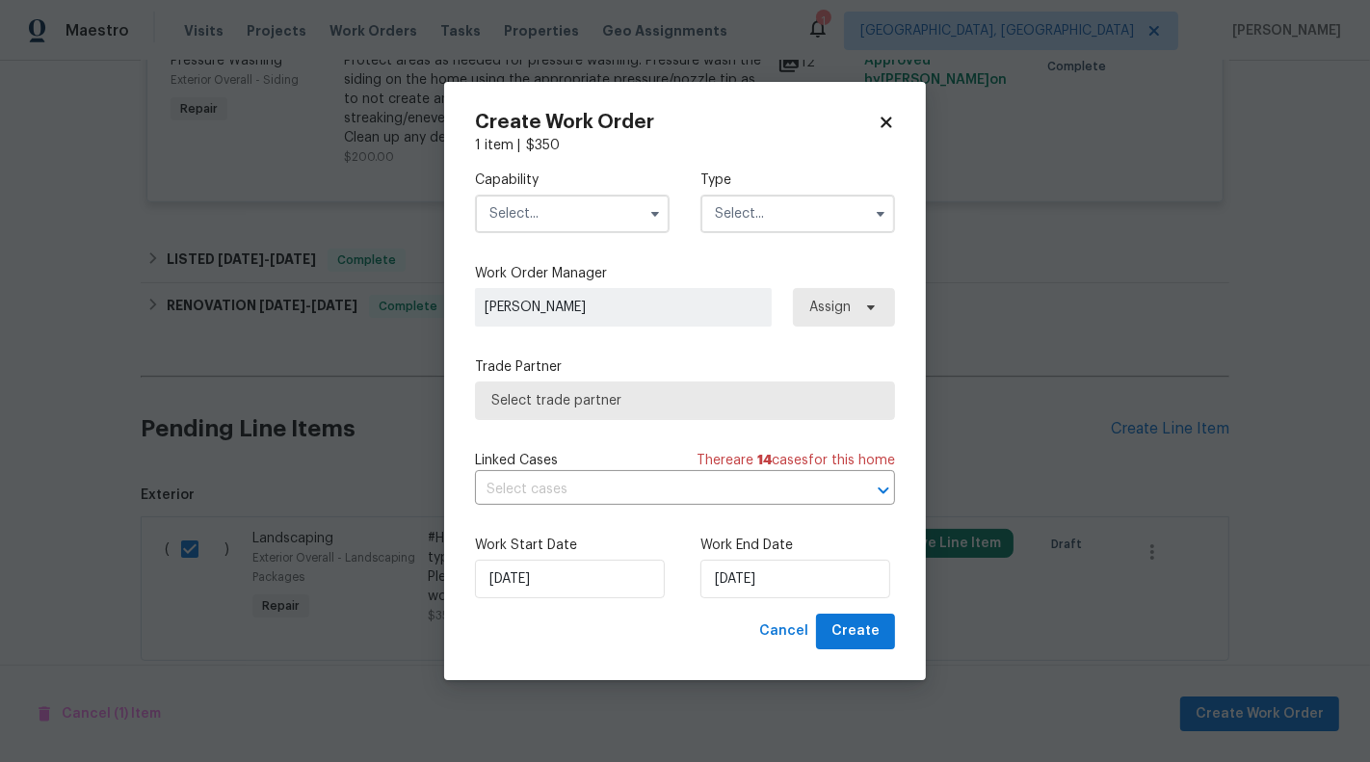
click at [487, 206] on input "text" at bounding box center [572, 214] width 195 height 39
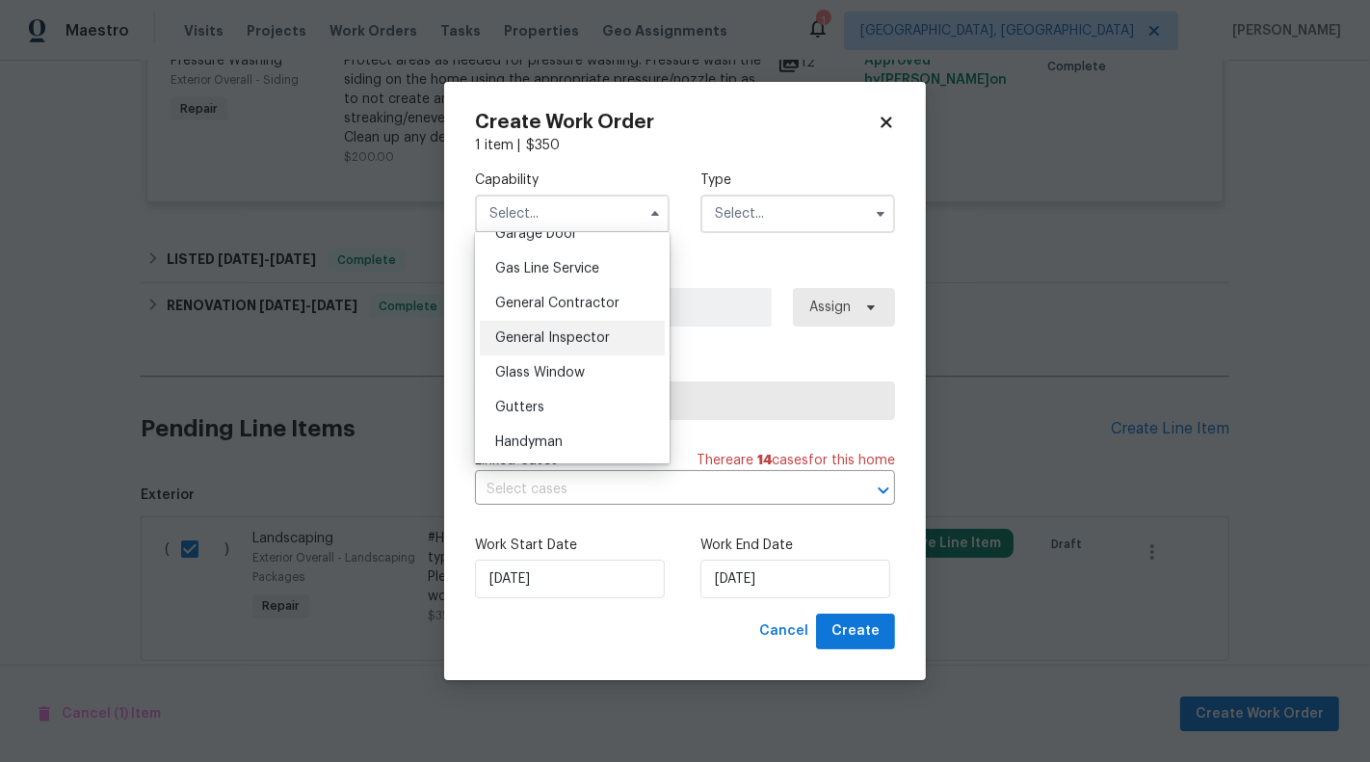
scroll to position [994, 0]
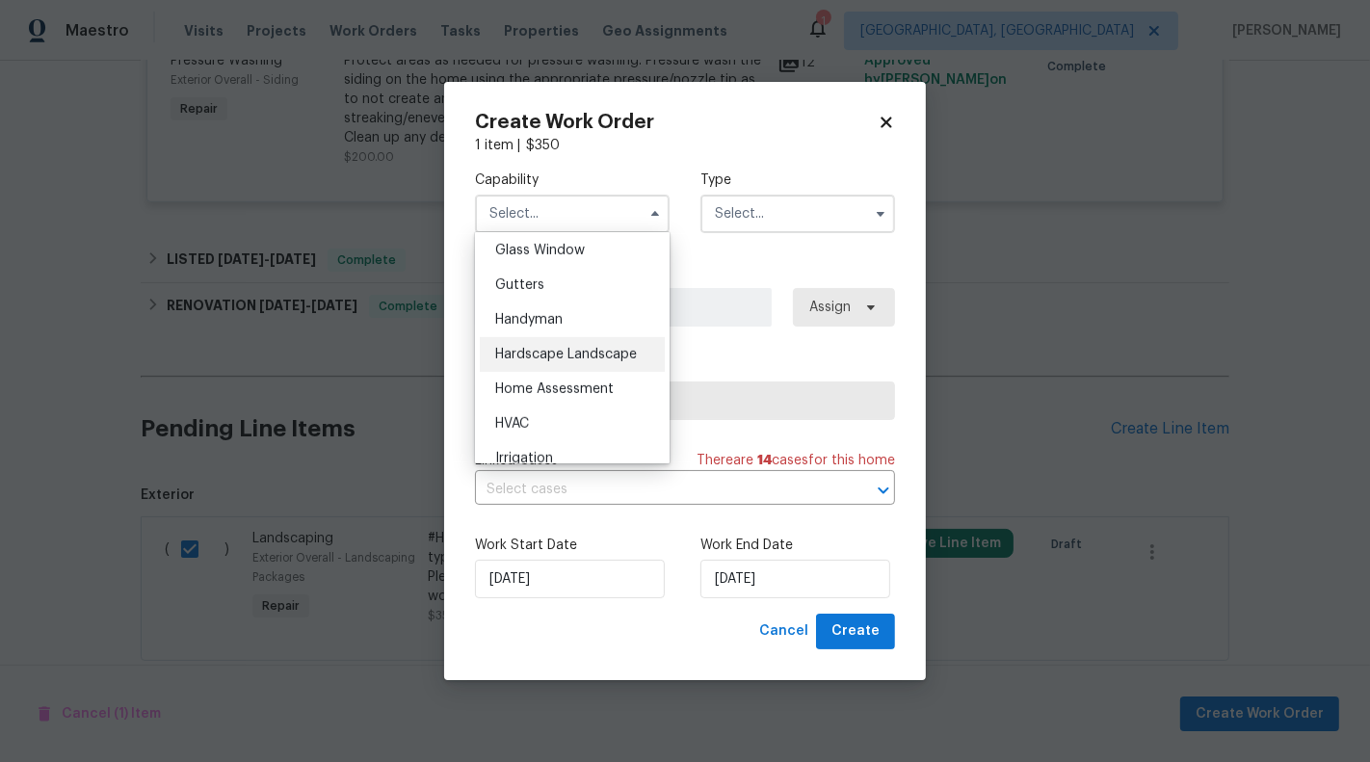
click at [600, 368] on div "Hardscape Landscape" at bounding box center [572, 354] width 185 height 35
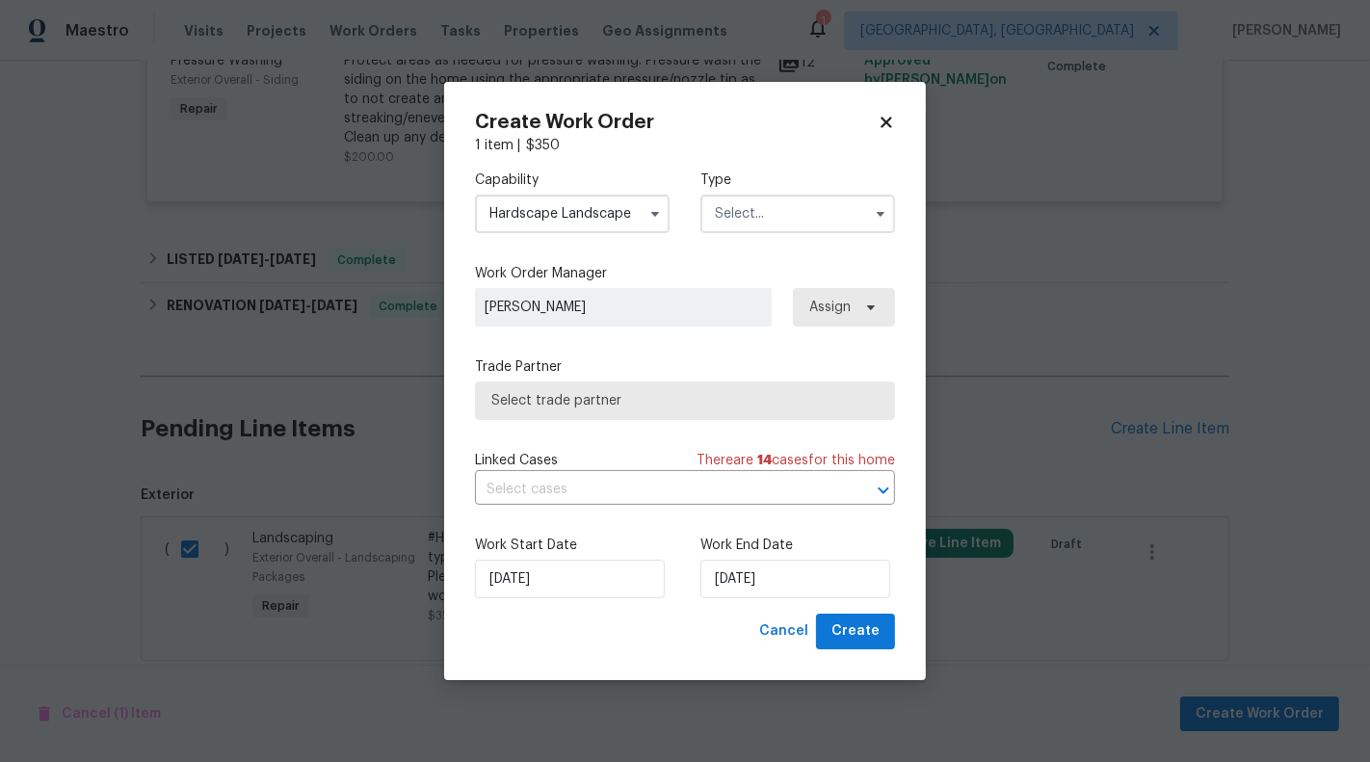
click at [601, 222] on input "Hardscape Landscape" at bounding box center [572, 214] width 195 height 39
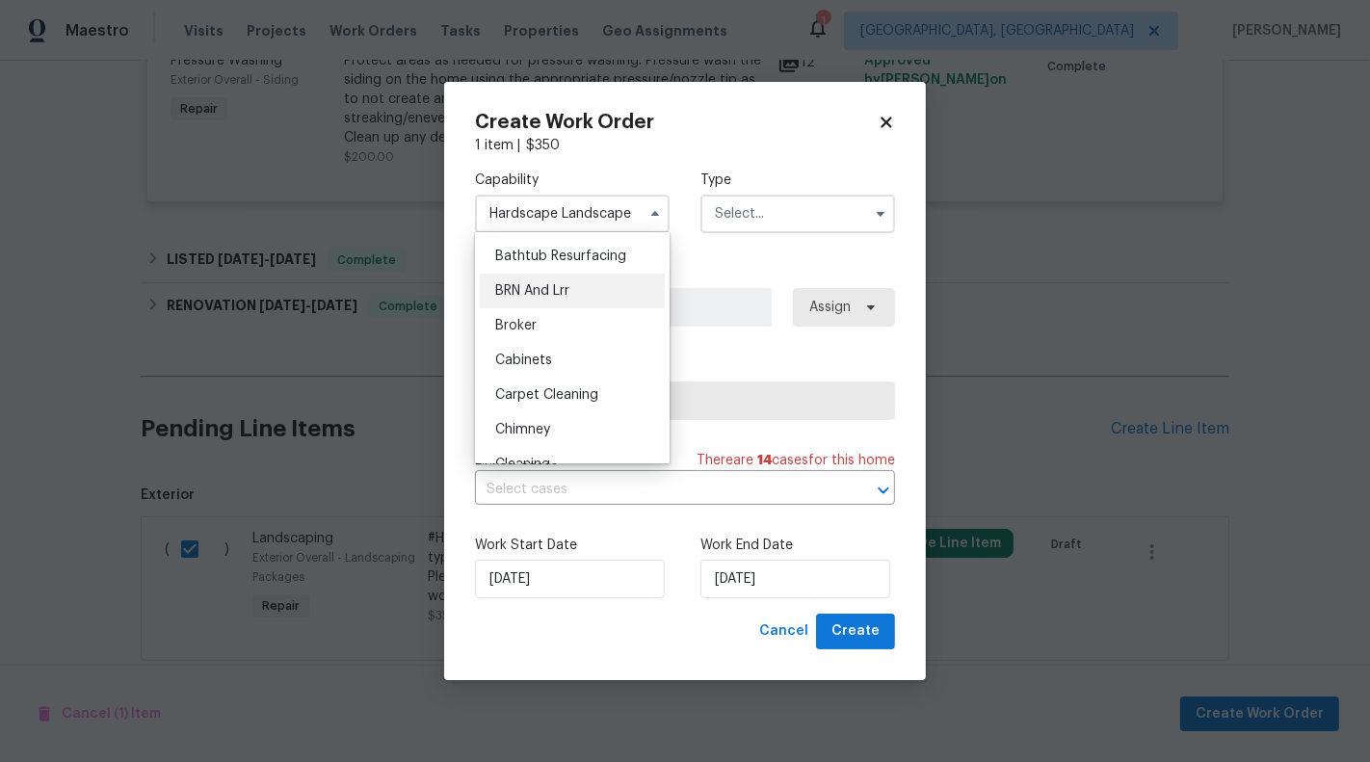
scroll to position [196, 0]
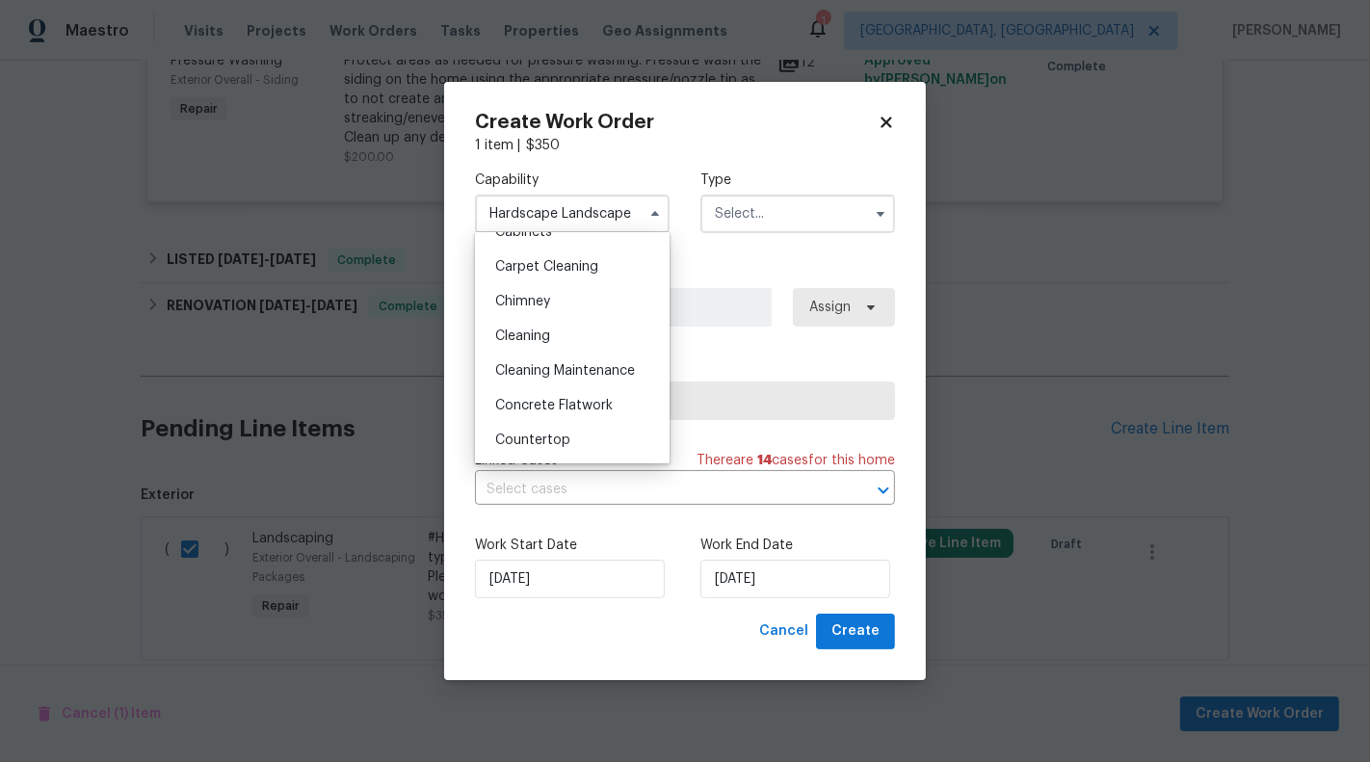
click at [584, 370] on span "Cleaning Maintenance" at bounding box center [565, 370] width 140 height 13
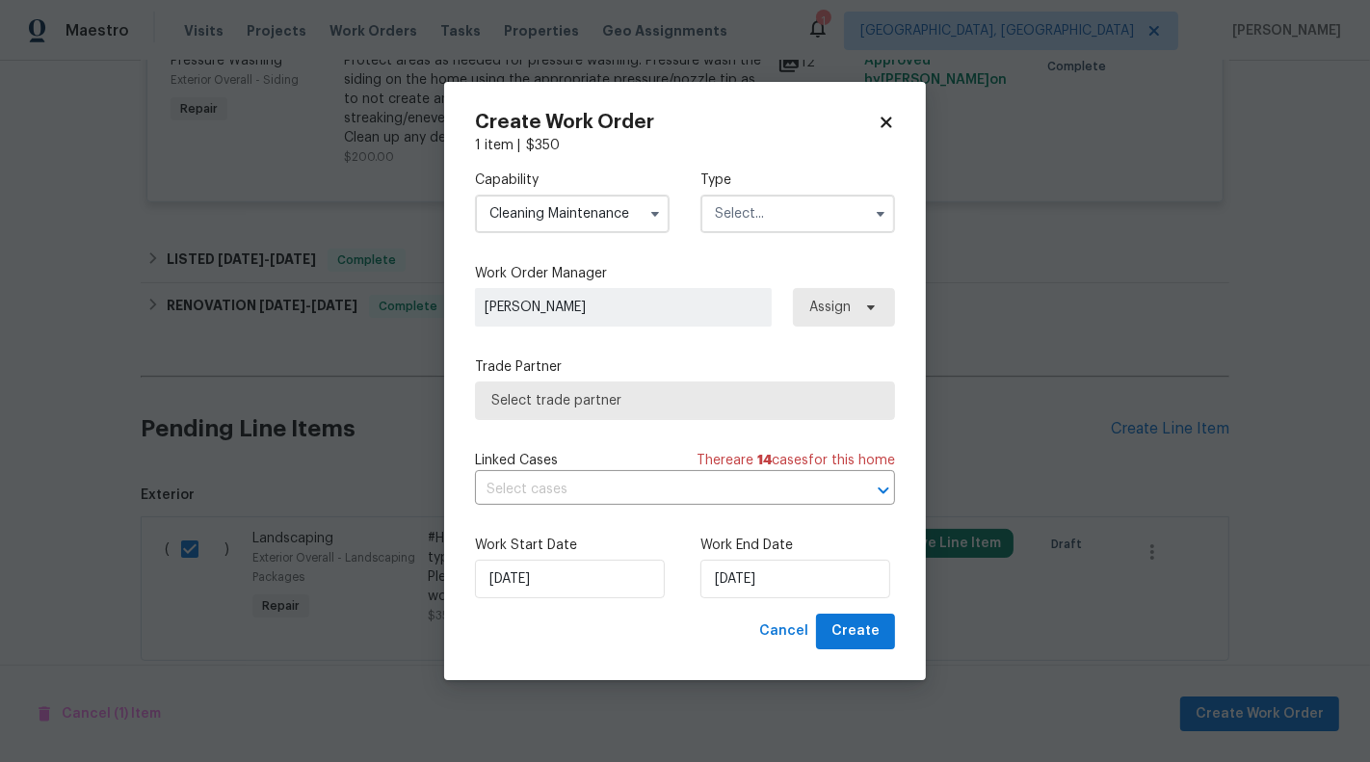
click at [783, 199] on input "text" at bounding box center [797, 214] width 195 height 39
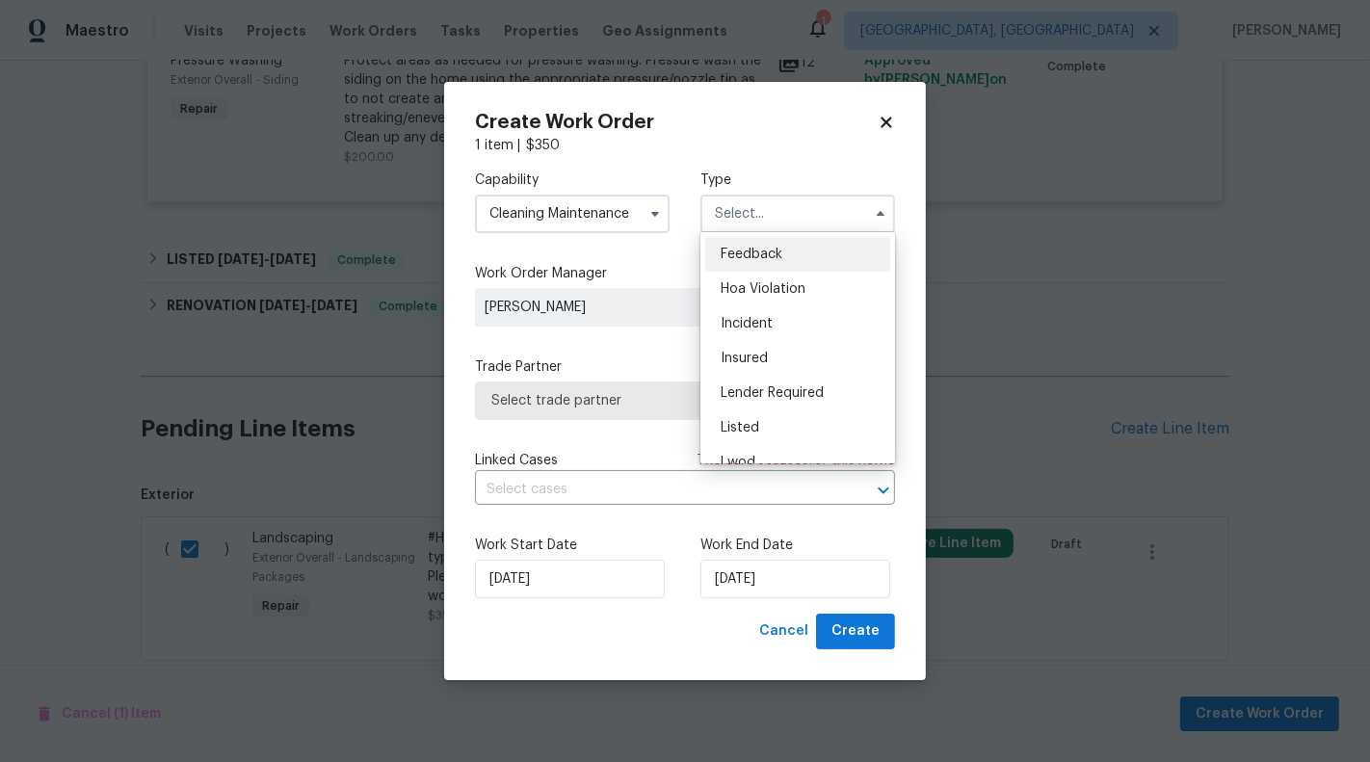
click at [567, 223] on input "Cleaning Maintenance" at bounding box center [572, 214] width 195 height 39
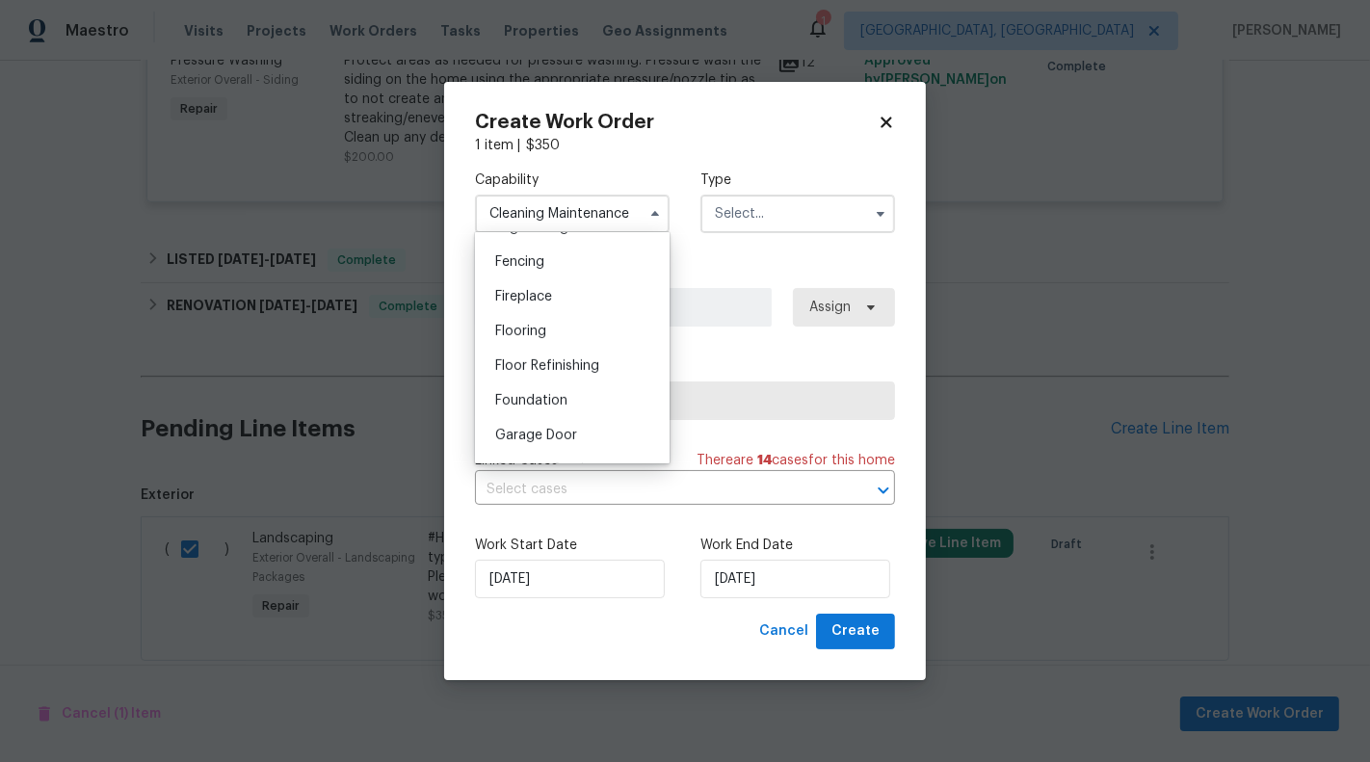
scroll to position [671, 0]
click at [571, 346] on div "Flooring" at bounding box center [572, 330] width 185 height 35
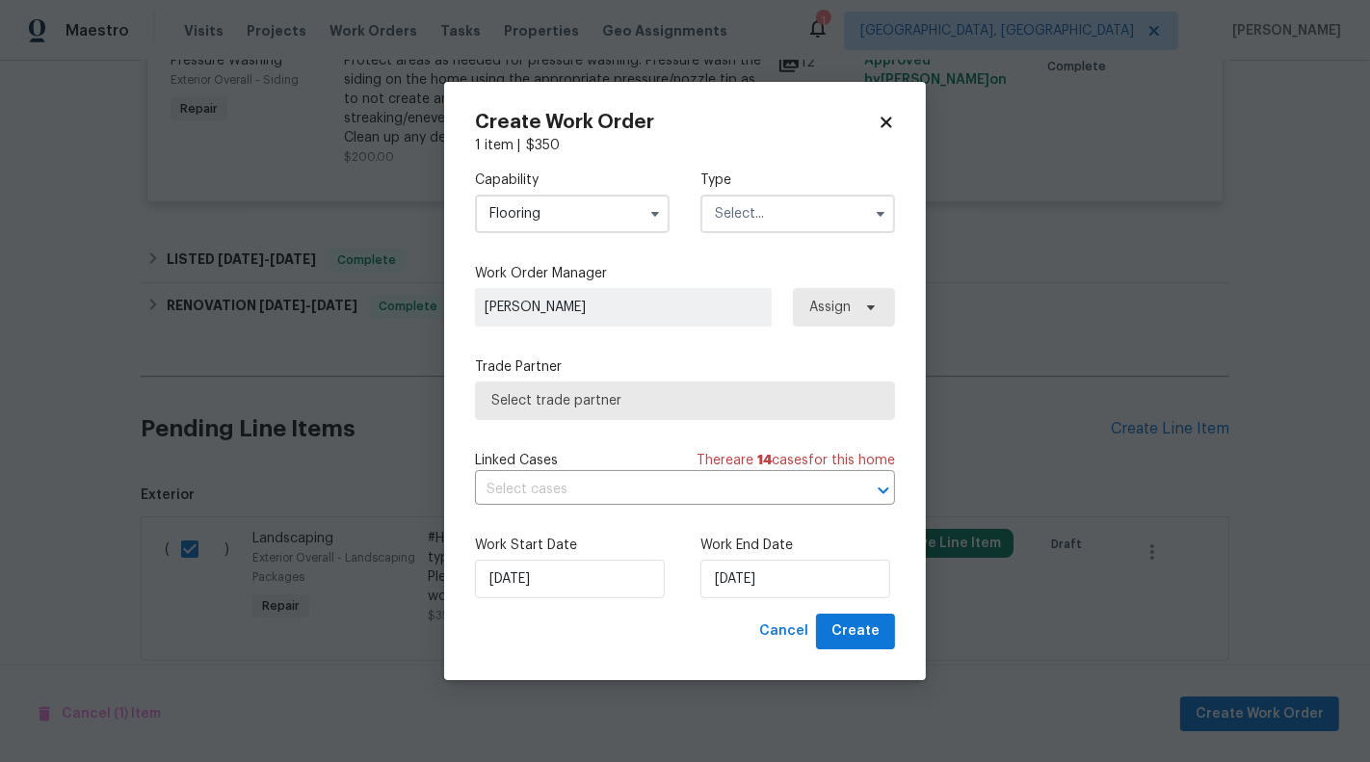
click at [577, 232] on input "Flooring" at bounding box center [572, 214] width 195 height 39
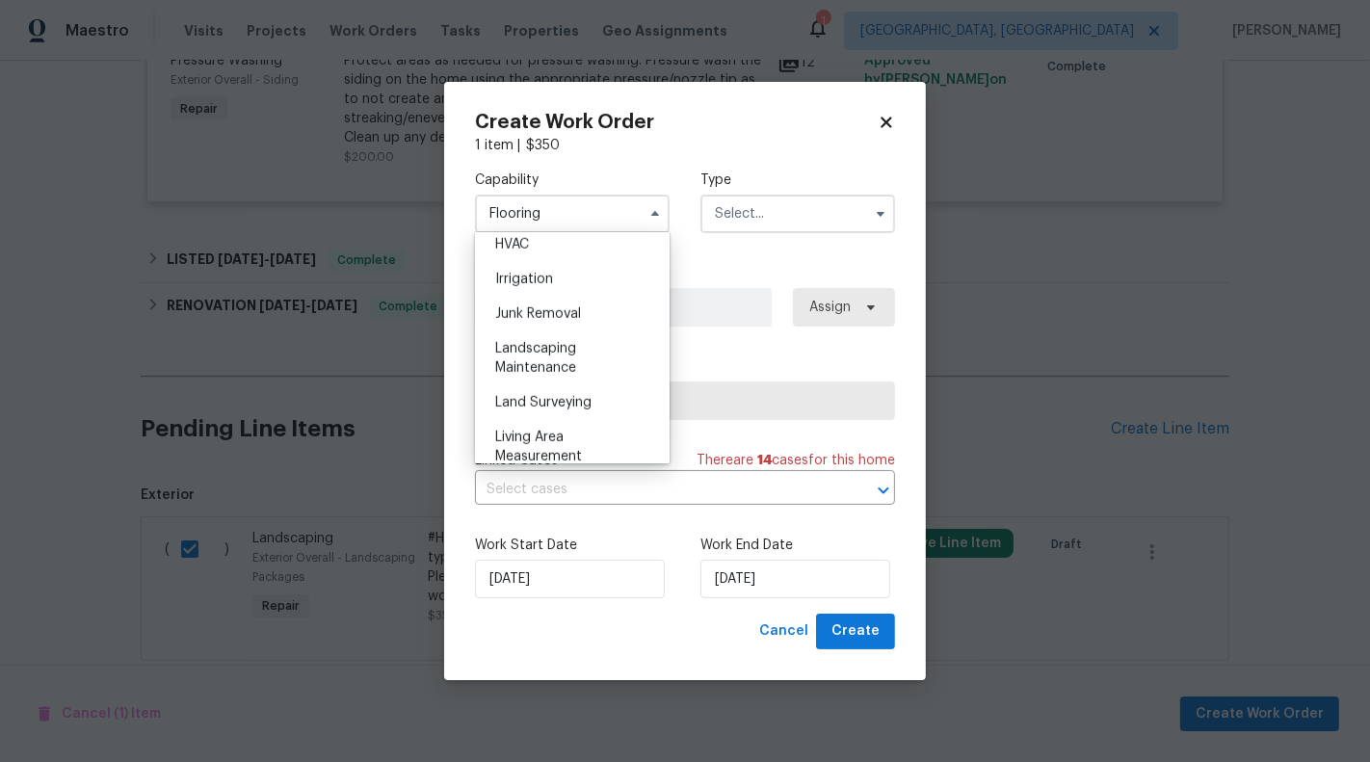
scroll to position [1175, 0]
click at [568, 359] on span "Landscaping Maintenance" at bounding box center [535, 356] width 81 height 33
type input "Landscaping Maintenance"
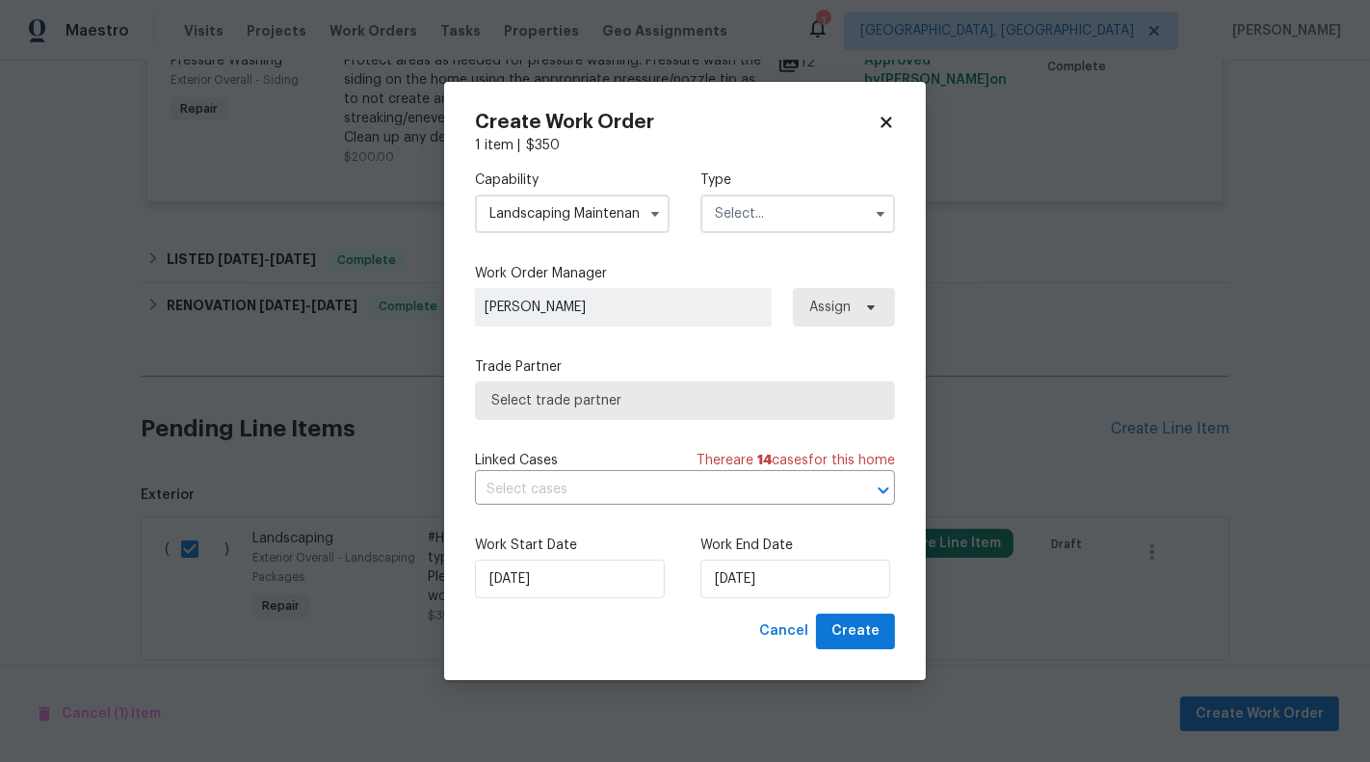
click at [805, 202] on input "text" at bounding box center [797, 214] width 195 height 39
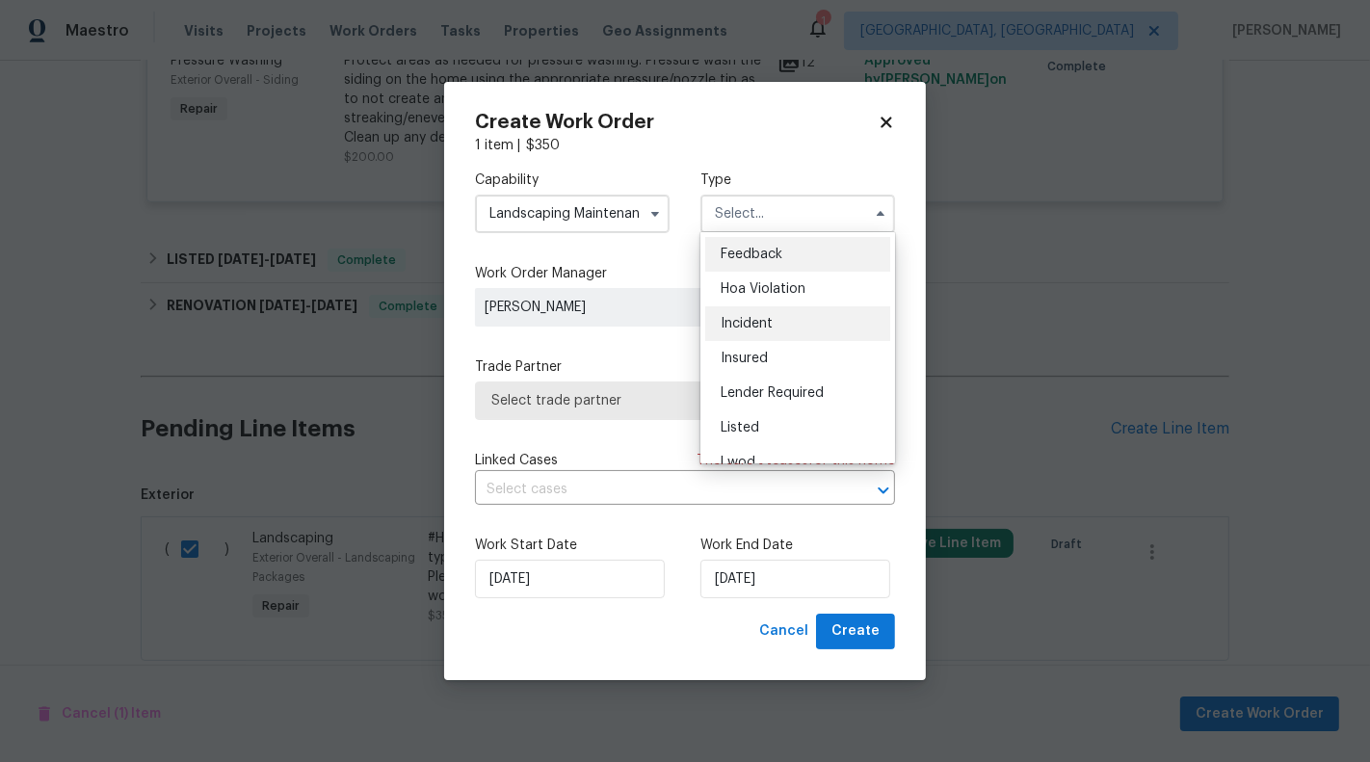
click at [761, 309] on div "Incident" at bounding box center [797, 323] width 185 height 35
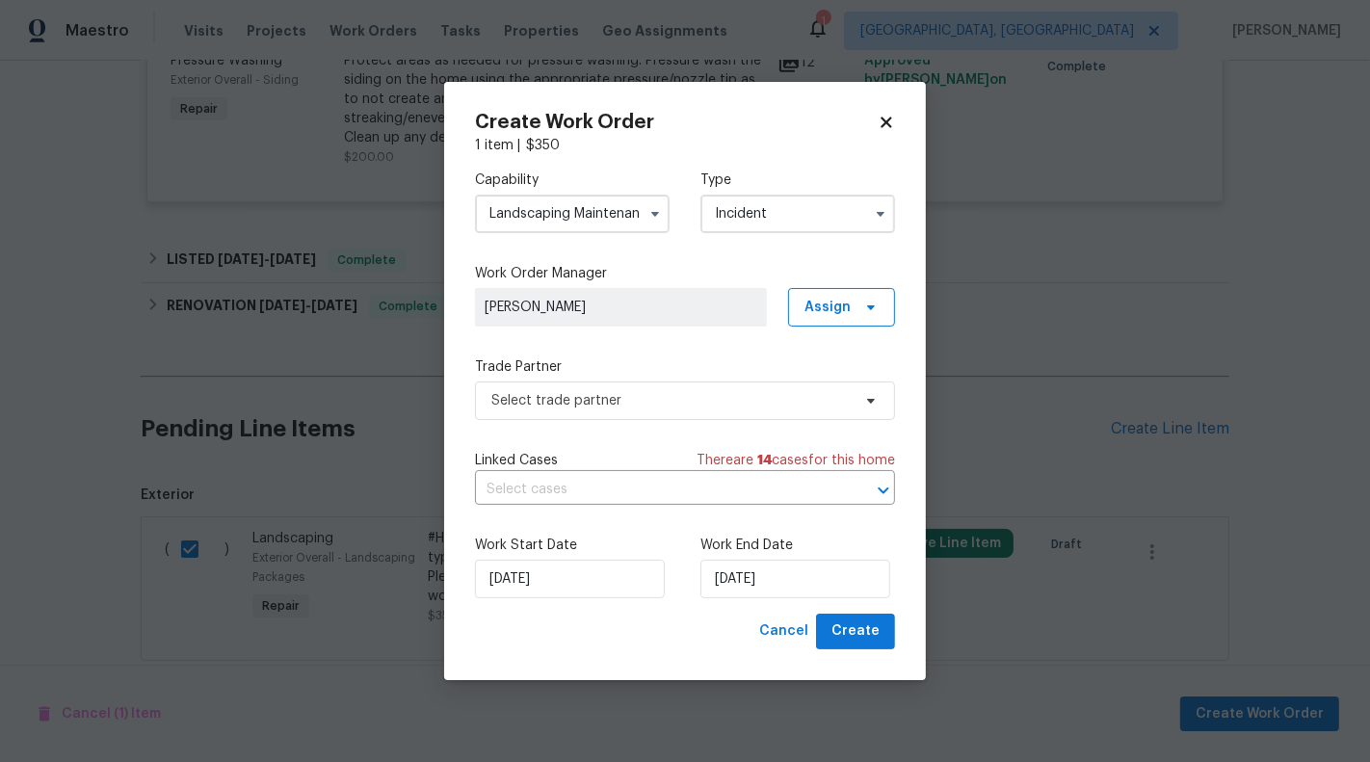
click at [761, 309] on span "[PERSON_NAME]" at bounding box center [621, 307] width 292 height 39
click at [784, 214] on input "Incident" at bounding box center [797, 214] width 195 height 39
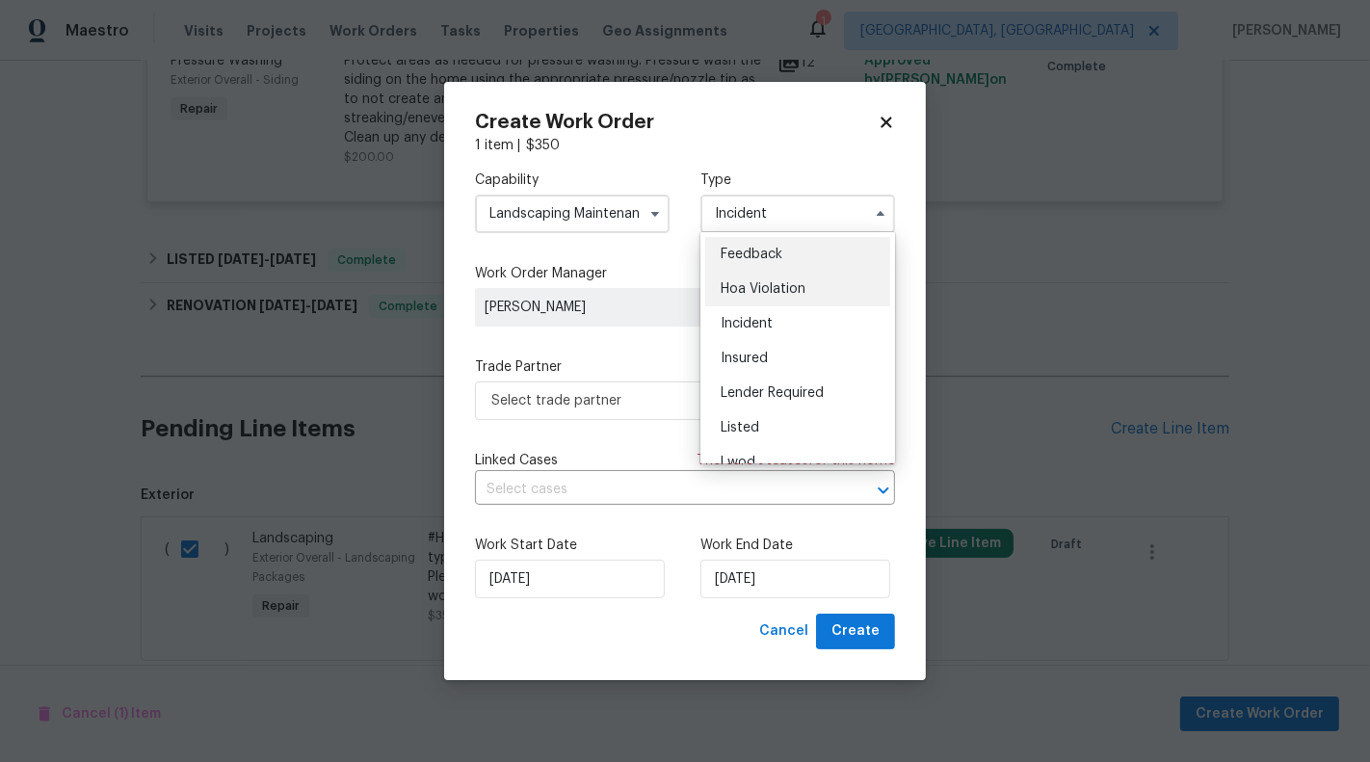
click at [771, 287] on span "Hoa Violation" at bounding box center [762, 288] width 85 height 13
type input "Hoa Violation"
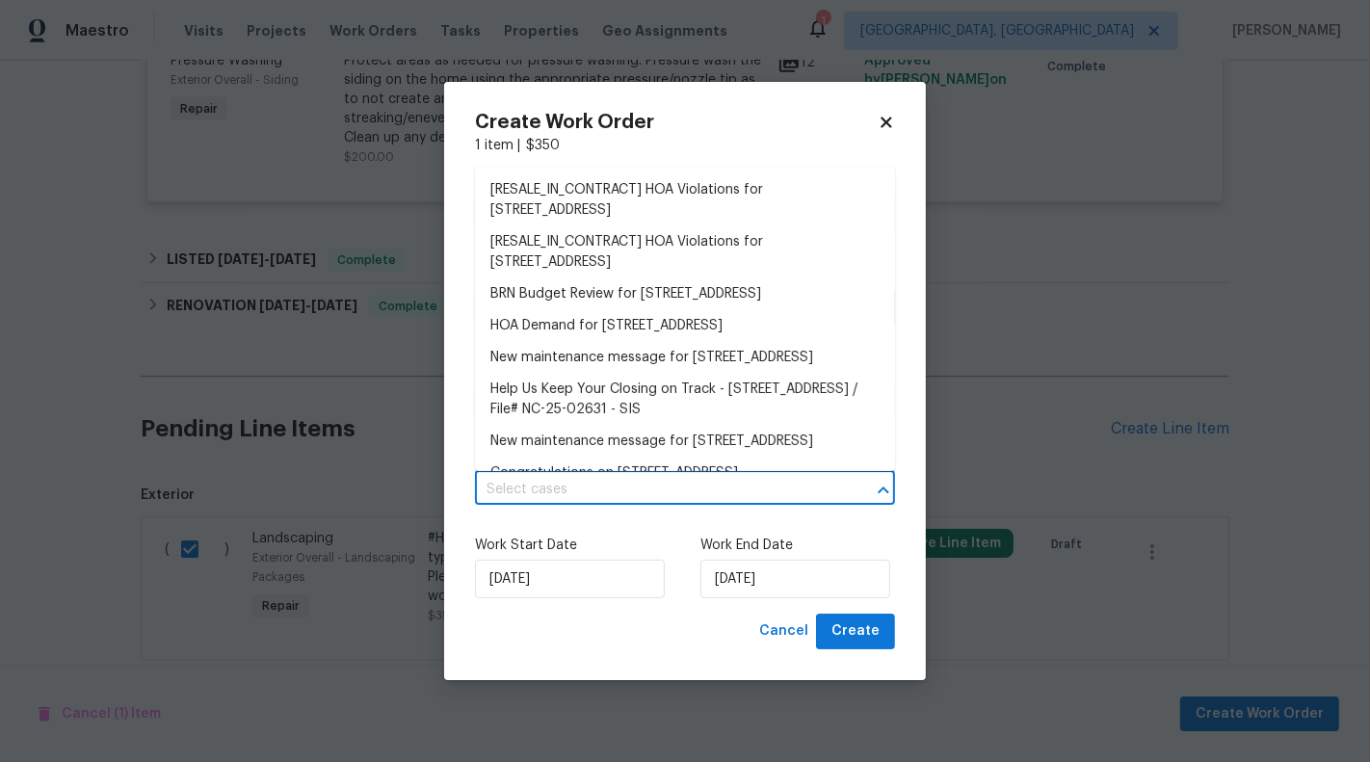
click at [624, 490] on input "text" at bounding box center [658, 490] width 366 height 30
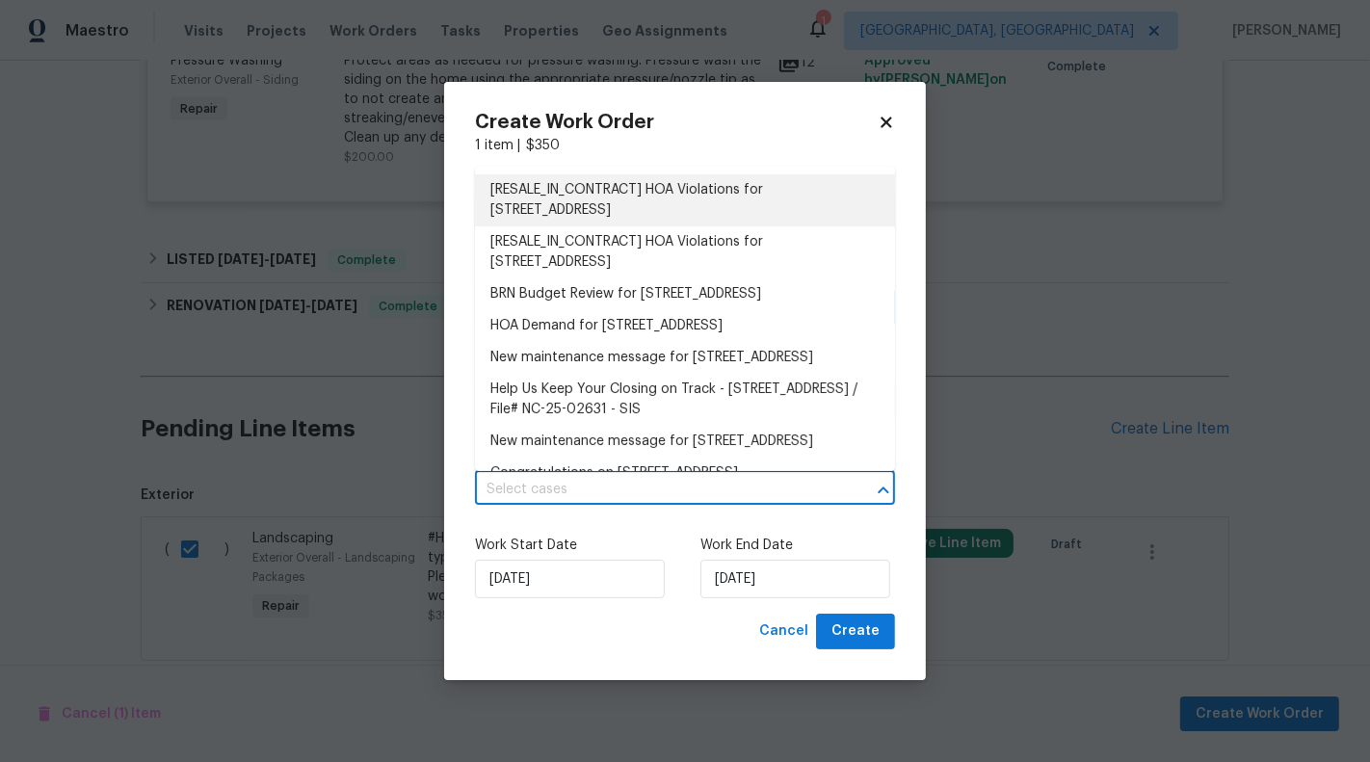
click at [616, 194] on li "[RESALE_IN_CONTRACT] HOA Violations for [STREET_ADDRESS]" at bounding box center [685, 200] width 420 height 52
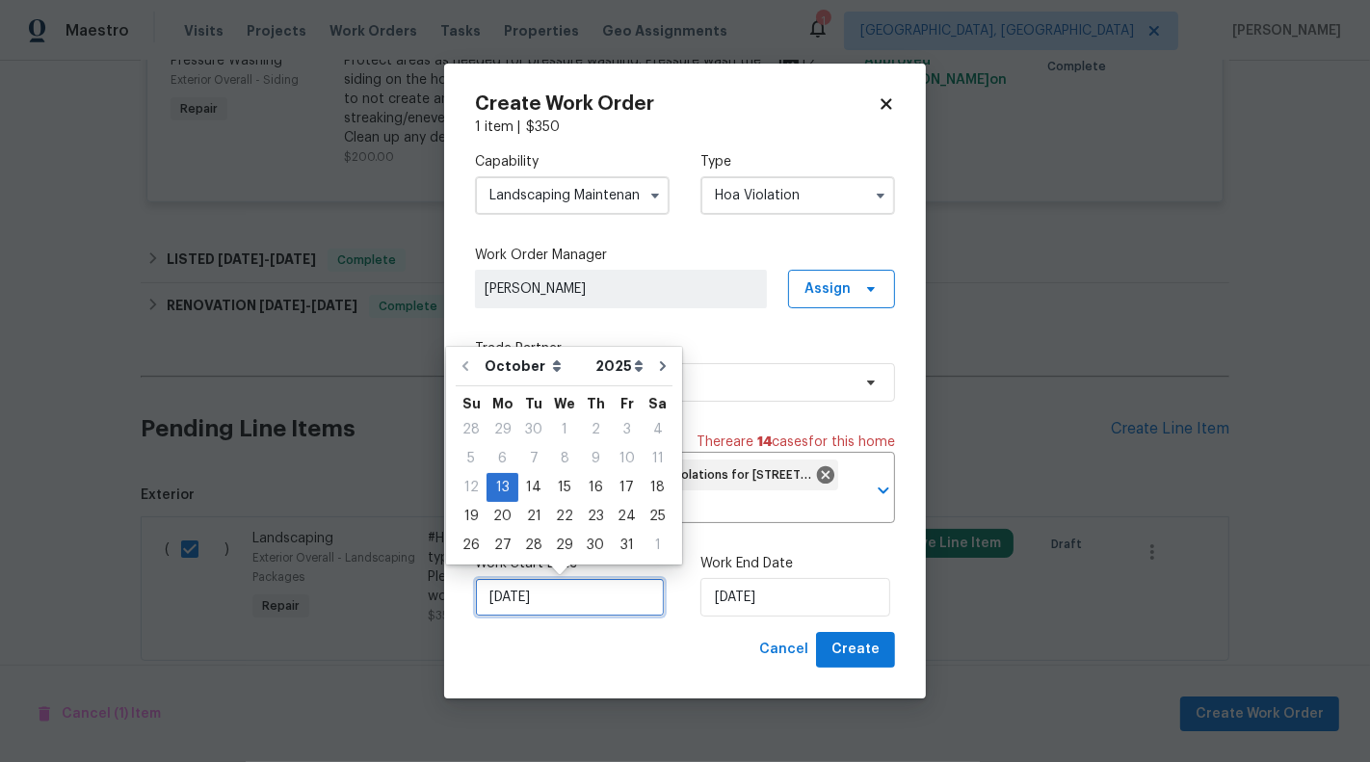
click at [603, 595] on input "[DATE]" at bounding box center [570, 597] width 190 height 39
click at [815, 578] on div "Work End Date [DATE]" at bounding box center [797, 585] width 195 height 63
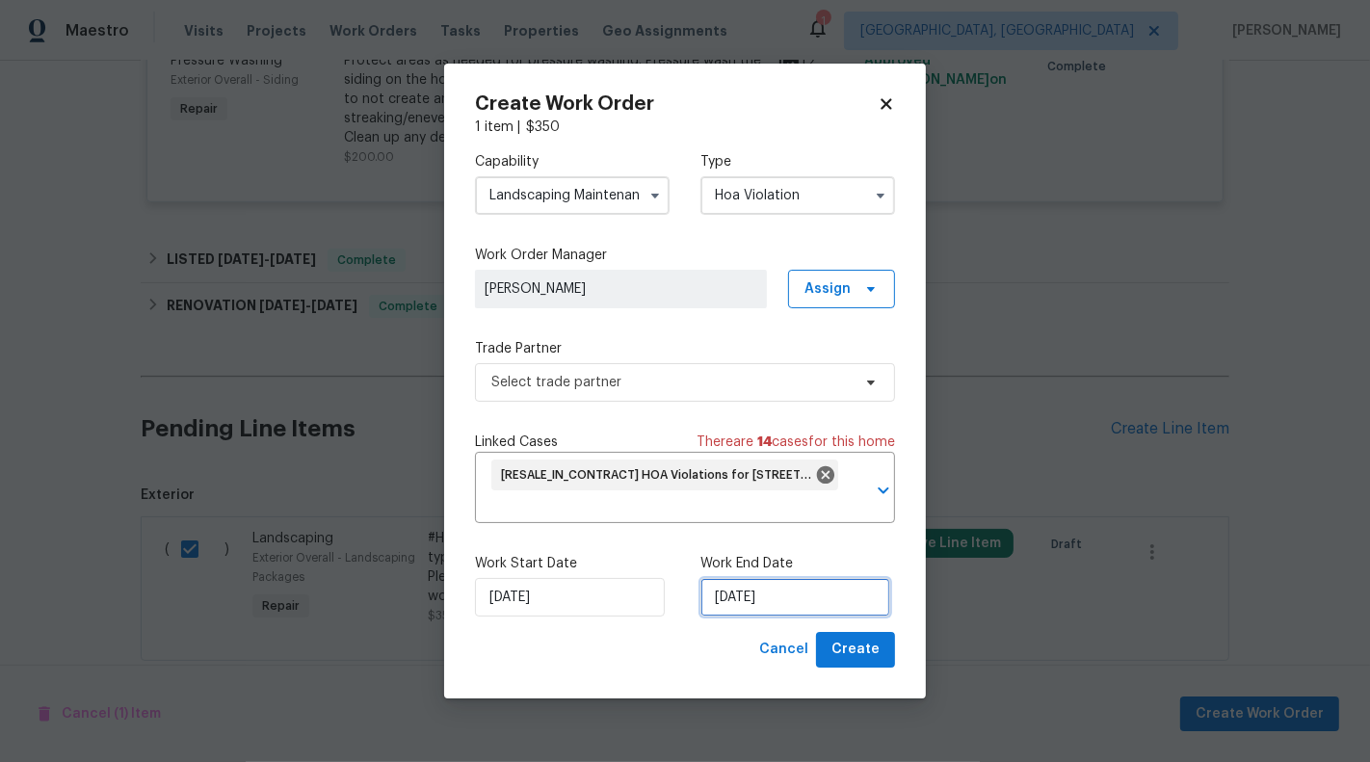
click at [815, 589] on input "[DATE]" at bounding box center [795, 597] width 190 height 39
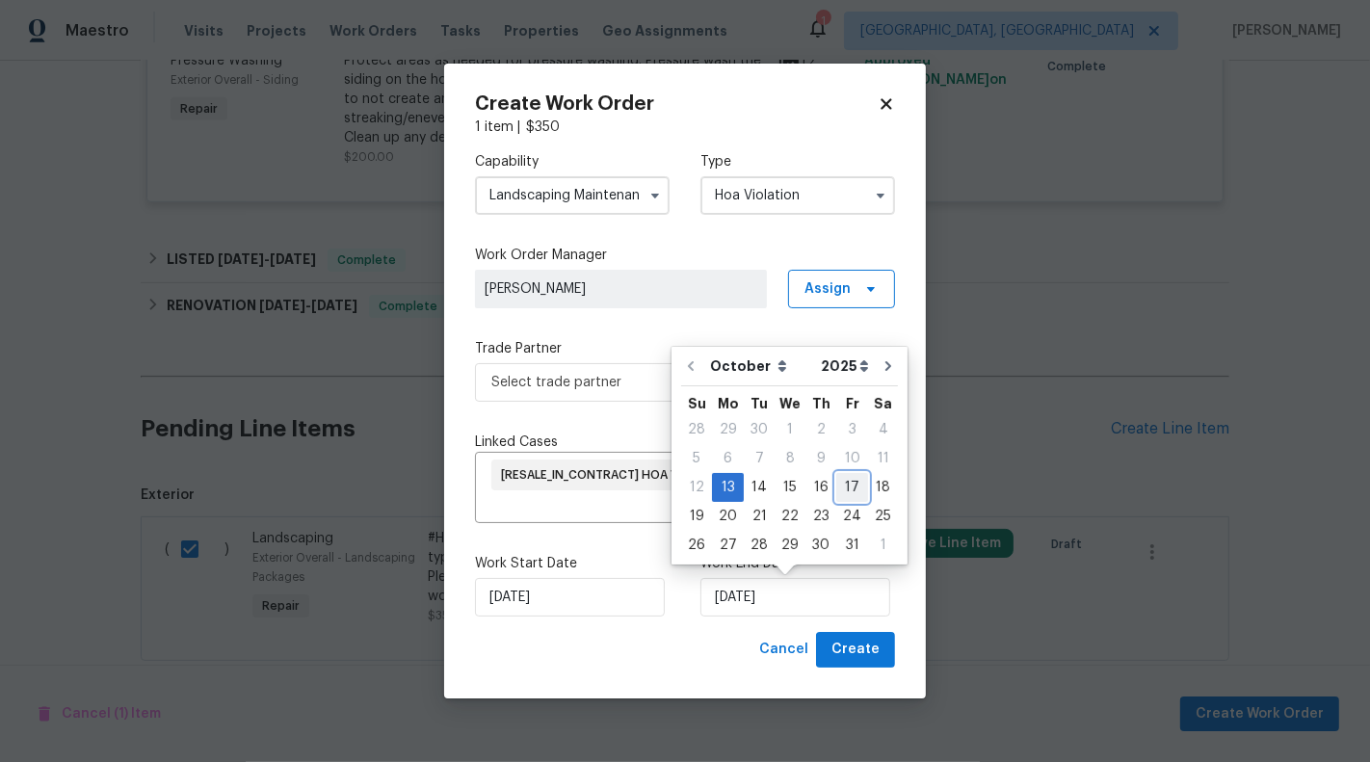
click at [843, 480] on div "17" at bounding box center [852, 487] width 32 height 27
type input "[DATE]"
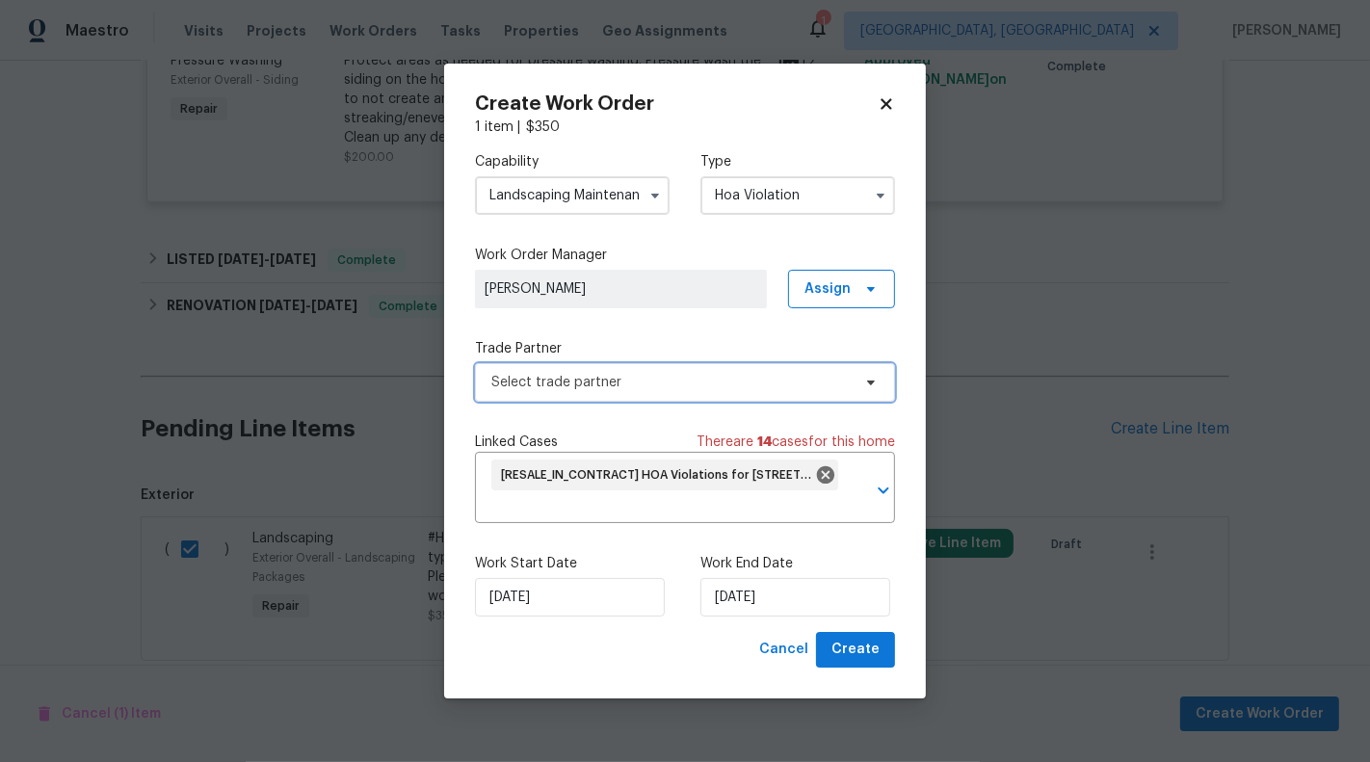
click at [632, 373] on span "Select trade partner" at bounding box center [670, 382] width 359 height 19
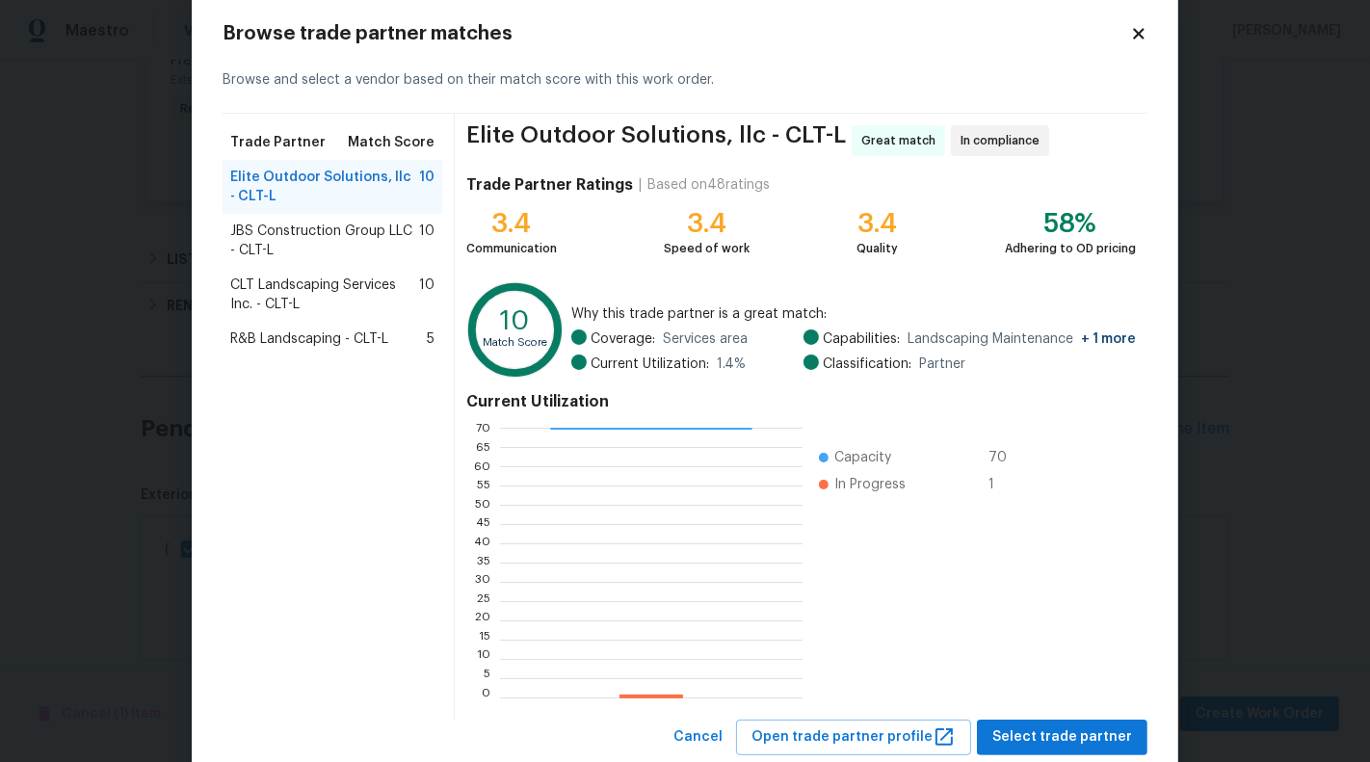
scroll to position [62, 0]
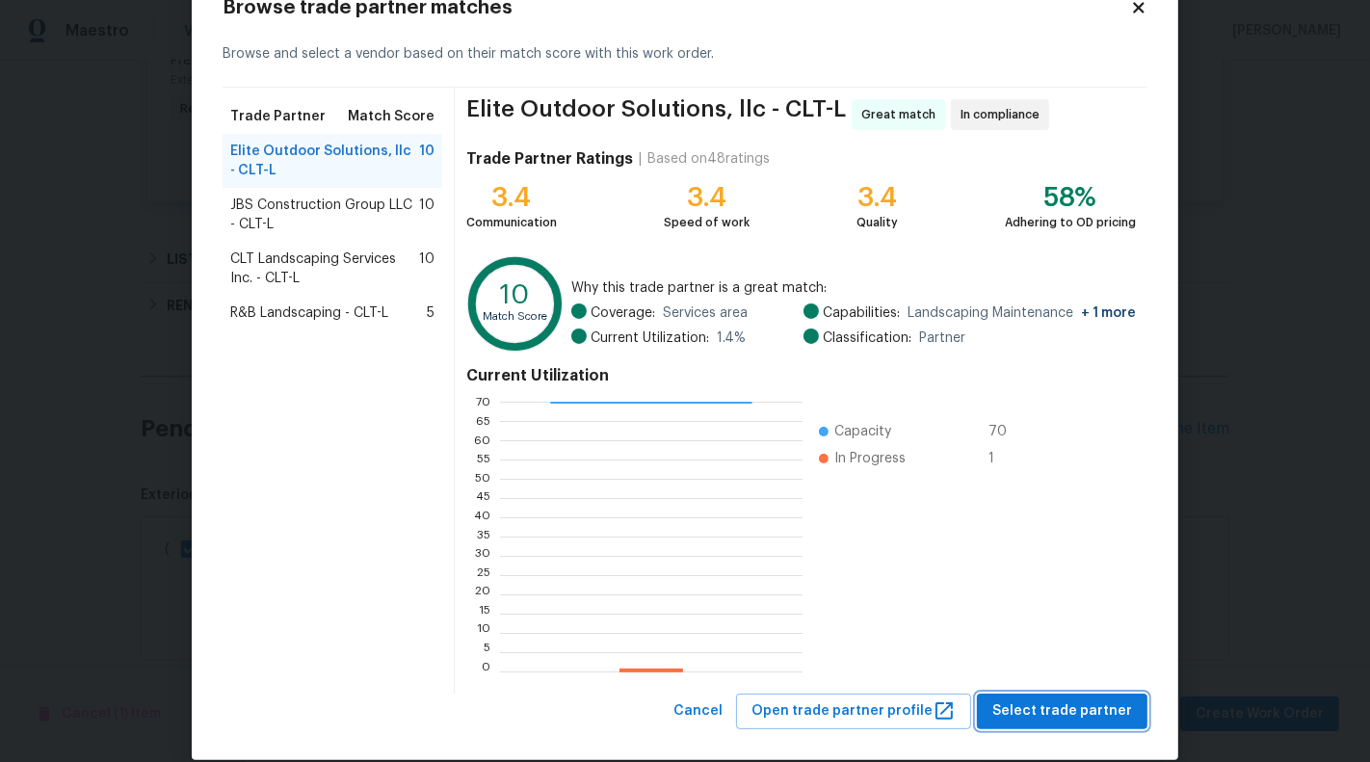
click at [1035, 725] on button "Select trade partner" at bounding box center [1062, 711] width 170 height 36
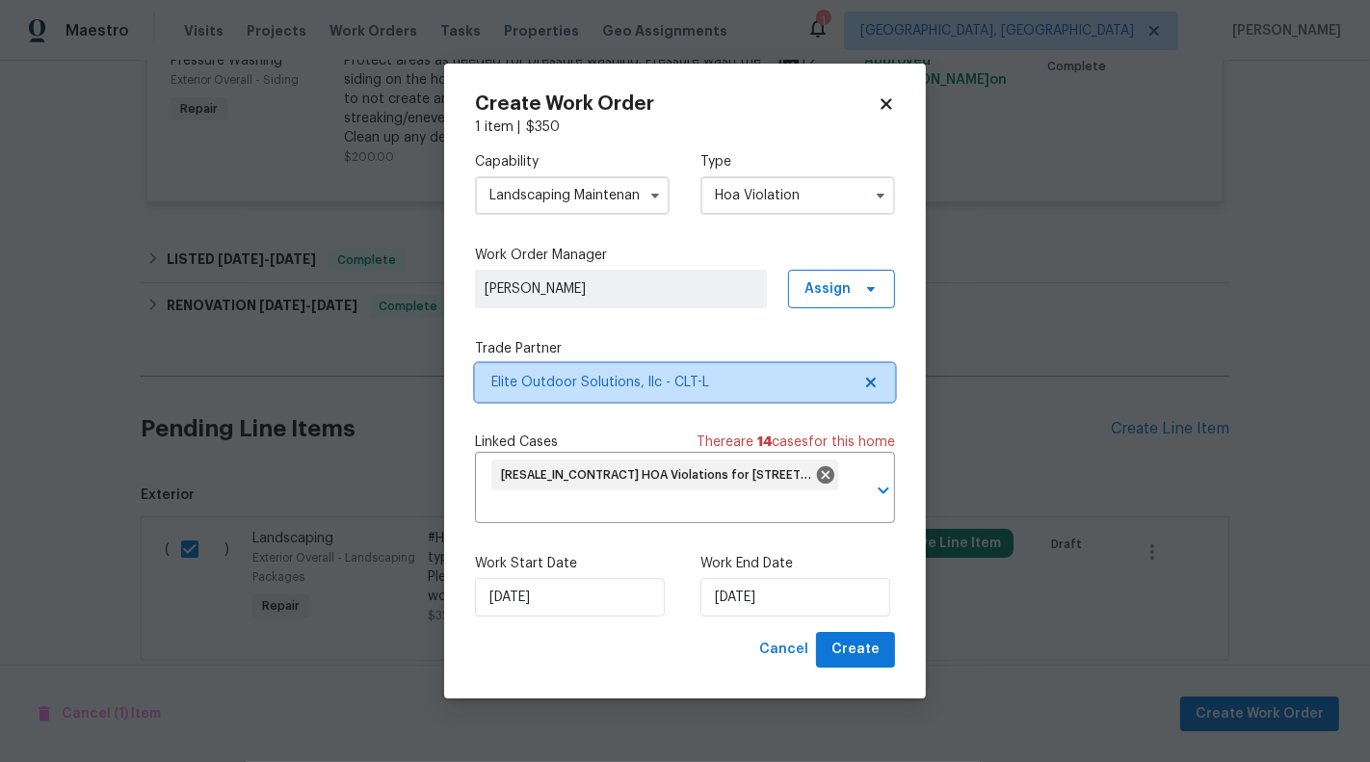
scroll to position [0, 0]
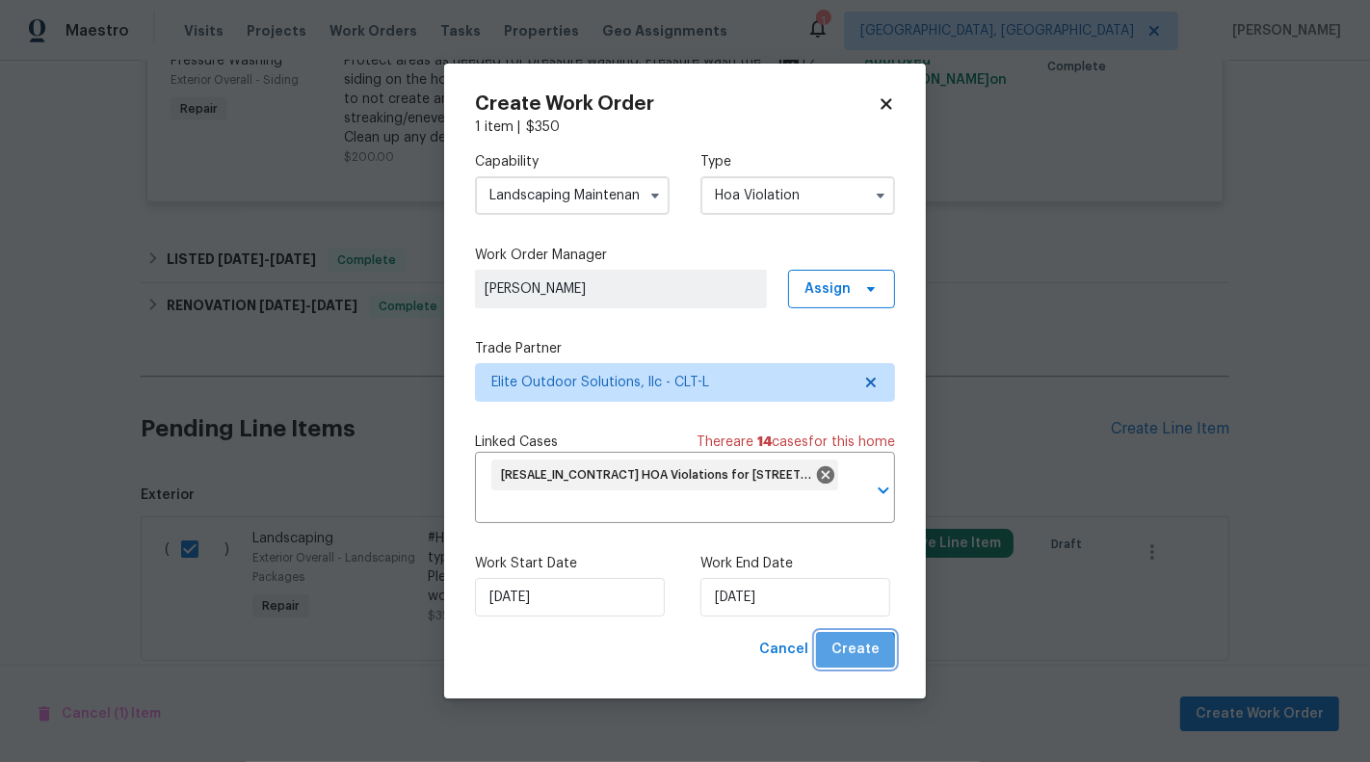
click at [856, 655] on span "Create" at bounding box center [855, 650] width 48 height 24
checkbox input "false"
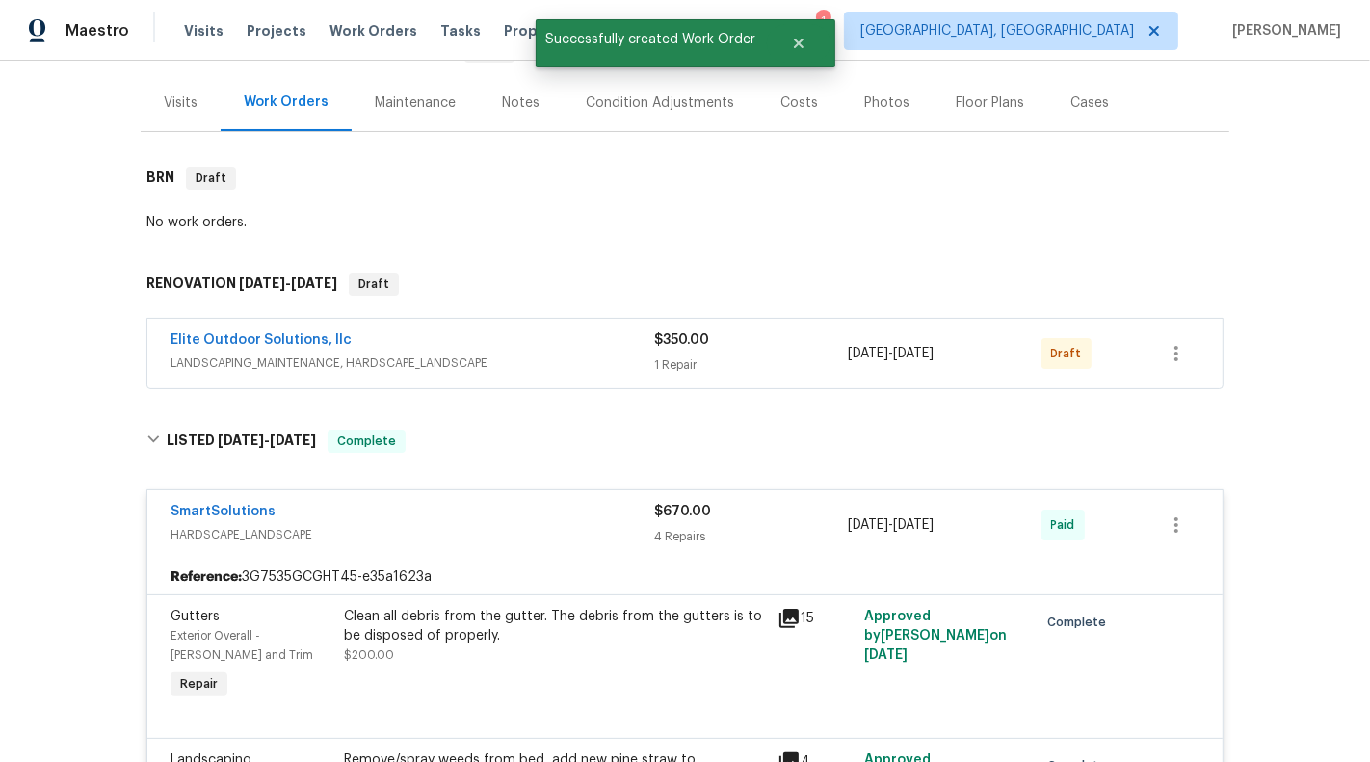
scroll to position [200, 0]
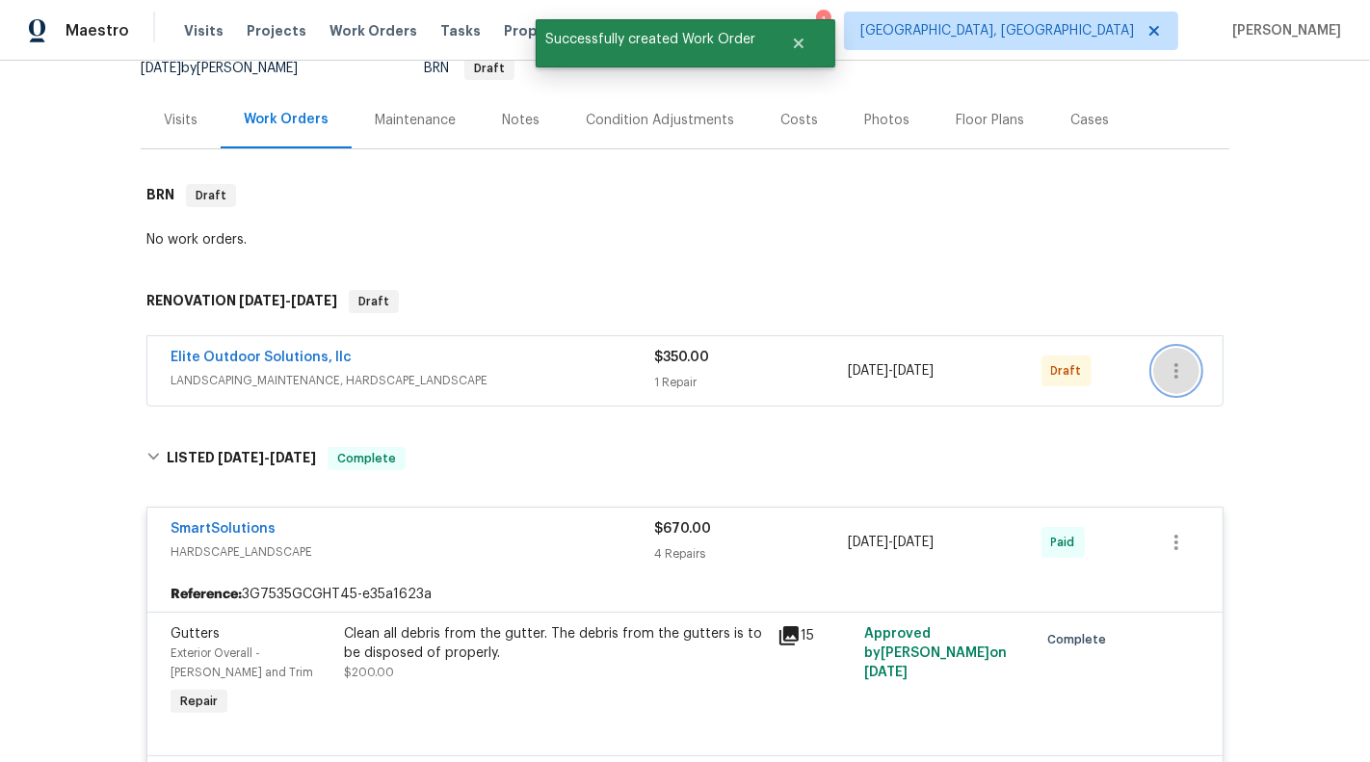
click at [1172, 365] on icon "button" at bounding box center [1175, 370] width 23 height 23
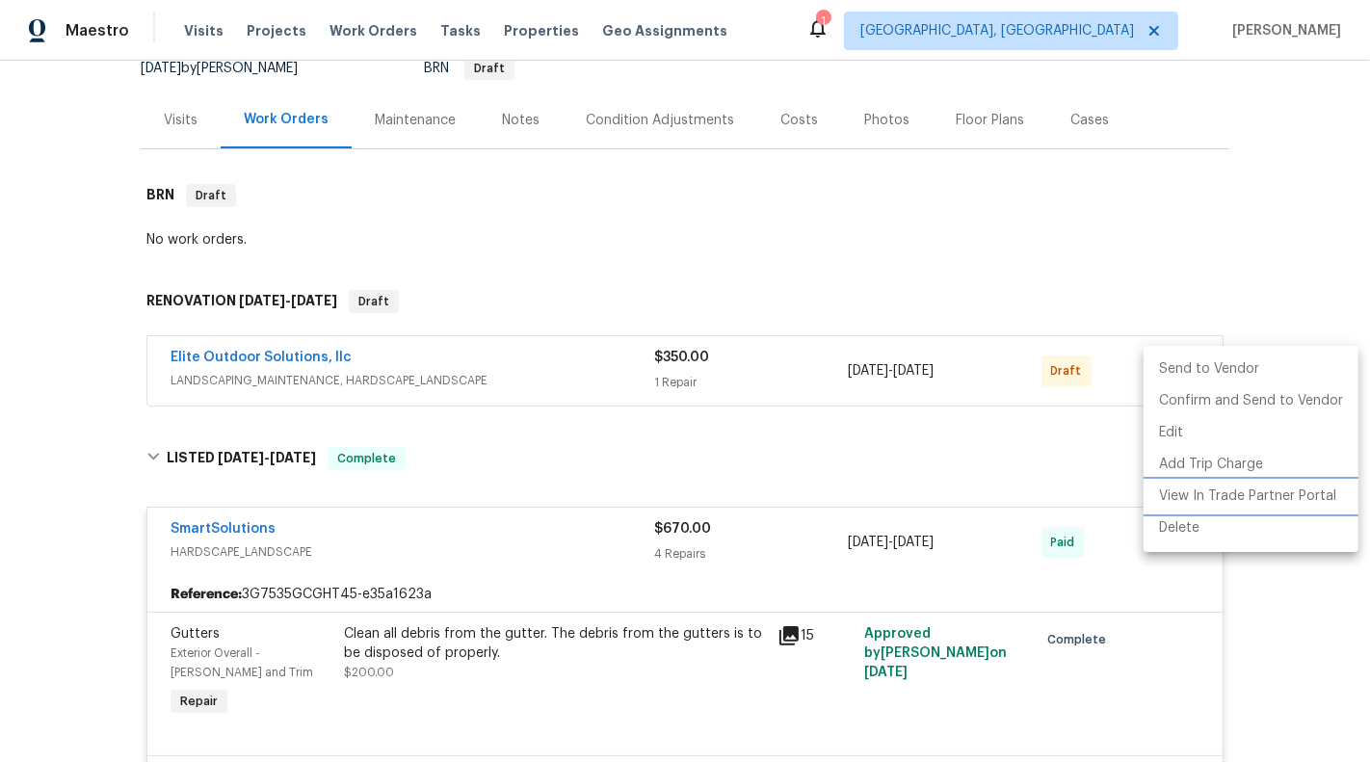
click at [1193, 493] on li "View In Trade Partner Portal" at bounding box center [1250, 497] width 215 height 32
click at [1246, 529] on li "Delete" at bounding box center [1250, 528] width 215 height 32
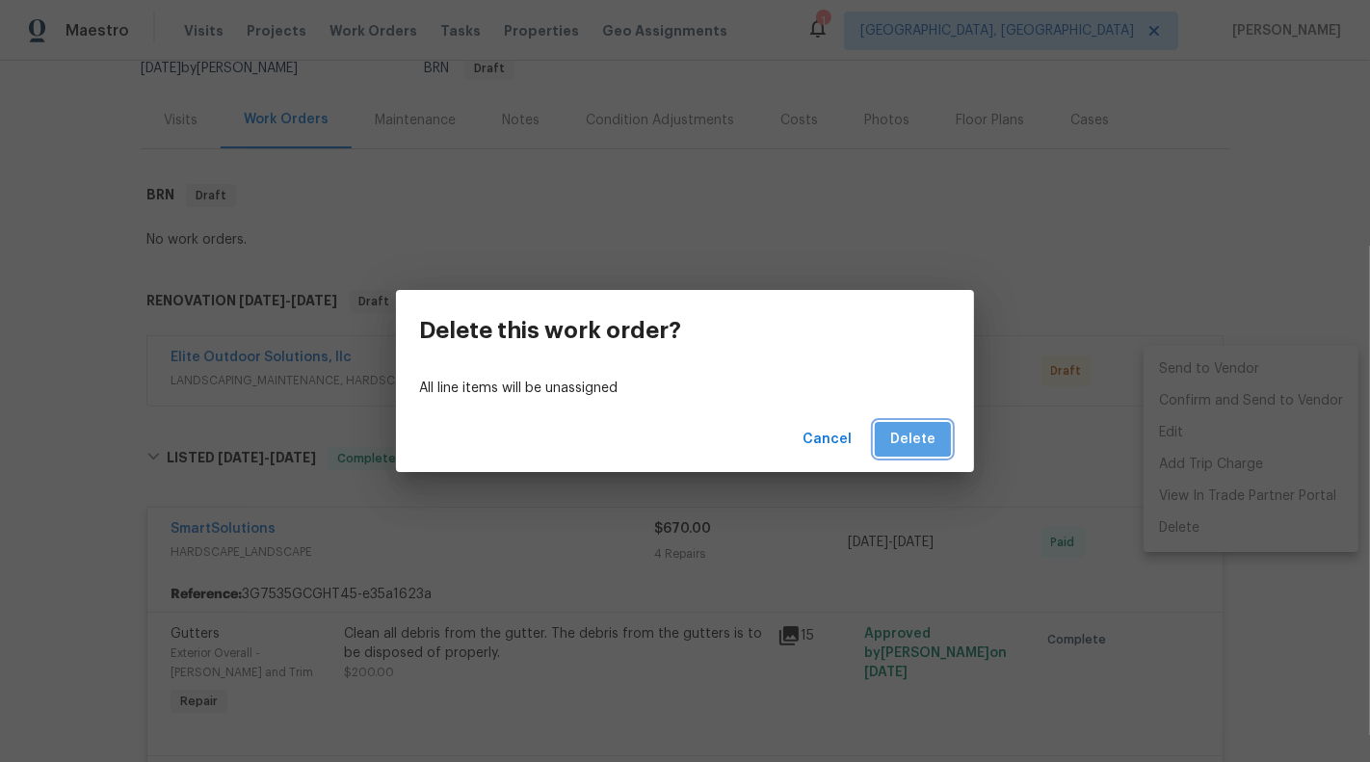
click at [914, 429] on span "Delete" at bounding box center [912, 440] width 45 height 24
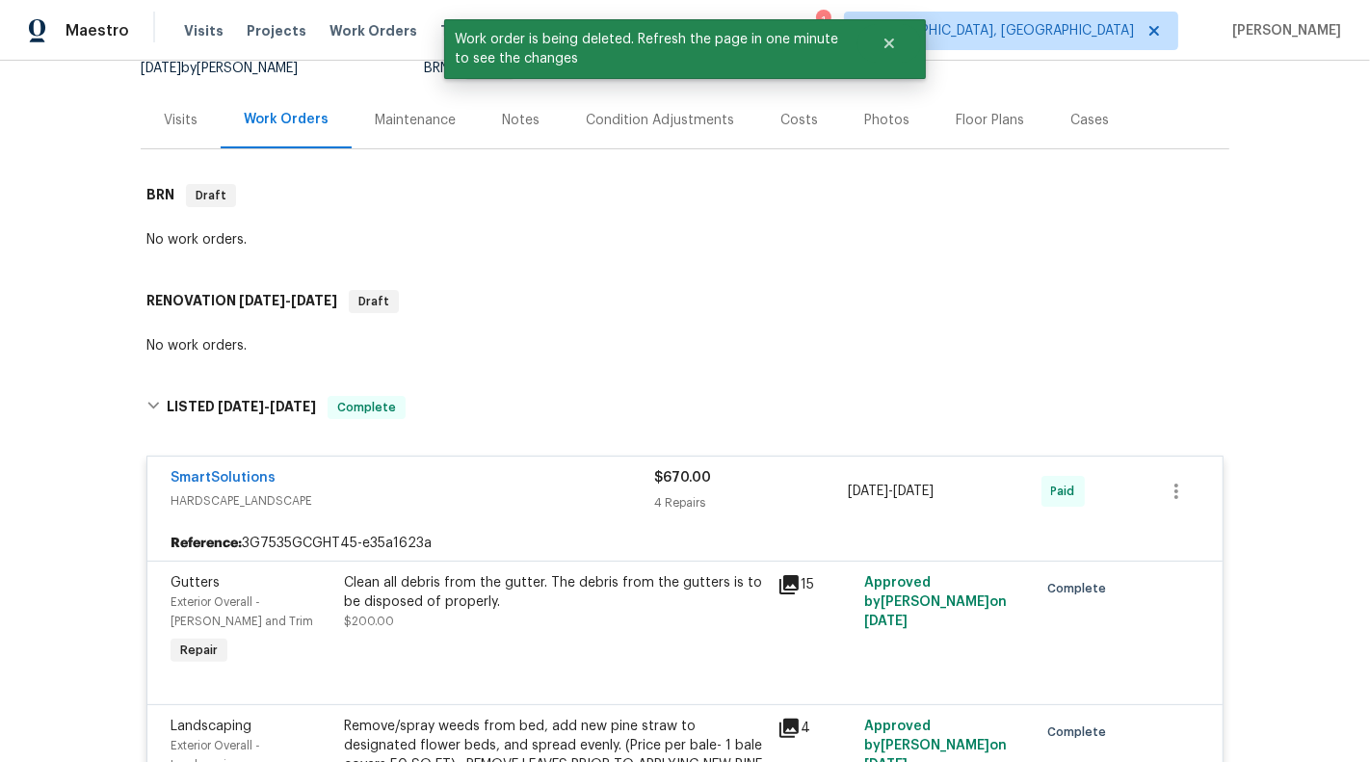
click at [629, 256] on div "Back to all projects [STREET_ADDRESS] 4 Beds | 2 1/2 Baths | Total: 2927 ft² | …" at bounding box center [685, 746] width 1088 height 1726
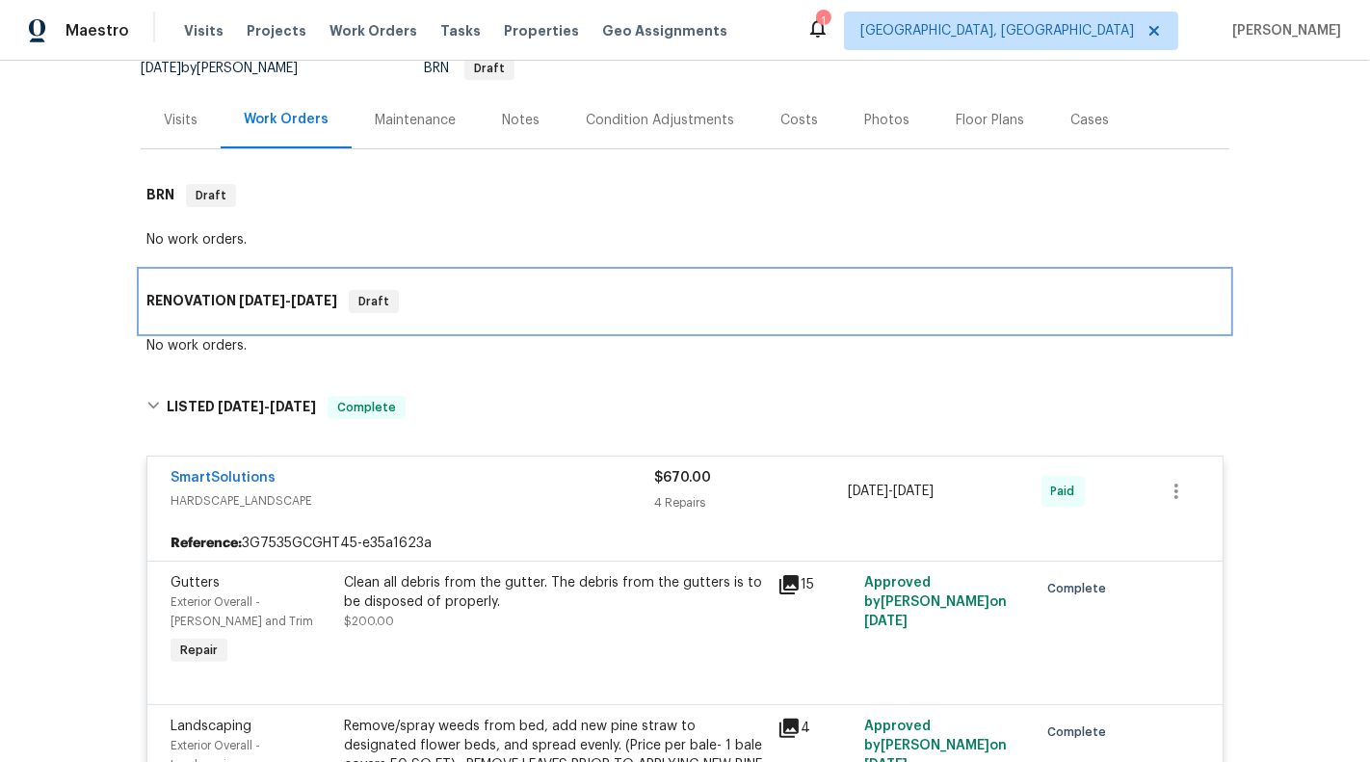
click at [467, 306] on div "RENOVATION [DATE] - [DATE] Draft" at bounding box center [684, 301] width 1077 height 23
click at [392, 295] on span "Draft" at bounding box center [374, 301] width 46 height 19
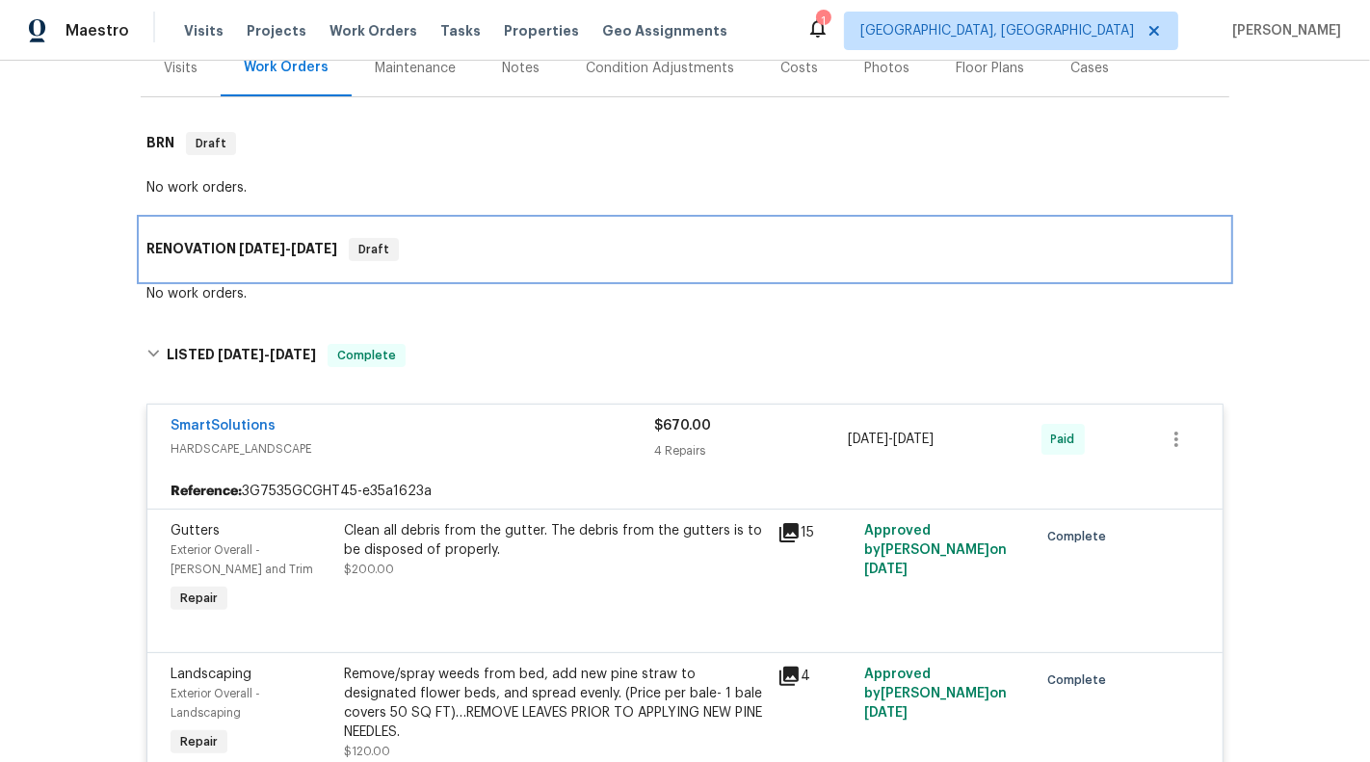
scroll to position [286, 0]
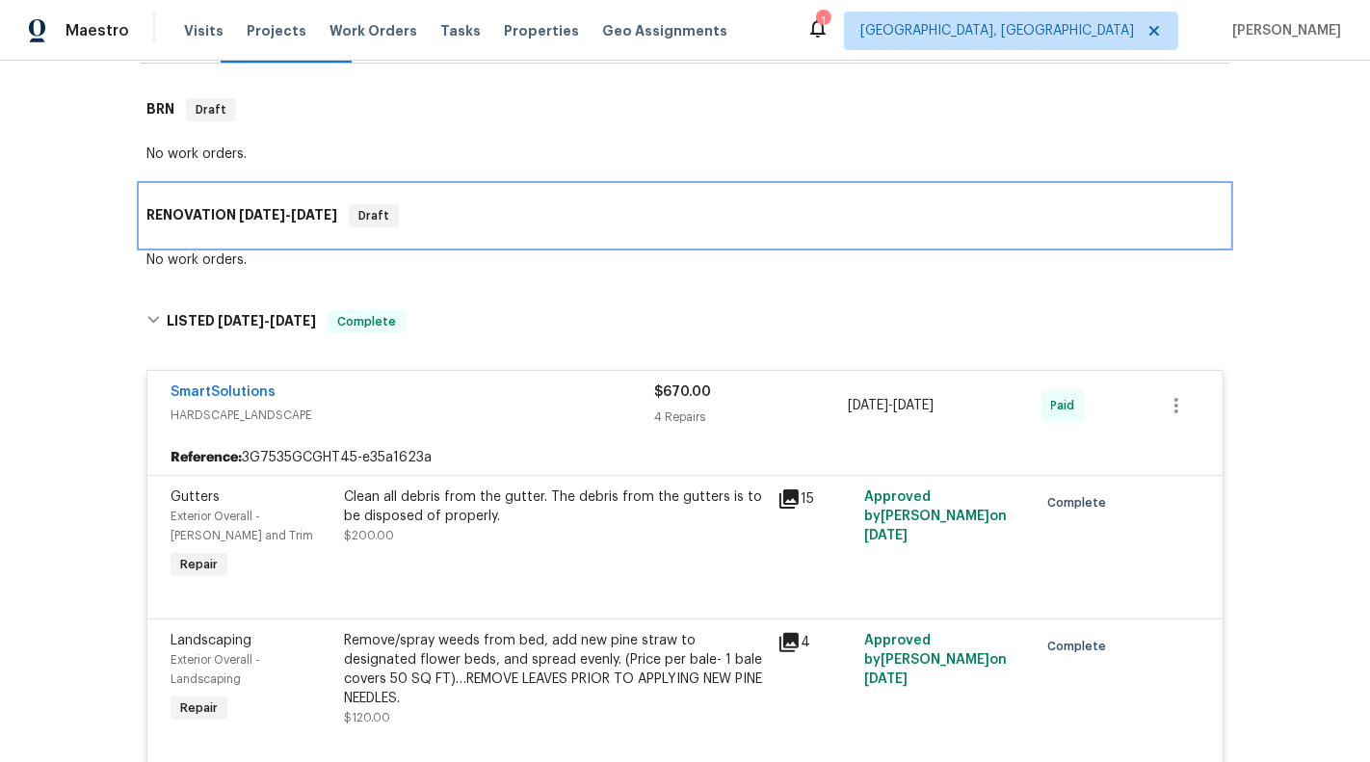
click at [307, 229] on div "RENOVATION [DATE] - [DATE] Draft" at bounding box center [685, 216] width 1088 height 62
click at [586, 195] on div "RENOVATION [DATE] - [DATE] Draft" at bounding box center [685, 216] width 1088 height 62
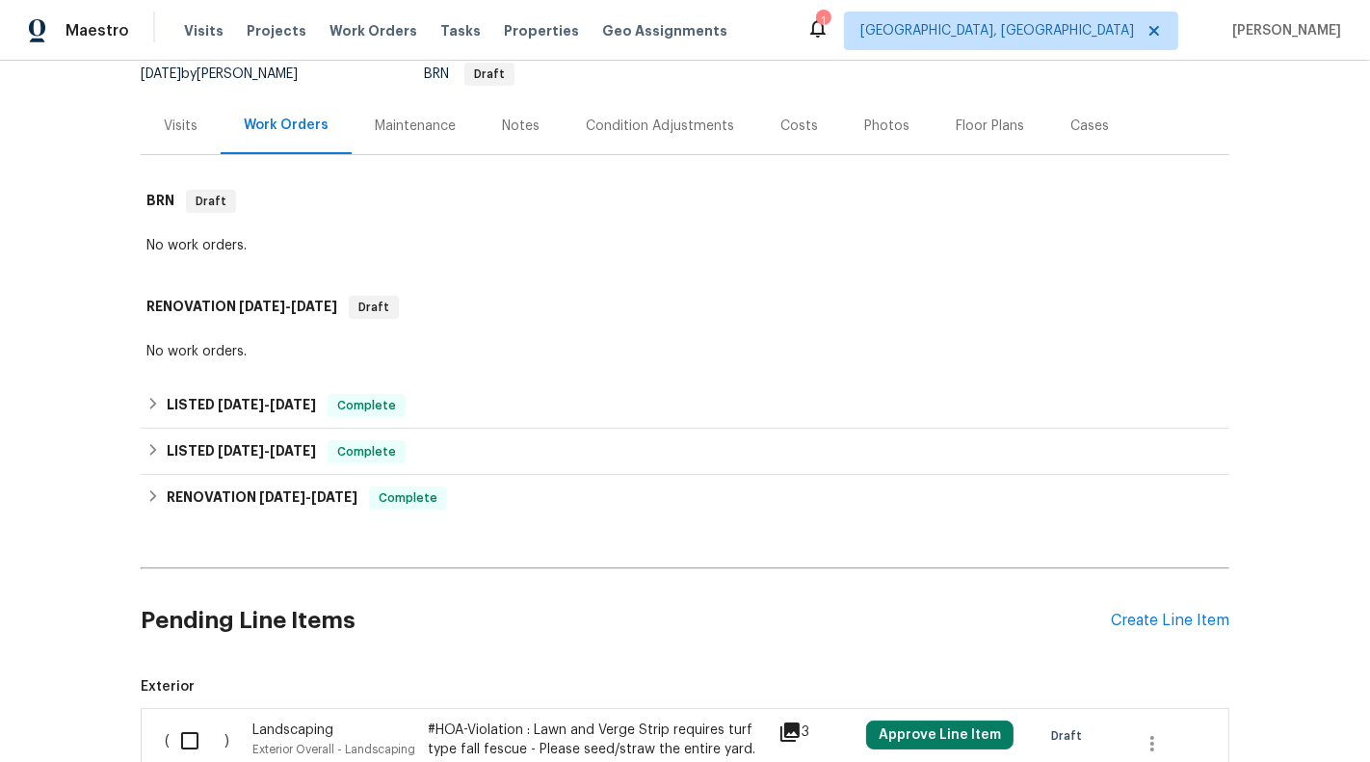
scroll to position [414, 0]
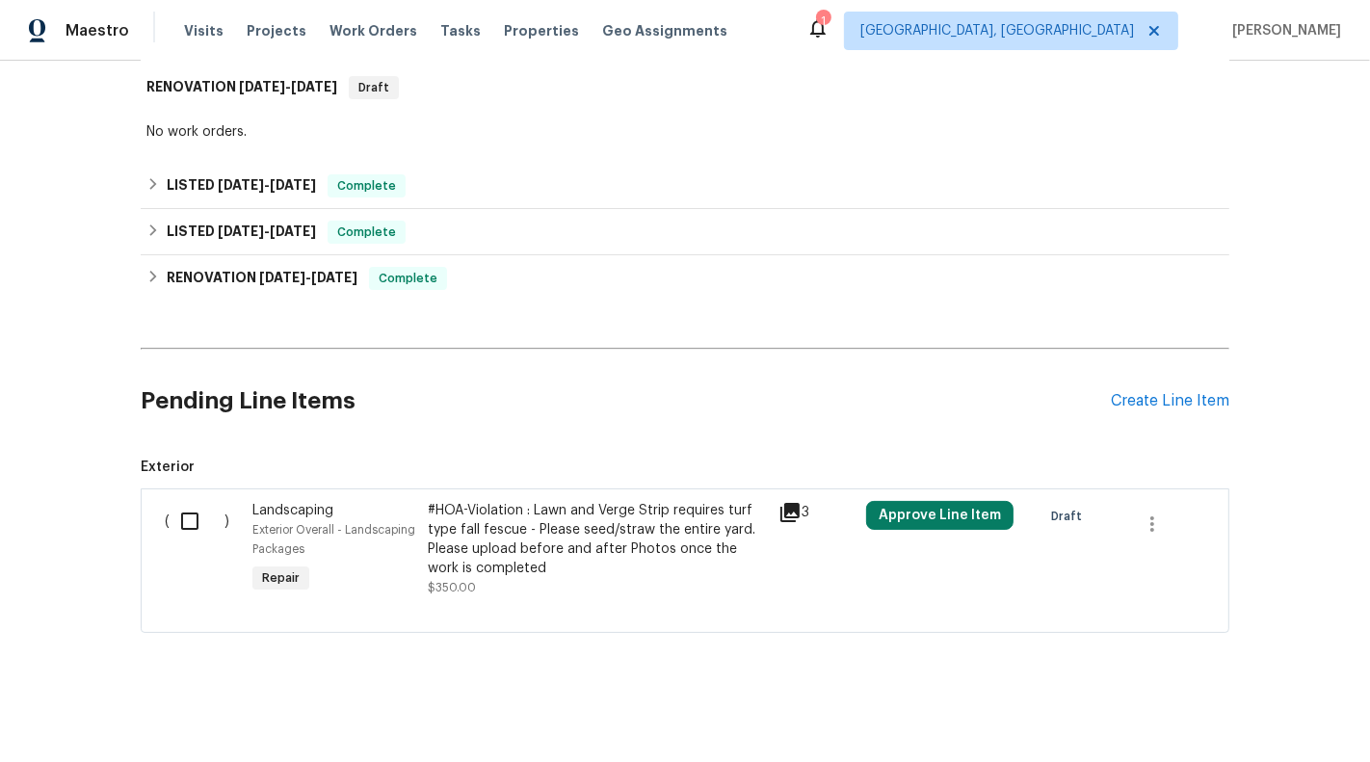
click at [192, 517] on input "checkbox" at bounding box center [197, 521] width 55 height 40
checkbox input "true"
click at [1208, 720] on span "Create Work Order" at bounding box center [1259, 714] width 128 height 24
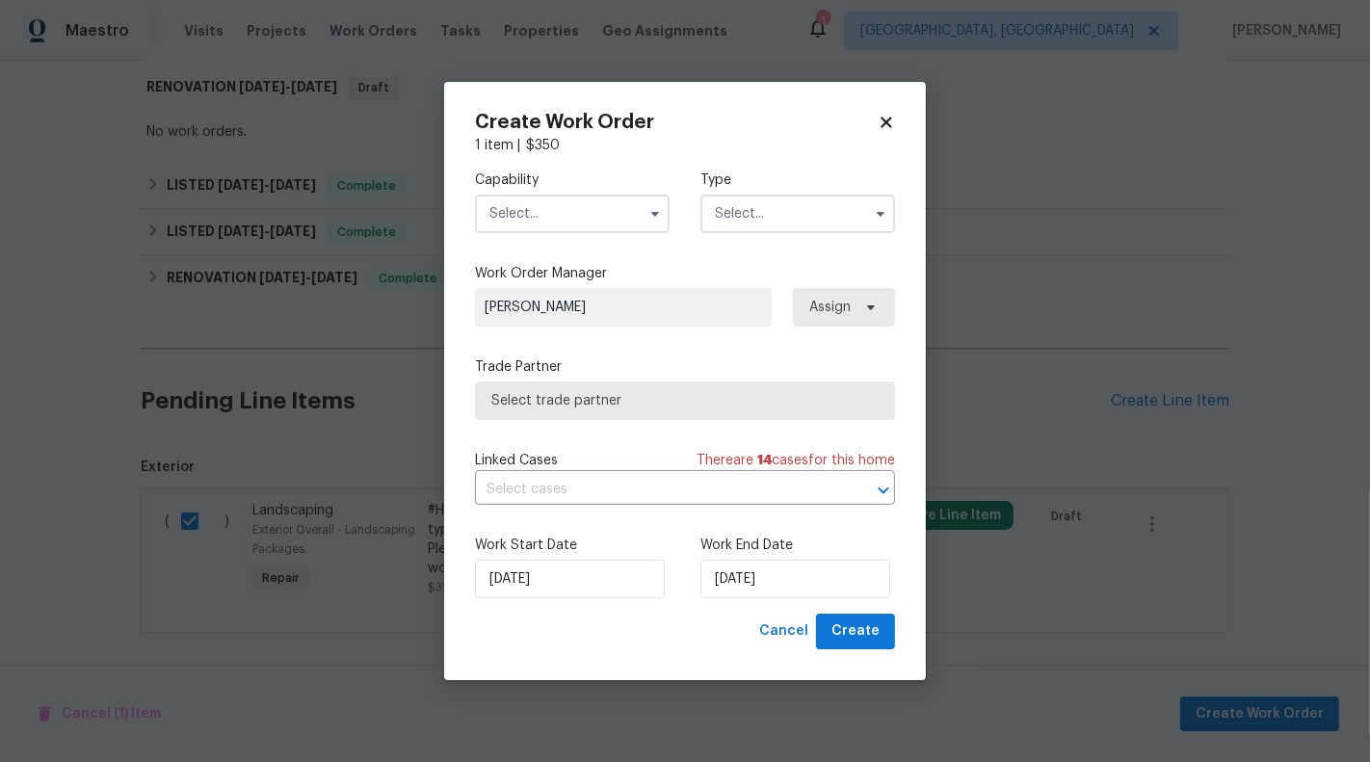
click at [763, 217] on input "text" at bounding box center [797, 214] width 195 height 39
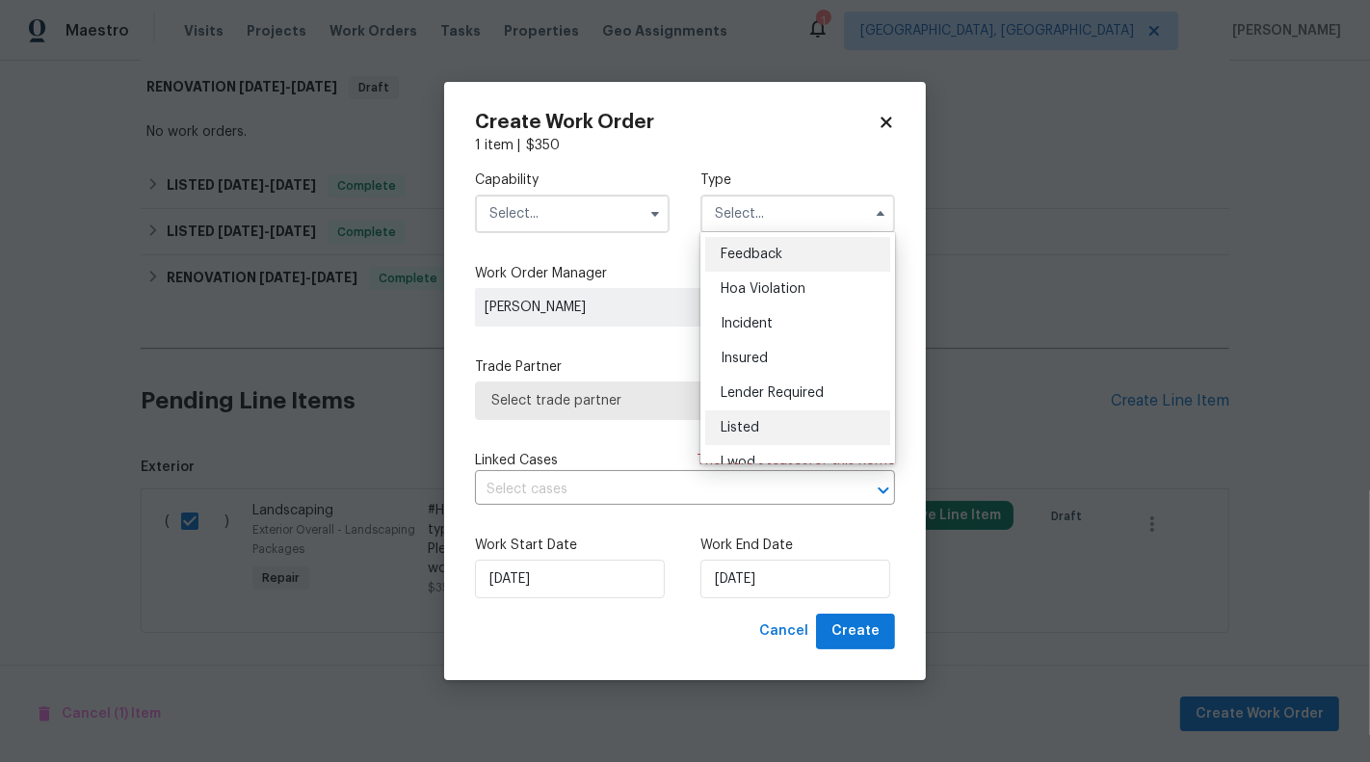
click at [753, 424] on span "Listed" at bounding box center [739, 427] width 39 height 13
type input "Listed"
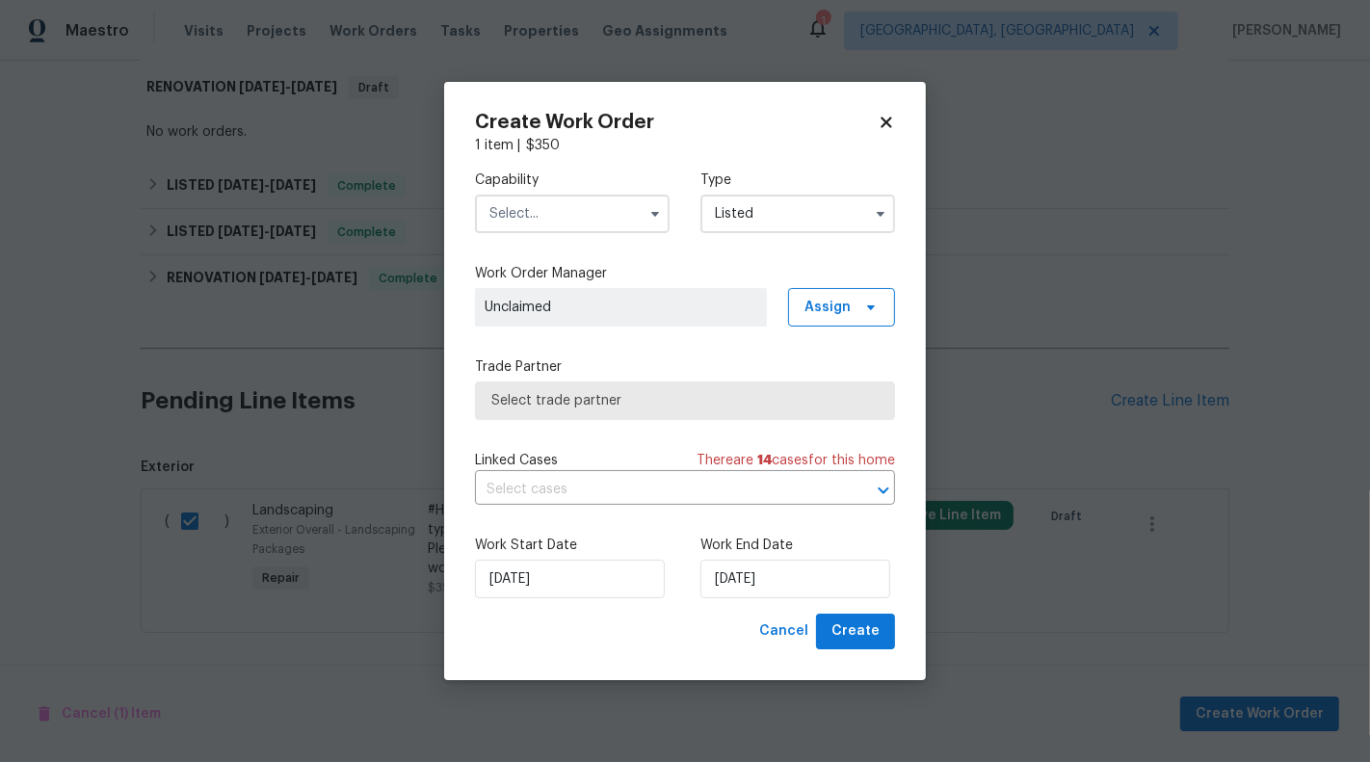
click at [588, 225] on input "text" at bounding box center [572, 214] width 195 height 39
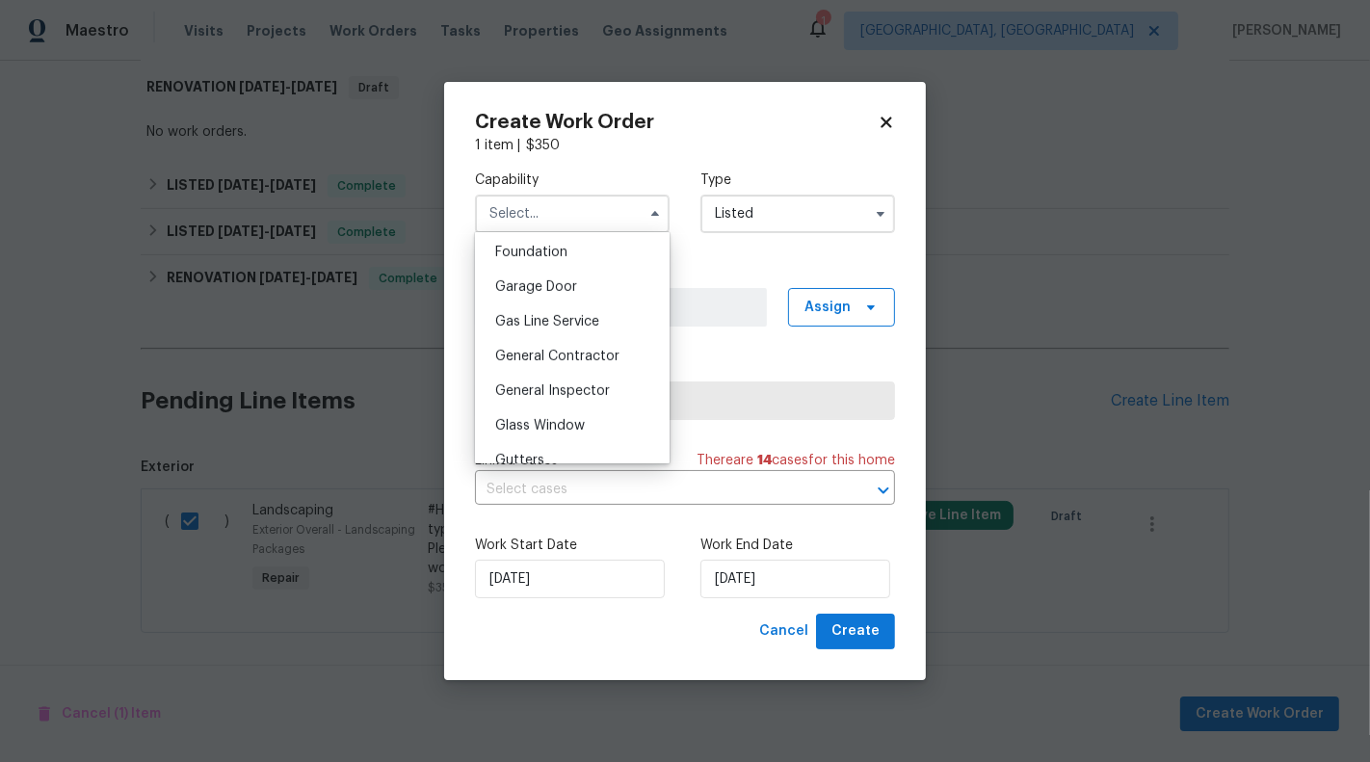
scroll to position [826, 0]
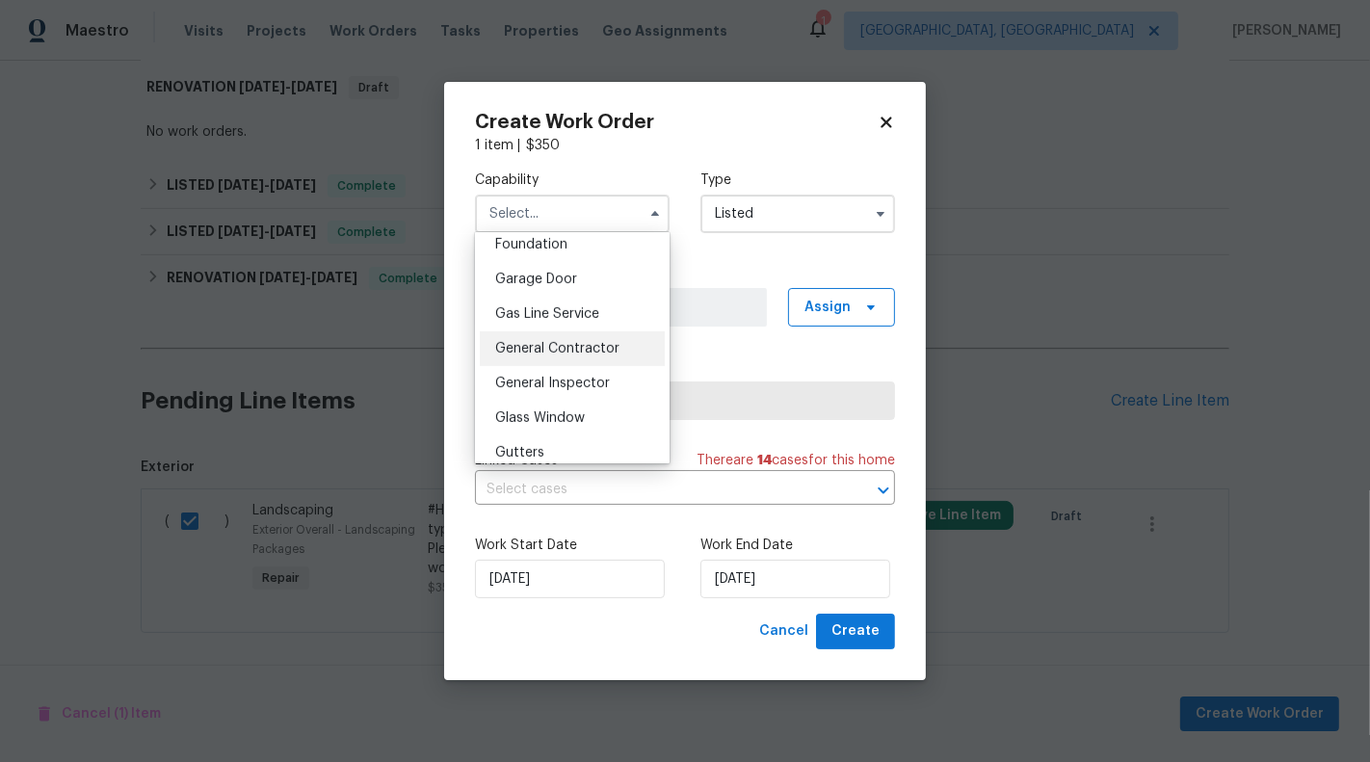
click at [561, 344] on span "General Contractor" at bounding box center [557, 348] width 124 height 13
type input "General Contractor"
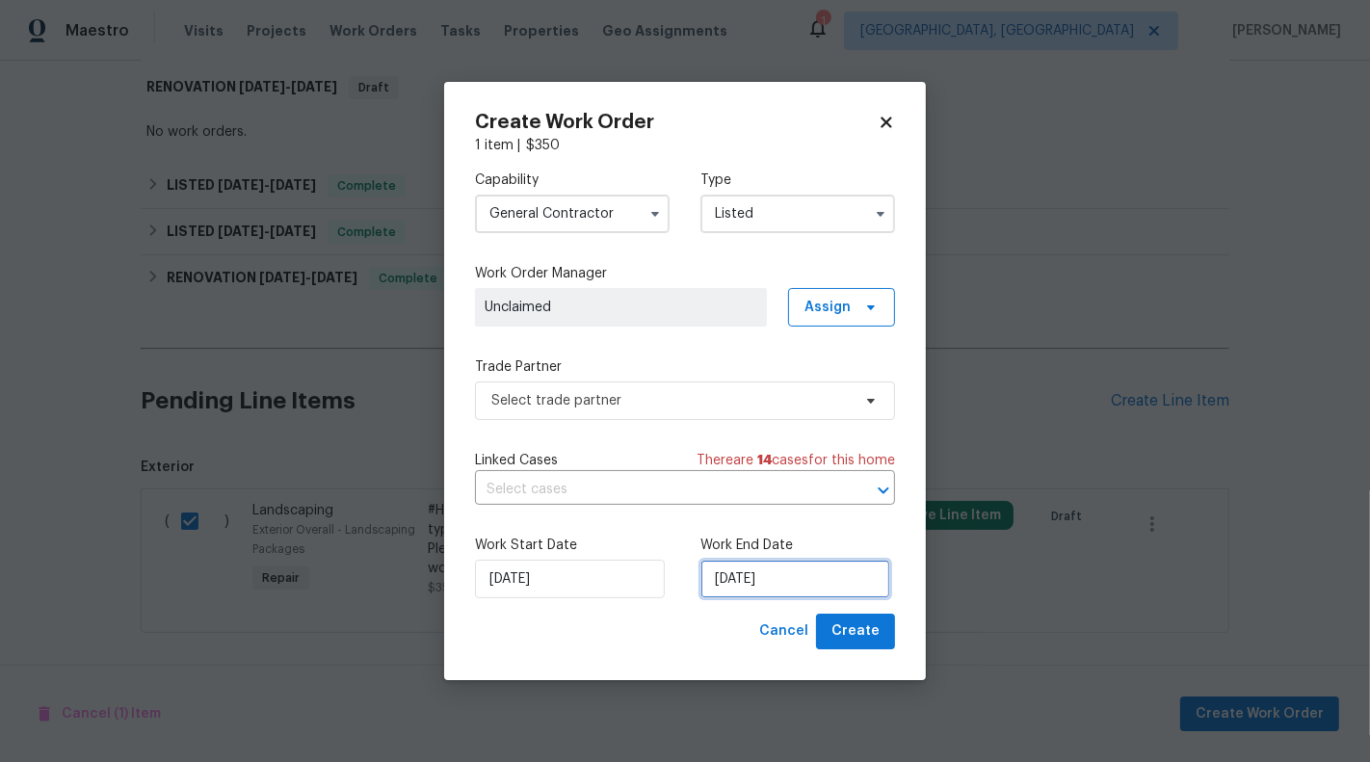
click at [720, 579] on input "[DATE]" at bounding box center [795, 579] width 190 height 39
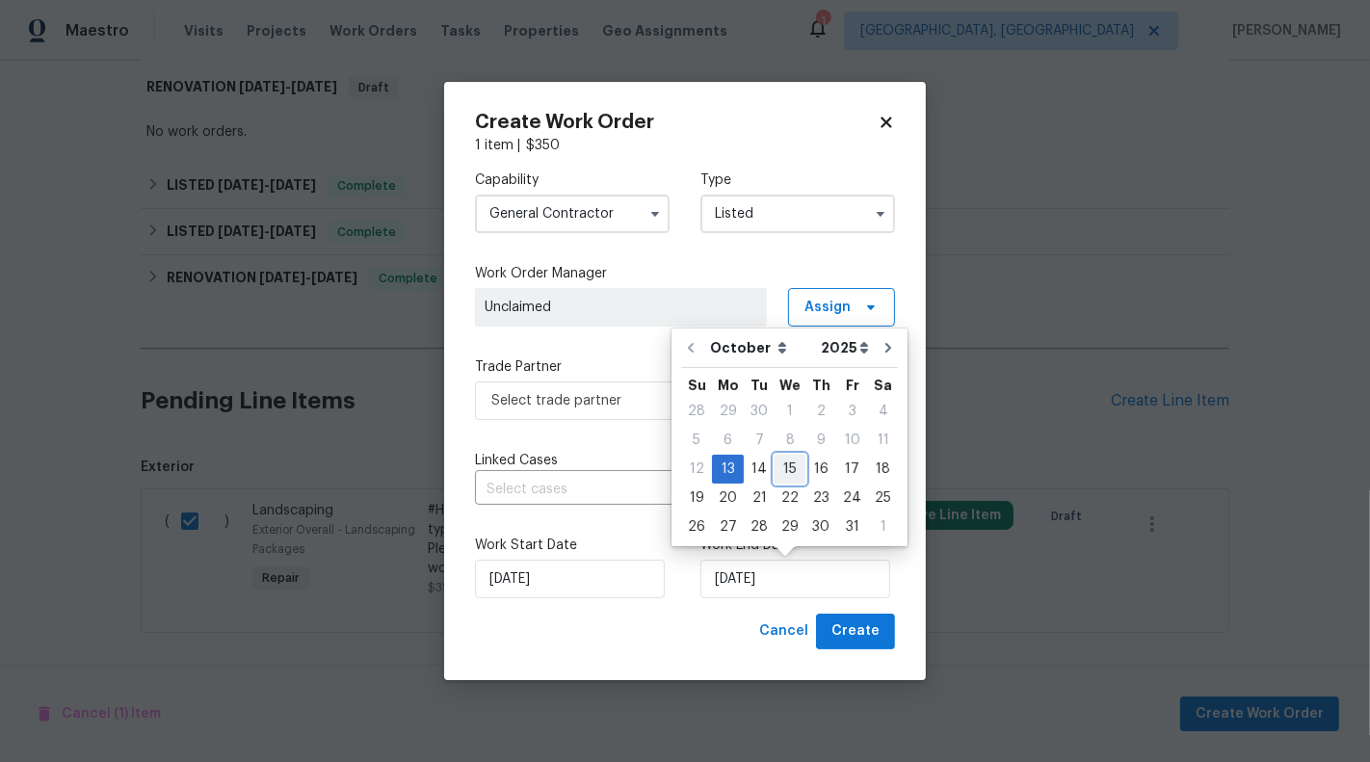
click at [792, 468] on div "15" at bounding box center [789, 469] width 31 height 27
type input "15/10/2025"
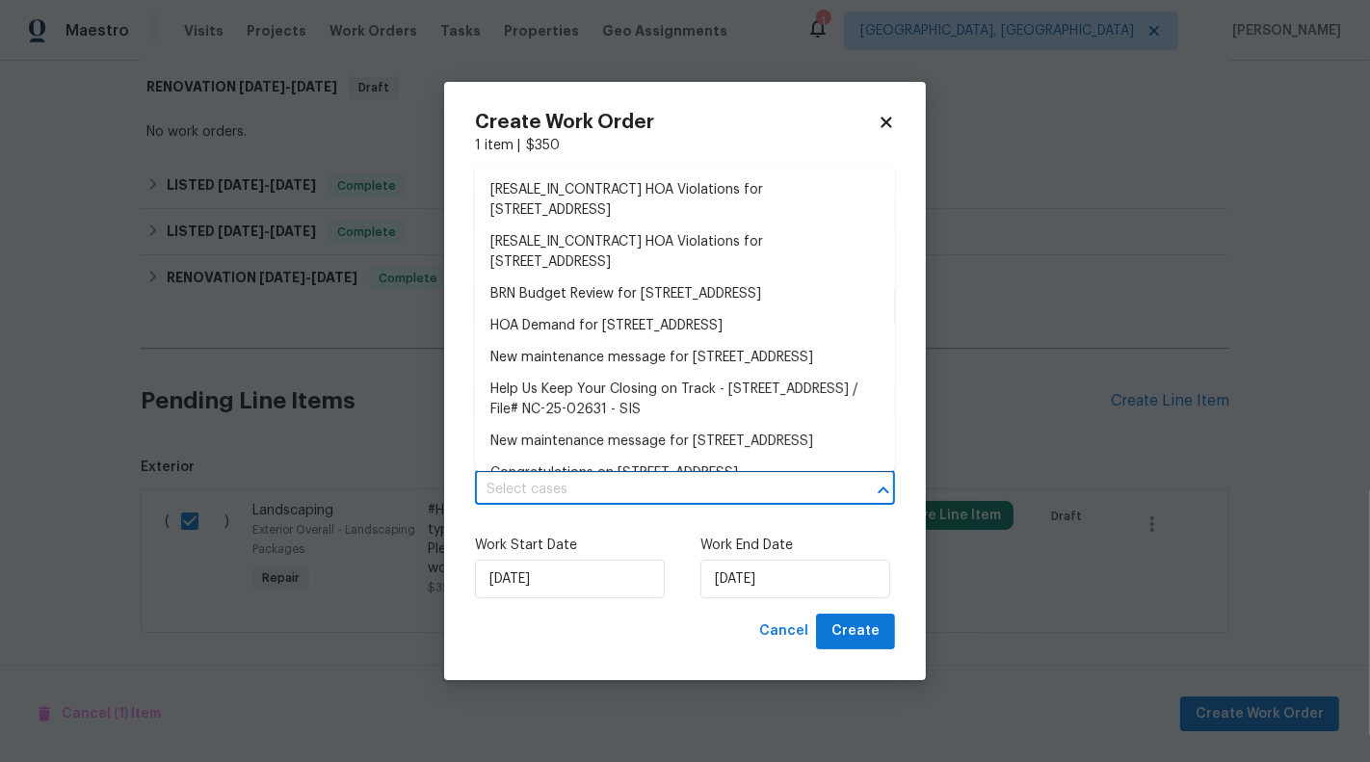
click at [660, 483] on input "text" at bounding box center [658, 490] width 366 height 30
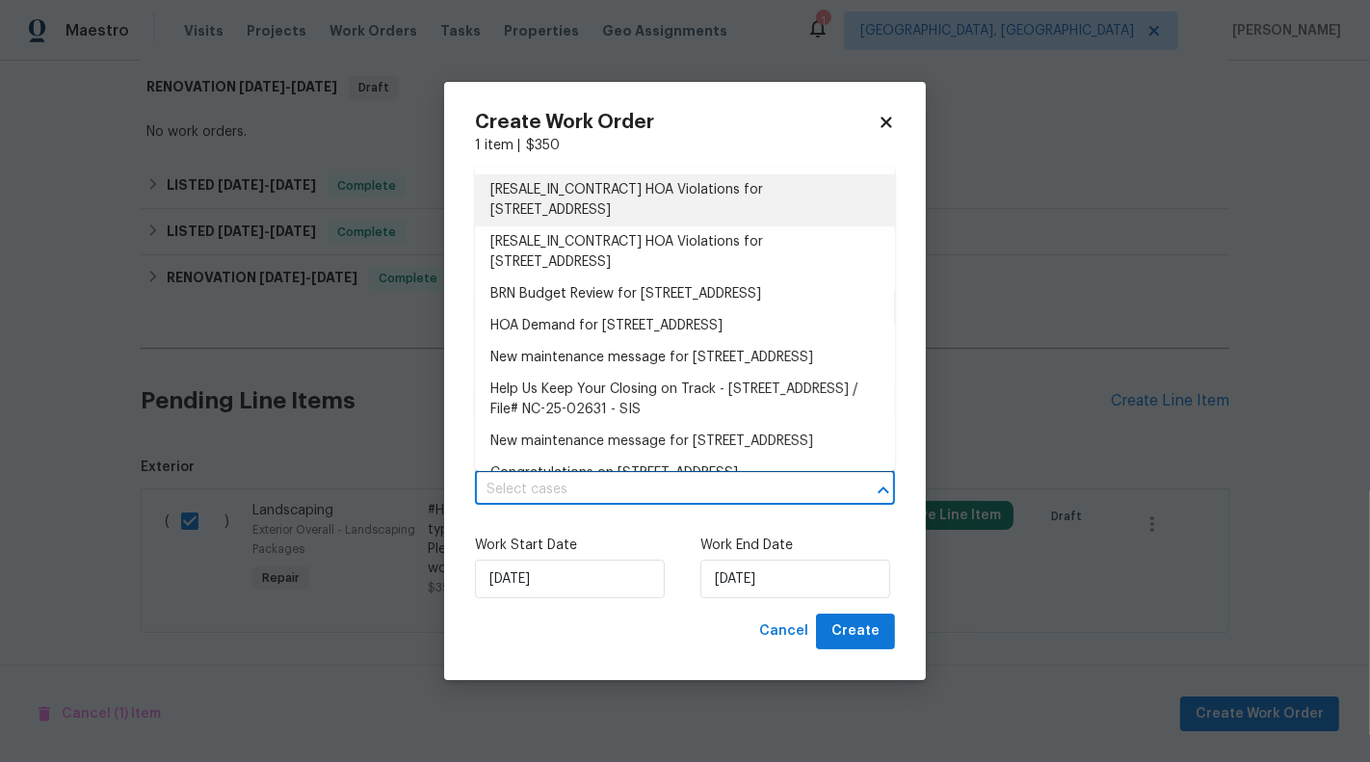
click at [576, 203] on li "[RESALE_IN_CONTRACT] HOA Violations for [STREET_ADDRESS]" at bounding box center [685, 200] width 420 height 52
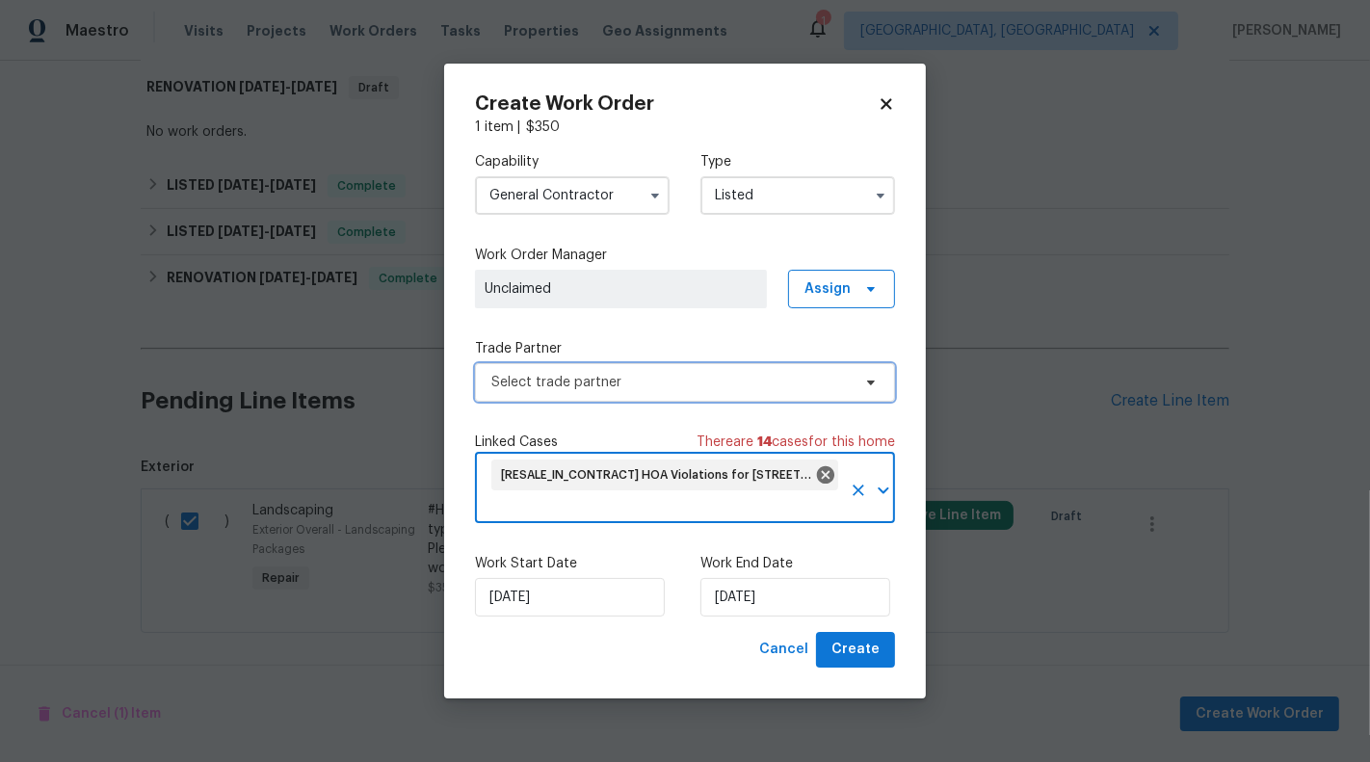
click at [612, 377] on span "Select trade partner" at bounding box center [670, 382] width 359 height 19
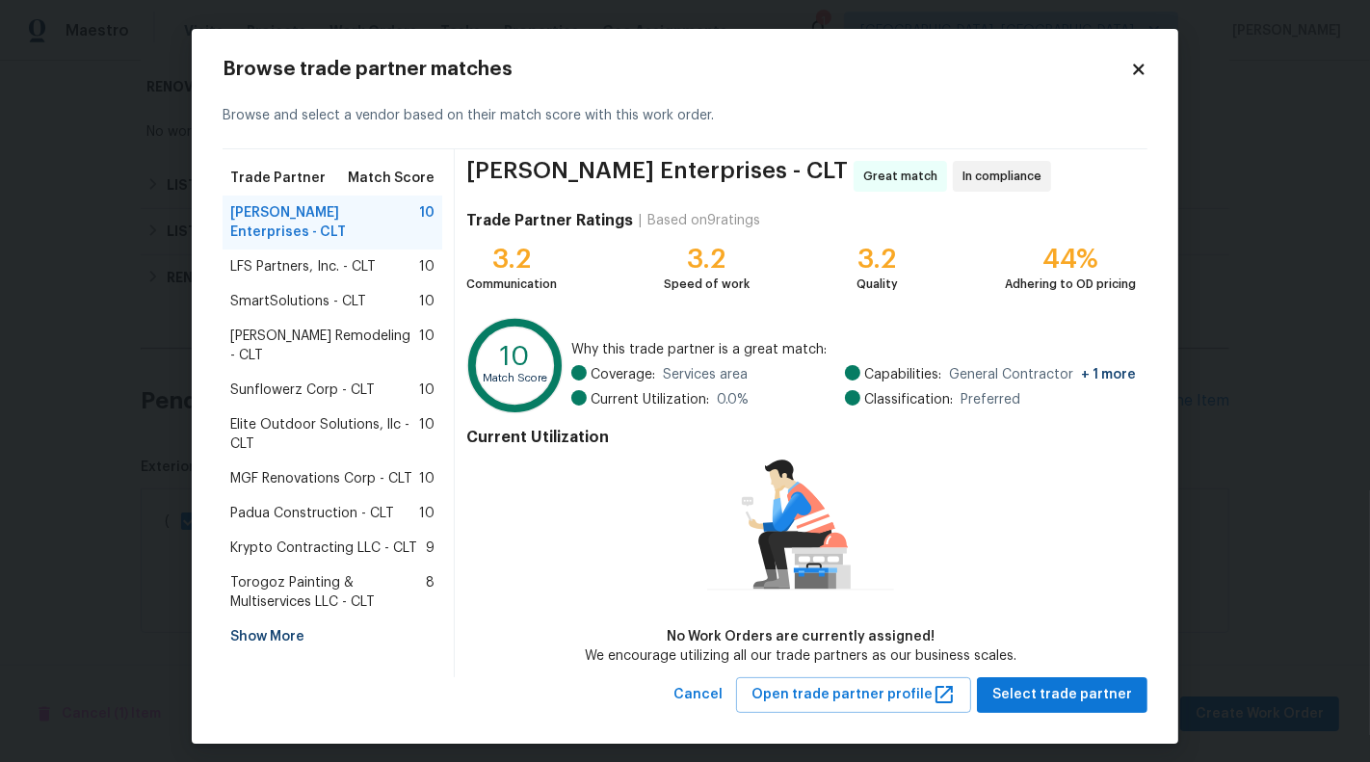
click at [314, 292] on span "SmartSolutions - CLT" at bounding box center [298, 301] width 136 height 19
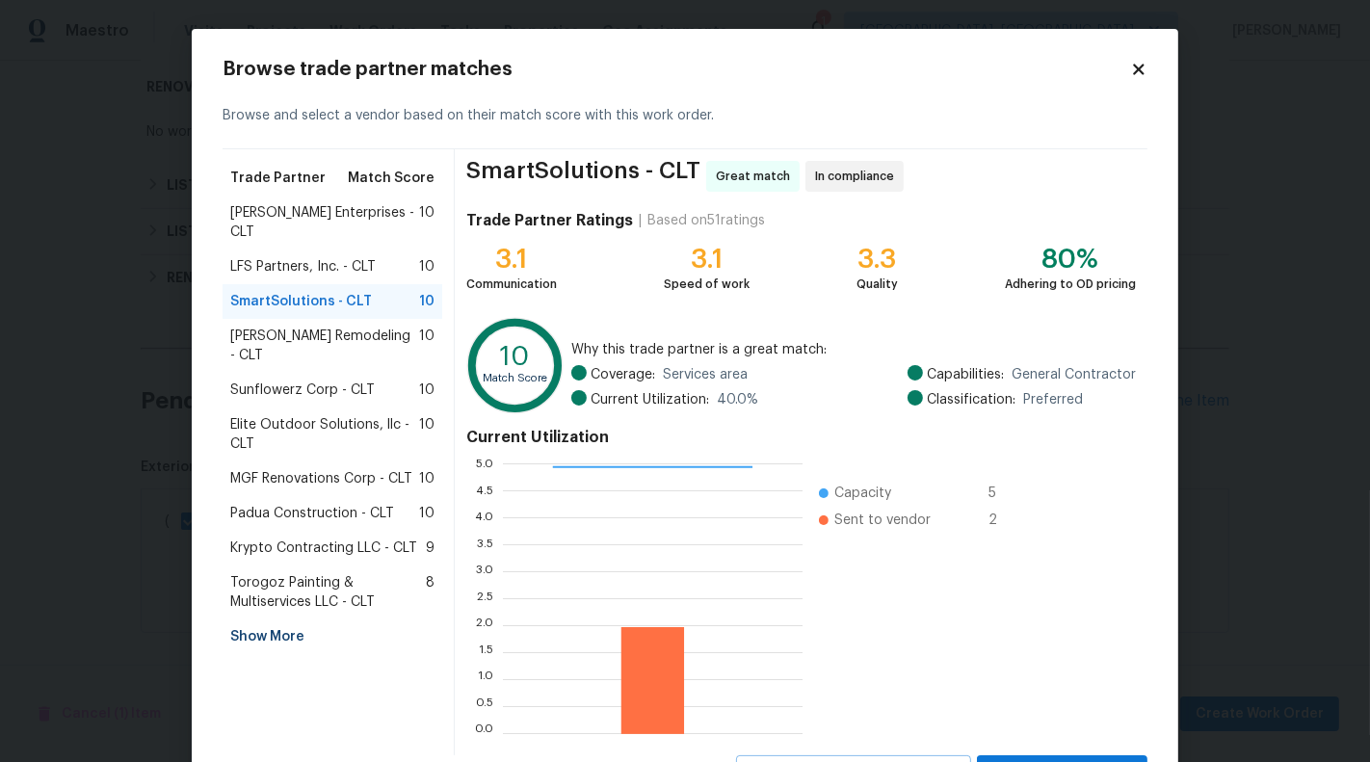
scroll to position [87, 0]
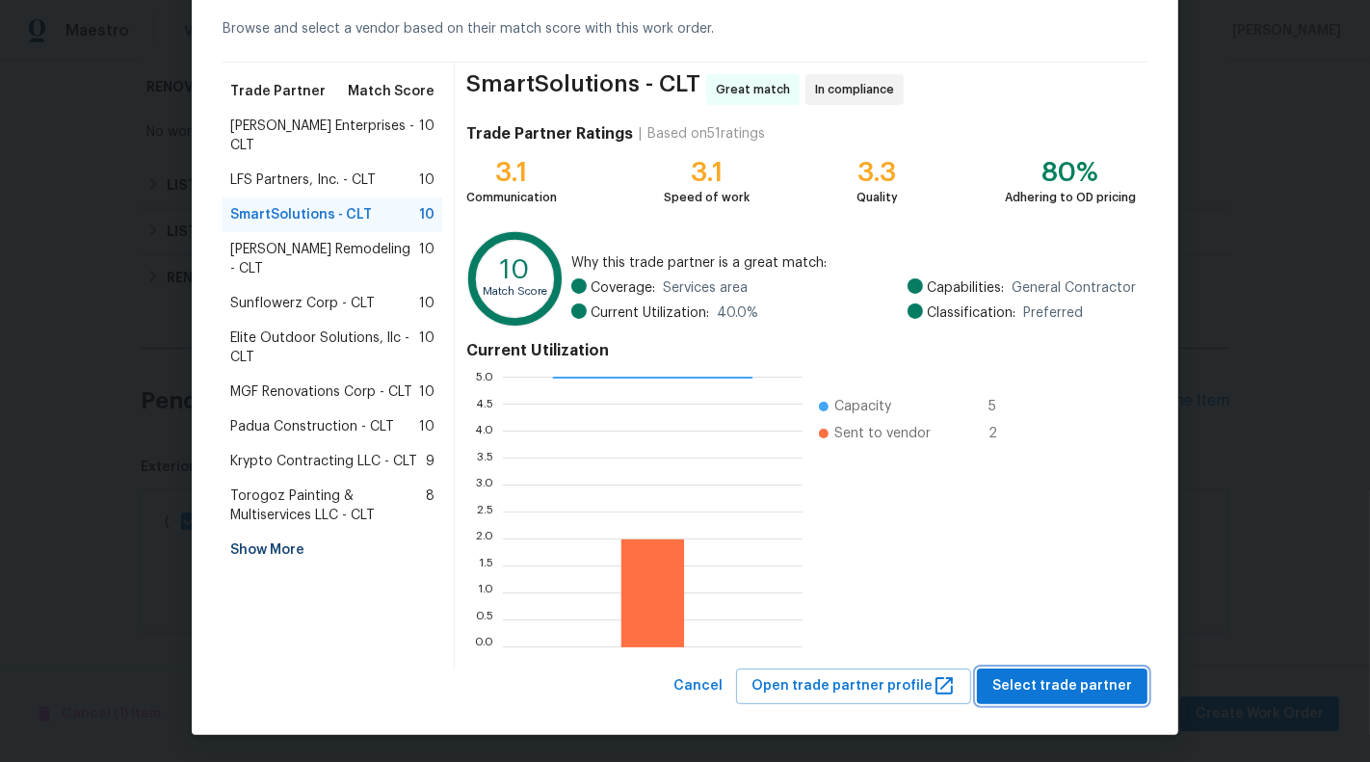
click at [1048, 677] on span "Select trade partner" at bounding box center [1062, 686] width 140 height 24
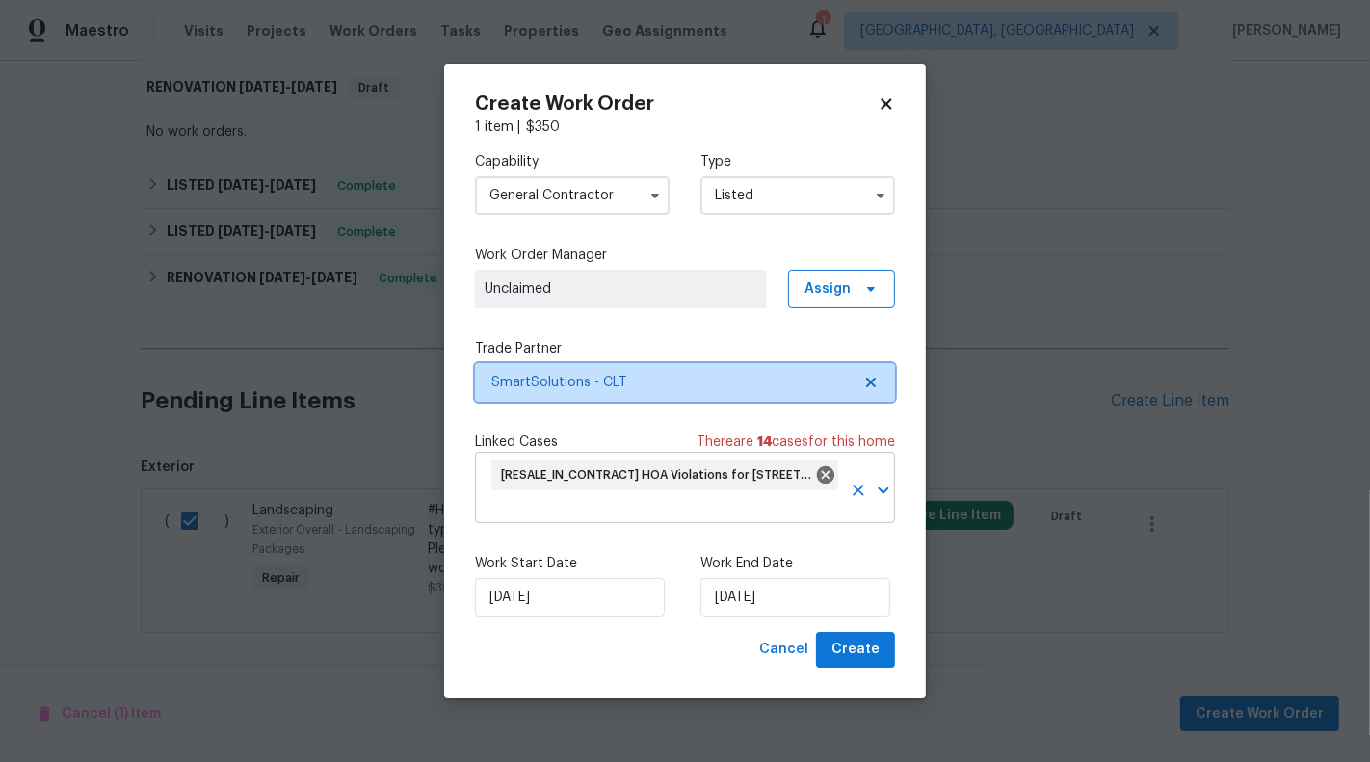
scroll to position [0, 0]
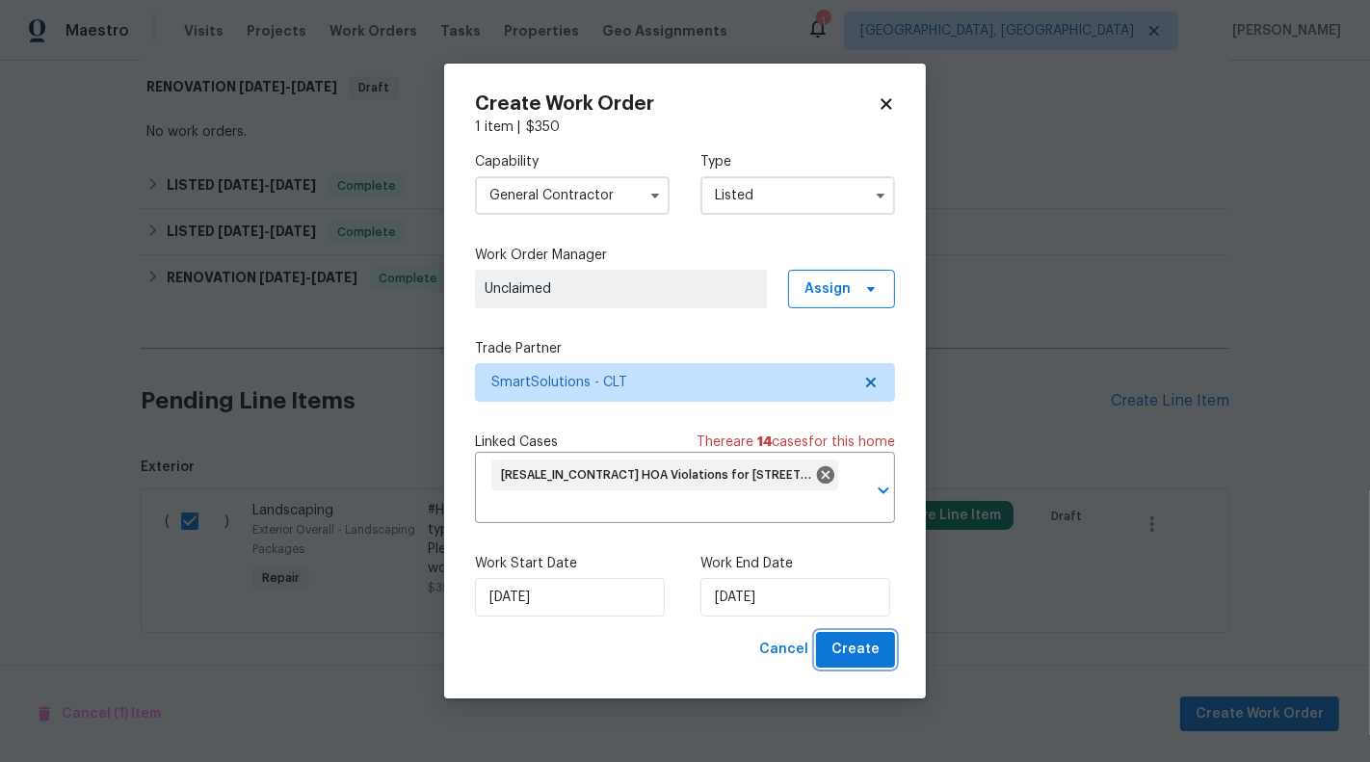
click at [840, 645] on span "Create" at bounding box center [855, 650] width 48 height 24
checkbox input "false"
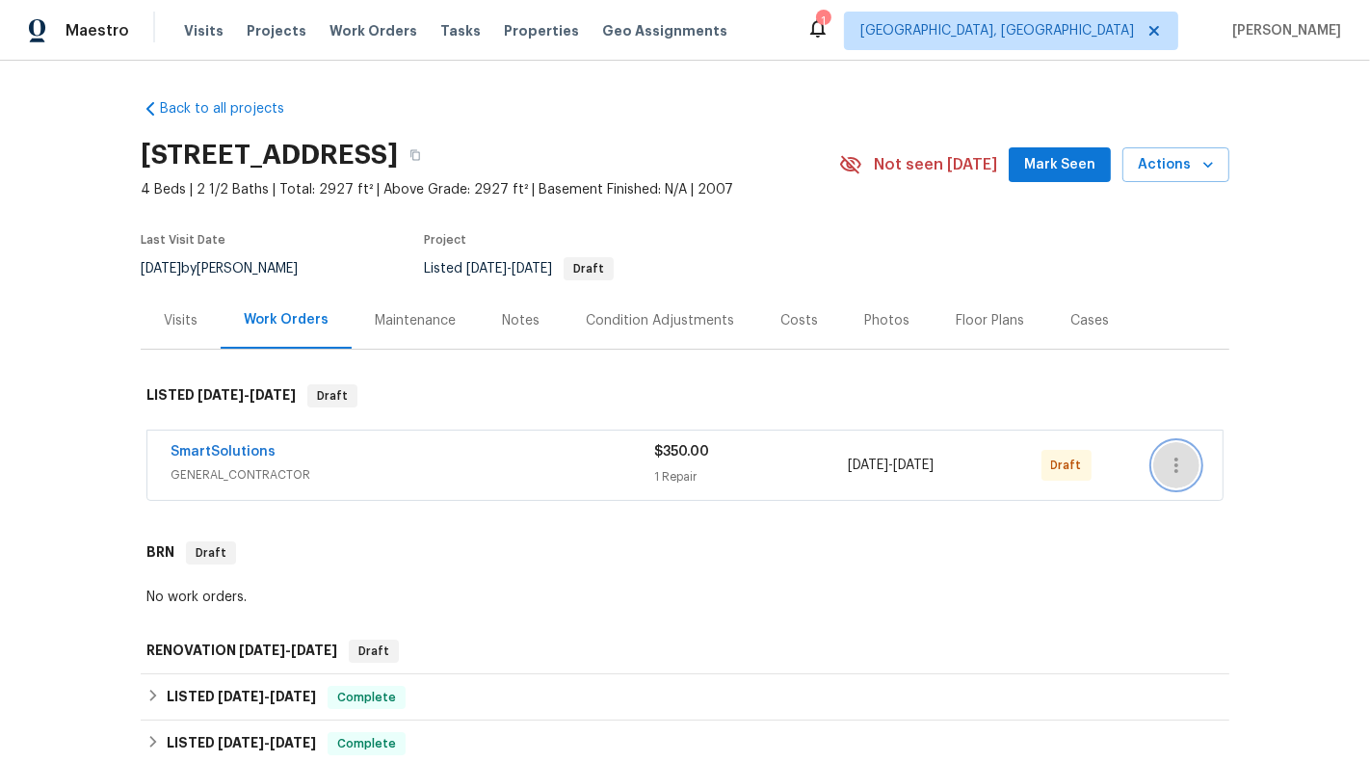
click at [1187, 477] on button "button" at bounding box center [1176, 465] width 46 height 46
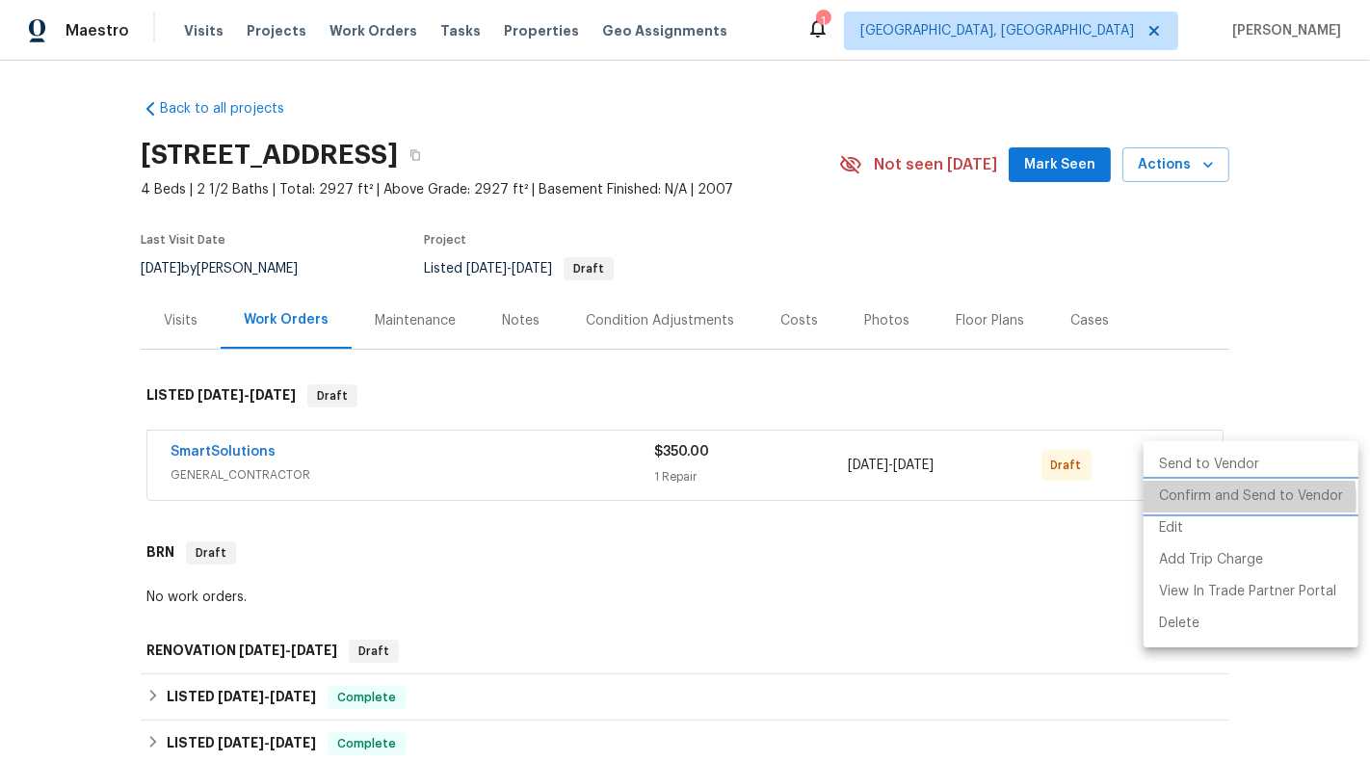
click at [1210, 500] on li "Confirm and Send to Vendor" at bounding box center [1250, 497] width 215 height 32
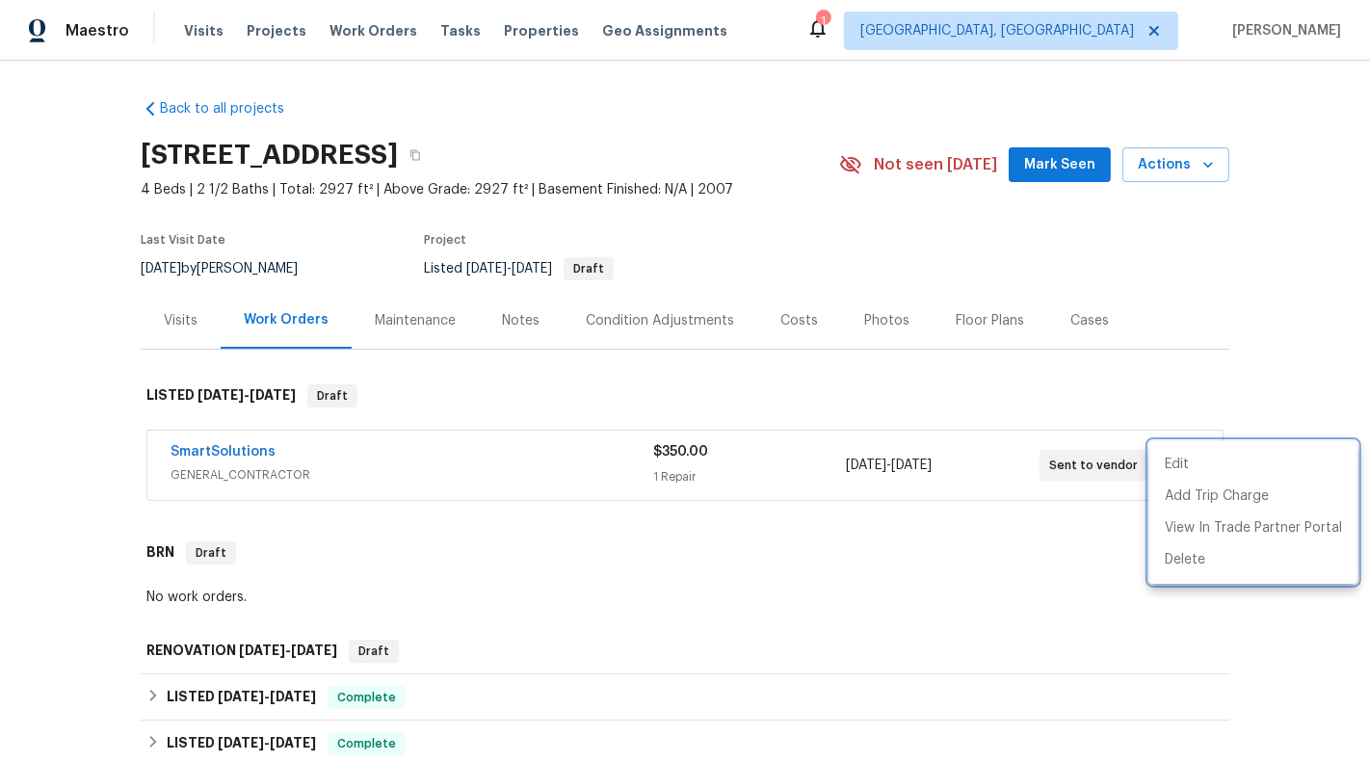
click at [968, 562] on div at bounding box center [685, 381] width 1370 height 762
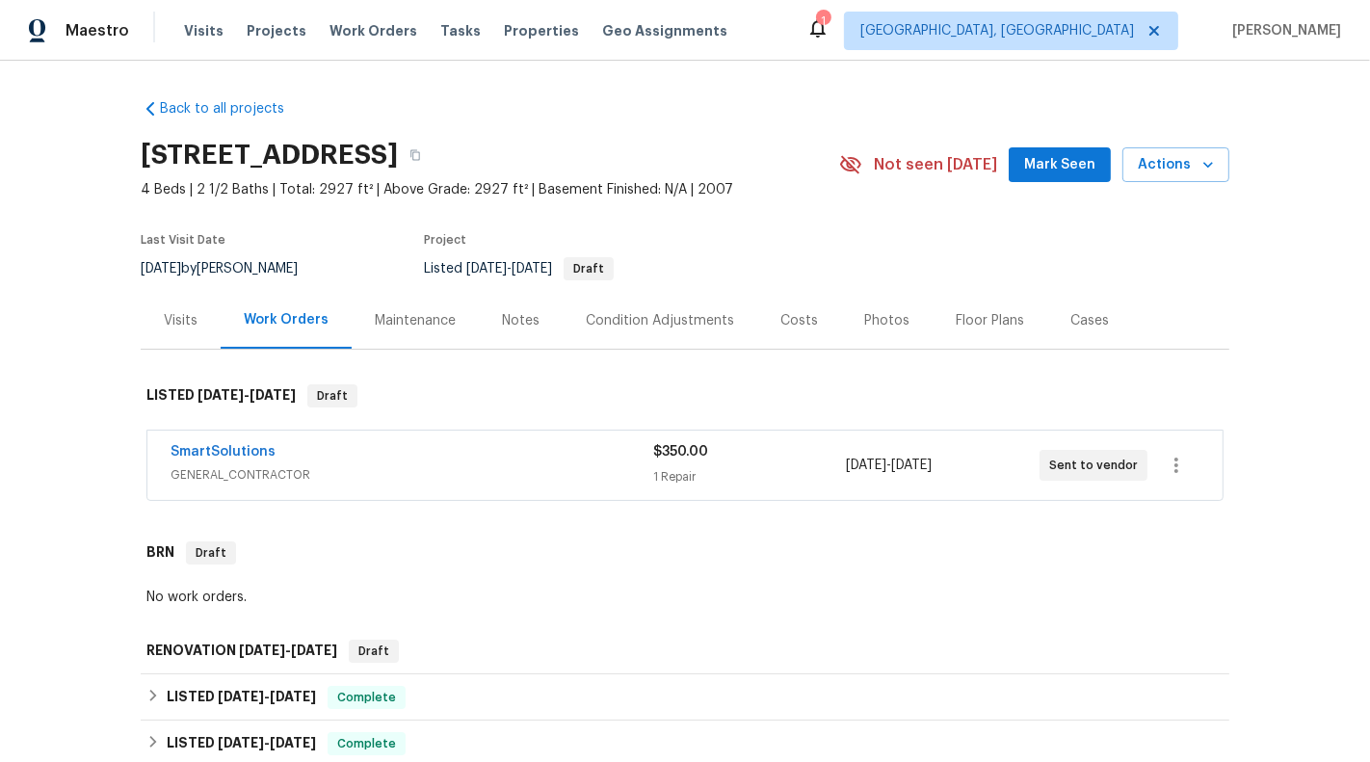
click at [630, 485] on div "SmartSolutions GENERAL_CONTRACTOR" at bounding box center [411, 465] width 483 height 46
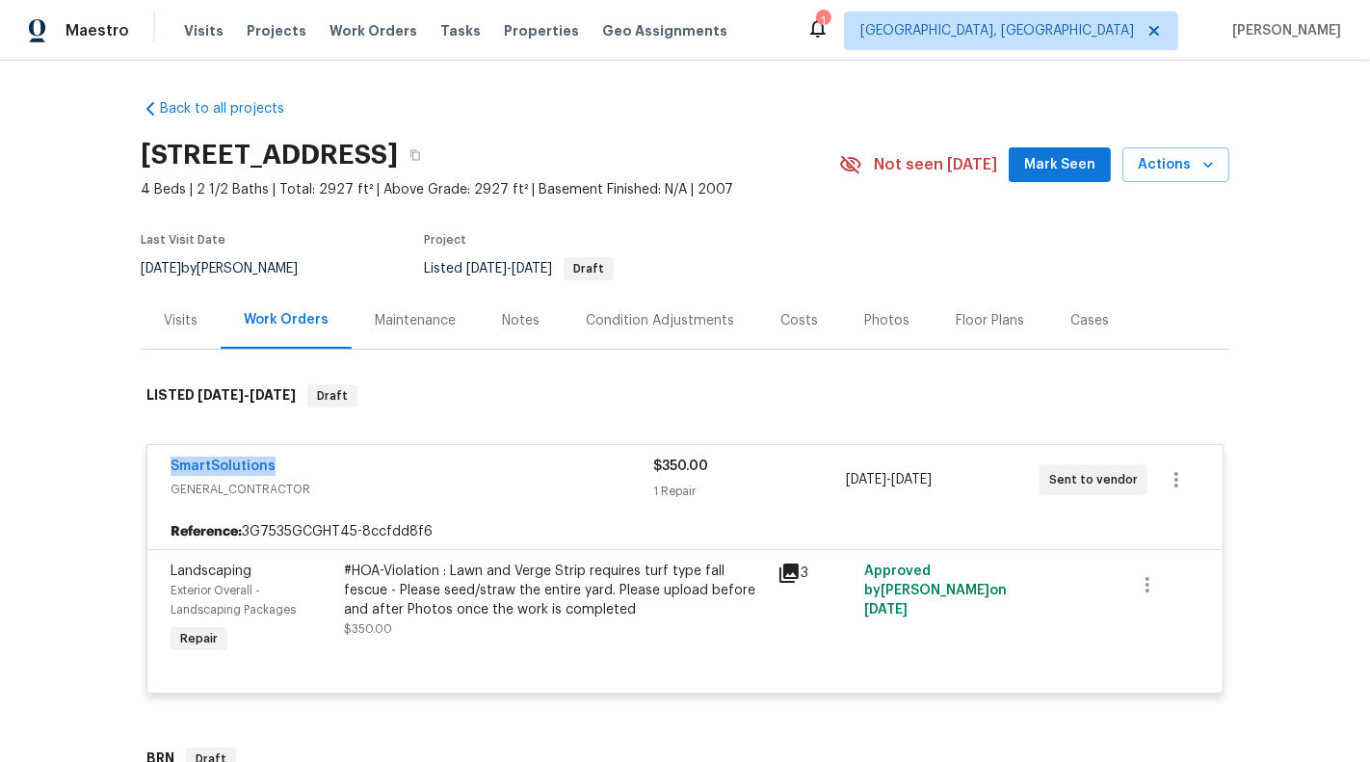
drag, startPoint x: 281, startPoint y: 471, endPoint x: 138, endPoint y: 448, distance: 145.4
click at [131, 471] on div "Back to all projects 7042 Evanton Loch Rd, Charlotte, NC 28278 4 Beds | 2 1/2 B…" at bounding box center [685, 411] width 1370 height 701
copy link "SmartSolutions"
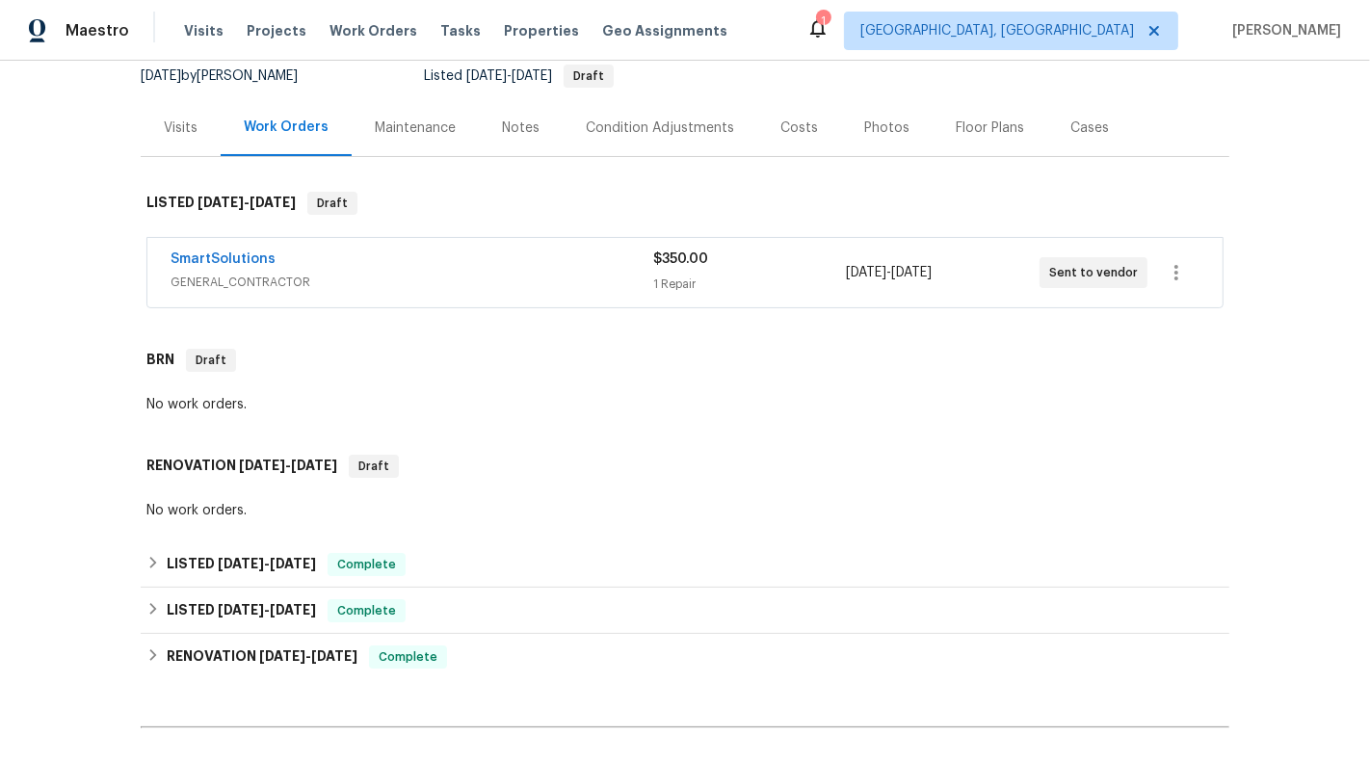
scroll to position [363, 0]
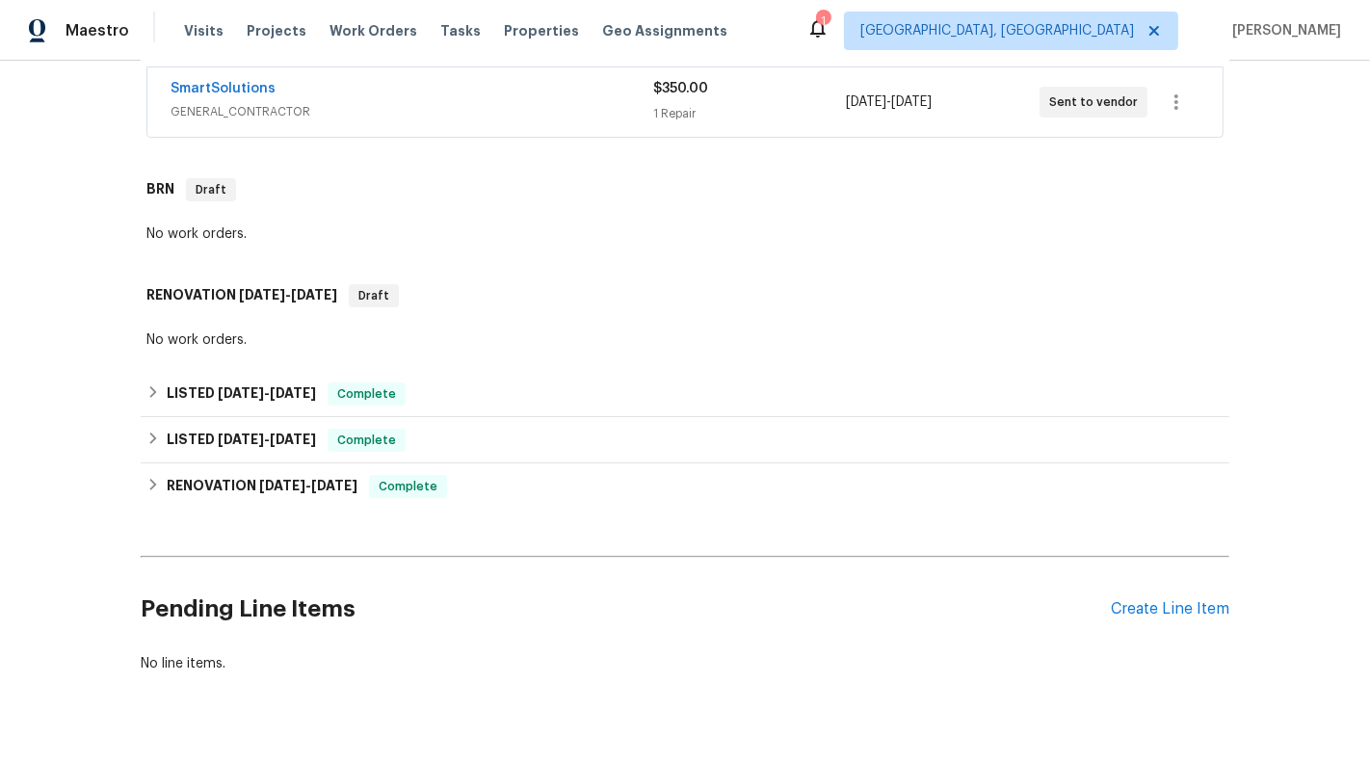
click at [636, 135] on div "SmartSolutions GENERAL_CONTRACTOR $350.00 1 Repair 10/13/2025 - 10/15/2025 Sent…" at bounding box center [684, 102] width 1077 height 70
click at [633, 125] on div "SmartSolutions GENERAL_CONTRACTOR $350.00 1 Repair 10/13/2025 - 10/15/2025 Sent…" at bounding box center [684, 101] width 1075 height 69
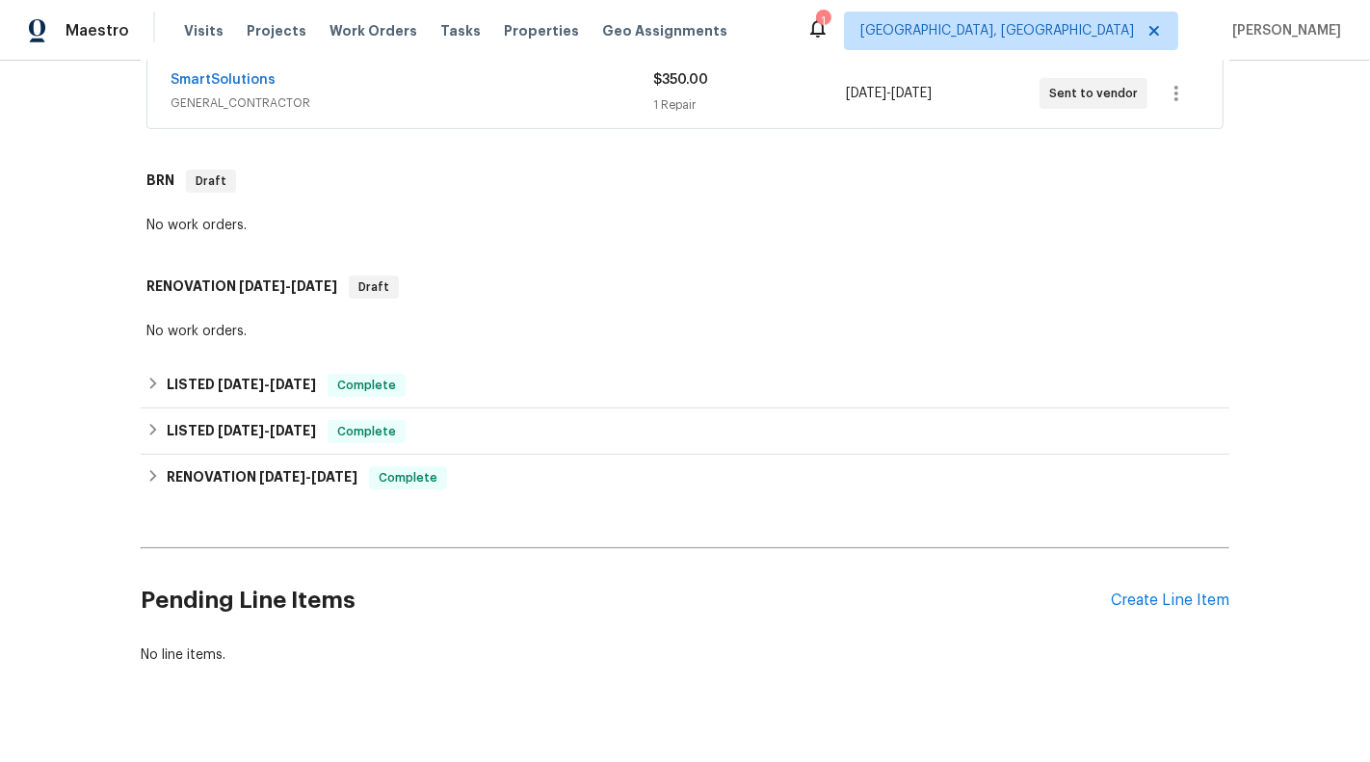
click at [588, 81] on div "SmartSolutions" at bounding box center [411, 81] width 483 height 23
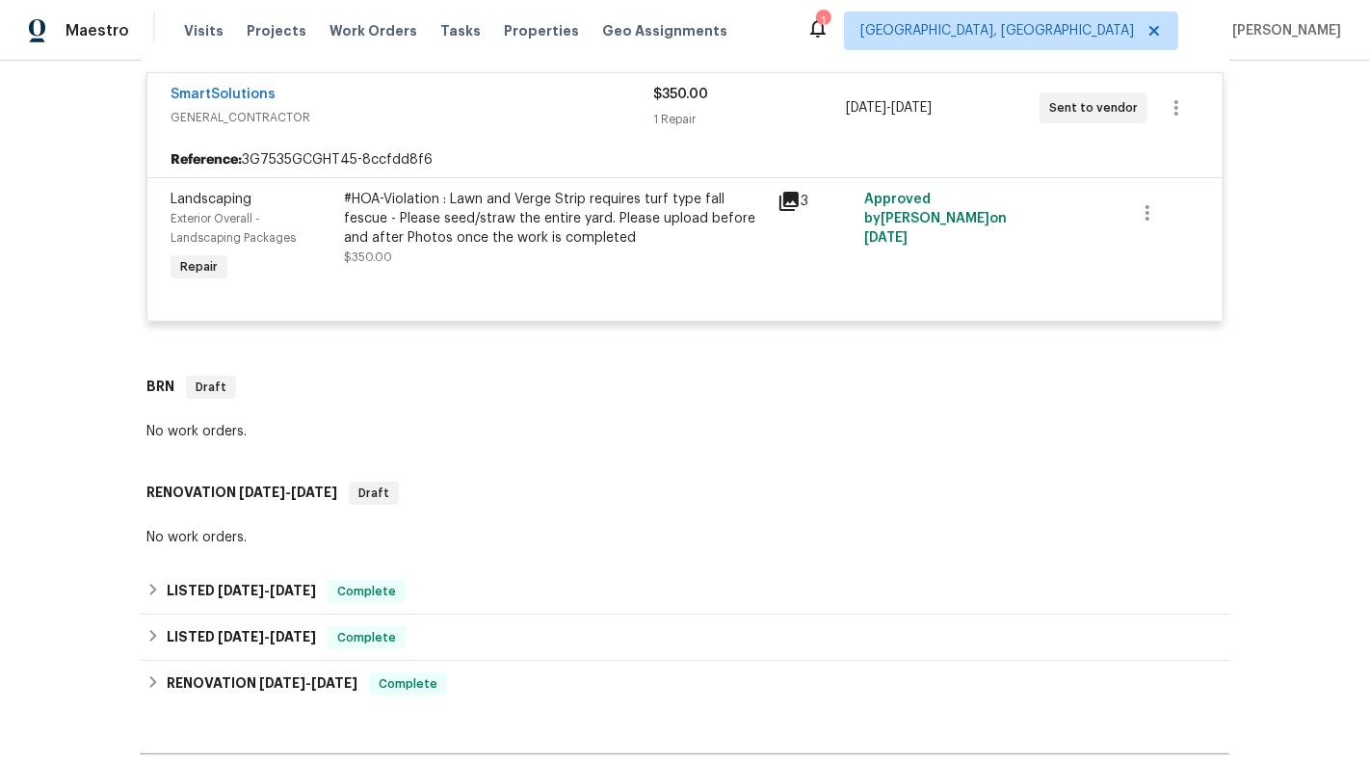
click at [594, 258] on div "#HOA-Violation : Lawn and Verge Strip requires turf type fall fescue - Please s…" at bounding box center [555, 228] width 422 height 77
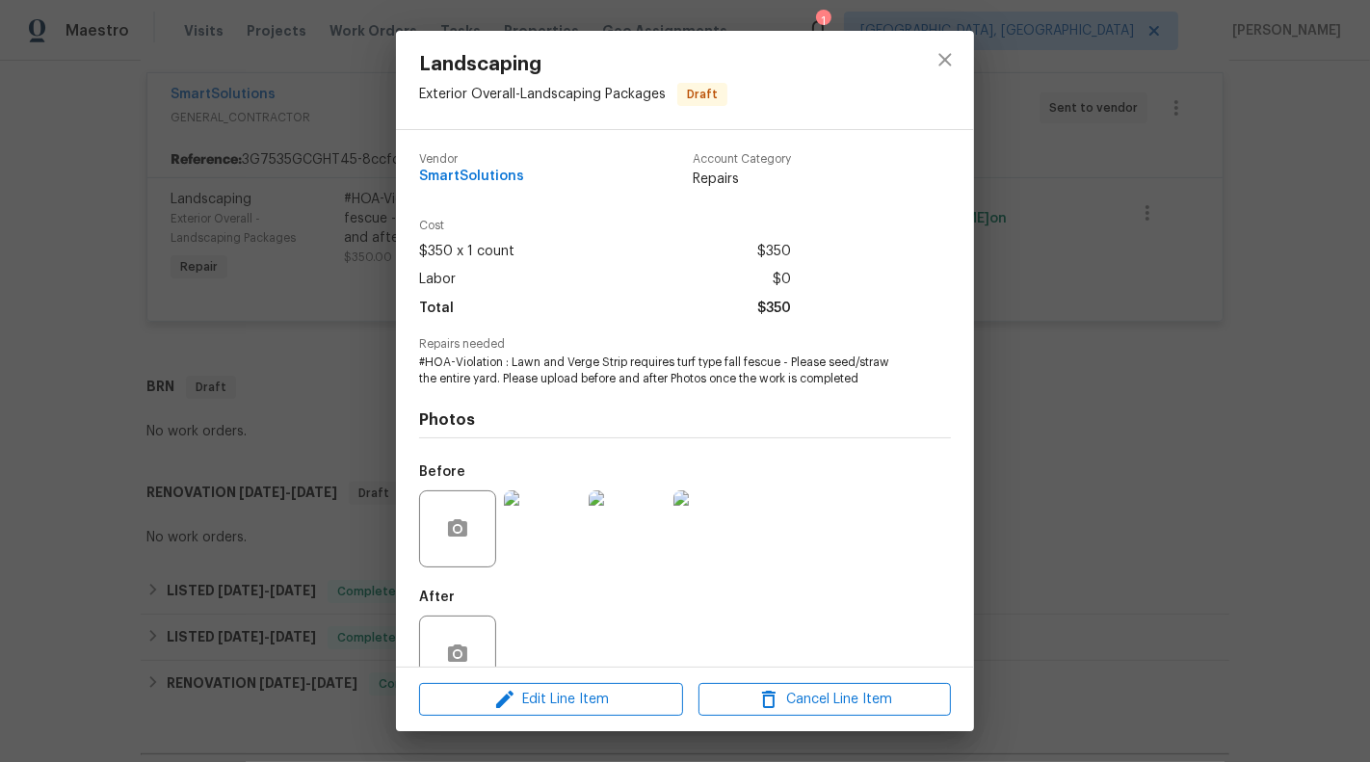
click at [266, 495] on div "Landscaping Exterior Overall - Landscaping Packages Draft Vendor SmartSolutions…" at bounding box center [685, 381] width 1370 height 762
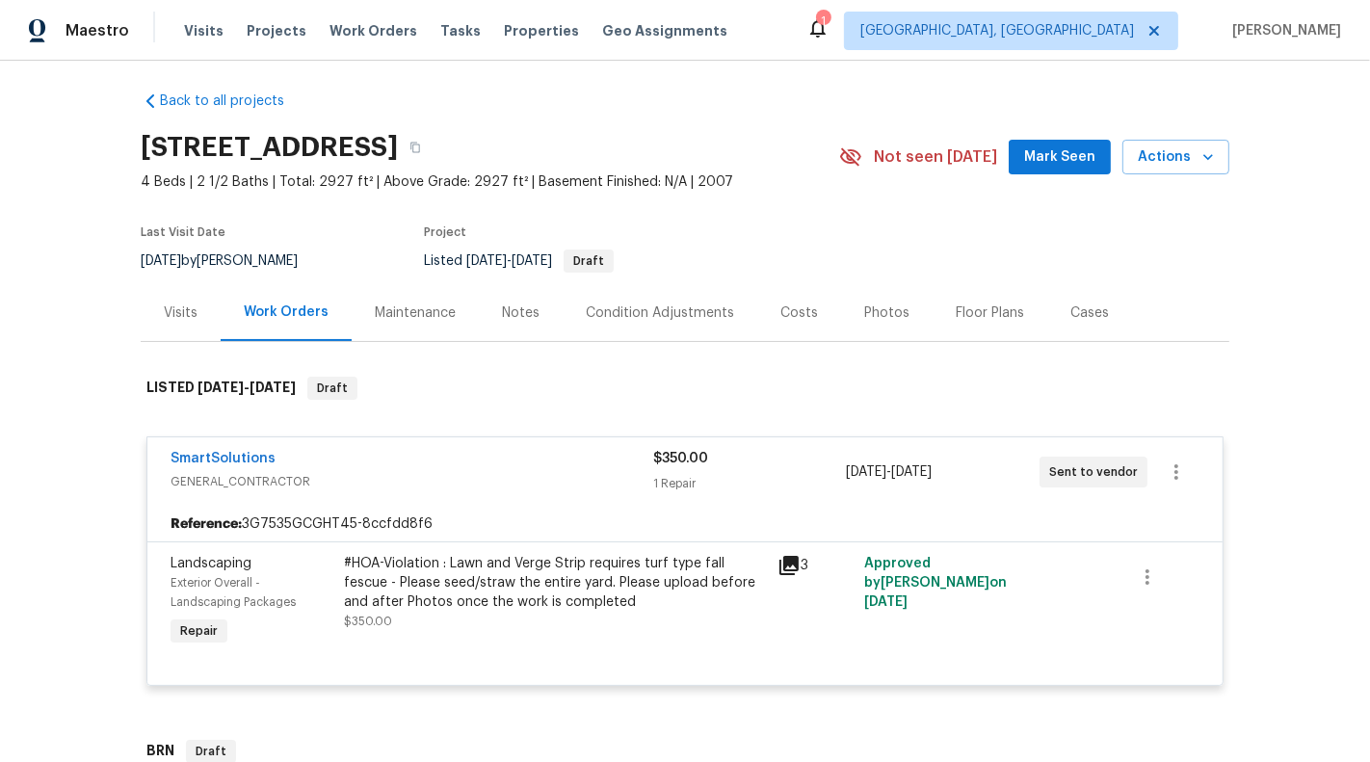
scroll to position [0, 0]
